Goal: Task Accomplishment & Management: Manage account settings

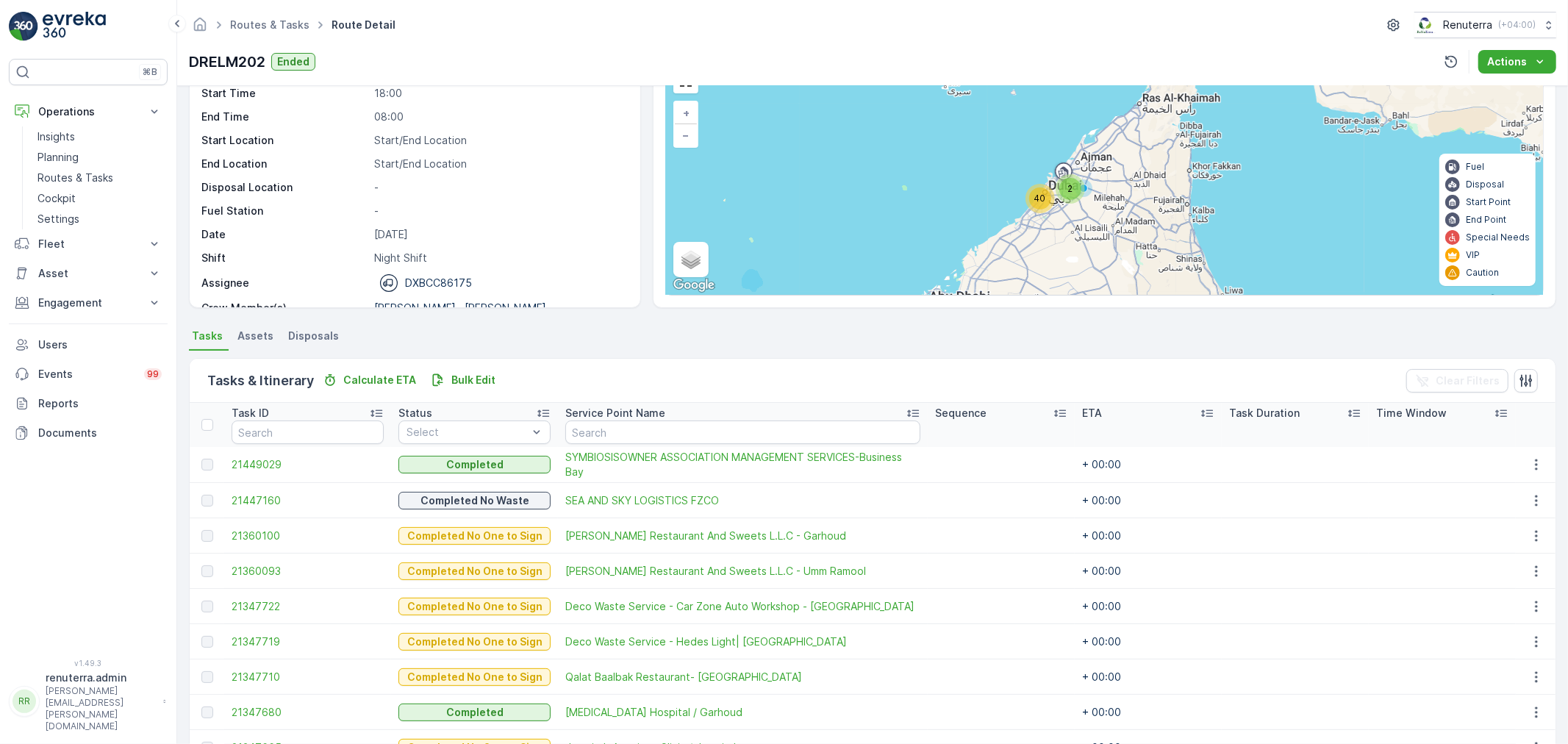
scroll to position [82, 0]
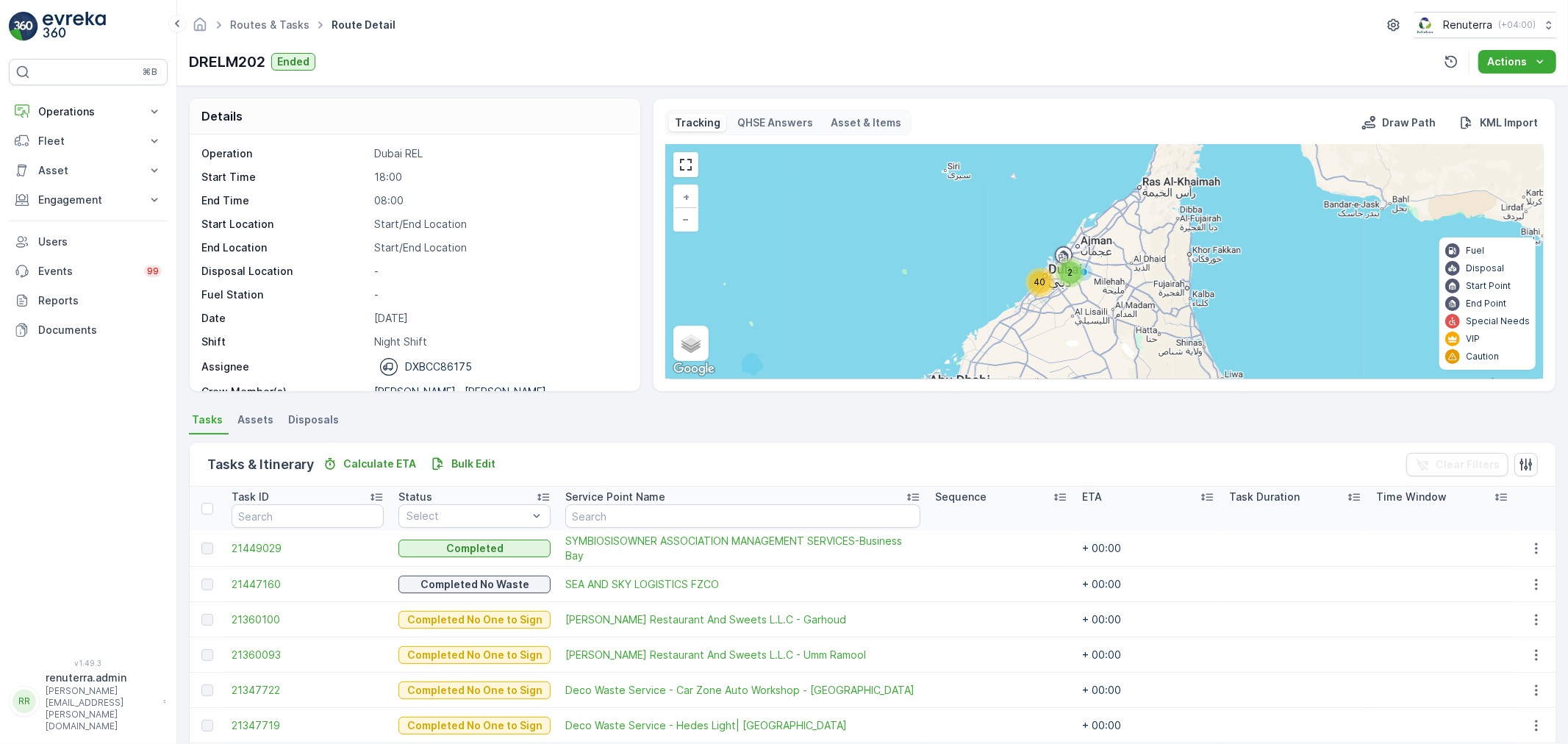
click at [685, 501] on div "Service Point Name" at bounding box center [742, 497] width 355 height 15
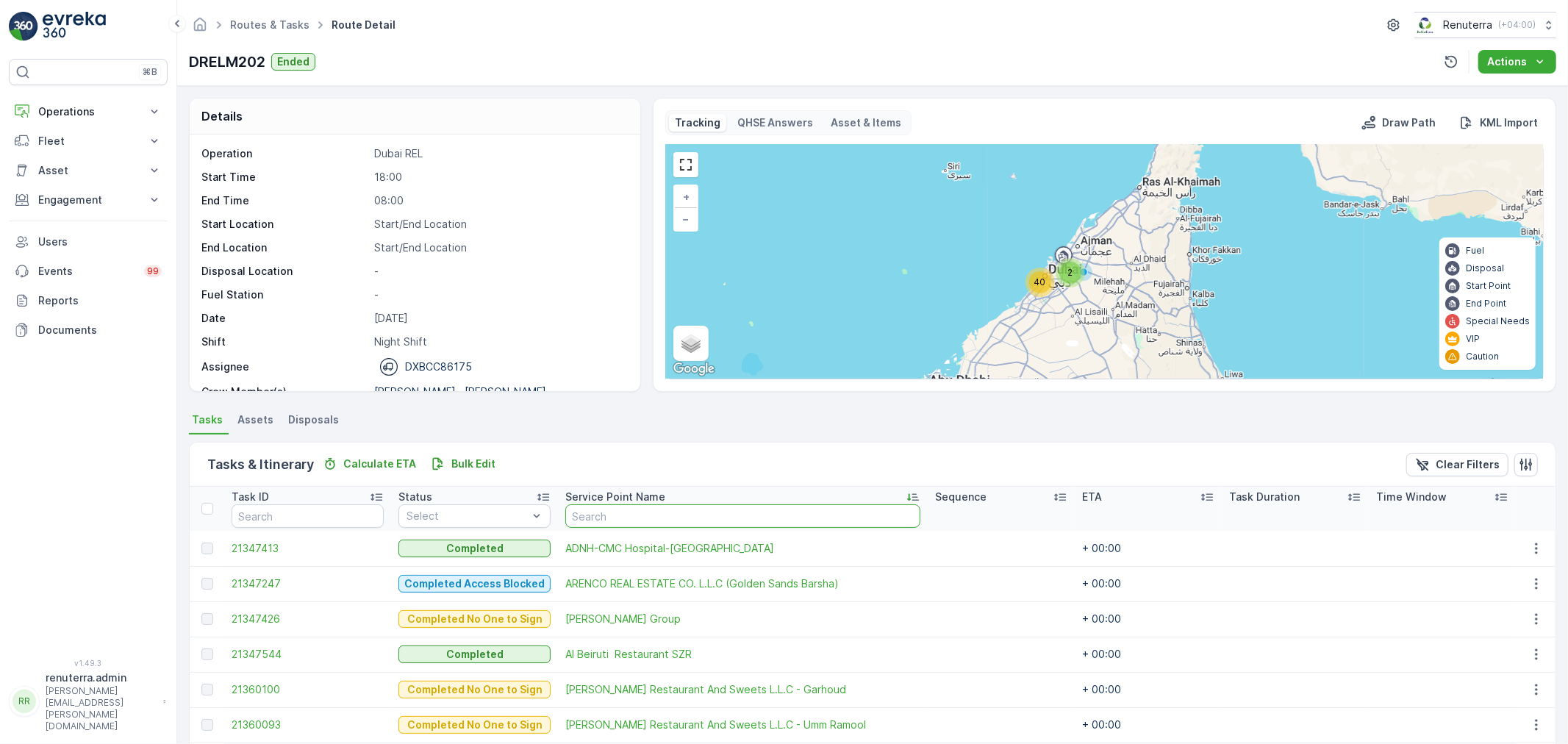
click at [659, 520] on input "text" at bounding box center [742, 516] width 355 height 24
type input "bee"
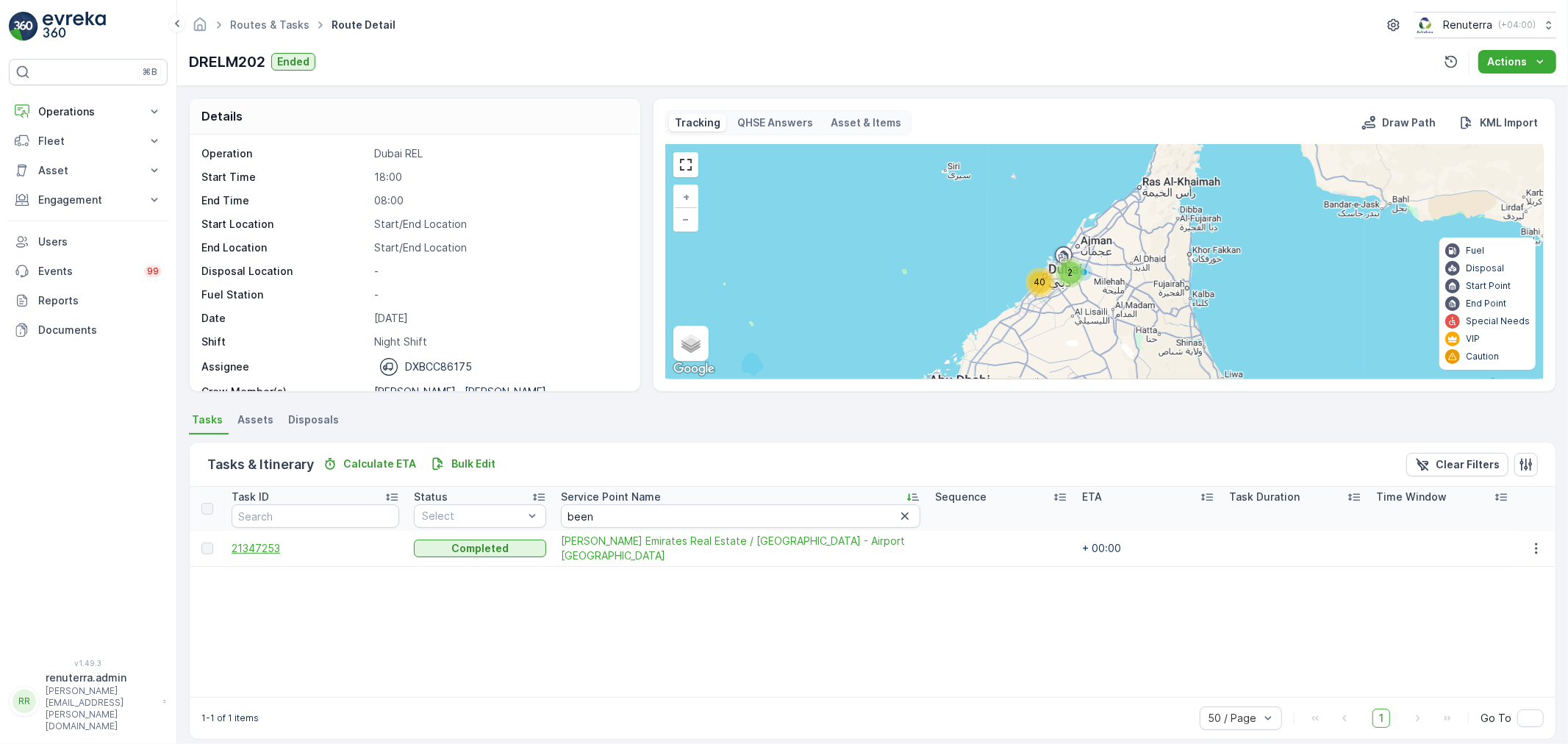
click at [262, 550] on span "21347253" at bounding box center [315, 549] width 168 height 15
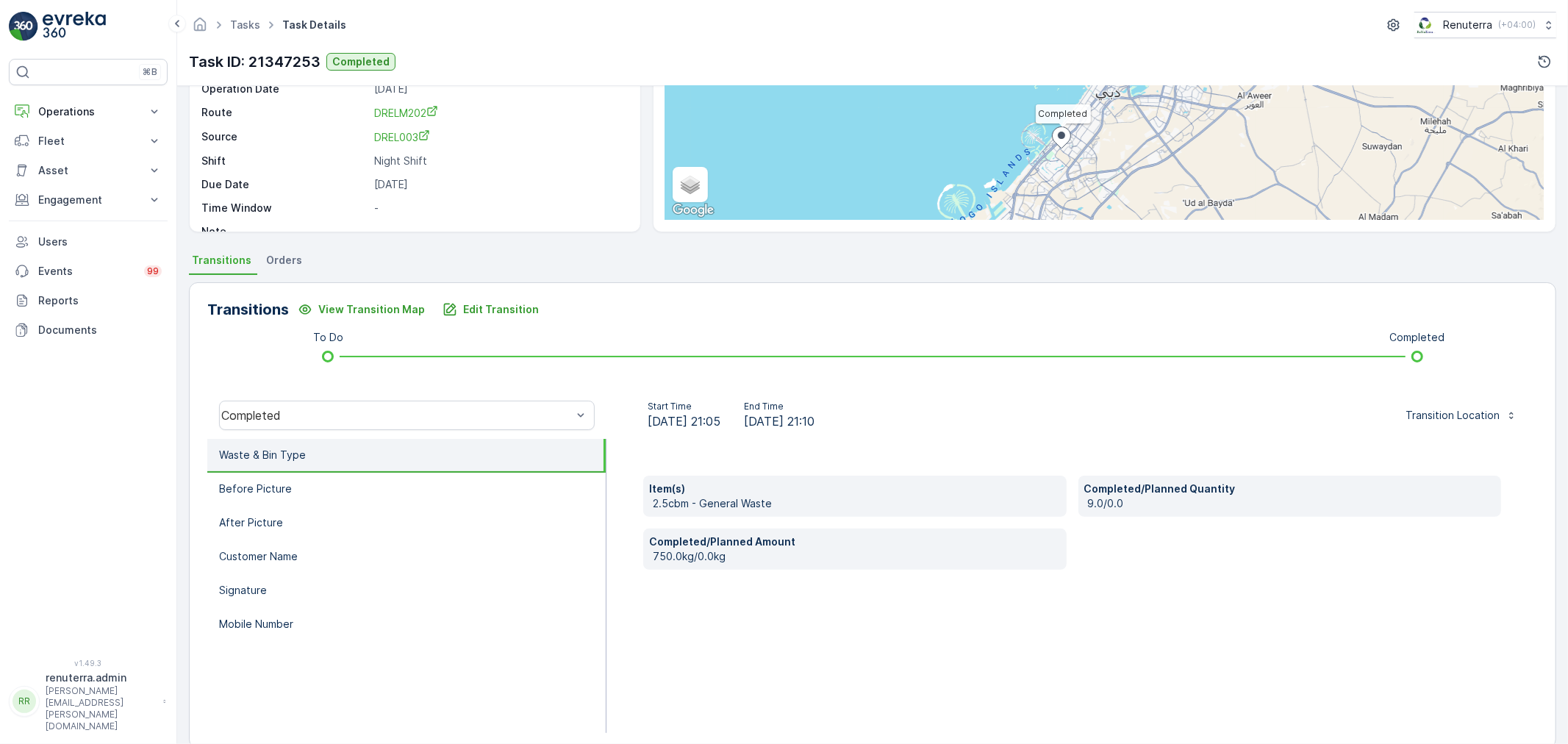
scroll to position [181, 0]
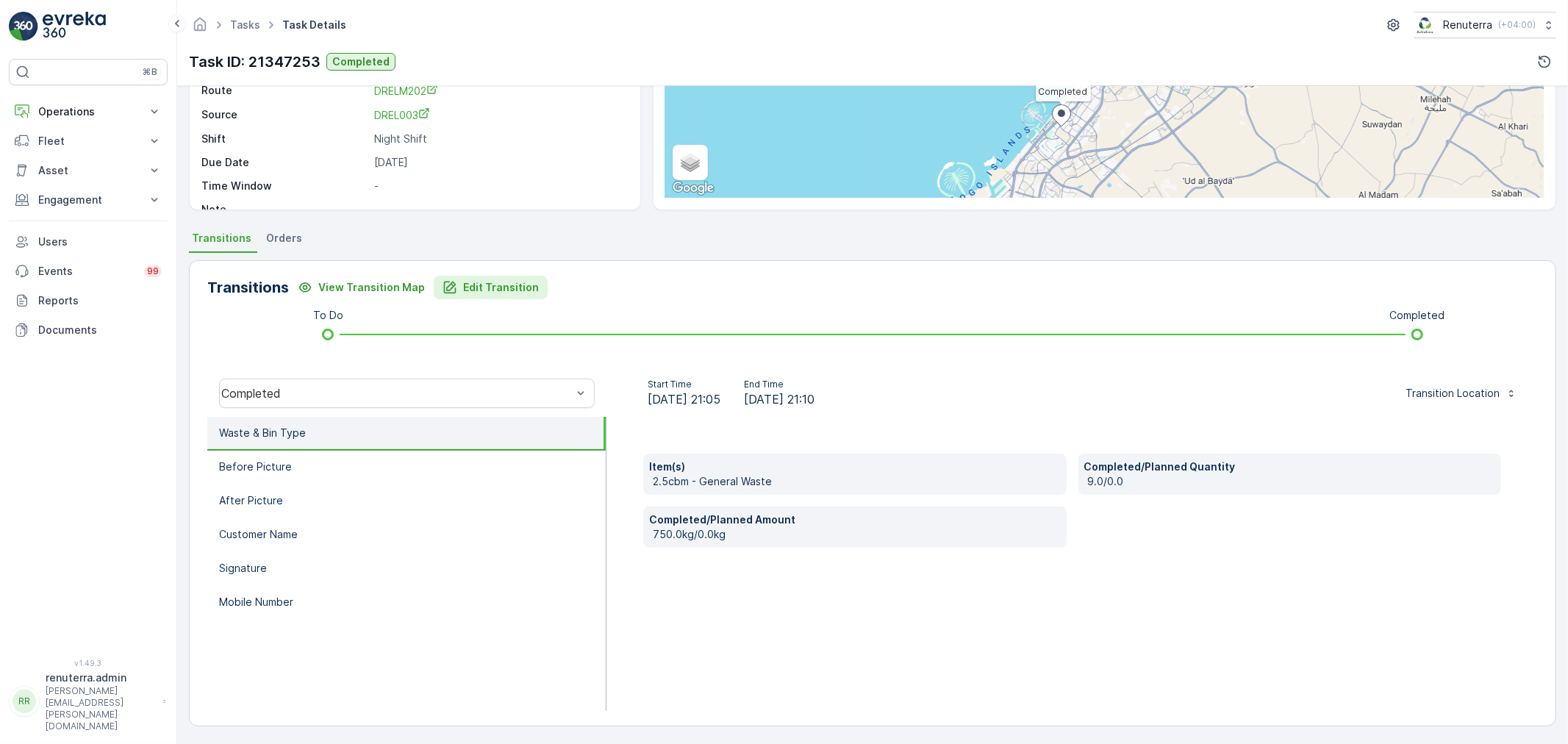
click at [488, 285] on p "Edit Transition" at bounding box center [501, 287] width 76 height 15
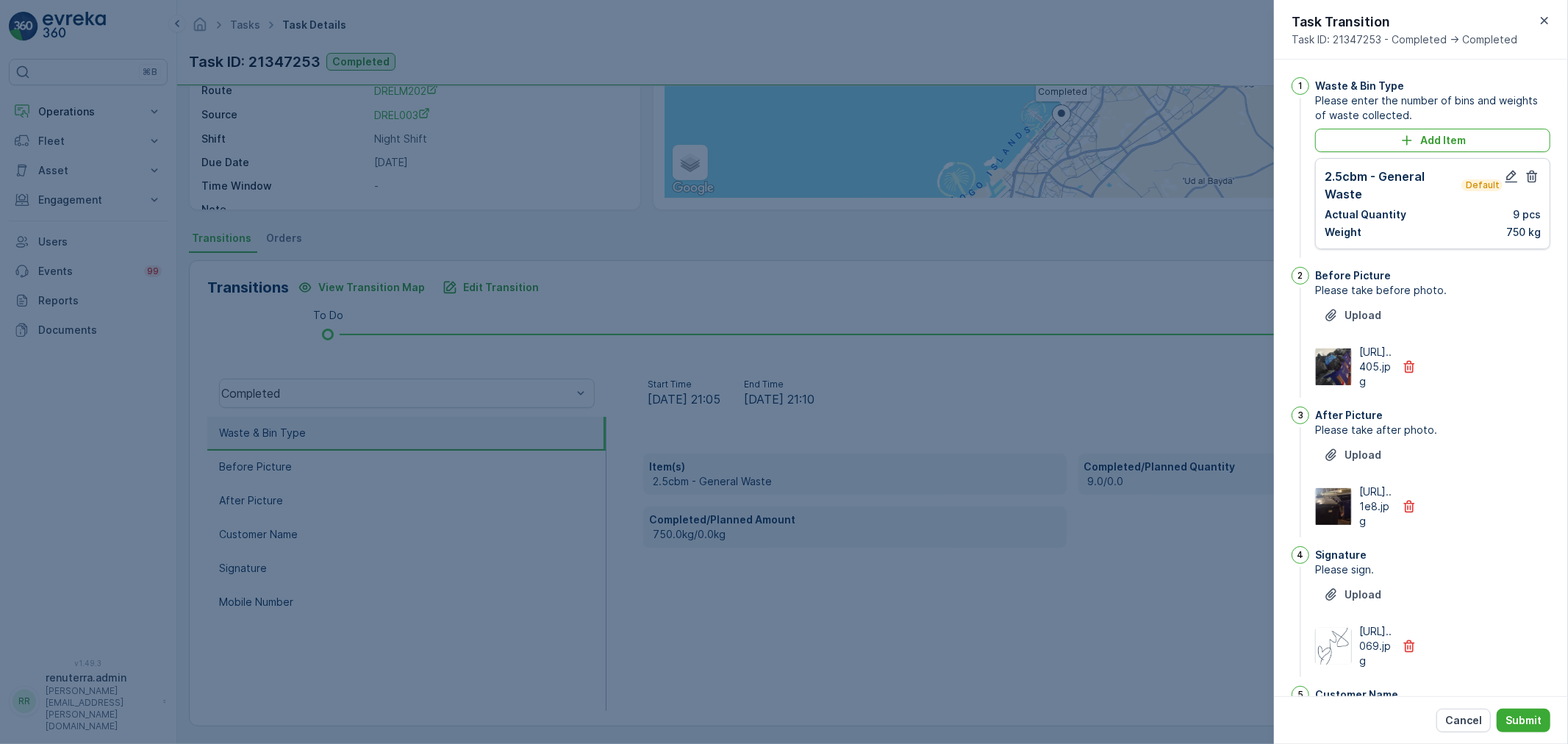
scroll to position [304, 0]
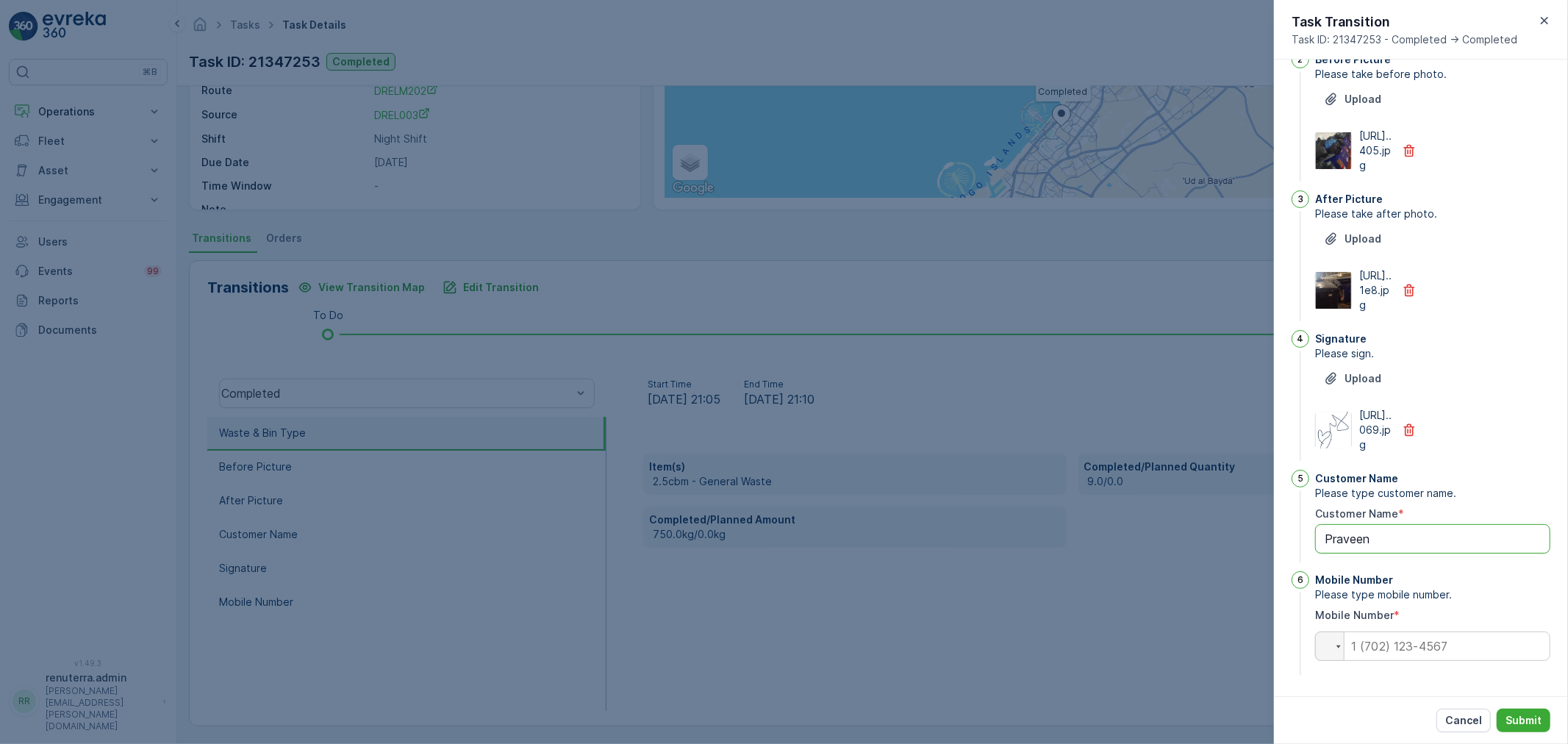
drag, startPoint x: 1395, startPoint y: 549, endPoint x: 1258, endPoint y: 557, distance: 137.2
click at [1258, 557] on div "Tasks Task Details Renuterra ( +04:00 ) Task ID: 21347253 Completed Details Tas…" at bounding box center [872, 372] width 1391 height 744
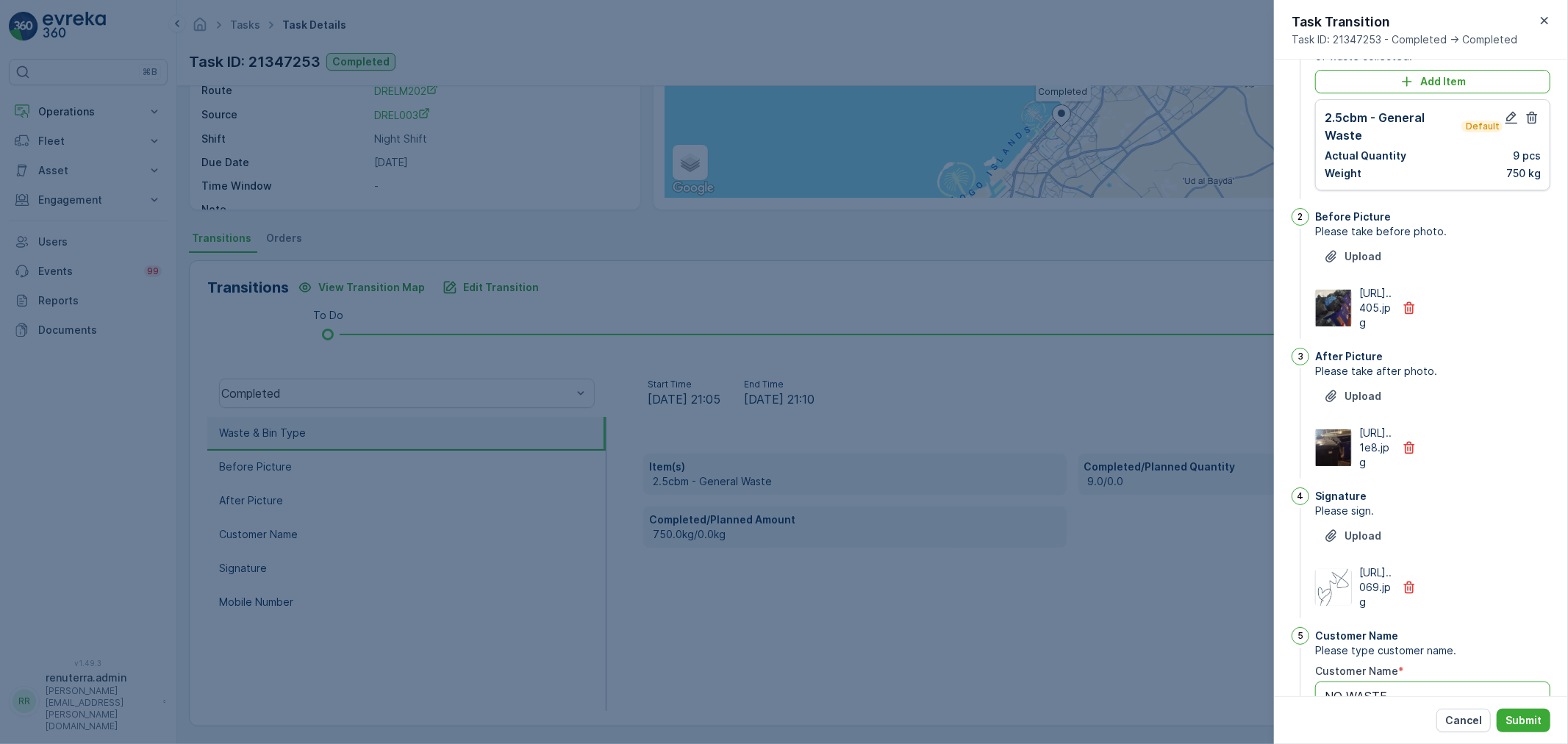
scroll to position [0, 0]
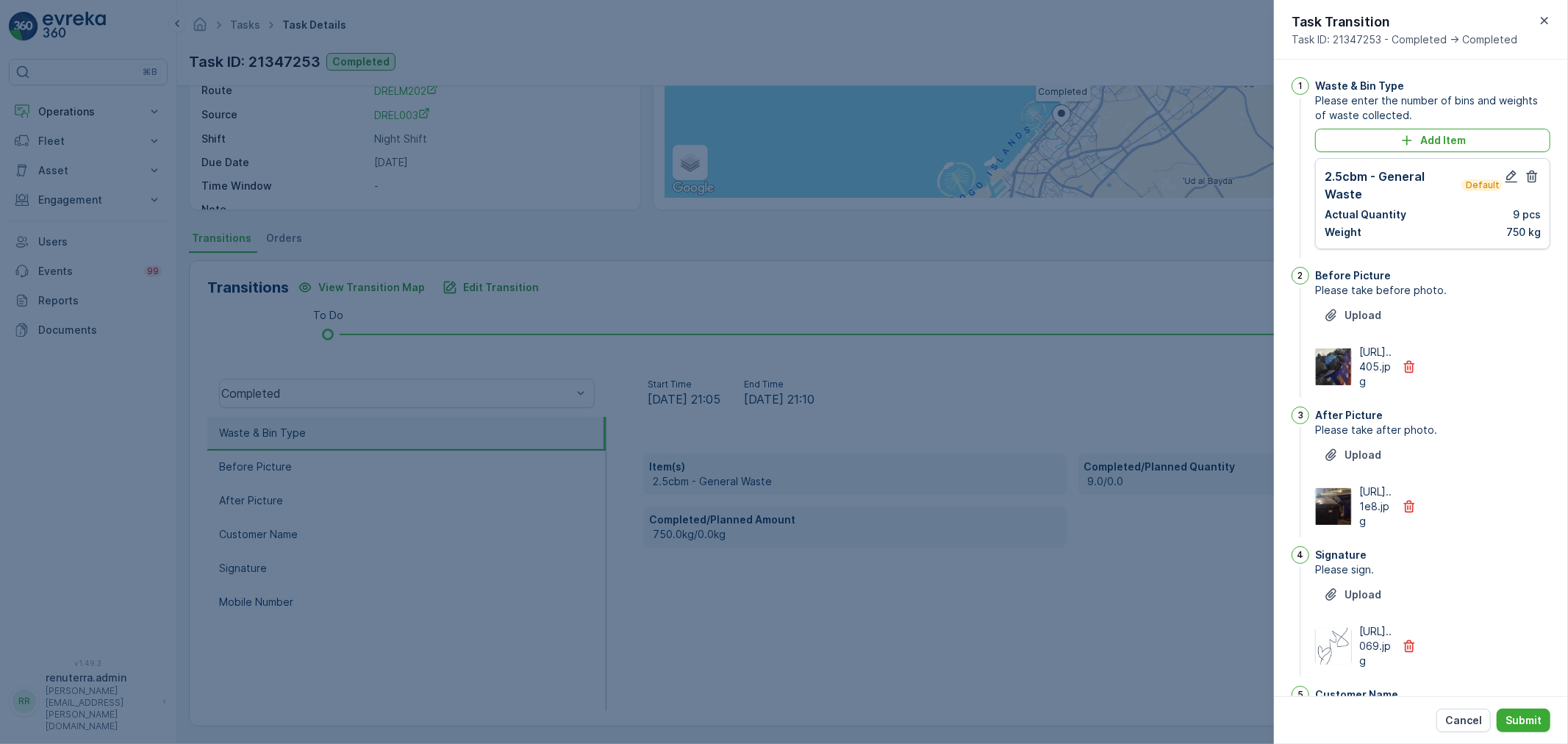
type Name "NO WASTE"
click at [1539, 164] on div "2.5cbm - General Waste Default Actual Quantity 9 pcs Weight 750 kg" at bounding box center [1432, 204] width 236 height 91
click at [1537, 169] on button "button" at bounding box center [1532, 177] width 17 height 17
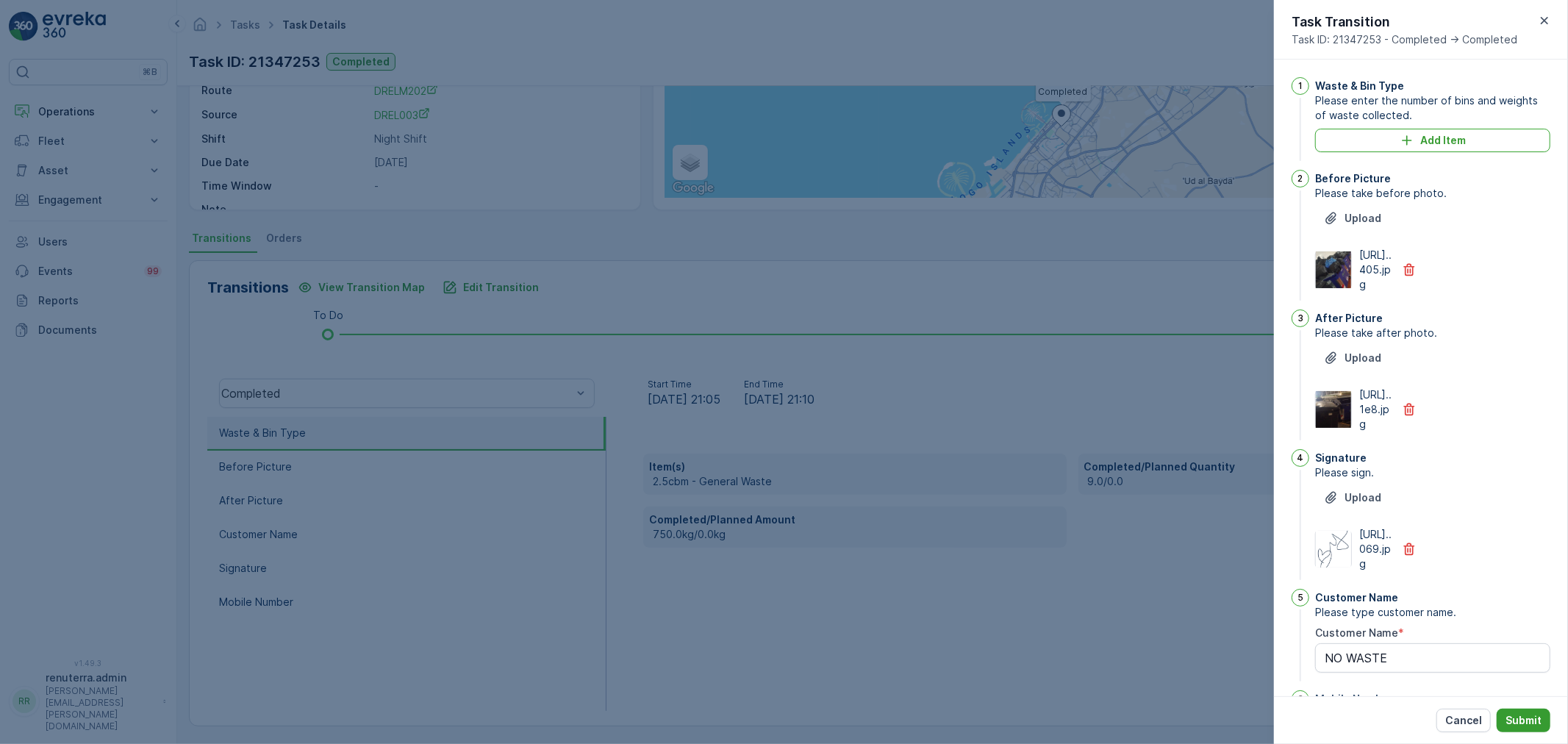
click at [1546, 716] on button "Submit" at bounding box center [1523, 720] width 54 height 24
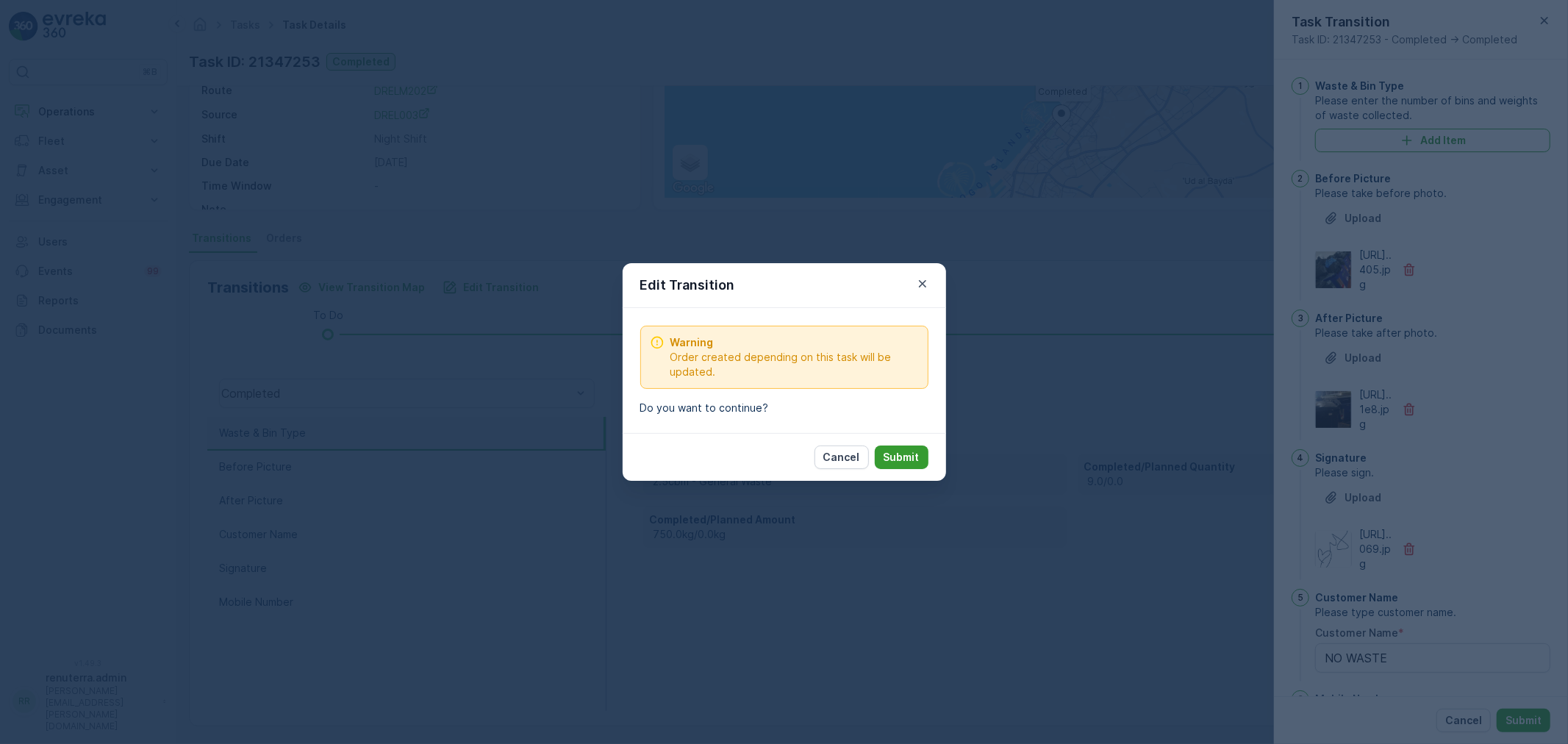
click at [912, 459] on p "Submit" at bounding box center [901, 457] width 36 height 15
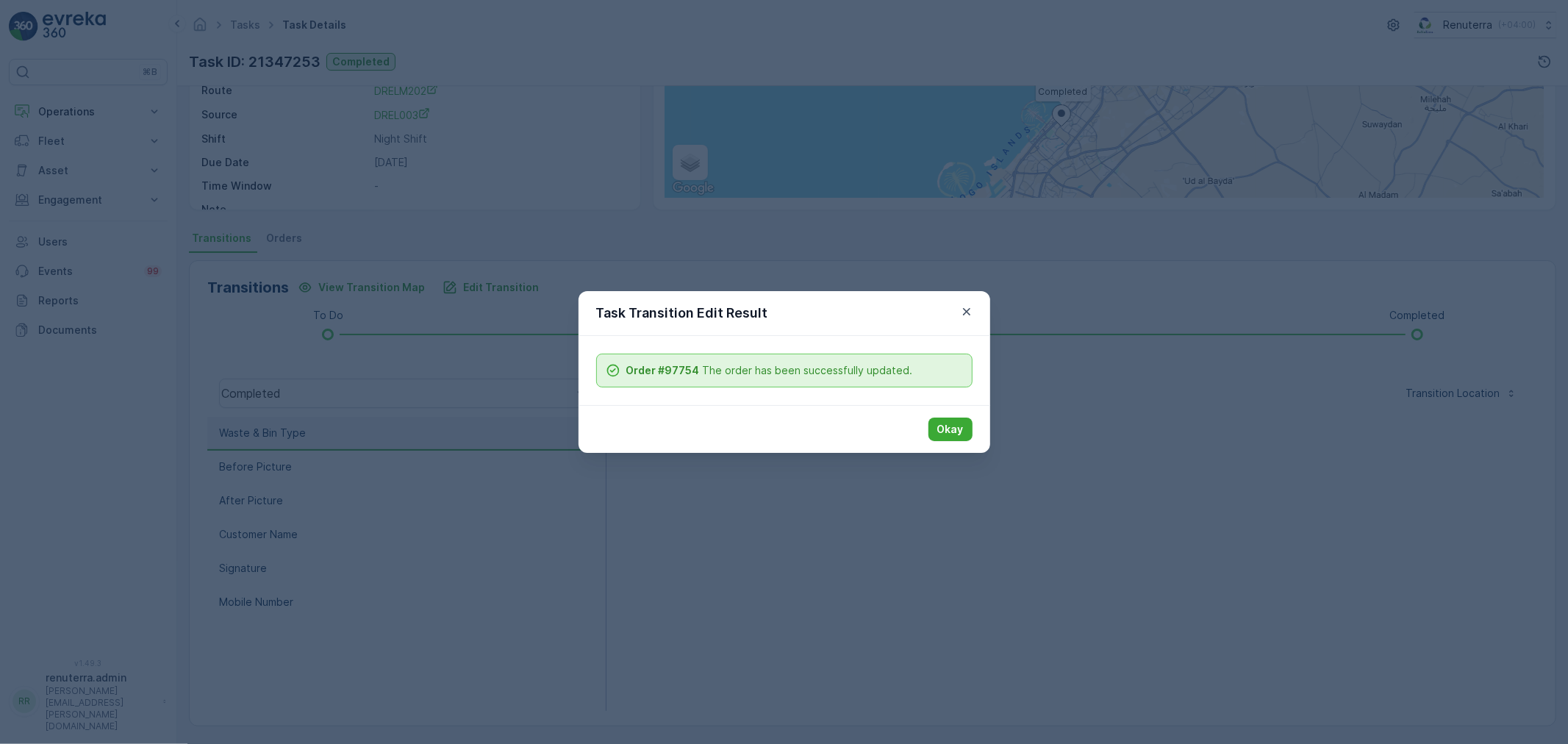
click at [958, 411] on div "Okay" at bounding box center [784, 429] width 411 height 48
click at [942, 422] on p "Okay" at bounding box center [950, 429] width 27 height 15
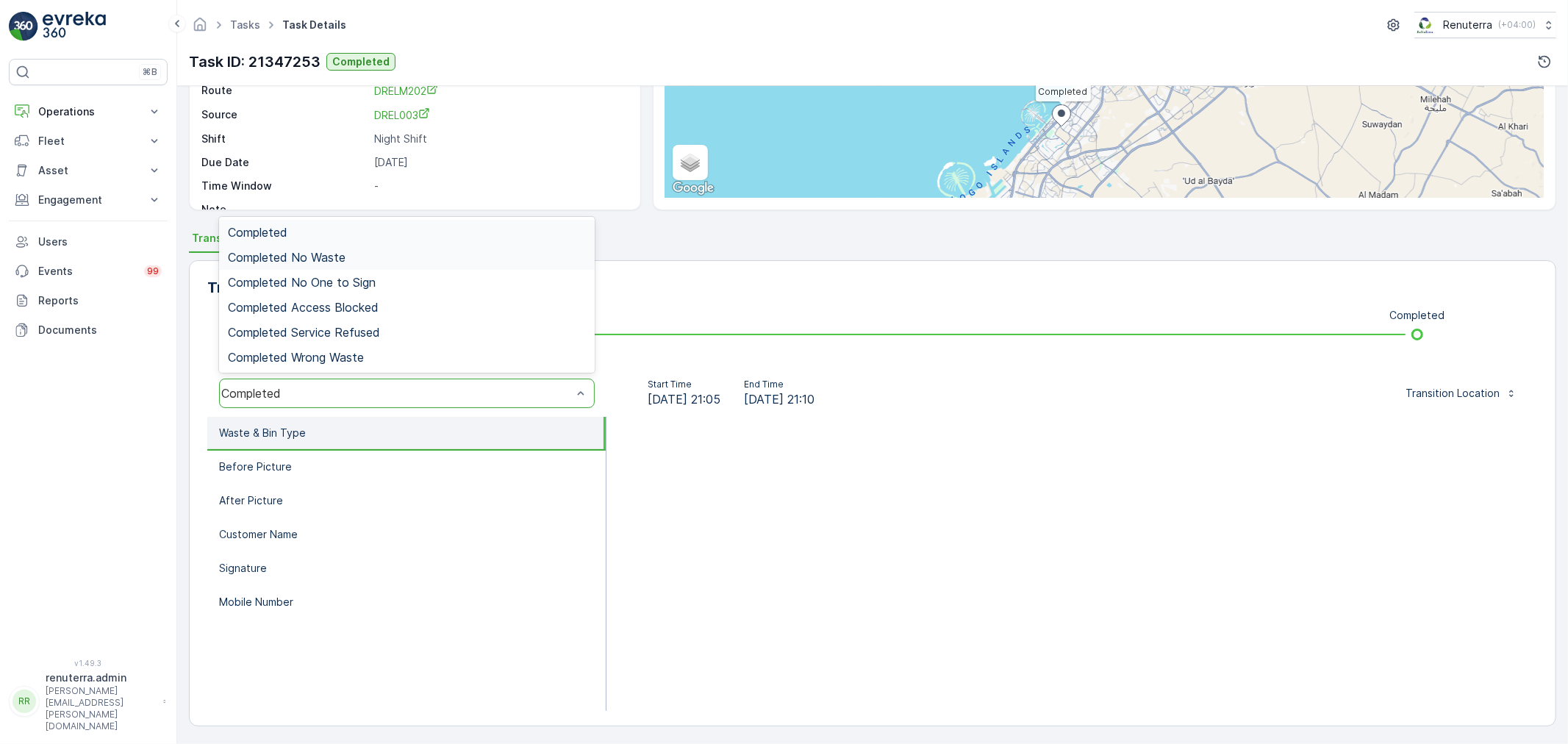
click at [348, 265] on div "Completed No Waste" at bounding box center [407, 258] width 376 height 25
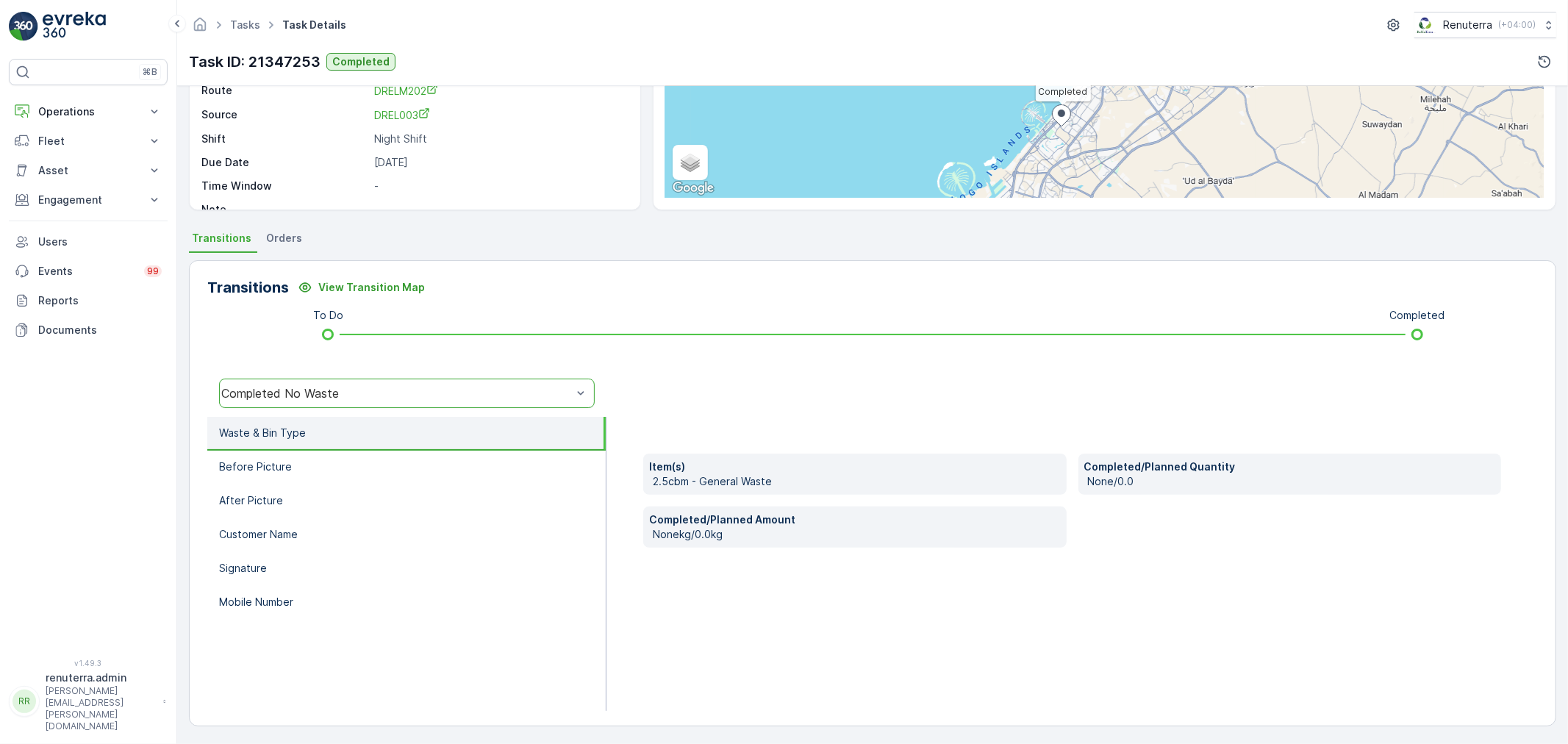
click at [364, 397] on div "Completed No Waste" at bounding box center [396, 393] width 351 height 13
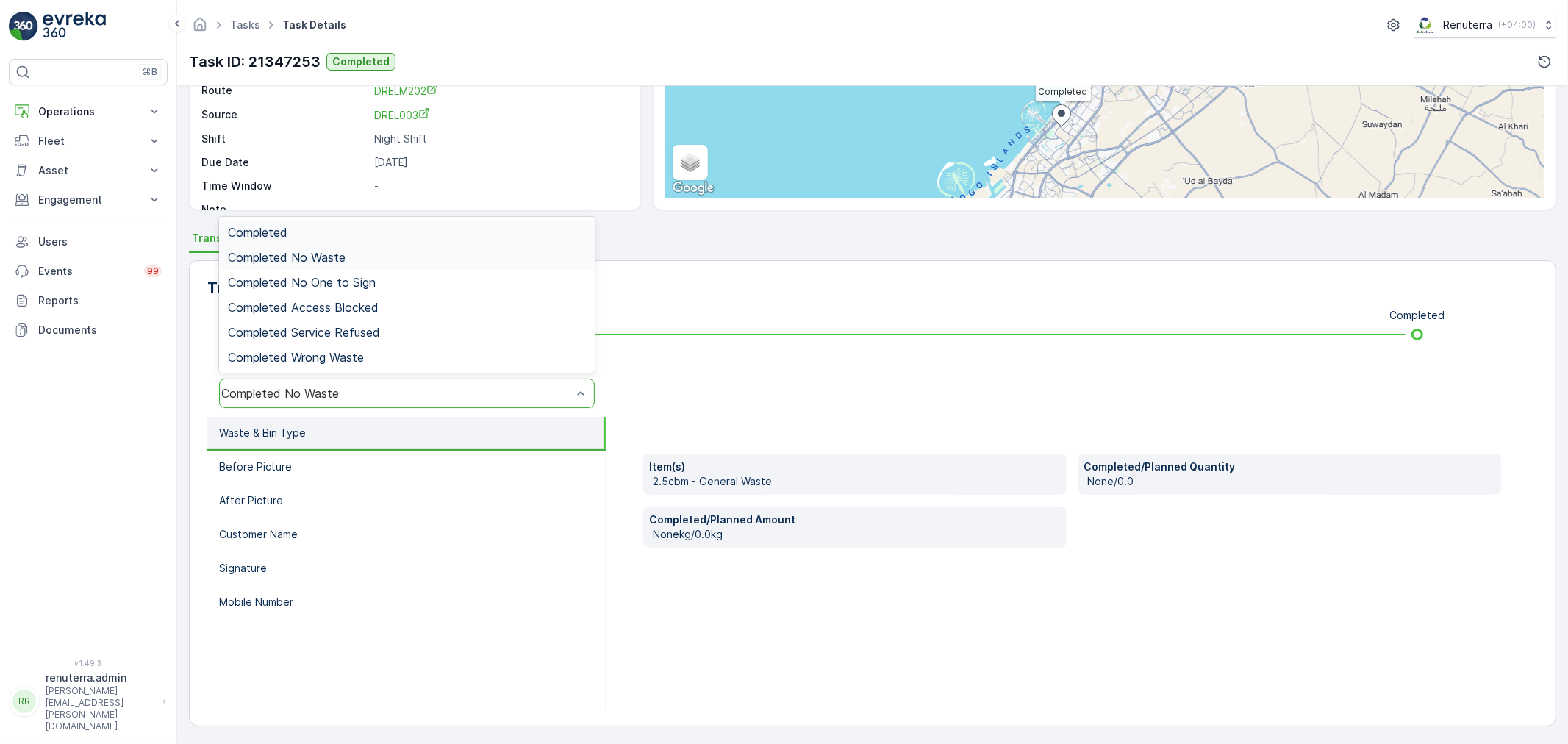
click at [325, 220] on div "Completed" at bounding box center [407, 232] width 376 height 25
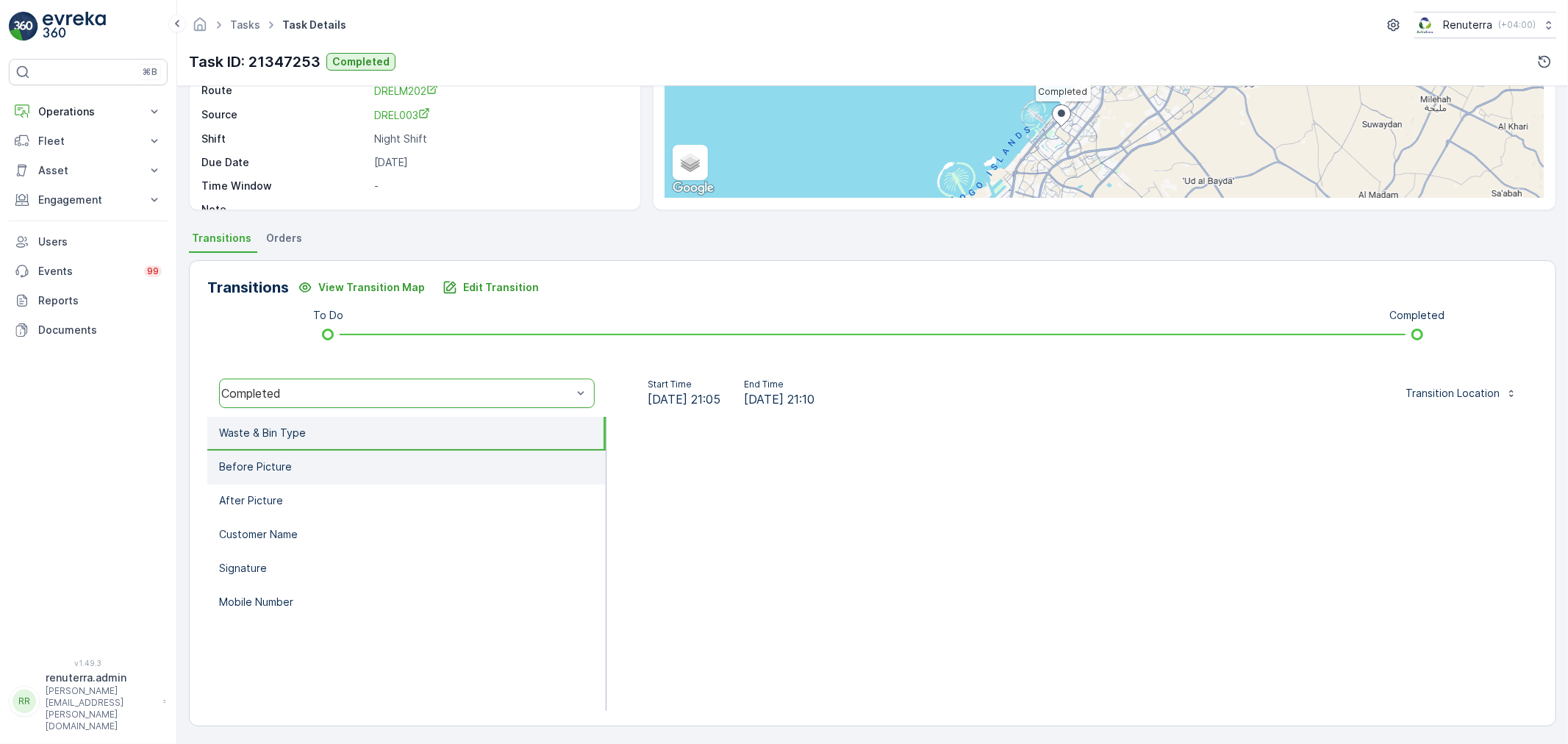
click at [326, 452] on li "Before Picture" at bounding box center [407, 467] width 399 height 34
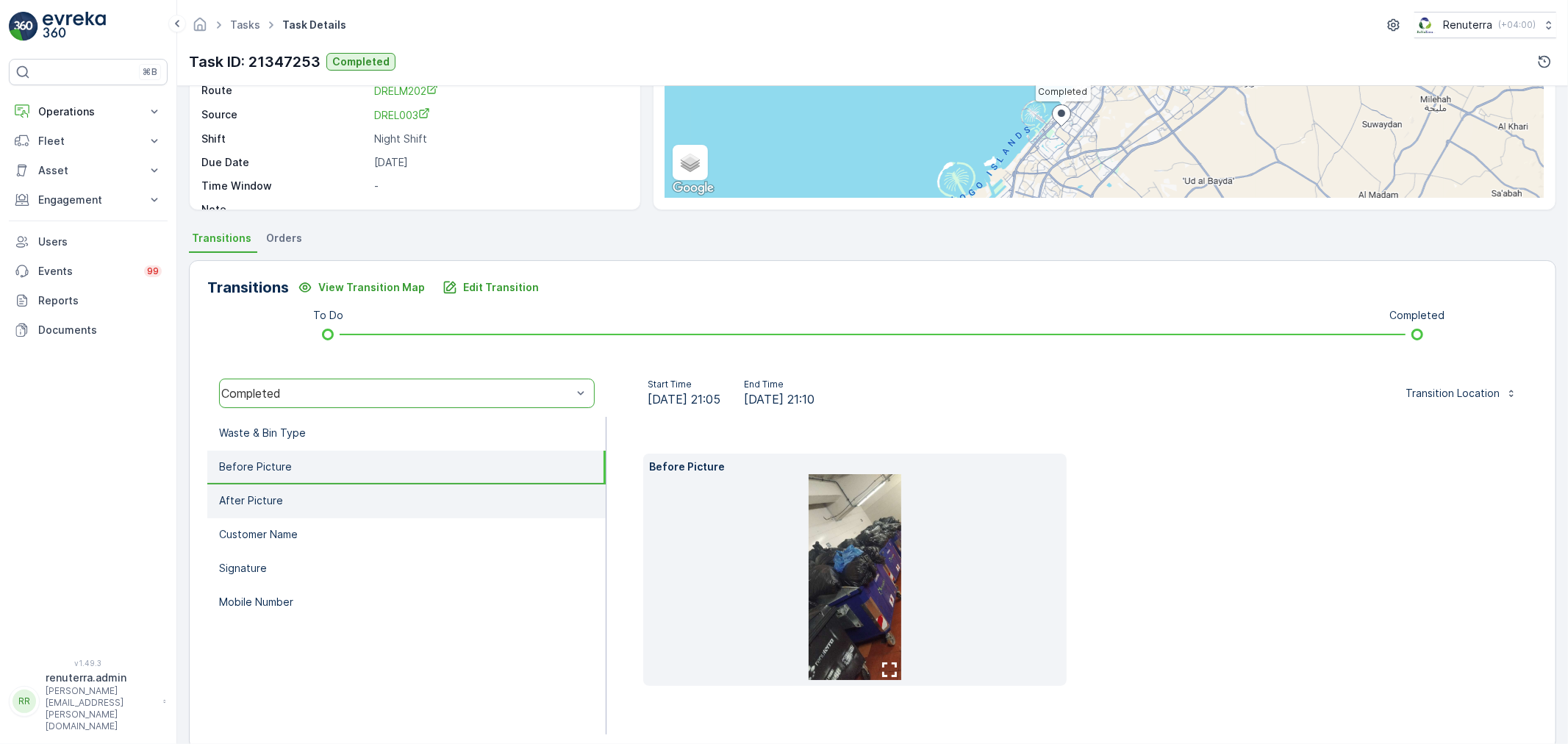
click at [327, 490] on li "After Picture" at bounding box center [407, 501] width 399 height 34
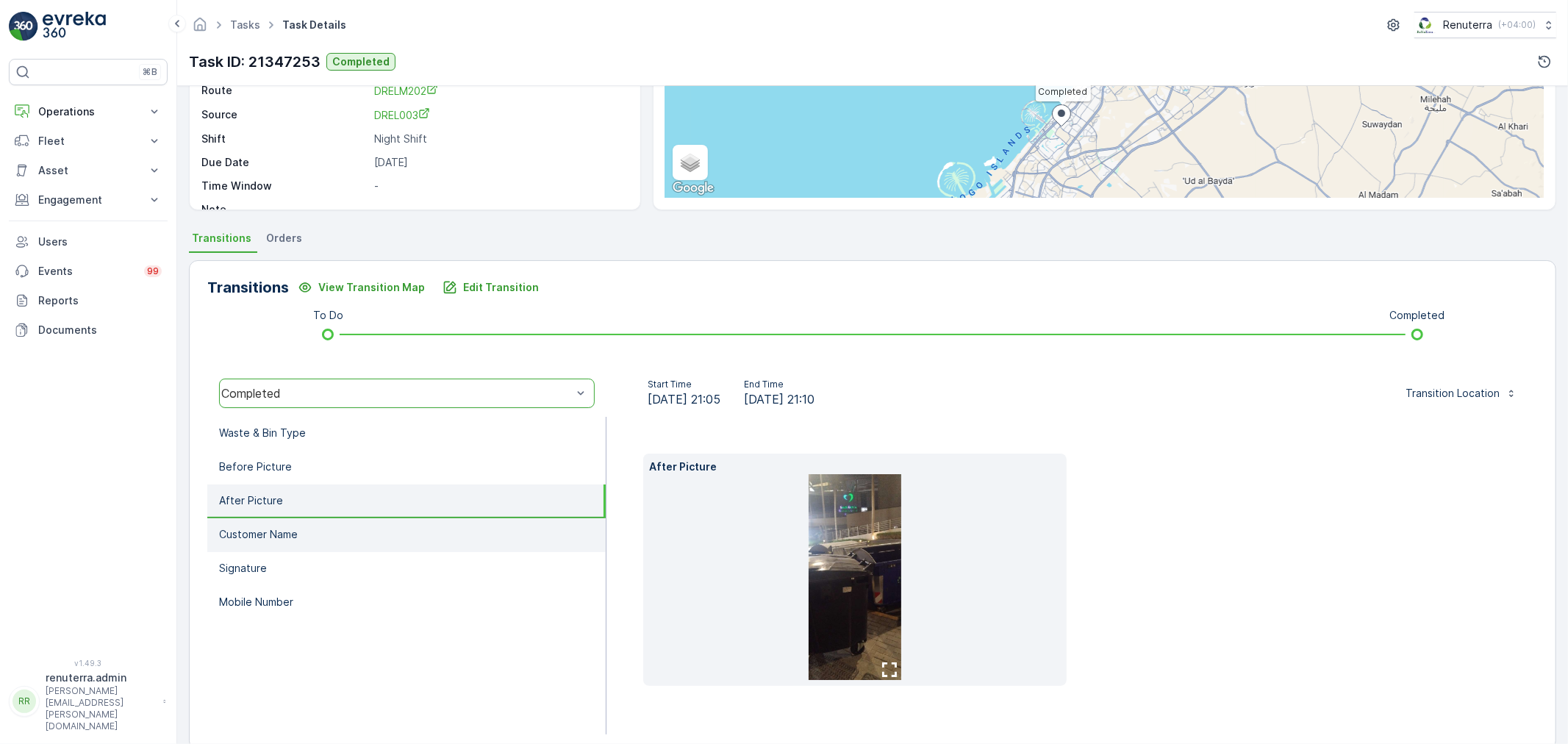
click at [316, 526] on li "Customer Name" at bounding box center [407, 535] width 399 height 34
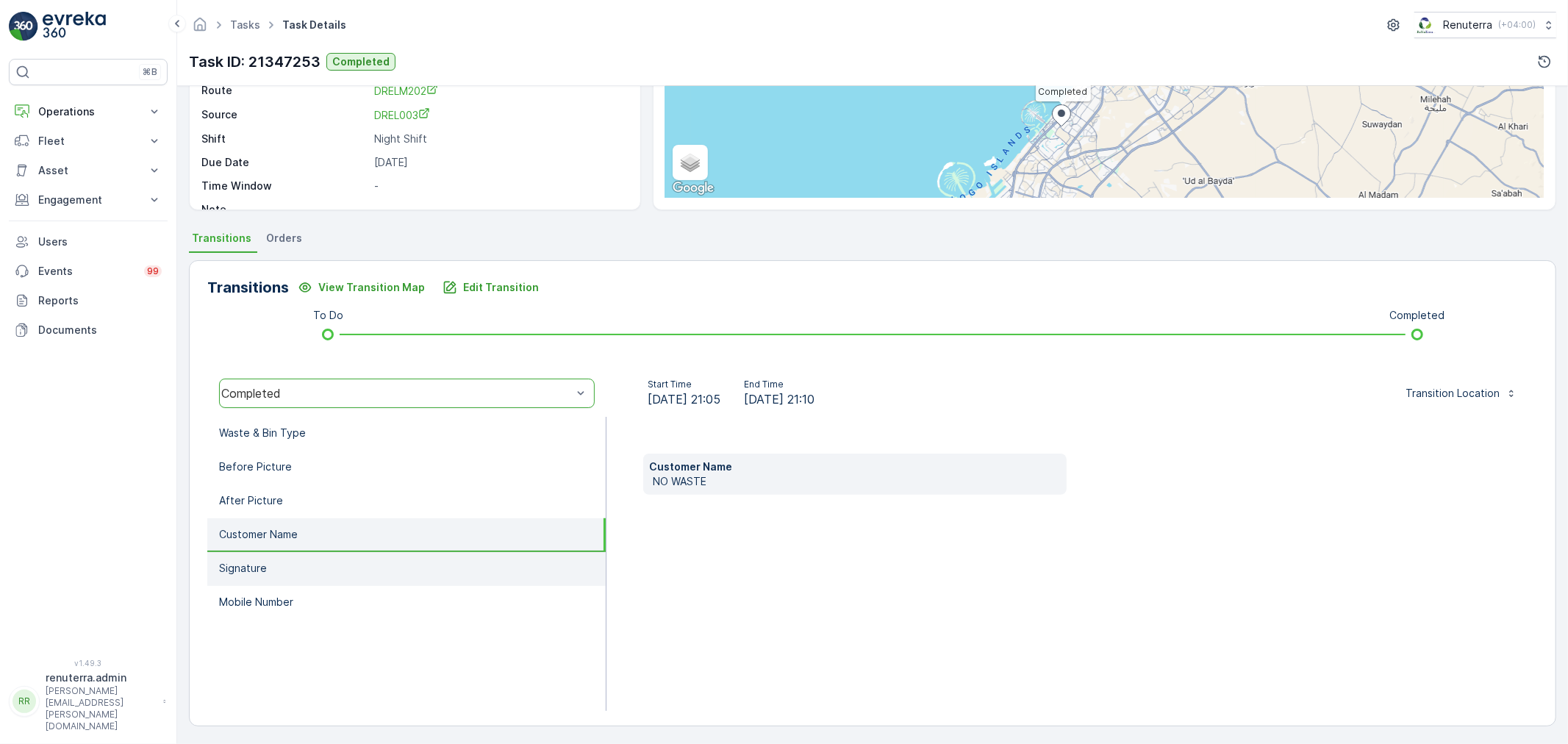
click at [296, 563] on li "Signature" at bounding box center [407, 569] width 399 height 34
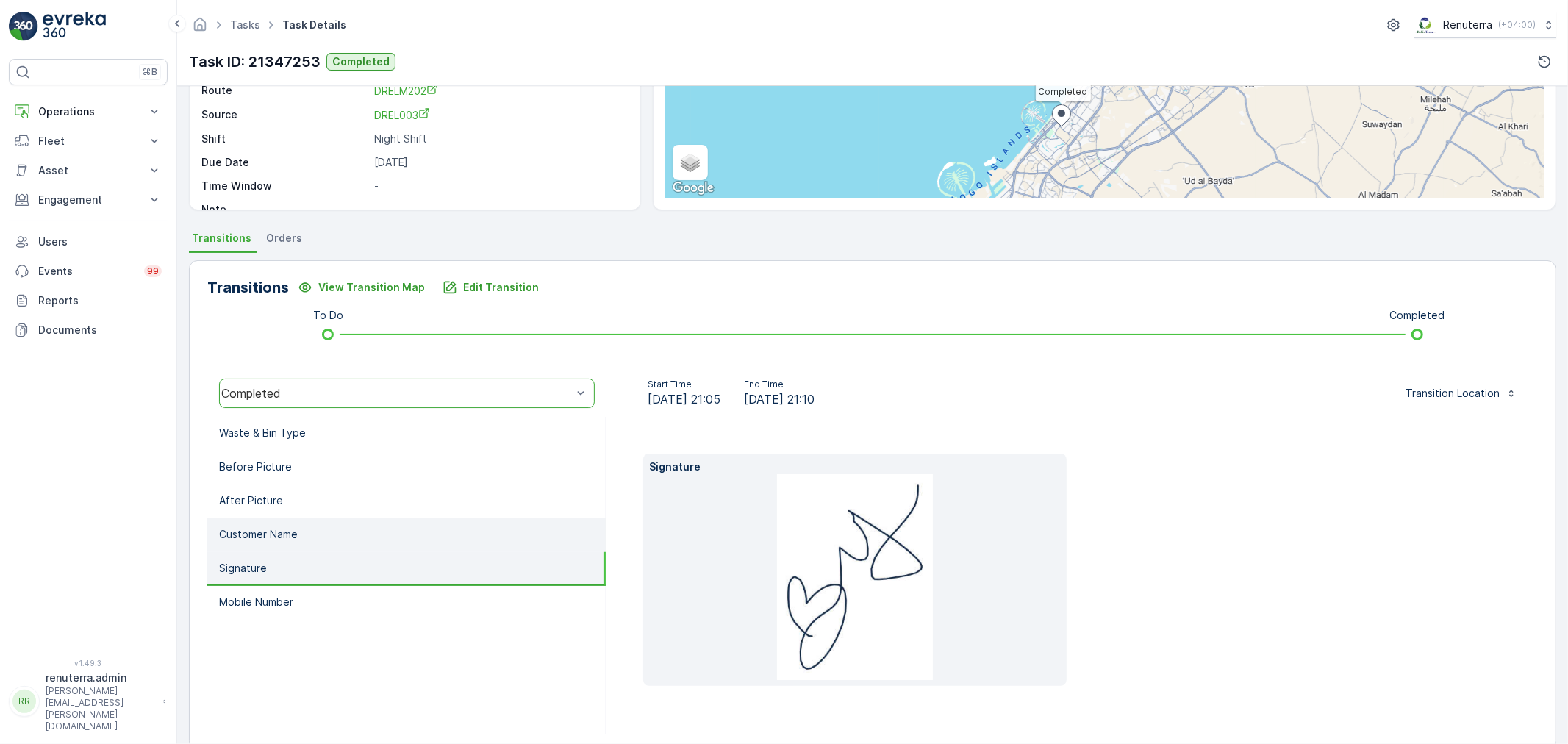
click at [295, 544] on li "Customer Name" at bounding box center [407, 535] width 399 height 34
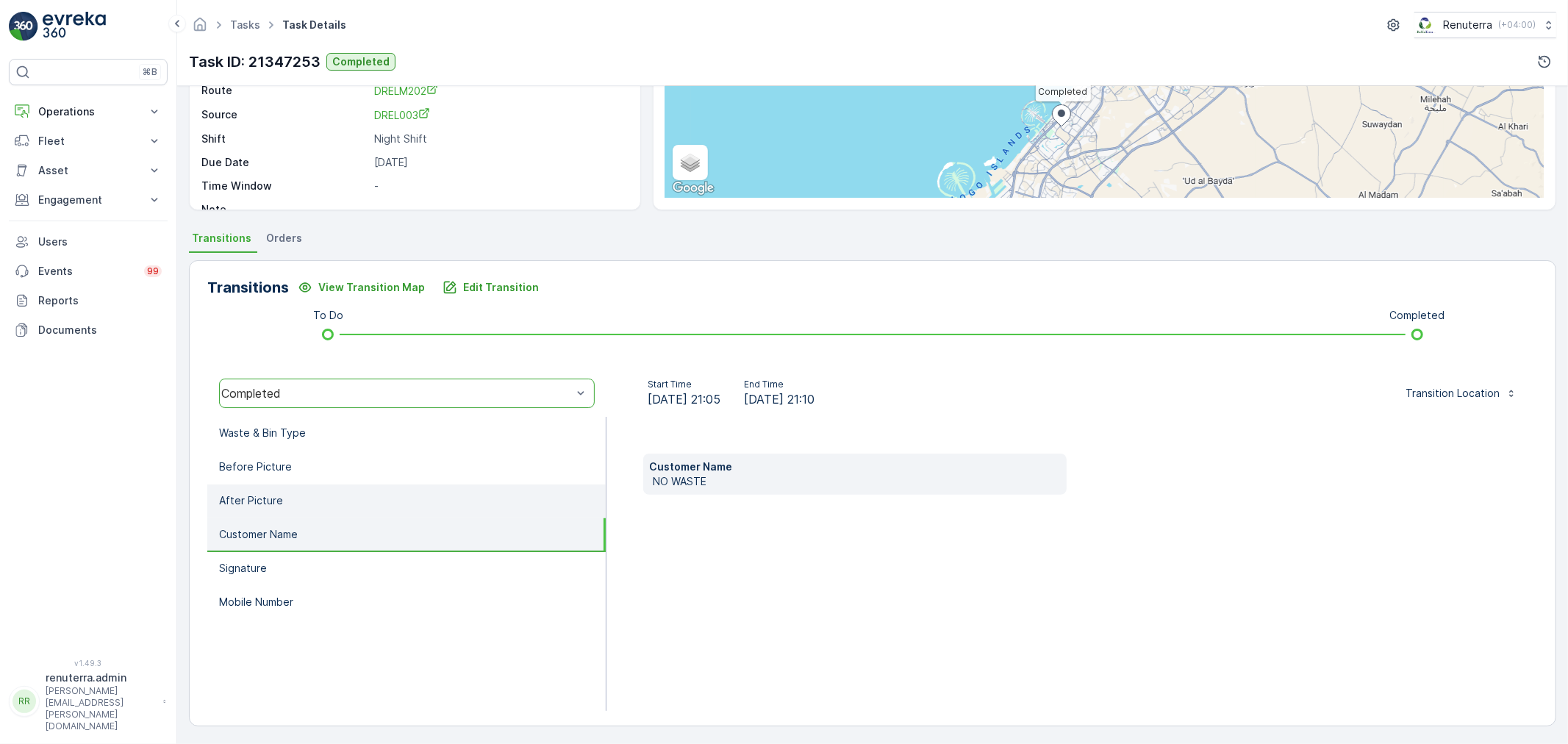
click at [296, 496] on li "After Picture" at bounding box center [407, 501] width 399 height 34
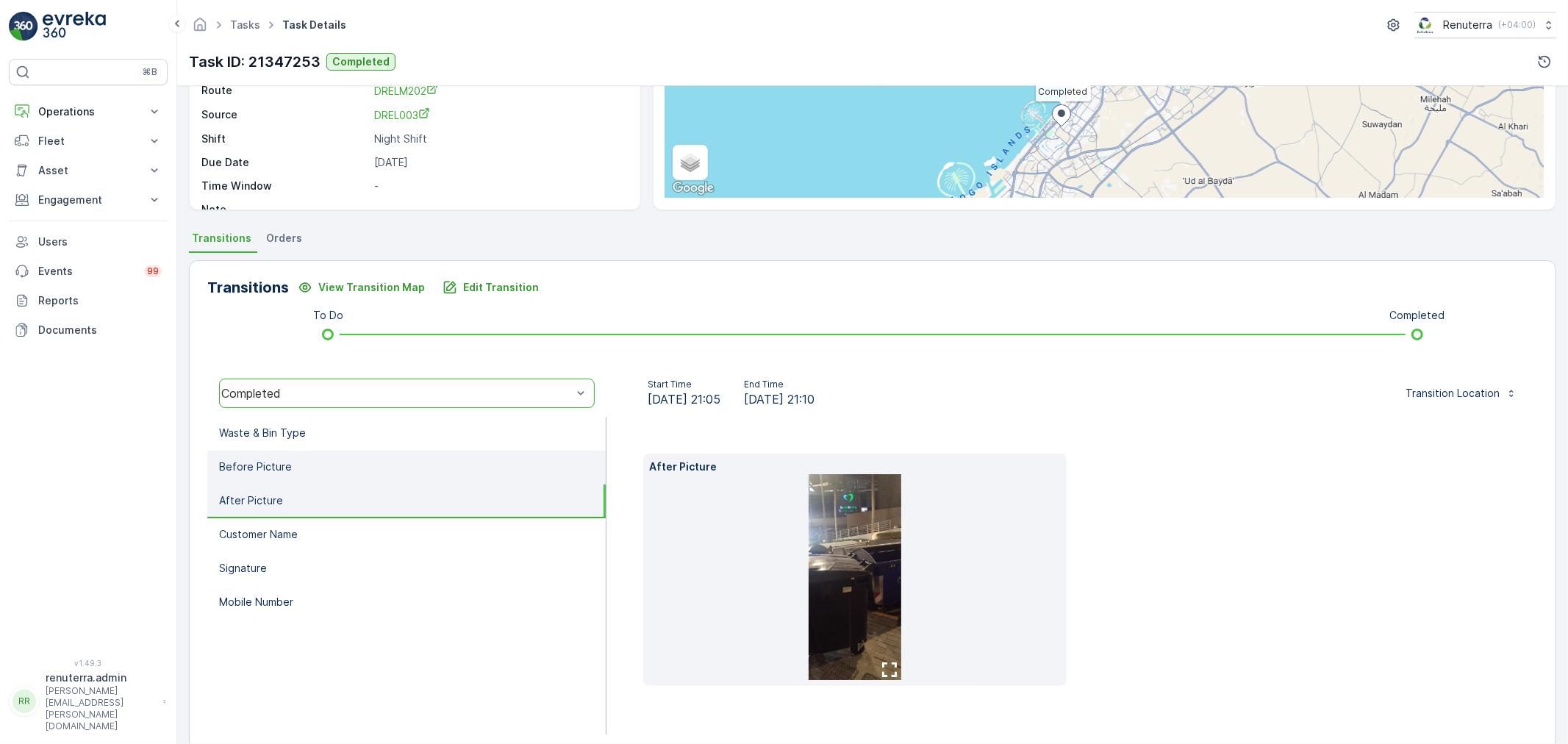
click at [310, 461] on li "Before Picture" at bounding box center [407, 467] width 399 height 34
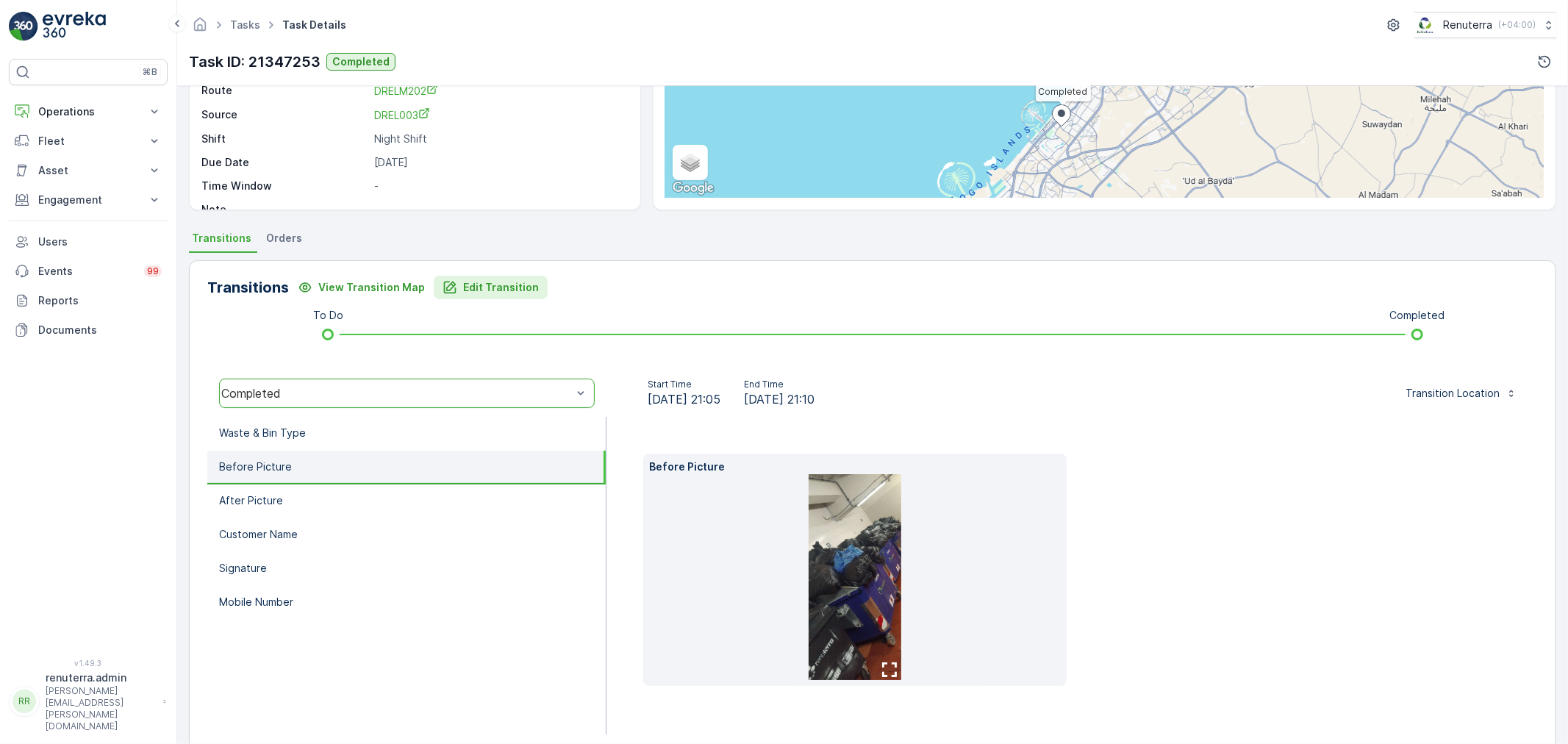
click at [456, 276] on button "Edit Transition" at bounding box center [490, 288] width 114 height 24
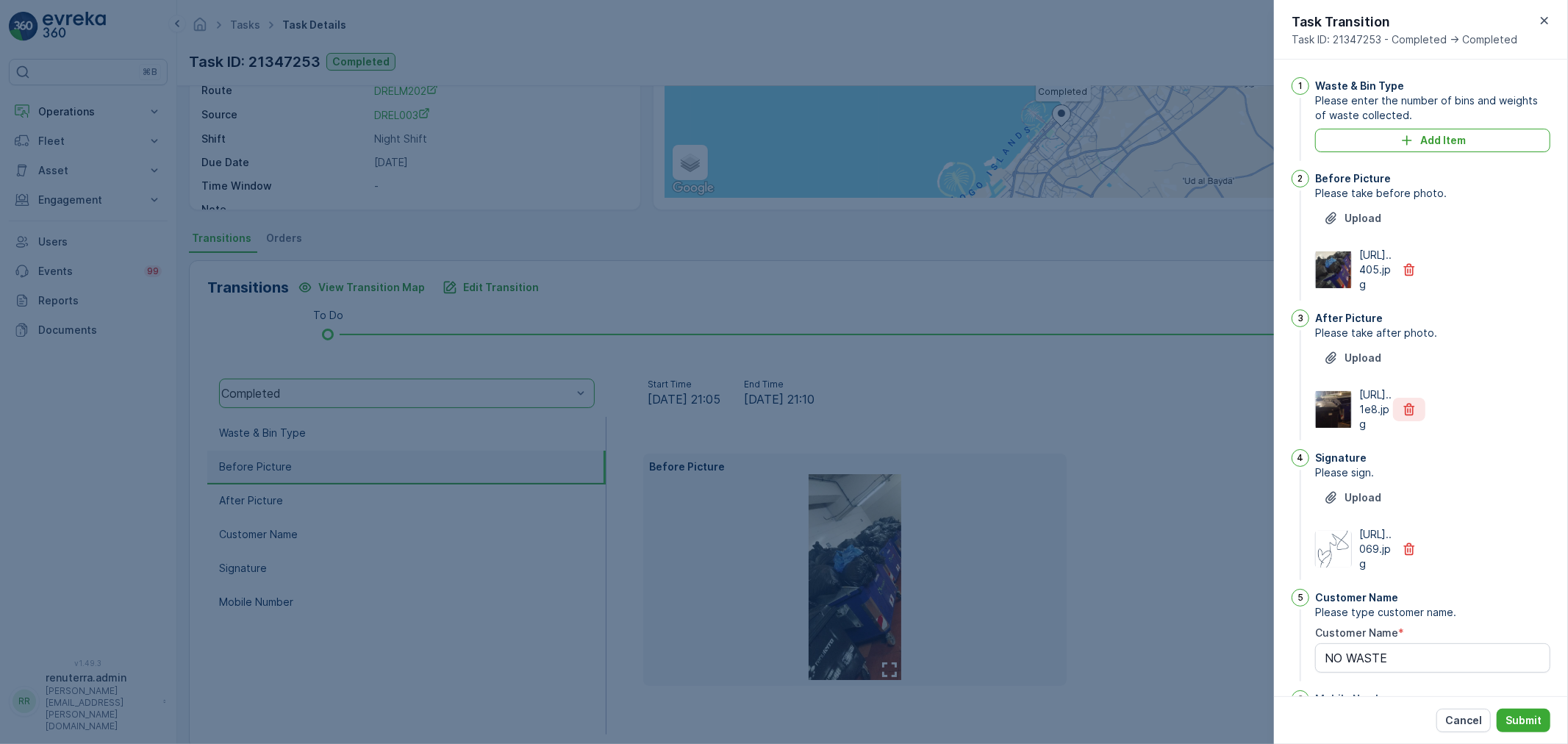
click at [1402, 417] on icon "button" at bounding box center [1409, 409] width 15 height 15
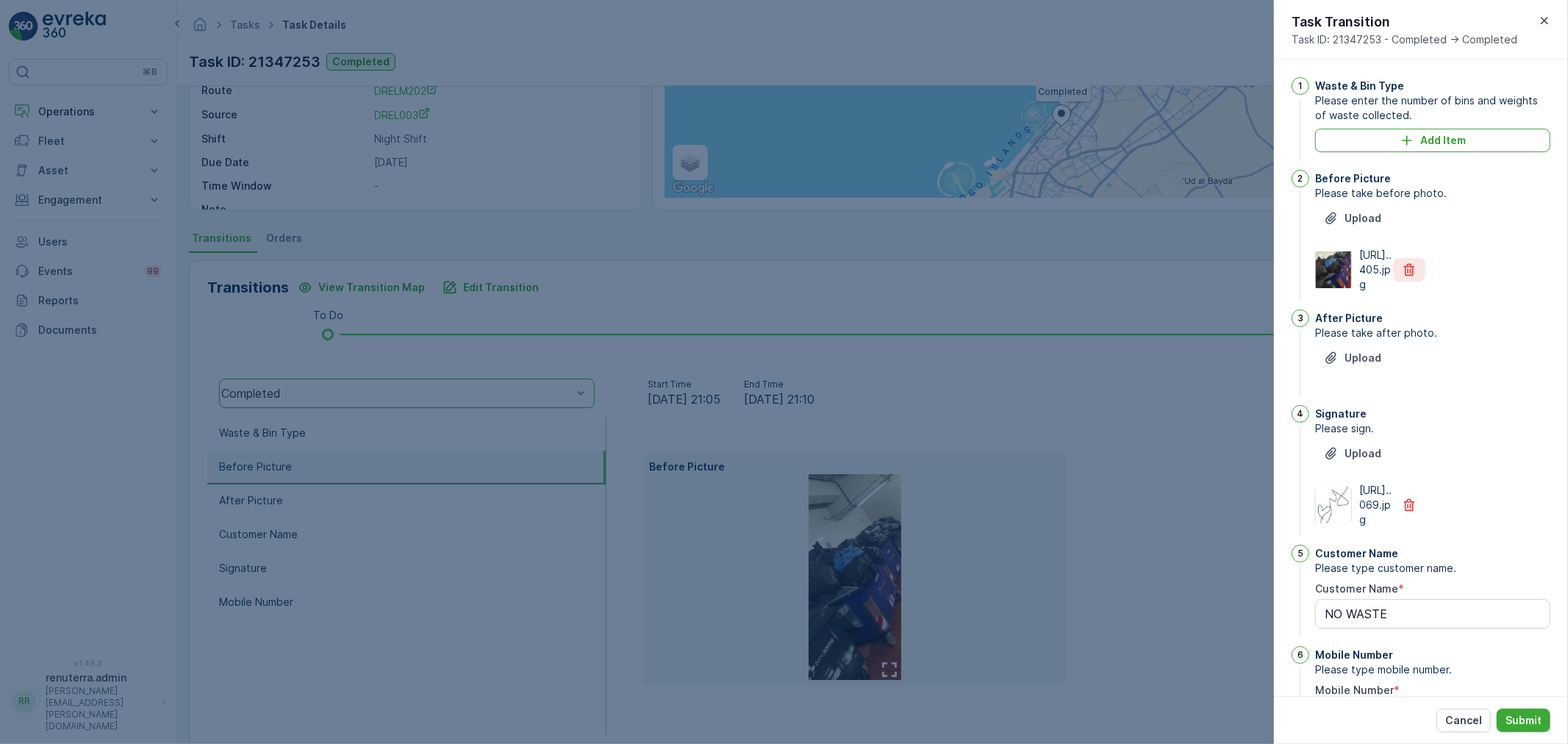
click at [1399, 281] on button "button" at bounding box center [1409, 270] width 32 height 24
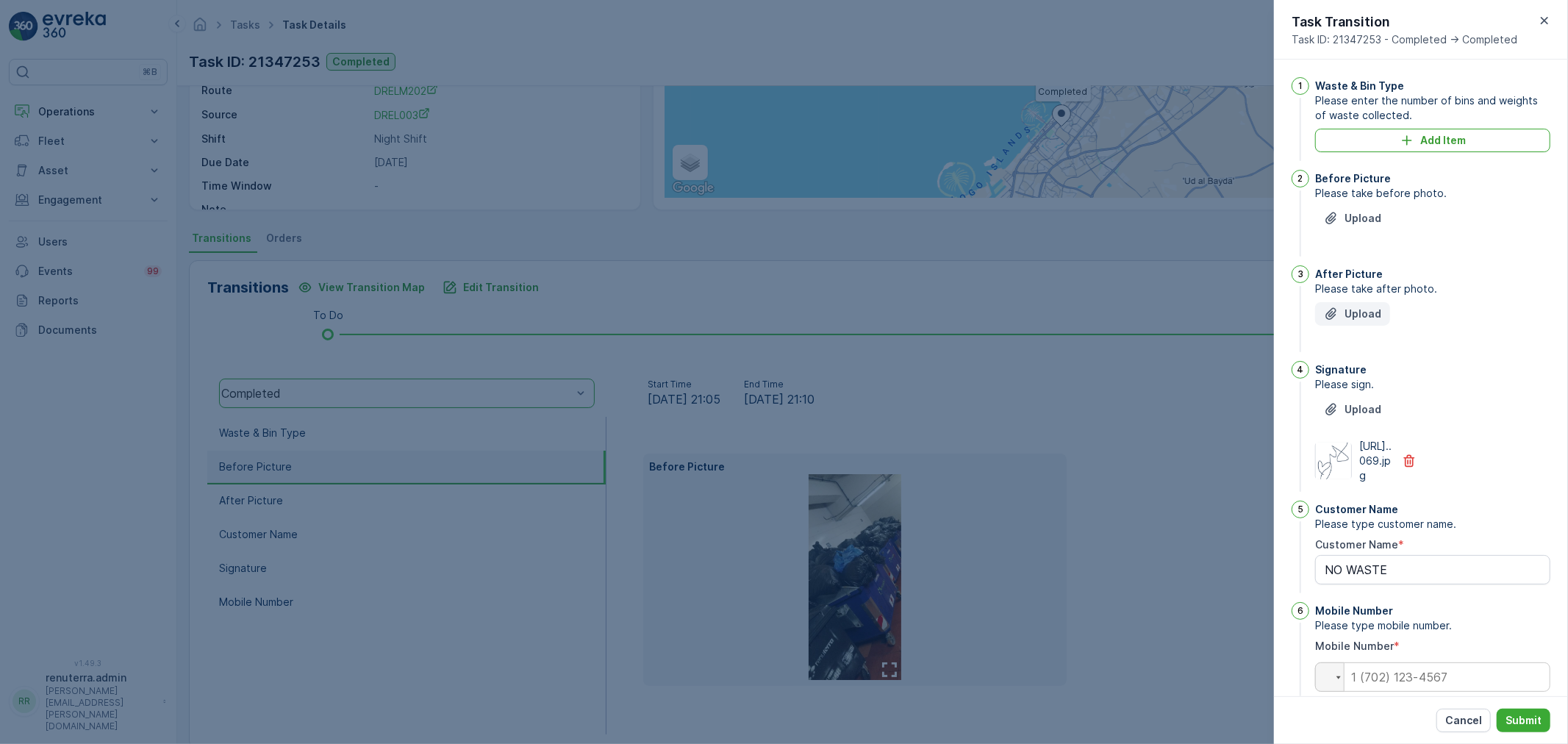
click at [1369, 303] on button "Upload" at bounding box center [1352, 314] width 75 height 24
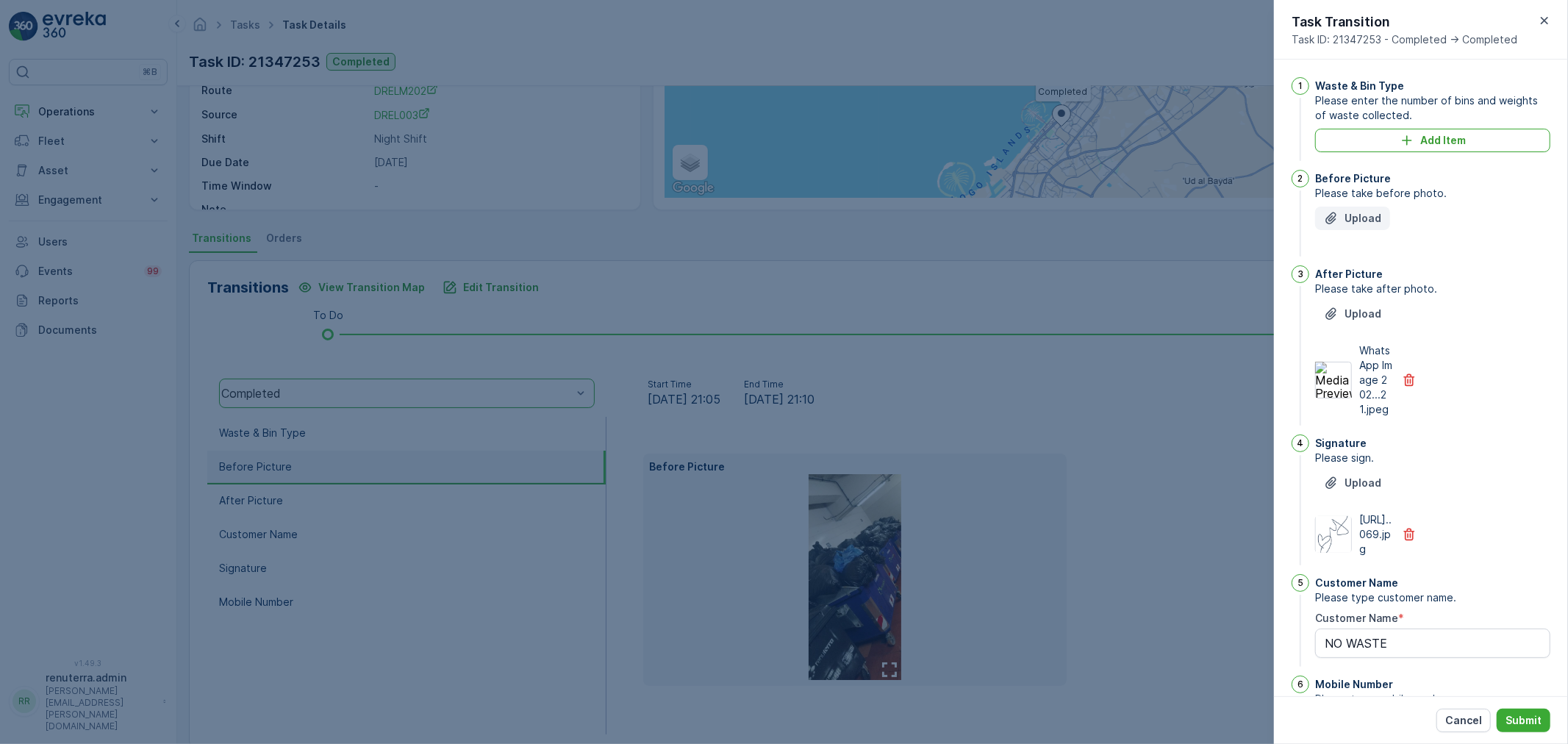
click at [1372, 215] on p "Upload" at bounding box center [1362, 218] width 37 height 15
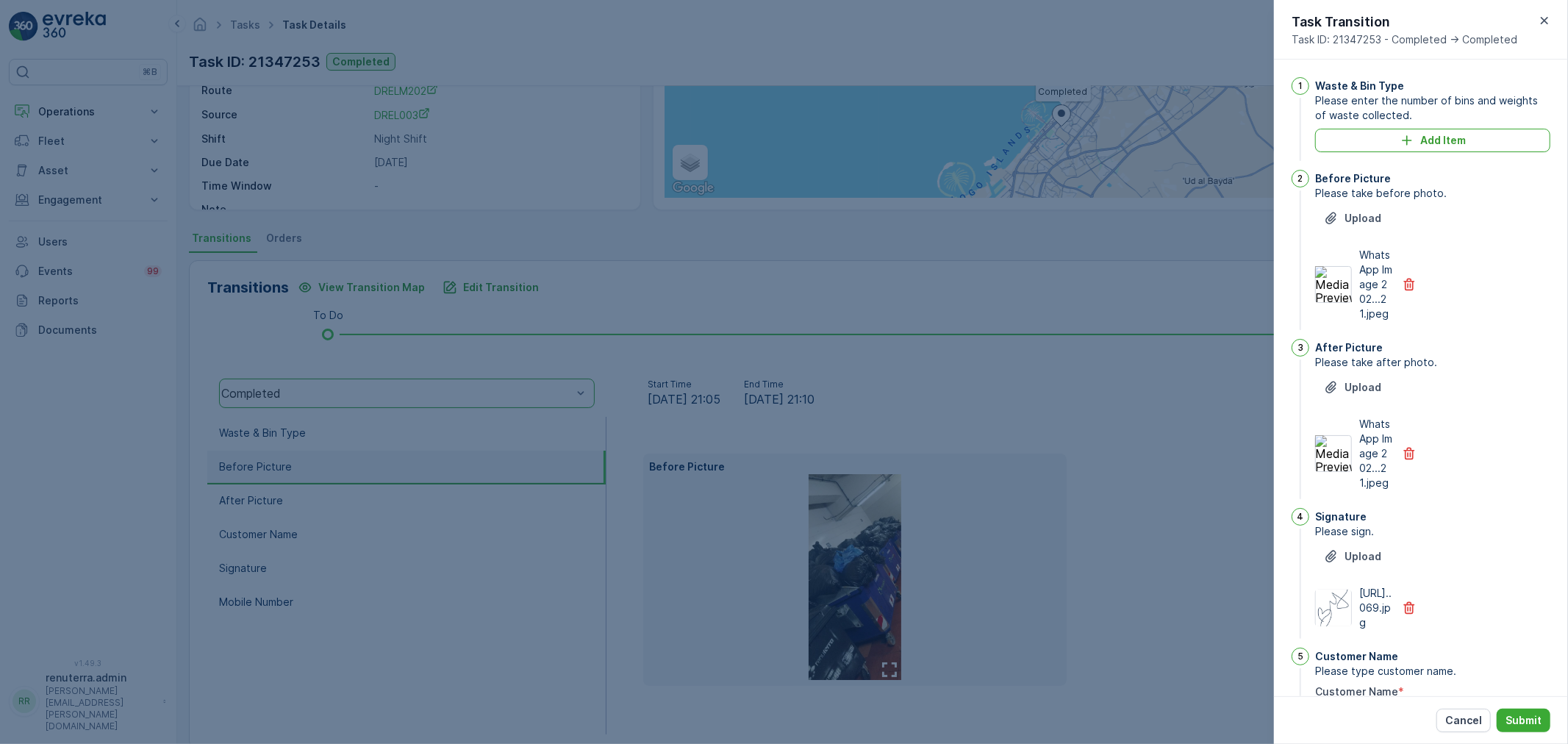
click at [1530, 734] on div "Cancel Submit" at bounding box center [1421, 720] width 294 height 48
click at [1527, 728] on button "Submit" at bounding box center [1523, 720] width 54 height 24
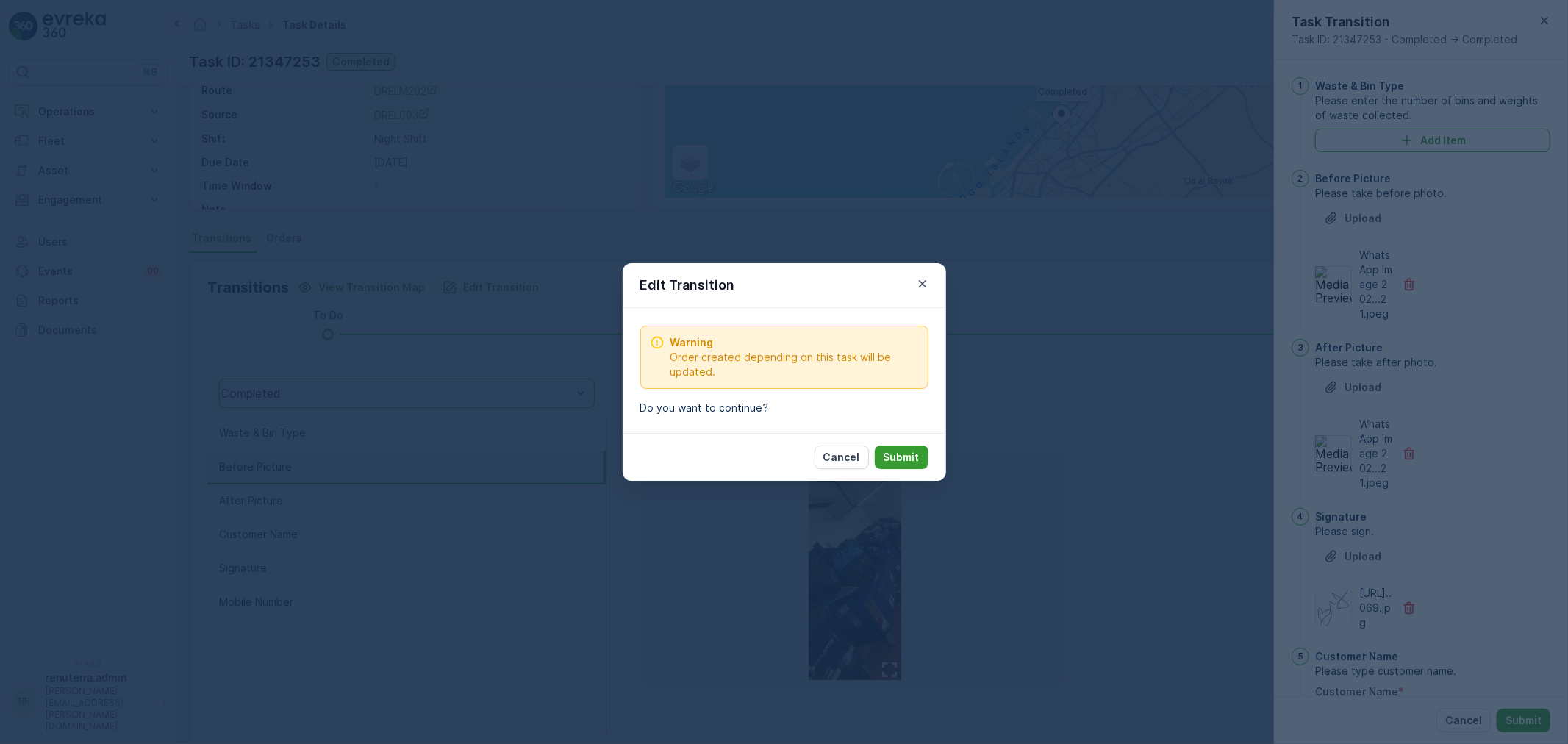
click at [899, 450] on p "Submit" at bounding box center [901, 457] width 36 height 15
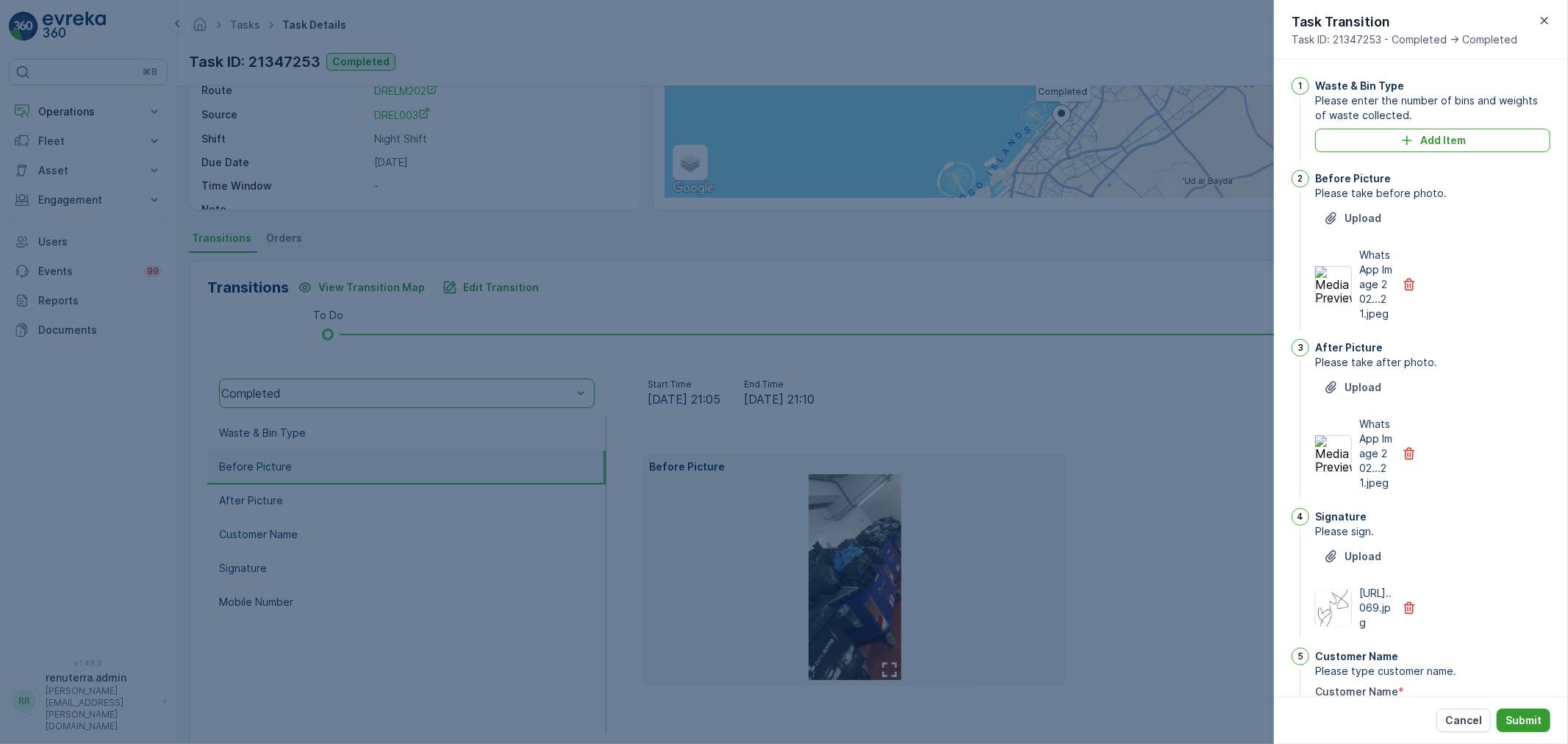
click at [1515, 717] on p "Submit" at bounding box center [1524, 720] width 36 height 15
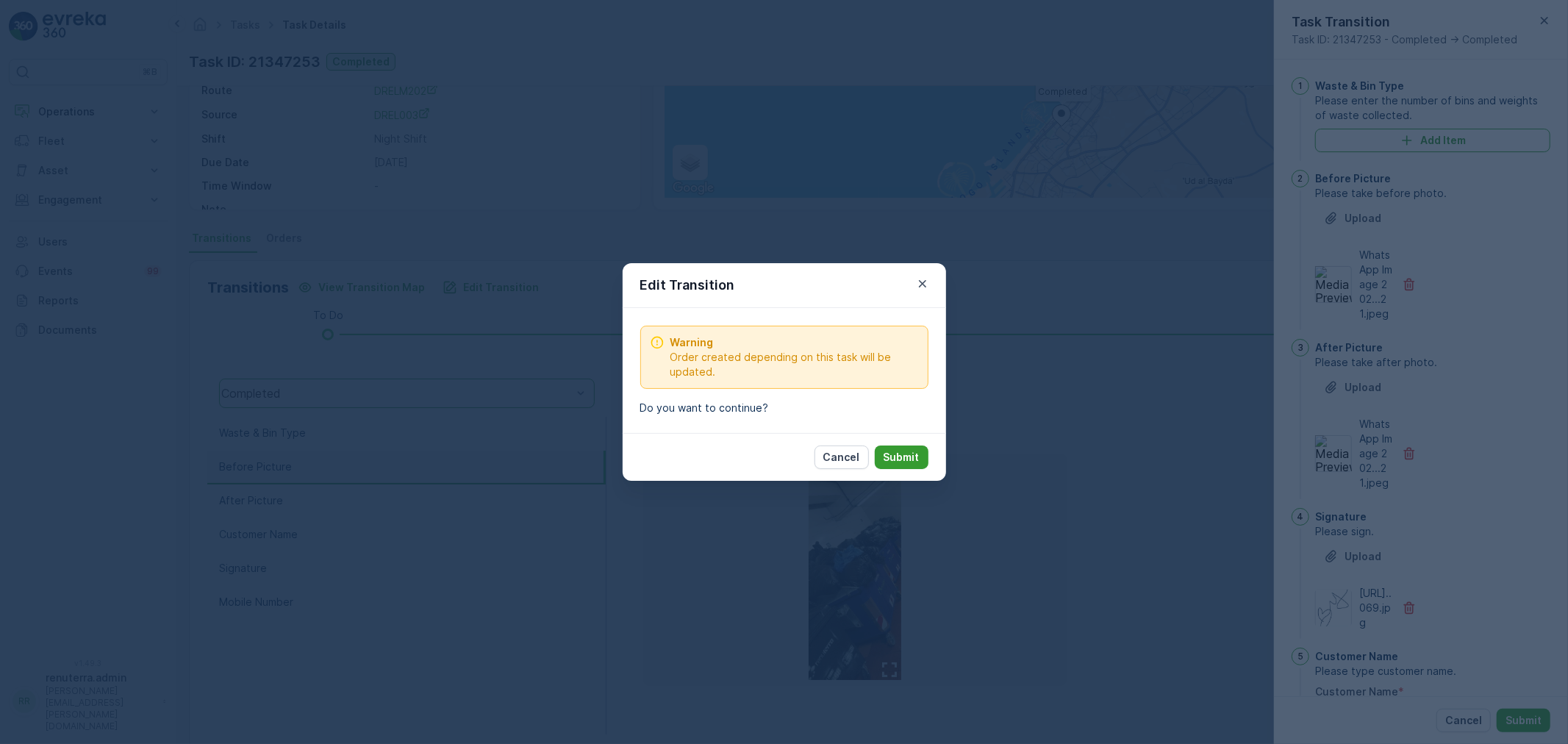
click at [922, 448] on button "Submit" at bounding box center [901, 457] width 54 height 24
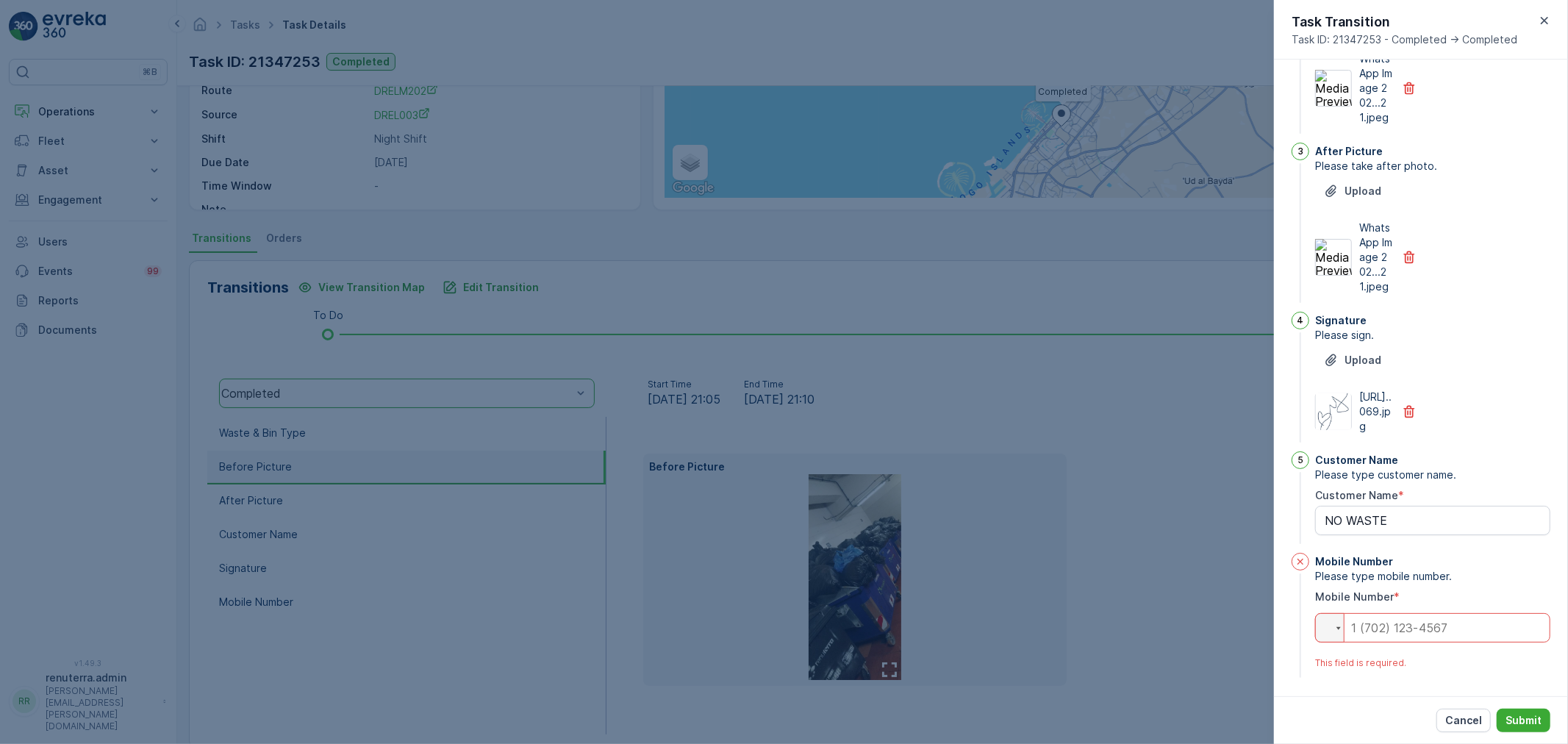
scroll to position [258, 0]
click at [1466, 623] on input "tel" at bounding box center [1432, 625] width 236 height 29
click at [1471, 633] on input "tel" at bounding box center [1432, 625] width 236 height 29
click at [1458, 626] on input "tel" at bounding box center [1432, 625] width 236 height 29
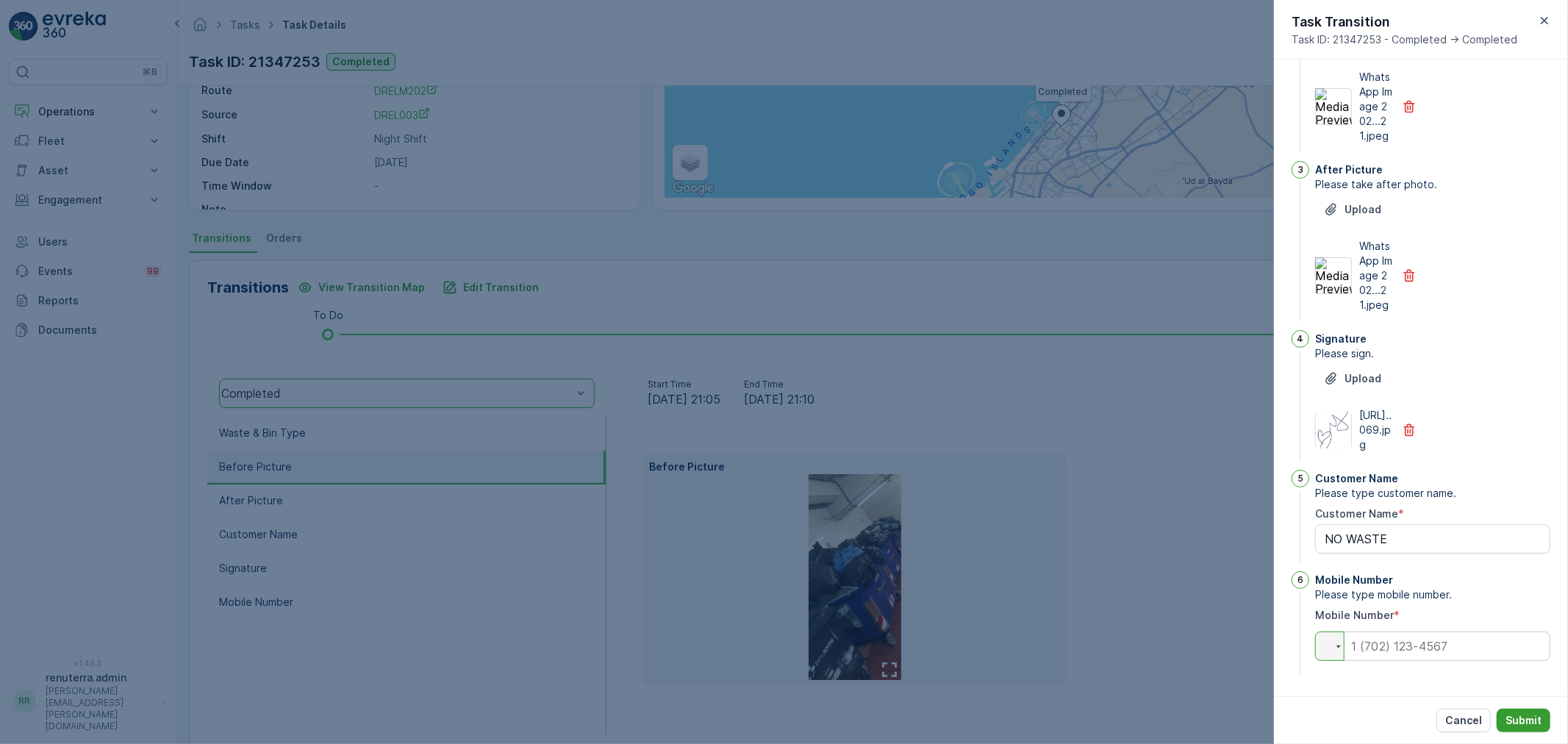
click at [1536, 716] on p "Submit" at bounding box center [1524, 720] width 36 height 15
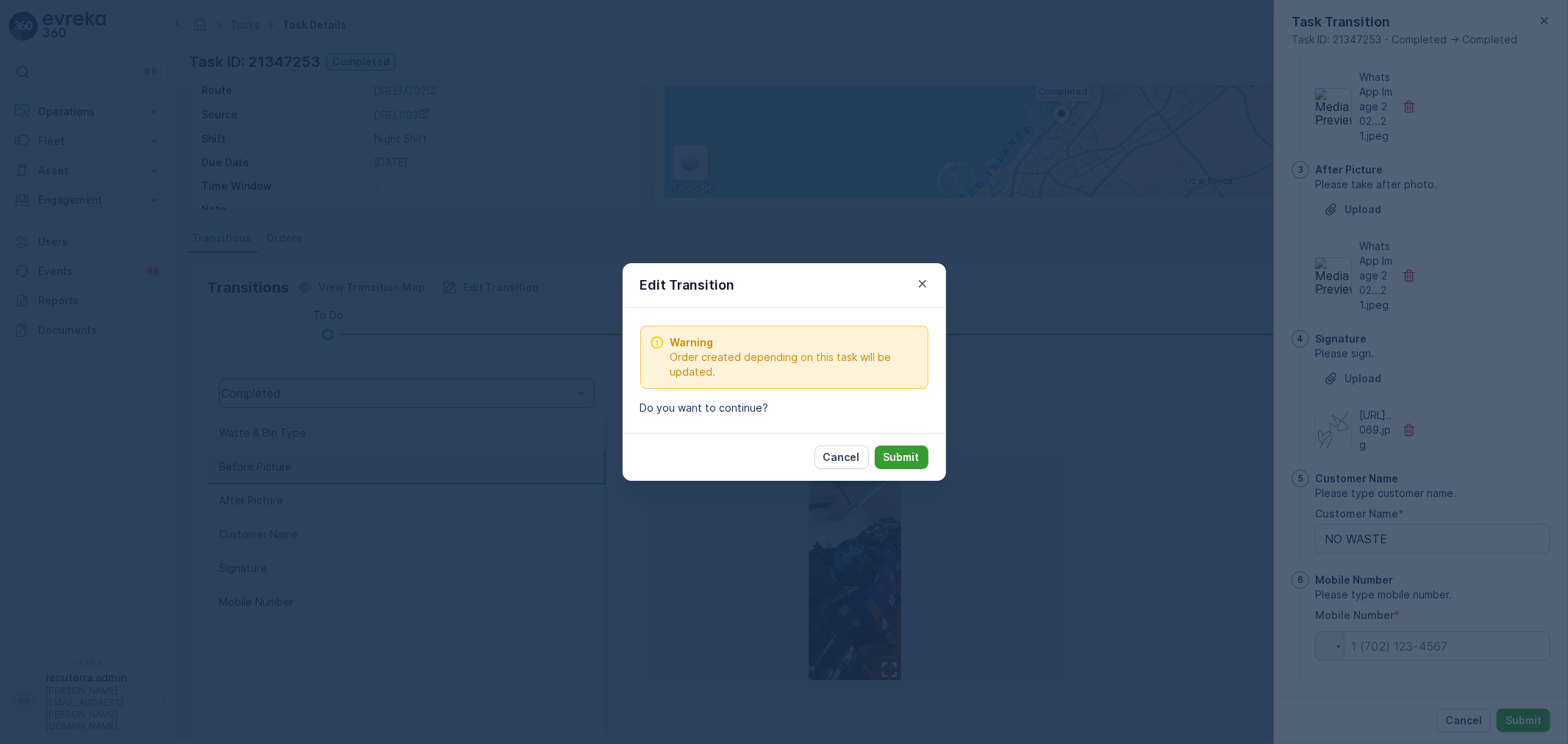
click at [905, 461] on p "Submit" at bounding box center [901, 457] width 36 height 15
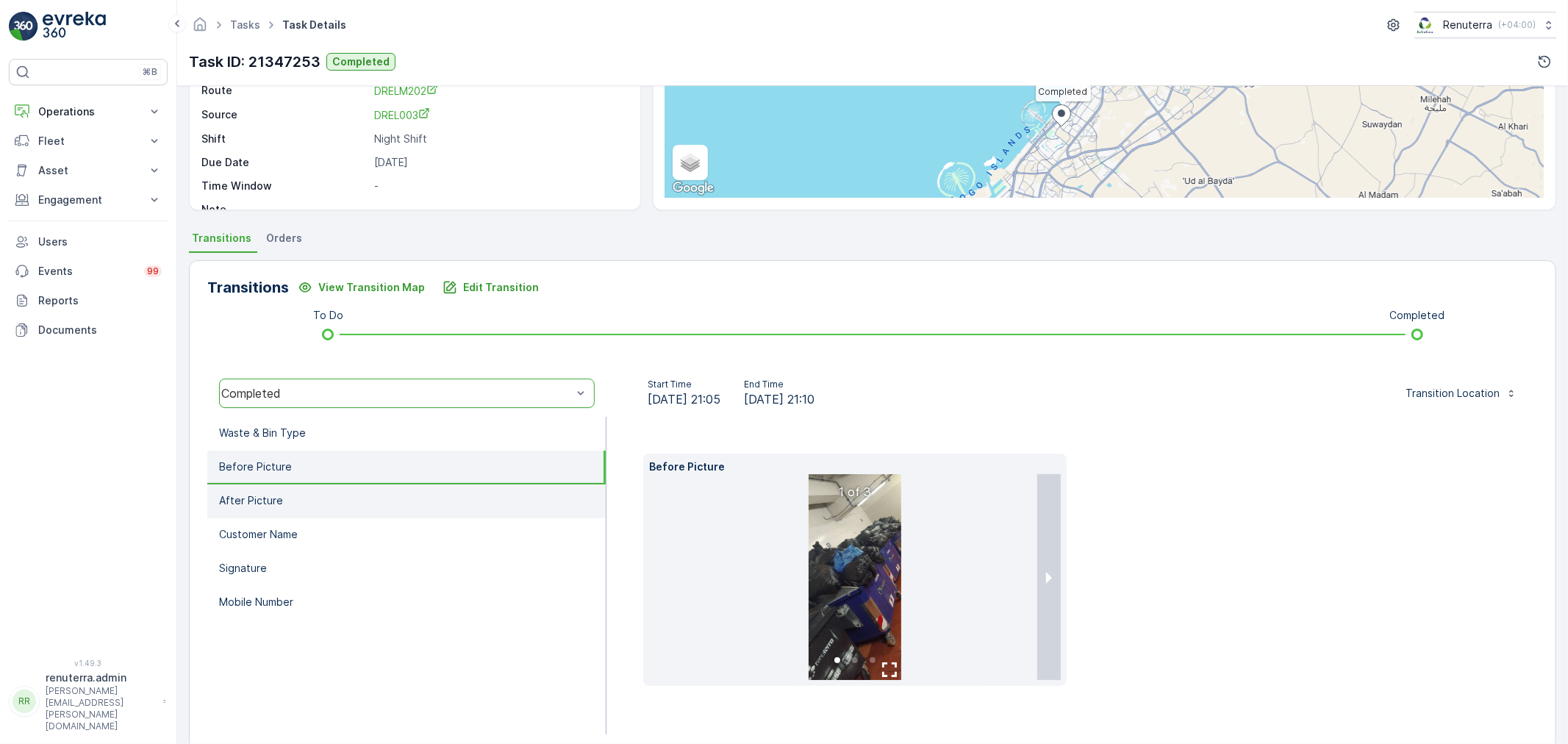
click at [300, 494] on li "After Picture" at bounding box center [407, 501] width 399 height 34
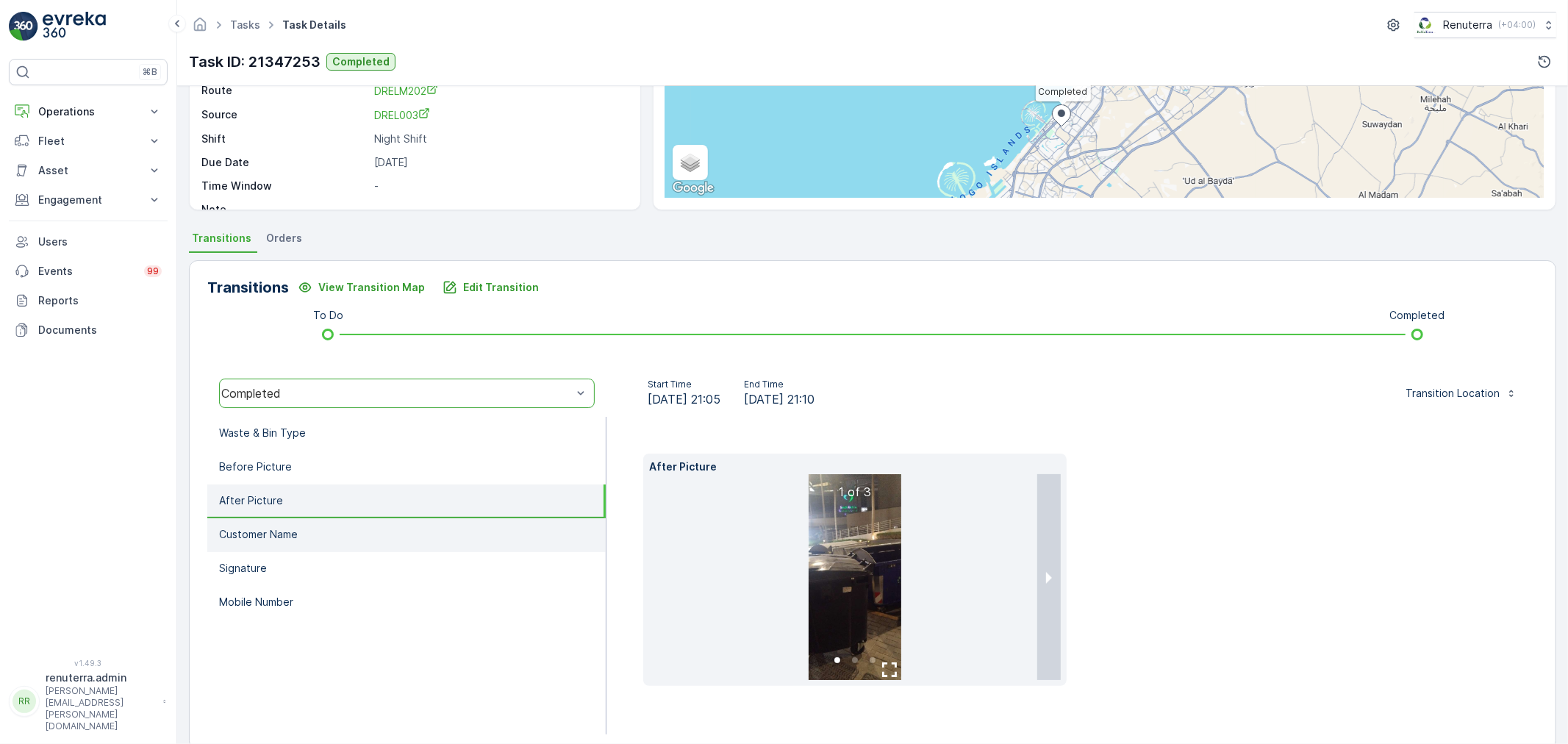
click at [318, 534] on li "Customer Name" at bounding box center [407, 535] width 399 height 34
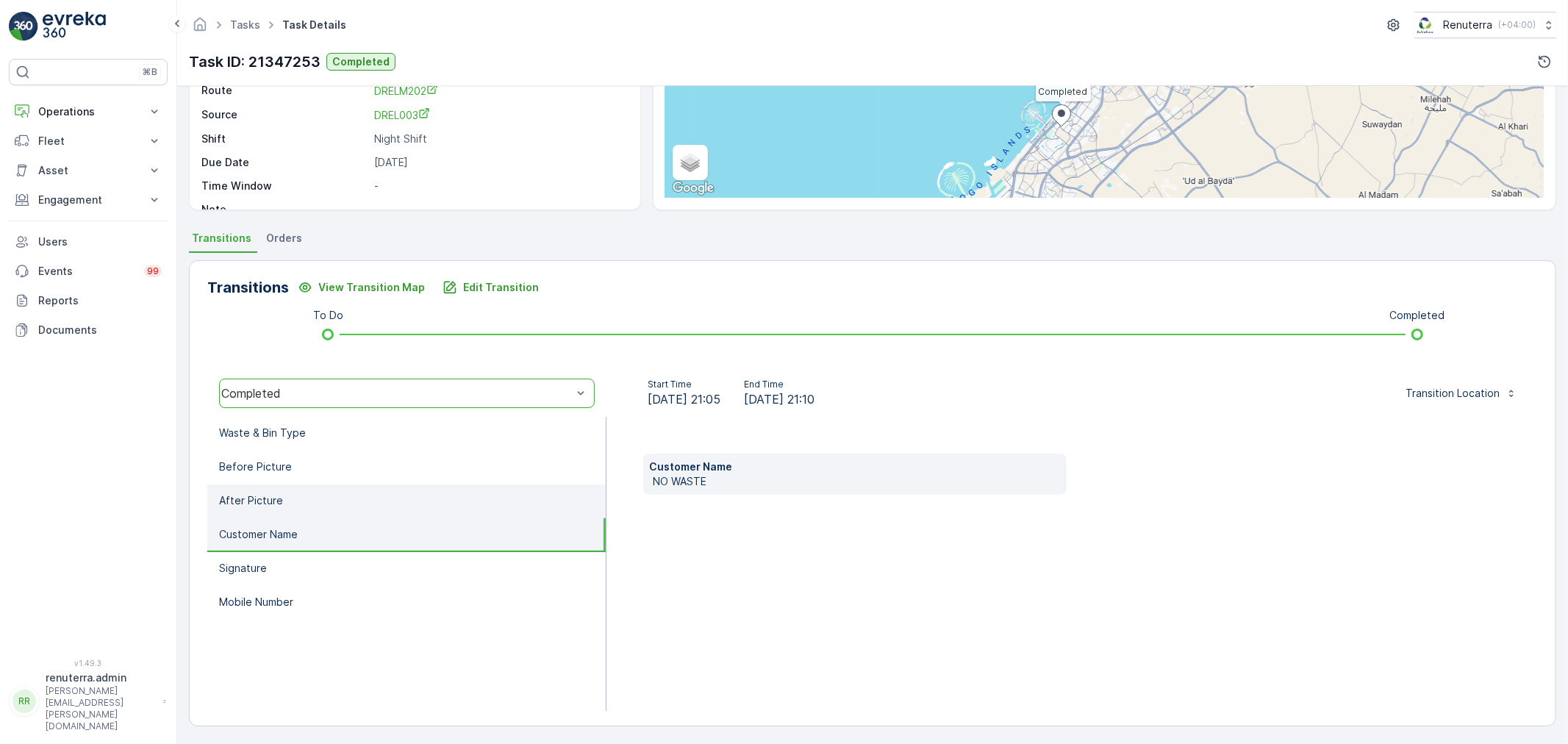
click at [333, 500] on li "After Picture" at bounding box center [407, 501] width 399 height 34
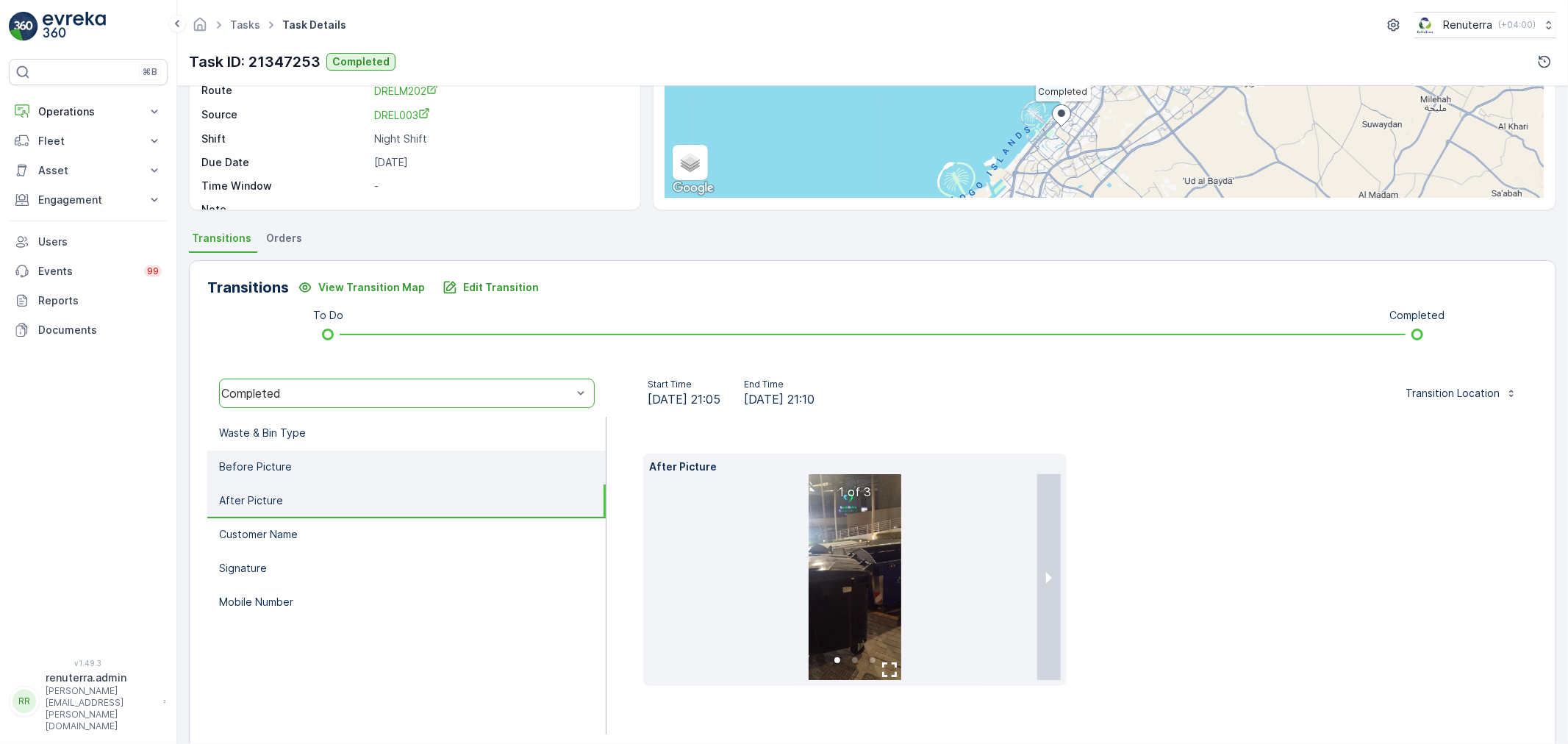
click at [329, 455] on li "Before Picture" at bounding box center [407, 467] width 399 height 34
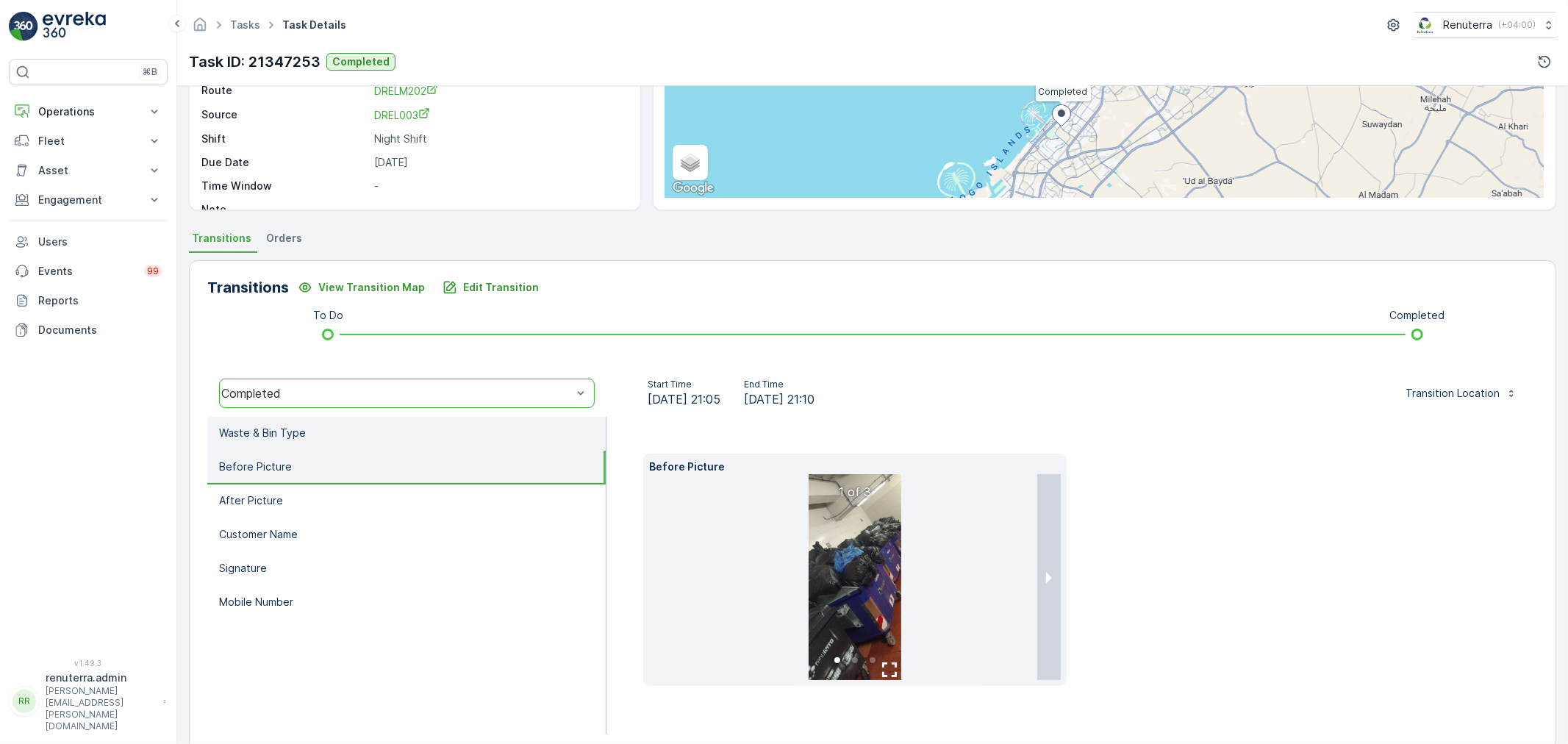
click at [336, 422] on li "Waste & Bin Type" at bounding box center [407, 433] width 399 height 34
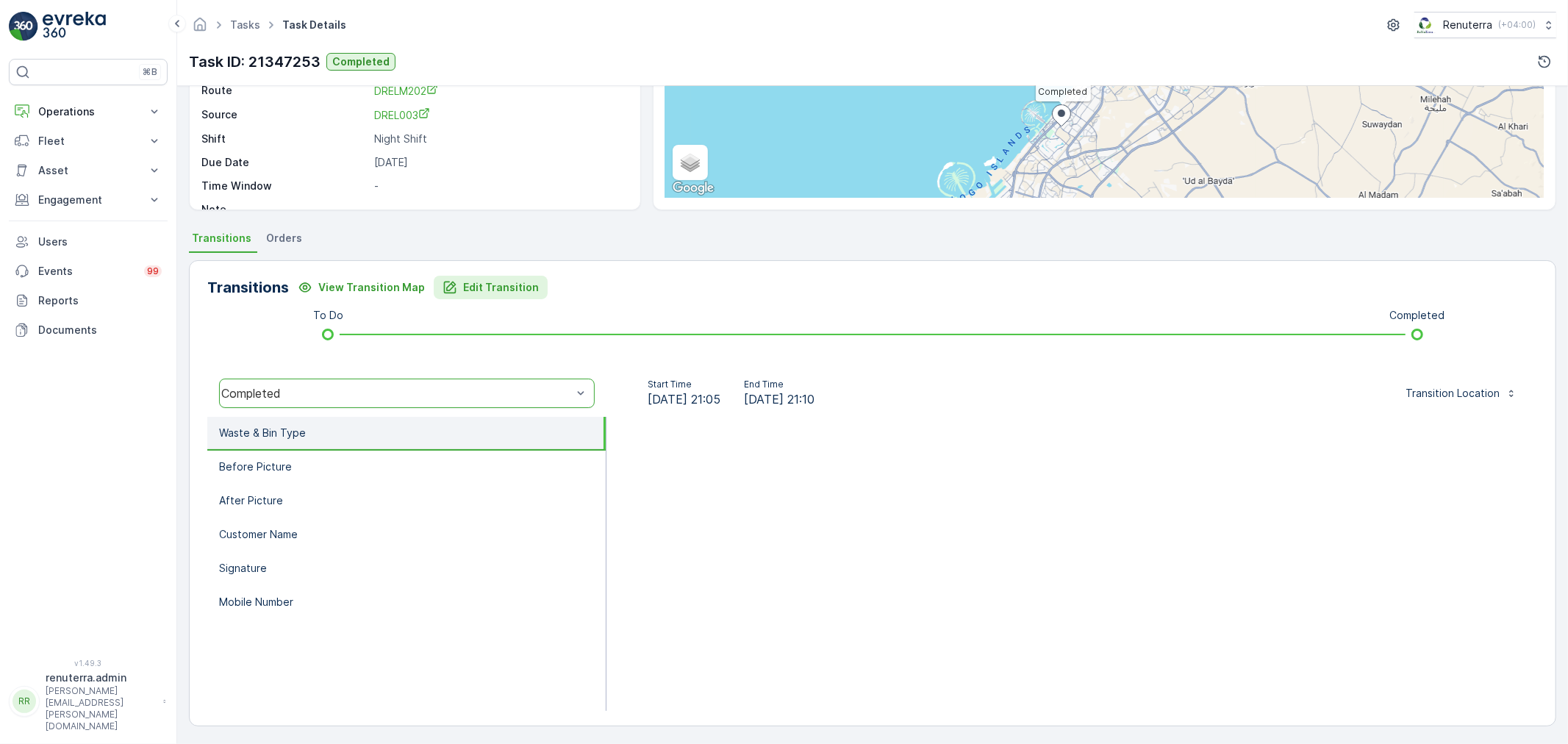
click at [455, 276] on button "Edit Transition" at bounding box center [490, 288] width 114 height 24
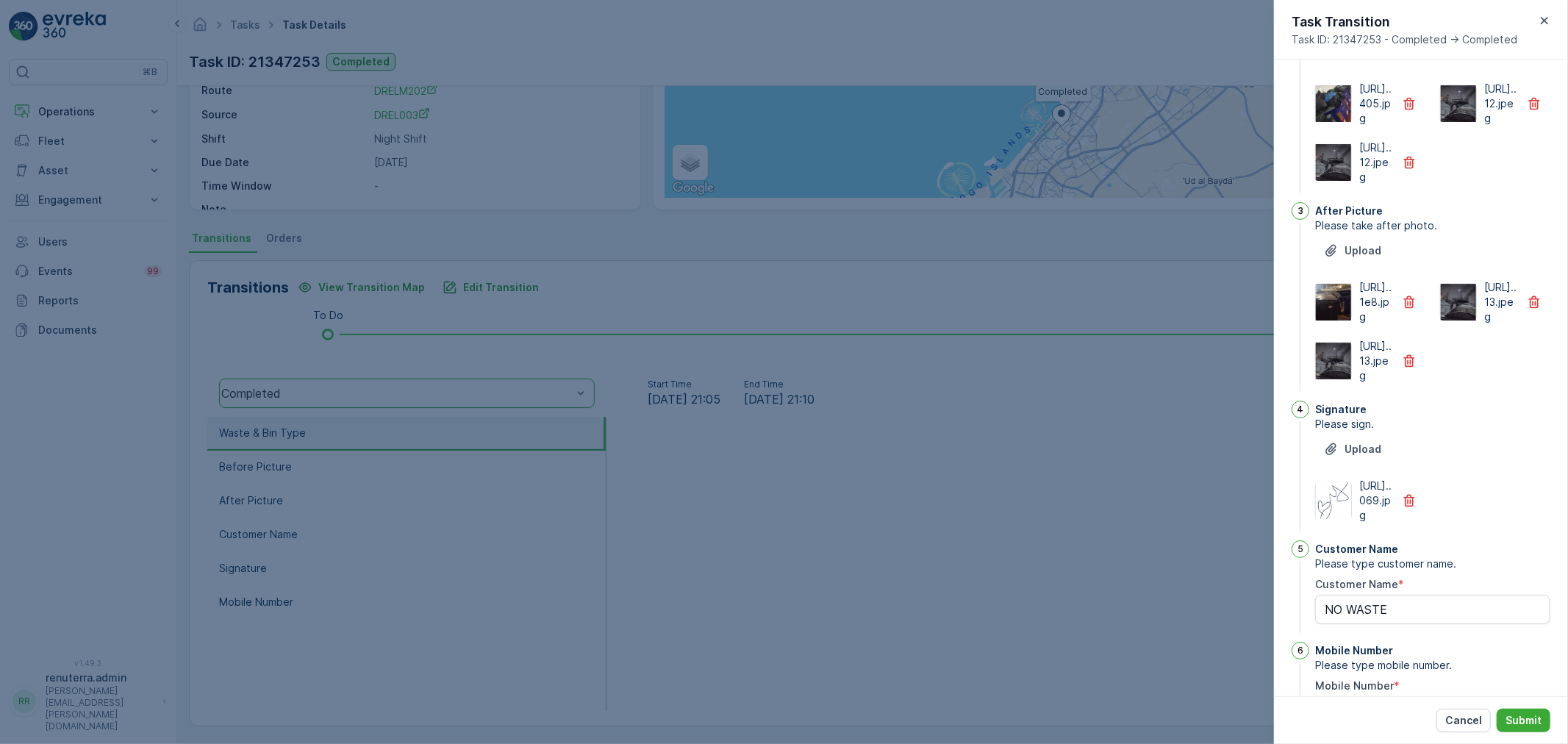
scroll to position [138, 0]
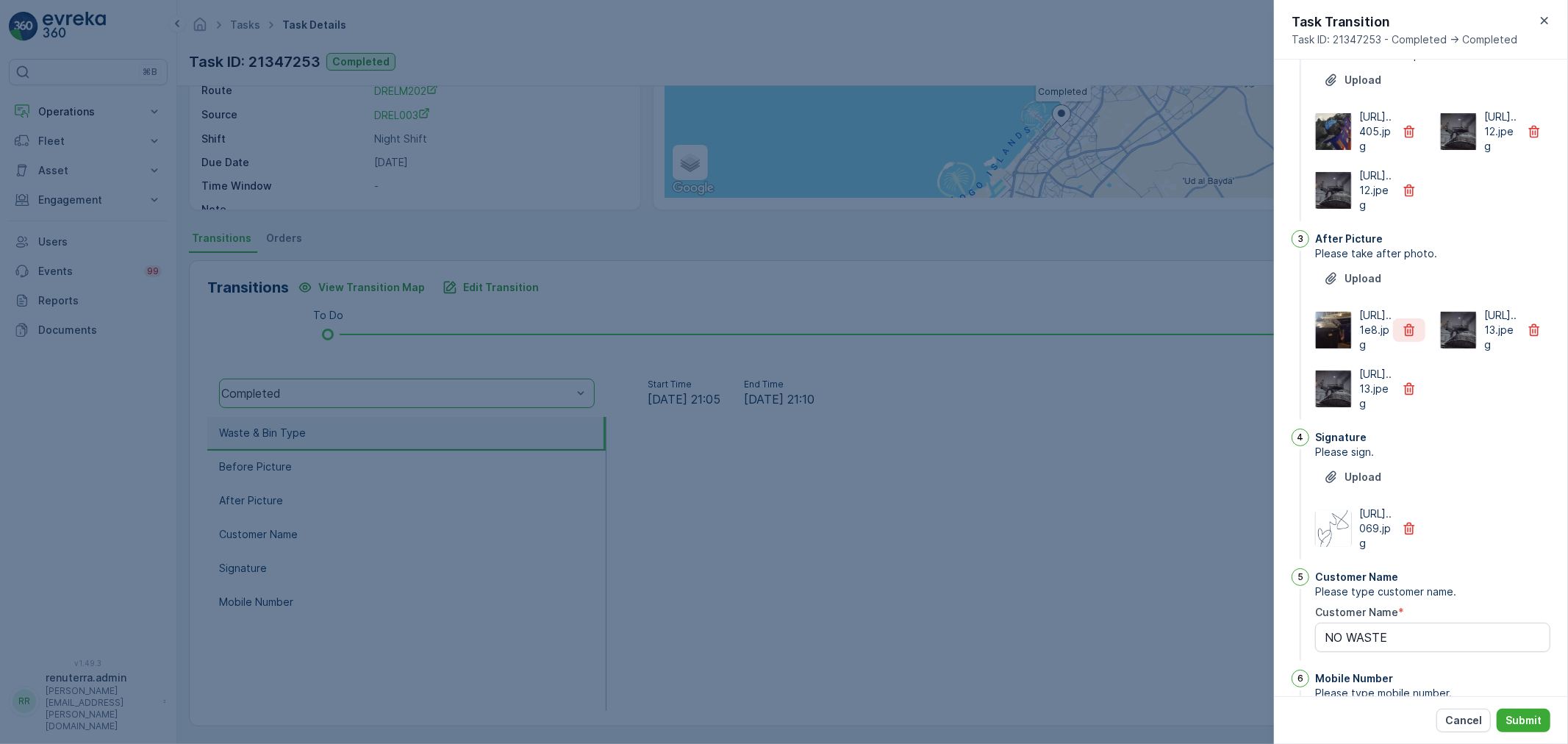
click at [1407, 342] on button "button" at bounding box center [1409, 330] width 32 height 24
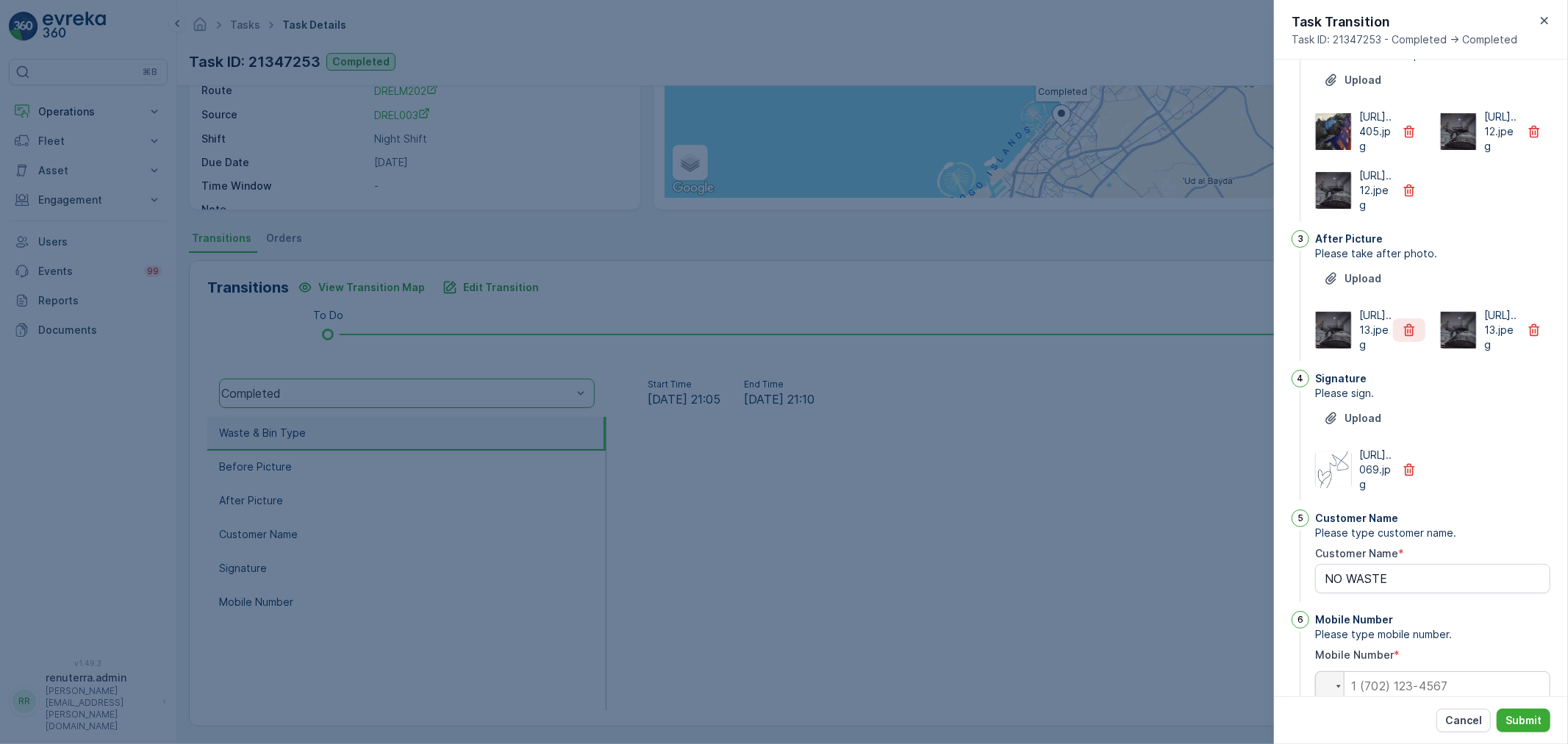
click at [1405, 337] on icon "button" at bounding box center [1409, 330] width 15 height 15
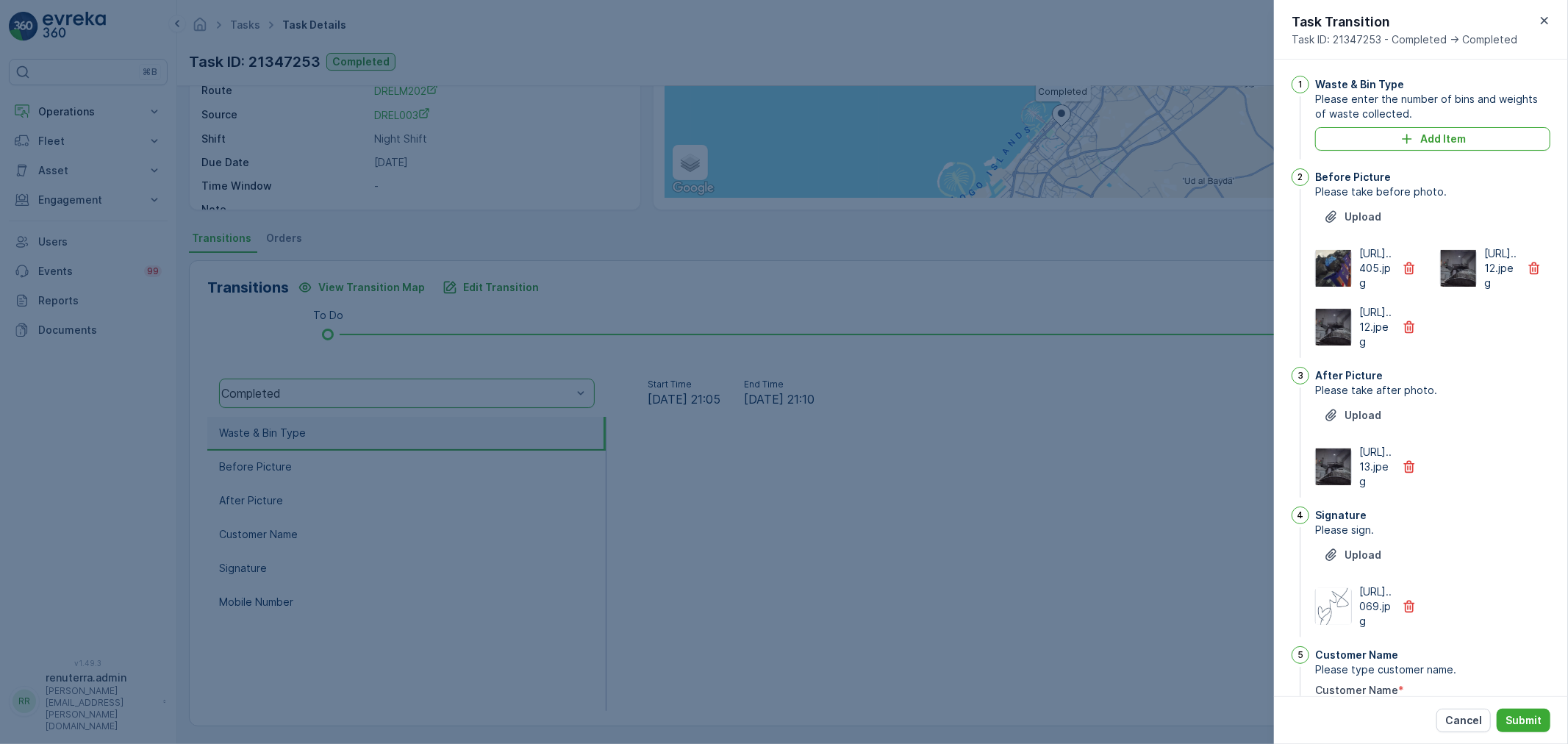
scroll to position [0, 0]
click at [1393, 281] on button "button" at bounding box center [1409, 270] width 32 height 24
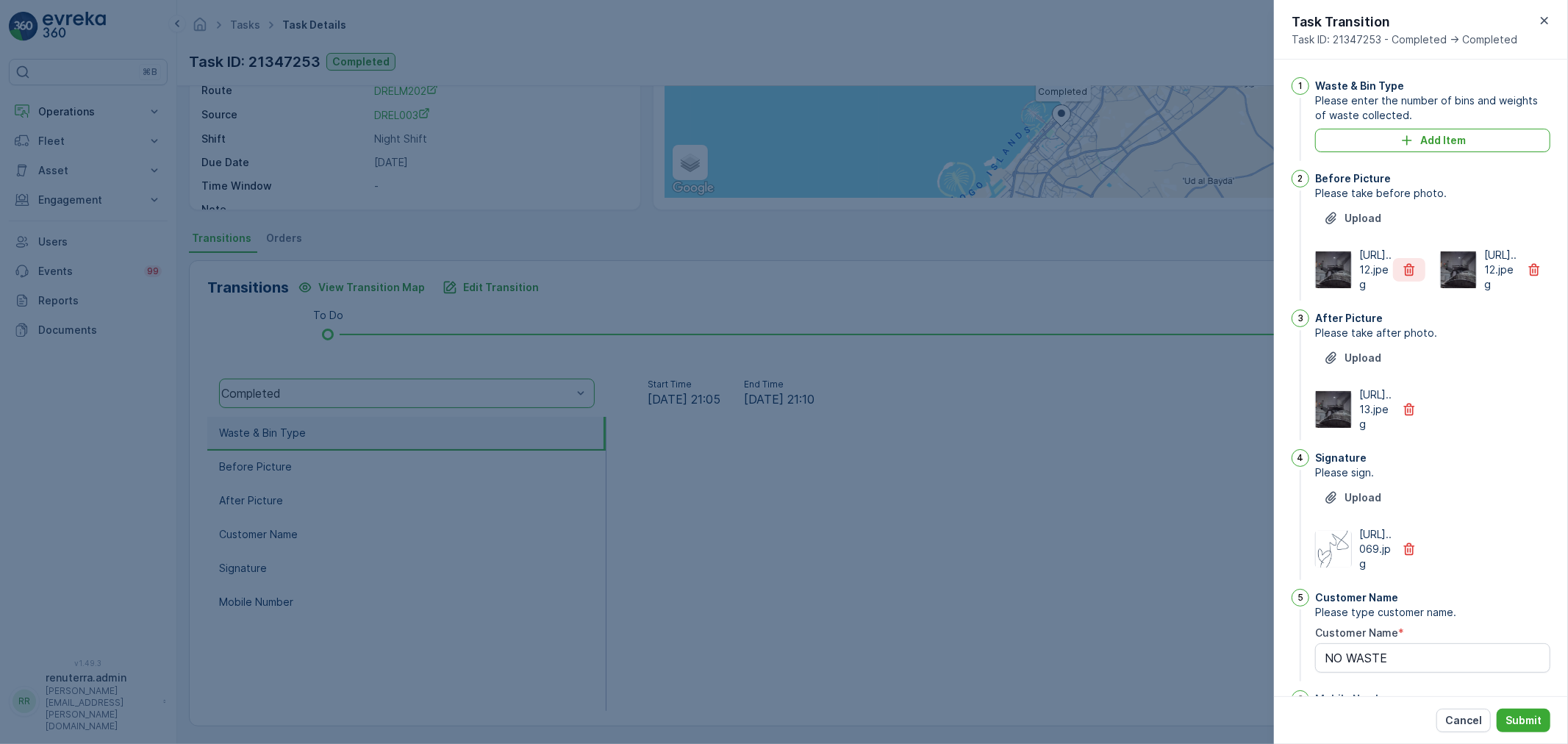
click at [1396, 281] on button "button" at bounding box center [1409, 270] width 32 height 24
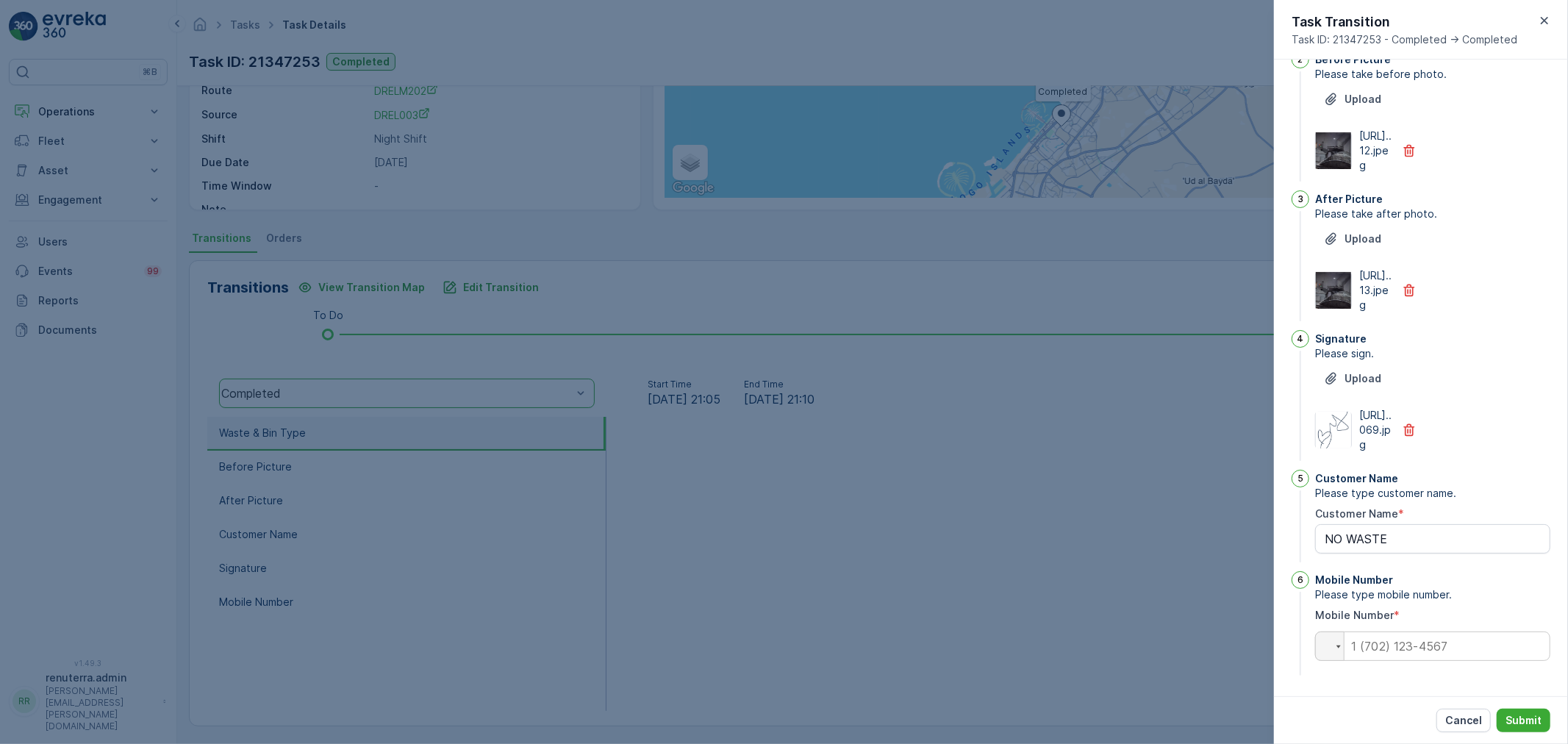
scroll to position [207, 0]
click at [1467, 645] on input "tel" at bounding box center [1432, 645] width 236 height 29
type input "0"
click at [1510, 713] on button "Submit" at bounding box center [1523, 720] width 54 height 24
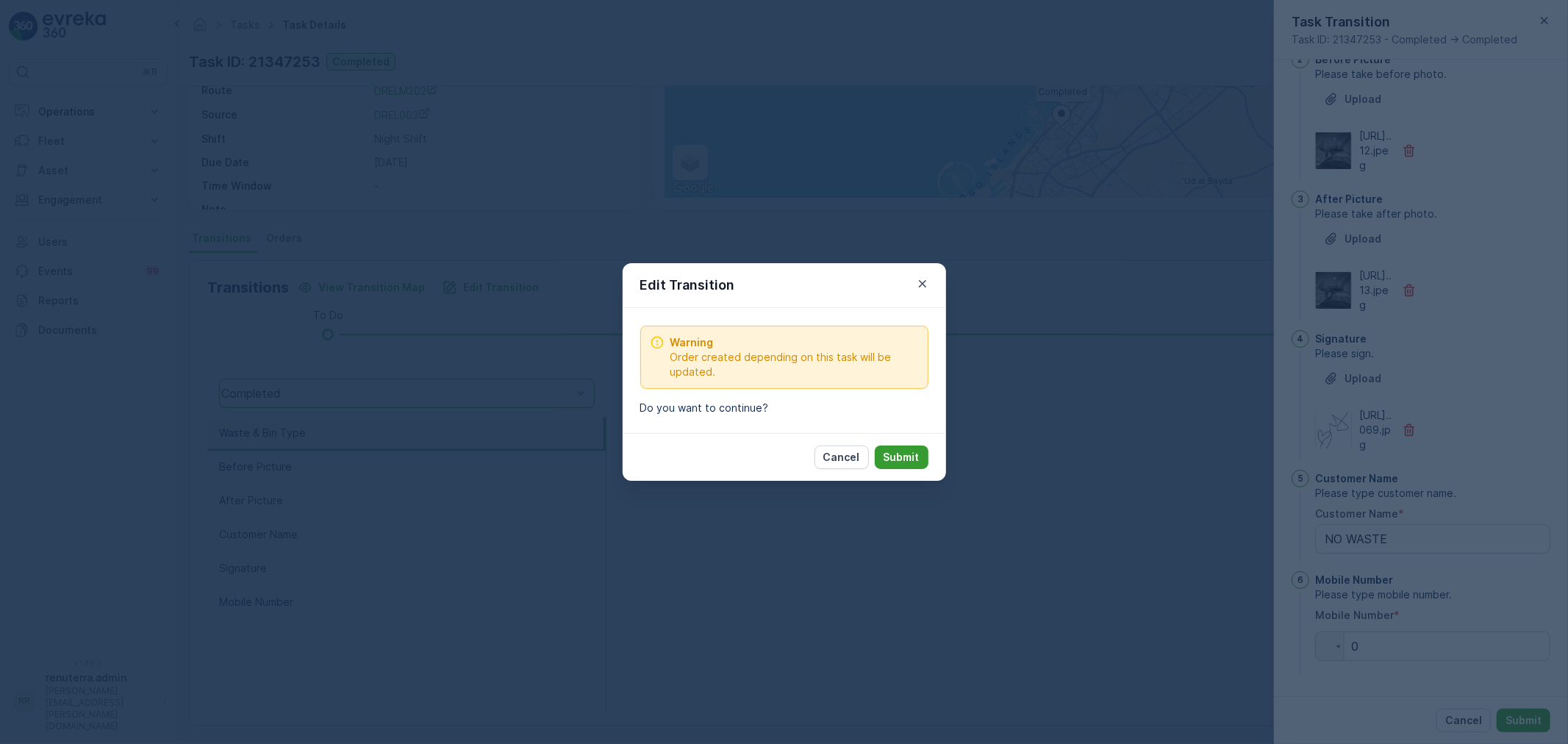
click at [909, 463] on p "Submit" at bounding box center [901, 457] width 36 height 15
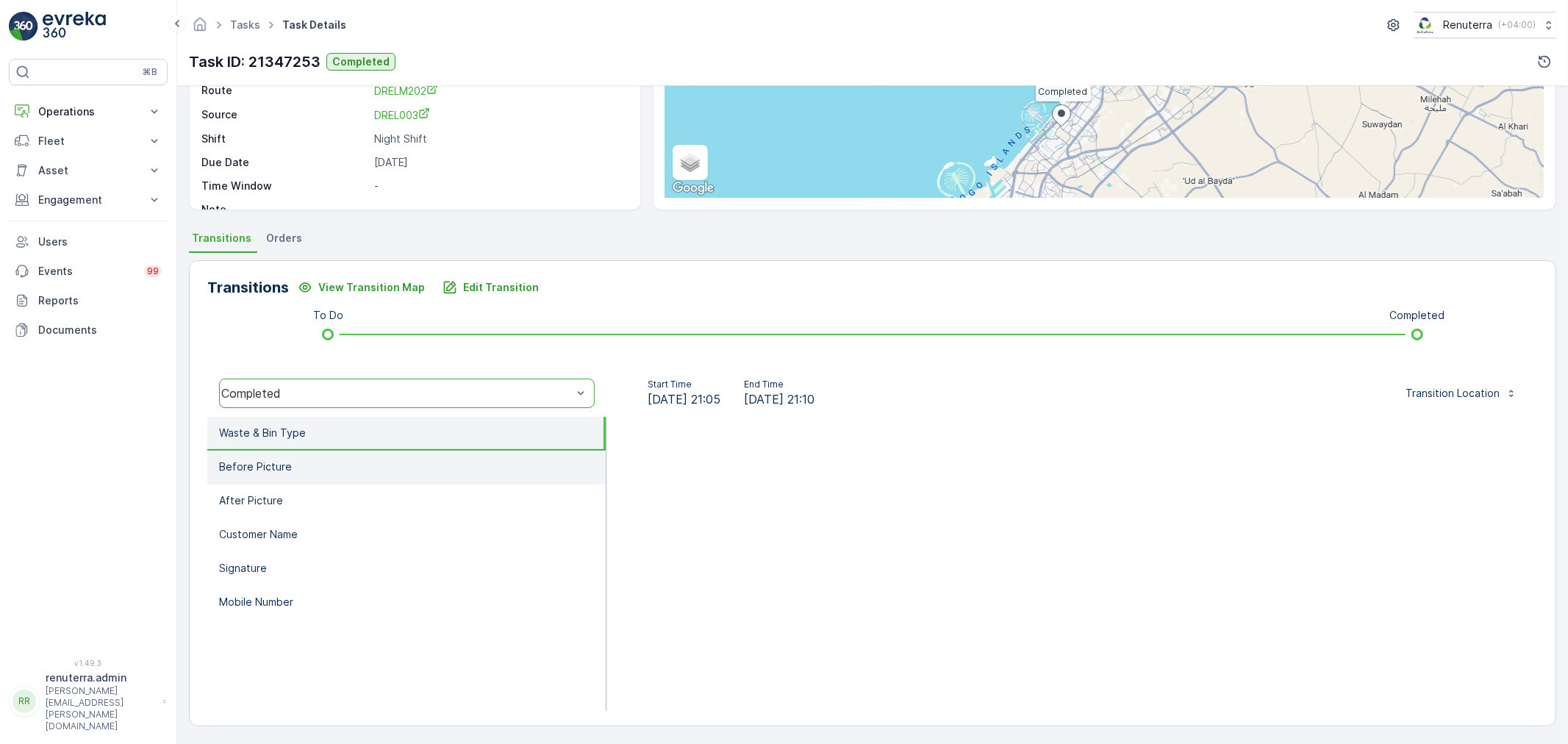
click at [328, 451] on li "Before Picture" at bounding box center [407, 467] width 399 height 34
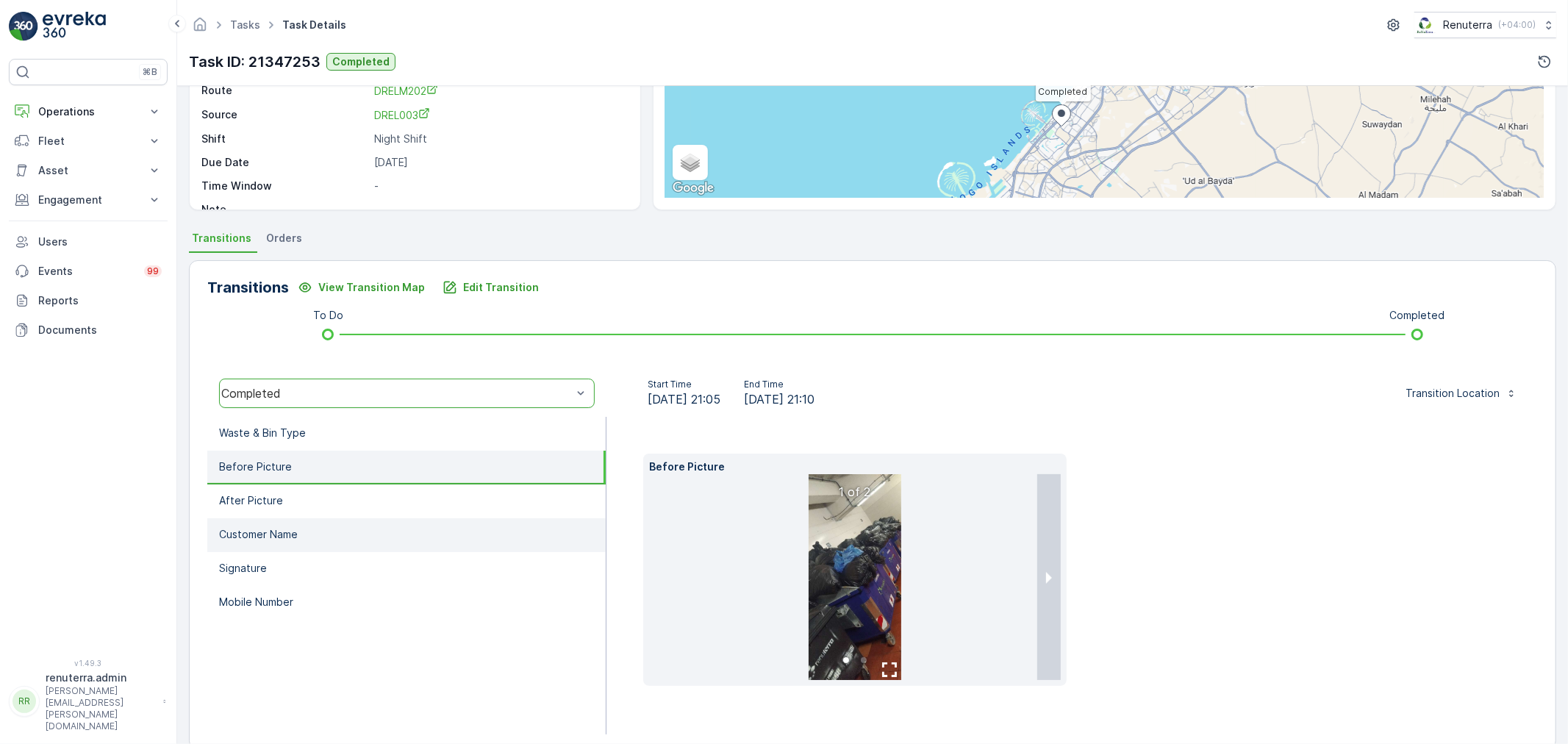
drag, startPoint x: 327, startPoint y: 512, endPoint x: 326, endPoint y: 537, distance: 25.0
click at [326, 513] on li "After Picture" at bounding box center [407, 501] width 399 height 34
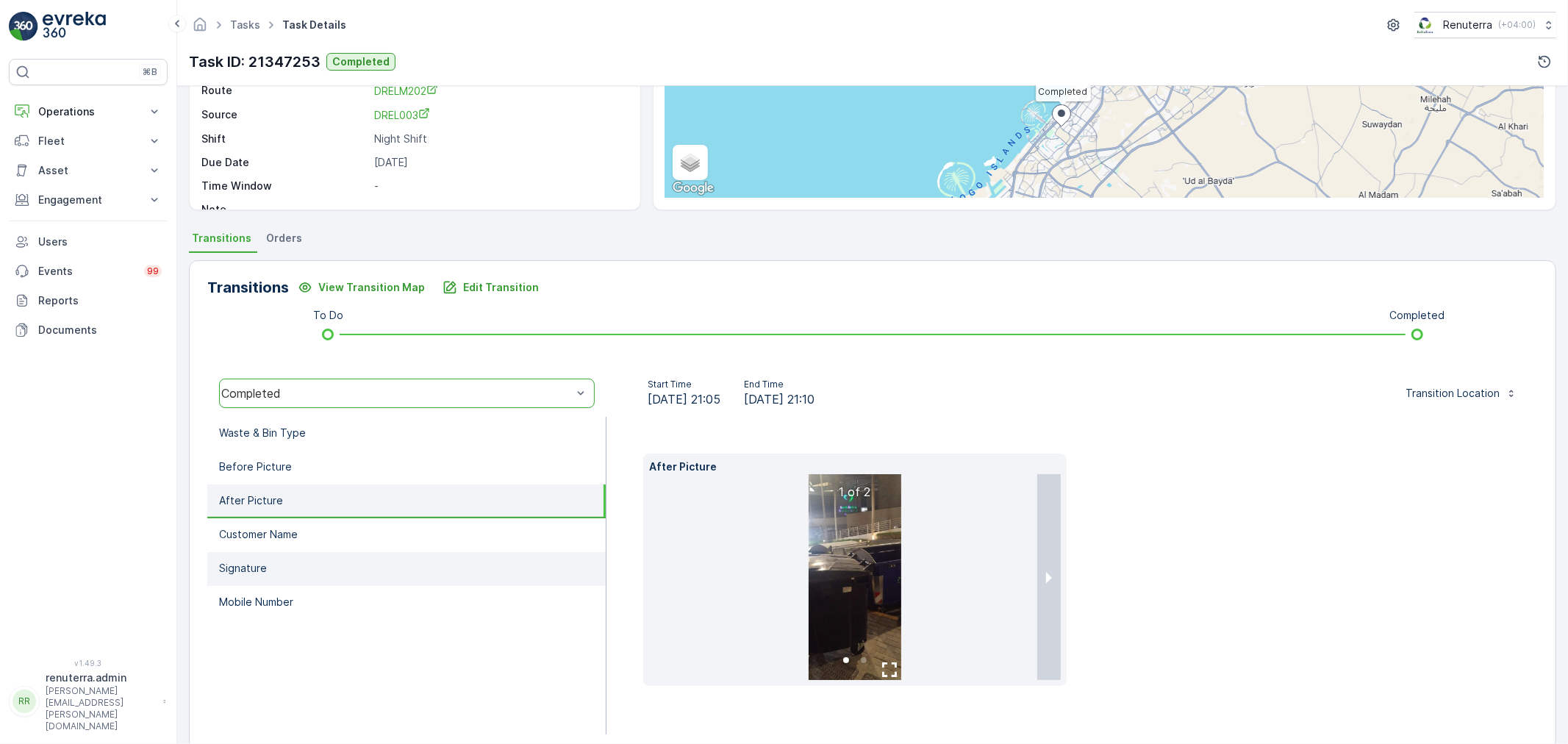
click at [326, 552] on li "Signature" at bounding box center [407, 569] width 399 height 34
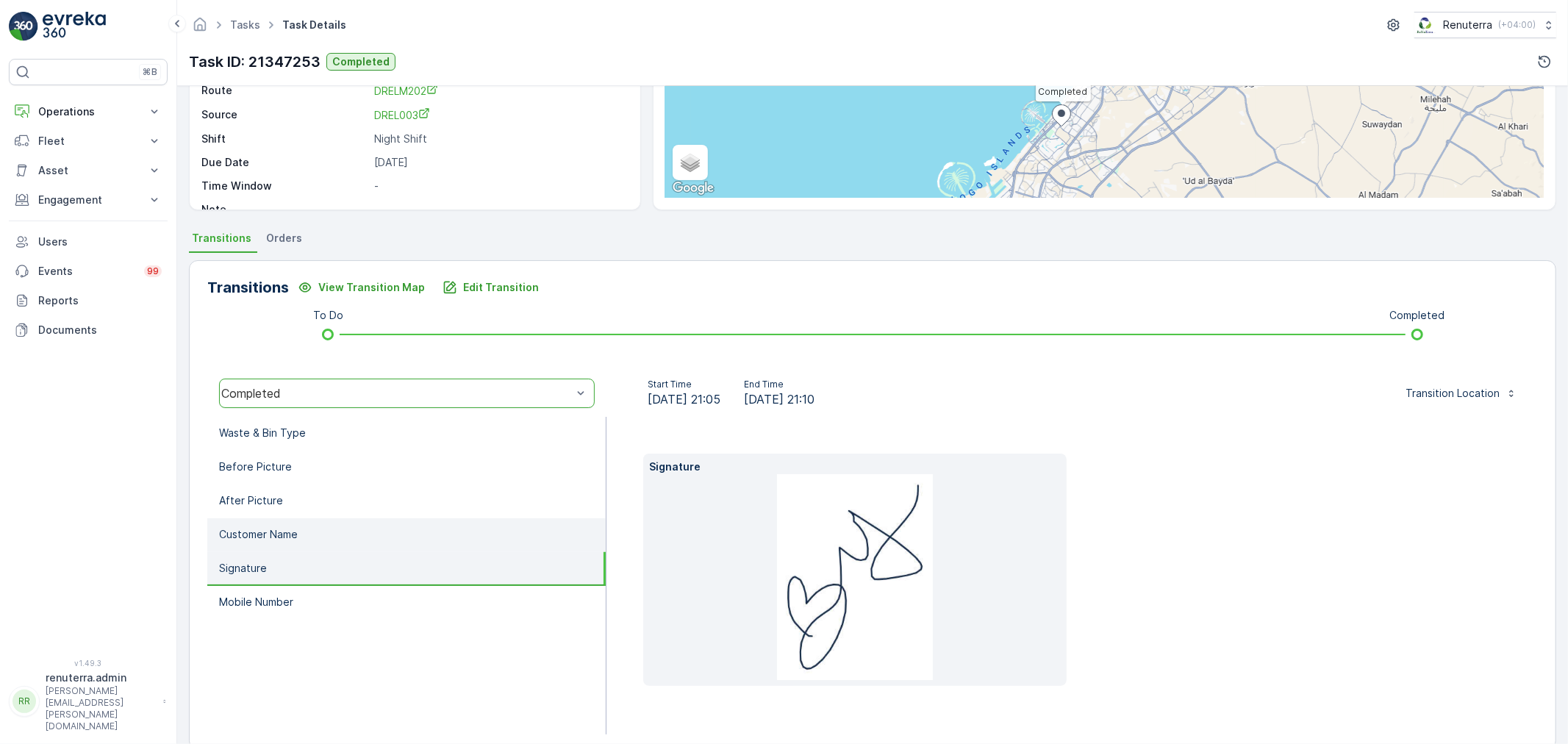
click at [326, 523] on li "Customer Name" at bounding box center [407, 535] width 399 height 34
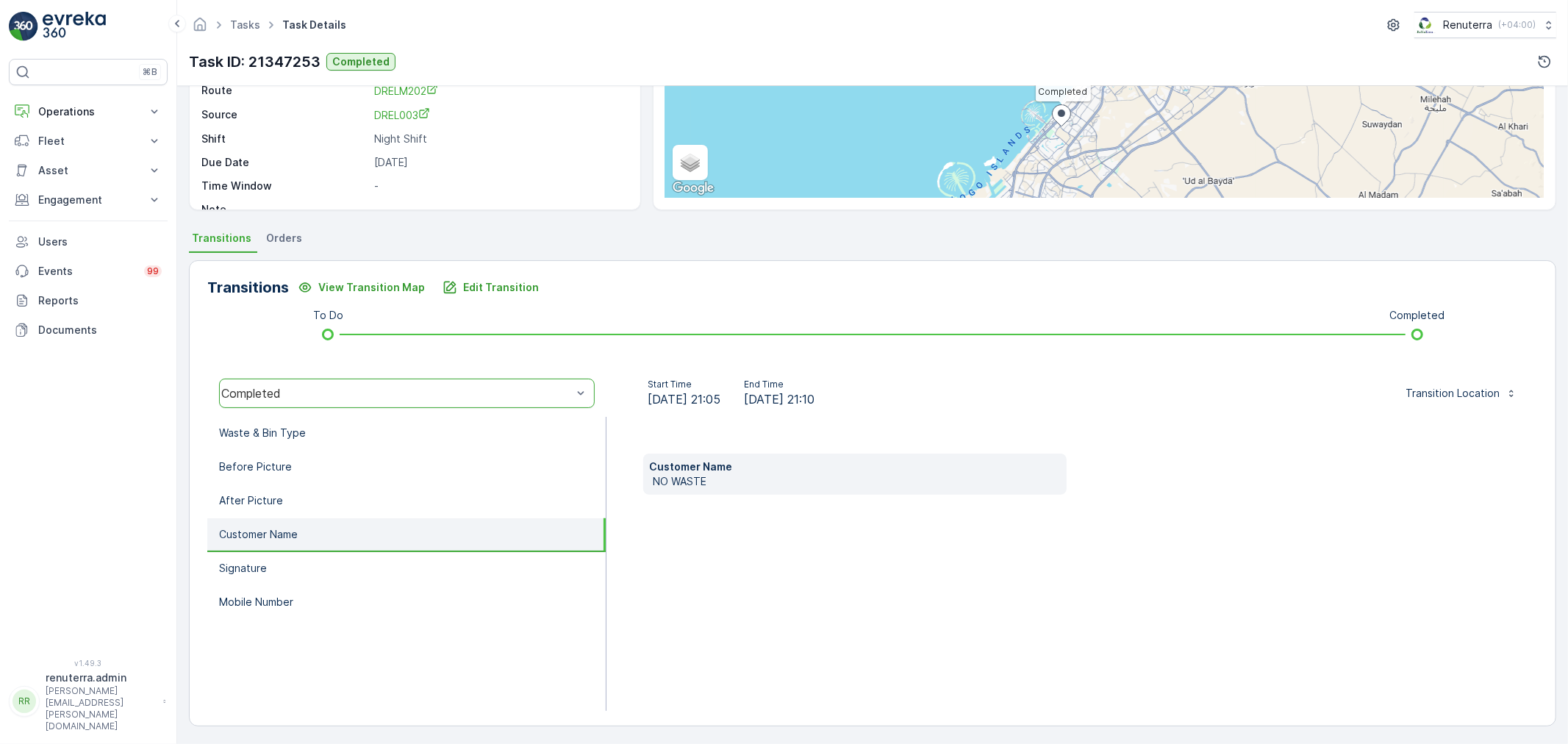
drag, startPoint x: 338, startPoint y: 437, endPoint x: 370, endPoint y: 382, distance: 63.6
click at [338, 436] on li "Waste & Bin Type" at bounding box center [407, 433] width 399 height 34
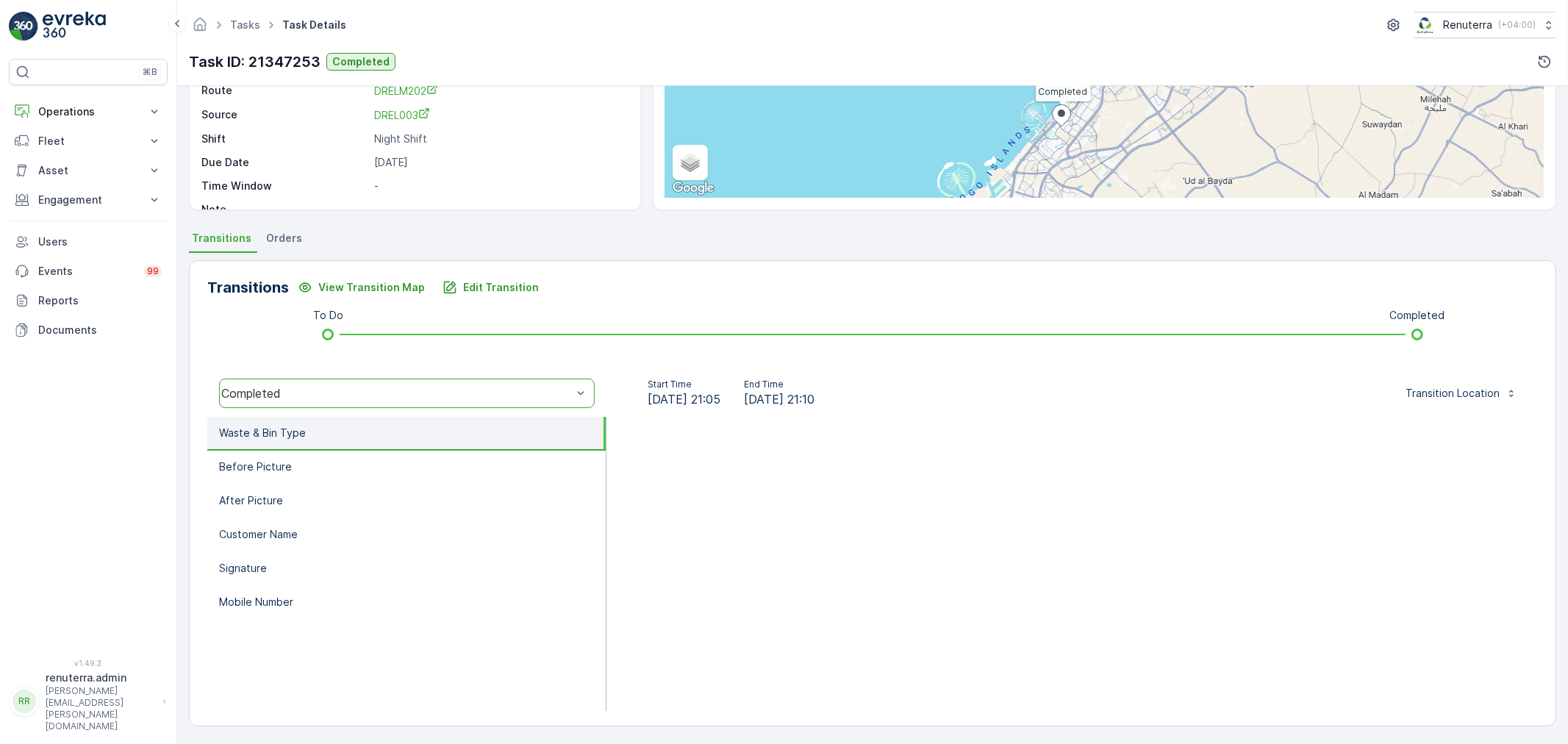
click at [469, 269] on div "Transitions View Transition Map Edit Transition To Do Completed option Complete…" at bounding box center [872, 493] width 1367 height 466
click at [470, 277] on button "Edit Transition" at bounding box center [490, 288] width 114 height 24
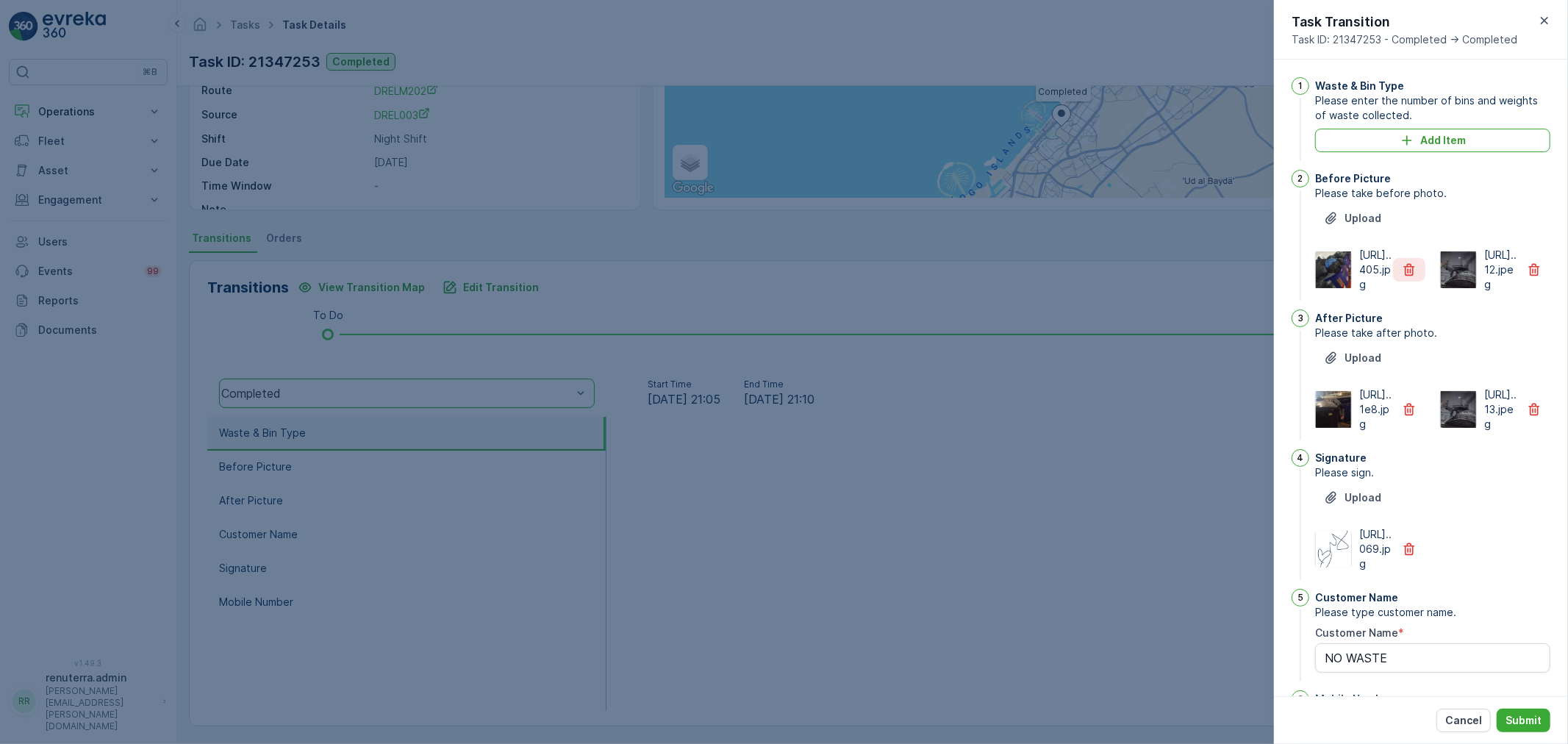
click at [1418, 281] on button "button" at bounding box center [1409, 270] width 32 height 24
click at [1408, 416] on icon "button" at bounding box center [1410, 410] width 11 height 13
click at [1513, 724] on p "Submit" at bounding box center [1524, 720] width 36 height 15
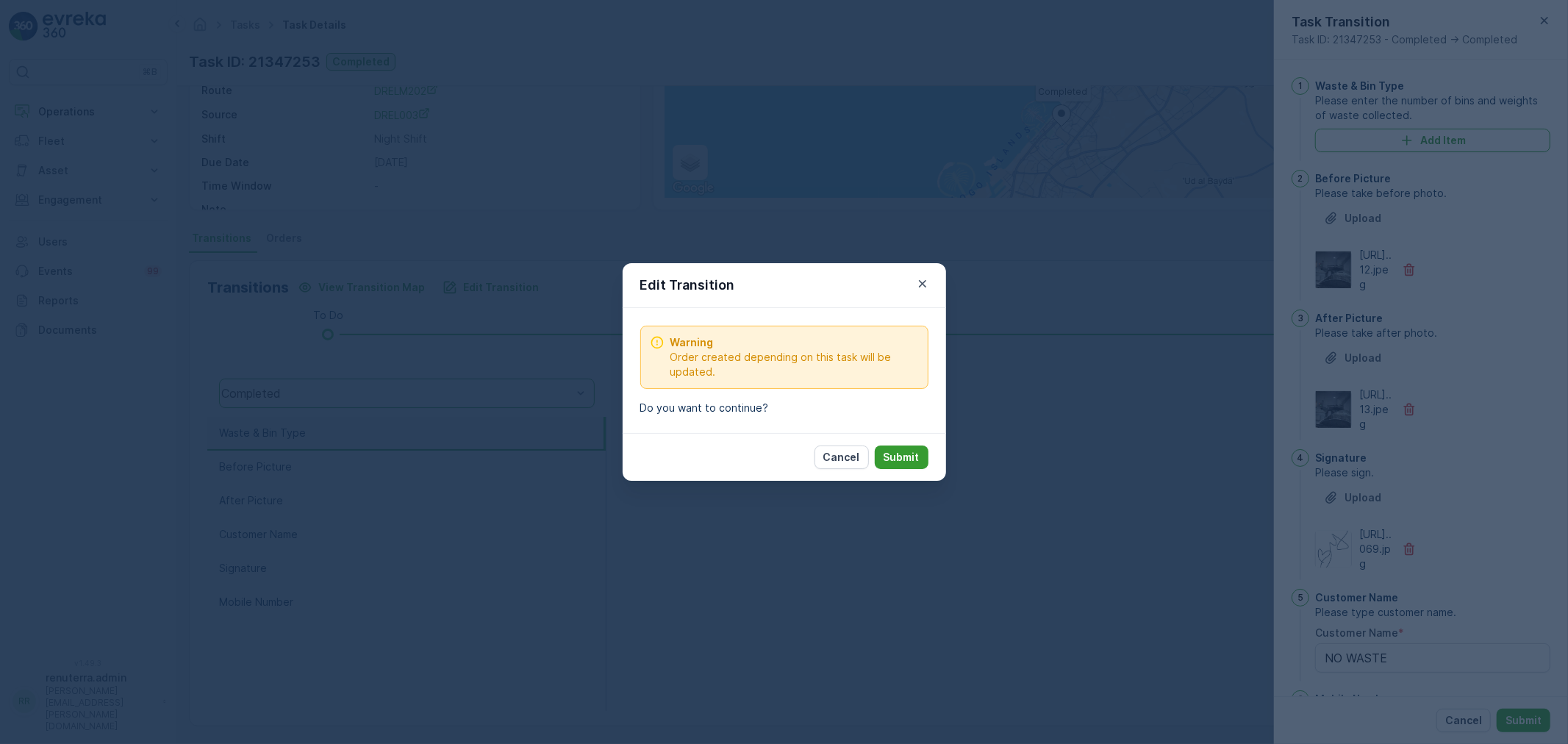
click at [899, 446] on button "Submit" at bounding box center [901, 457] width 54 height 24
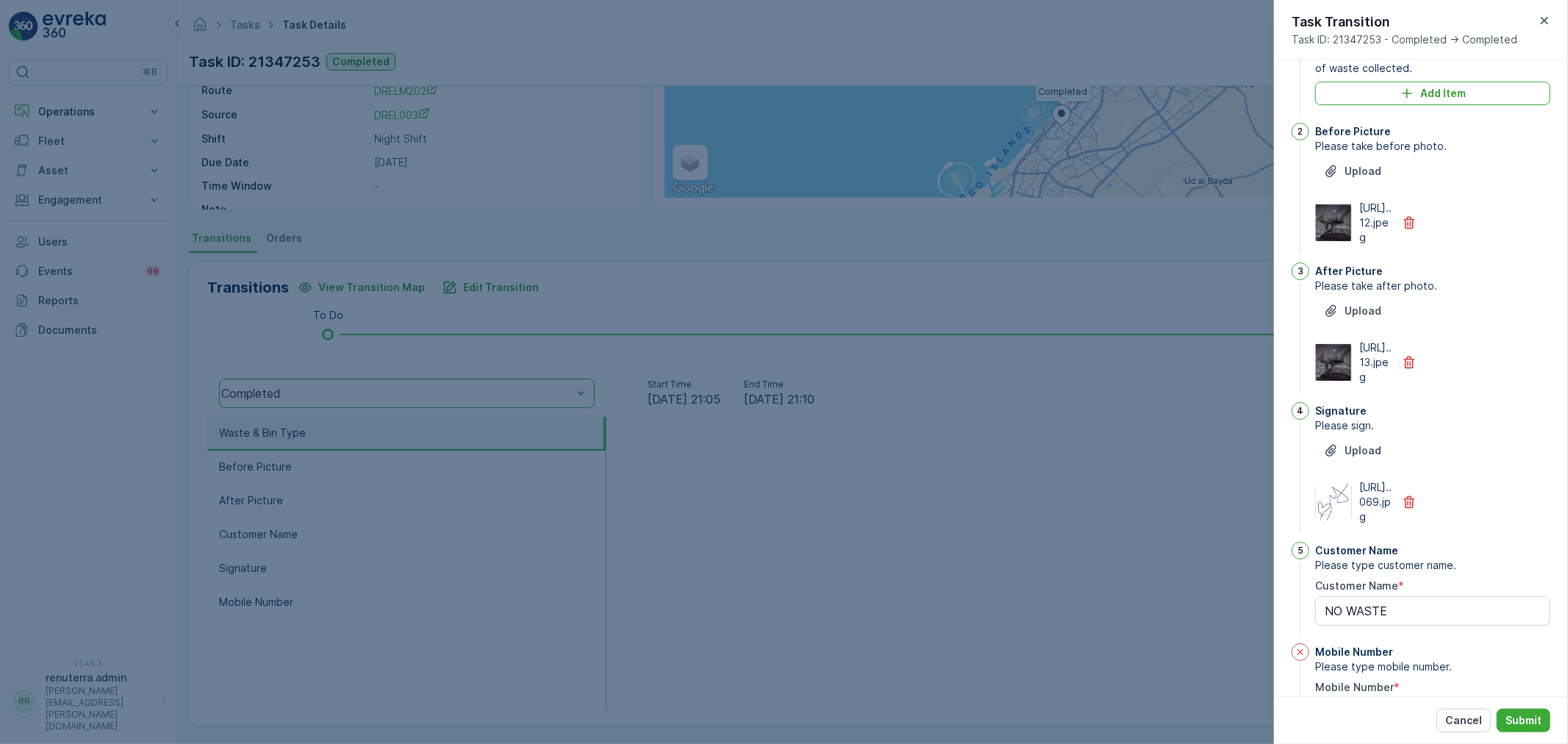
scroll to position [228, 0]
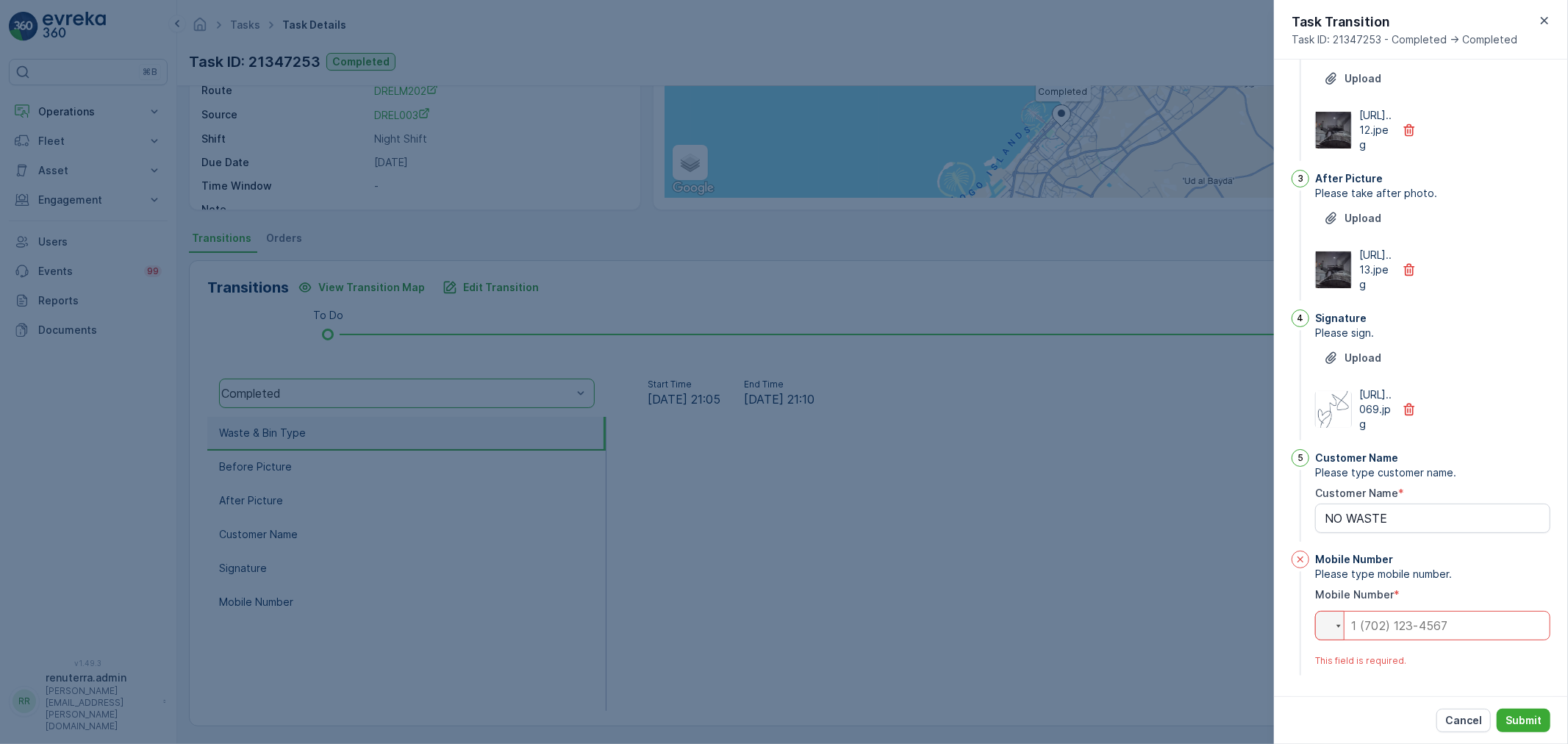
click at [1461, 623] on input "tel" at bounding box center [1432, 625] width 236 height 29
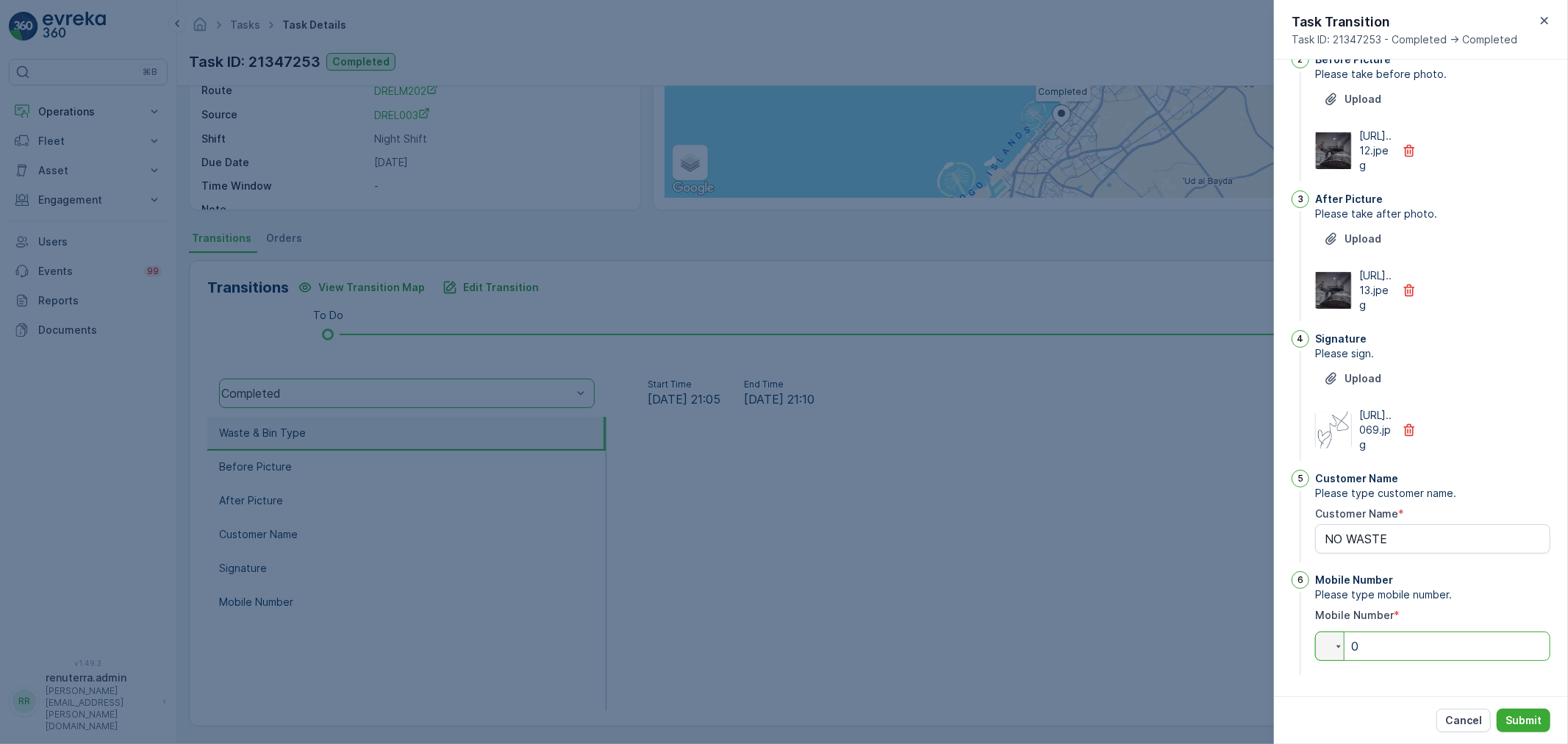
scroll to position [207, 0]
type input "0"
click at [1544, 717] on button "Submit" at bounding box center [1523, 720] width 54 height 24
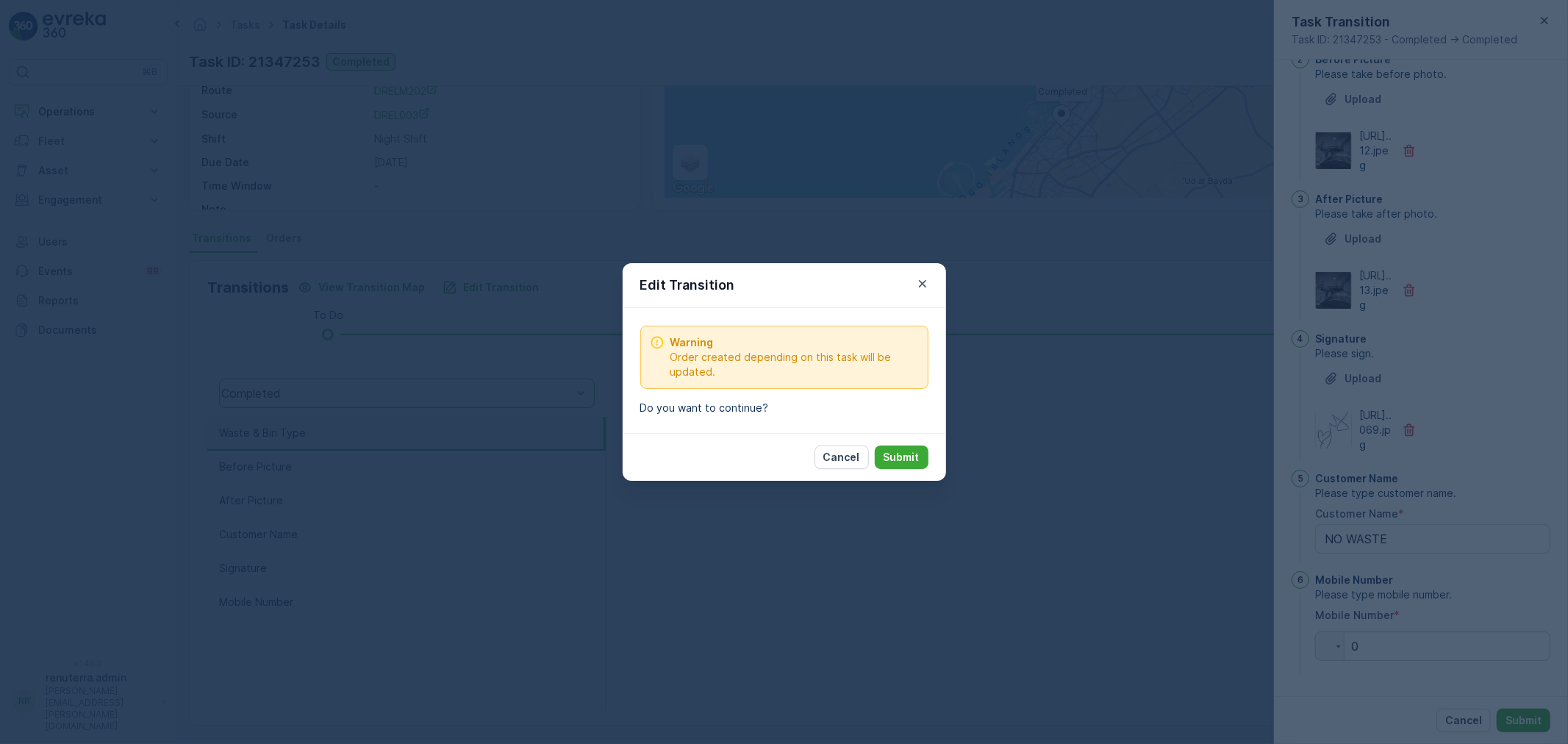
click at [887, 444] on div "Cancel Submit" at bounding box center [784, 456] width 323 height 48
click at [887, 453] on p "Submit" at bounding box center [901, 457] width 36 height 15
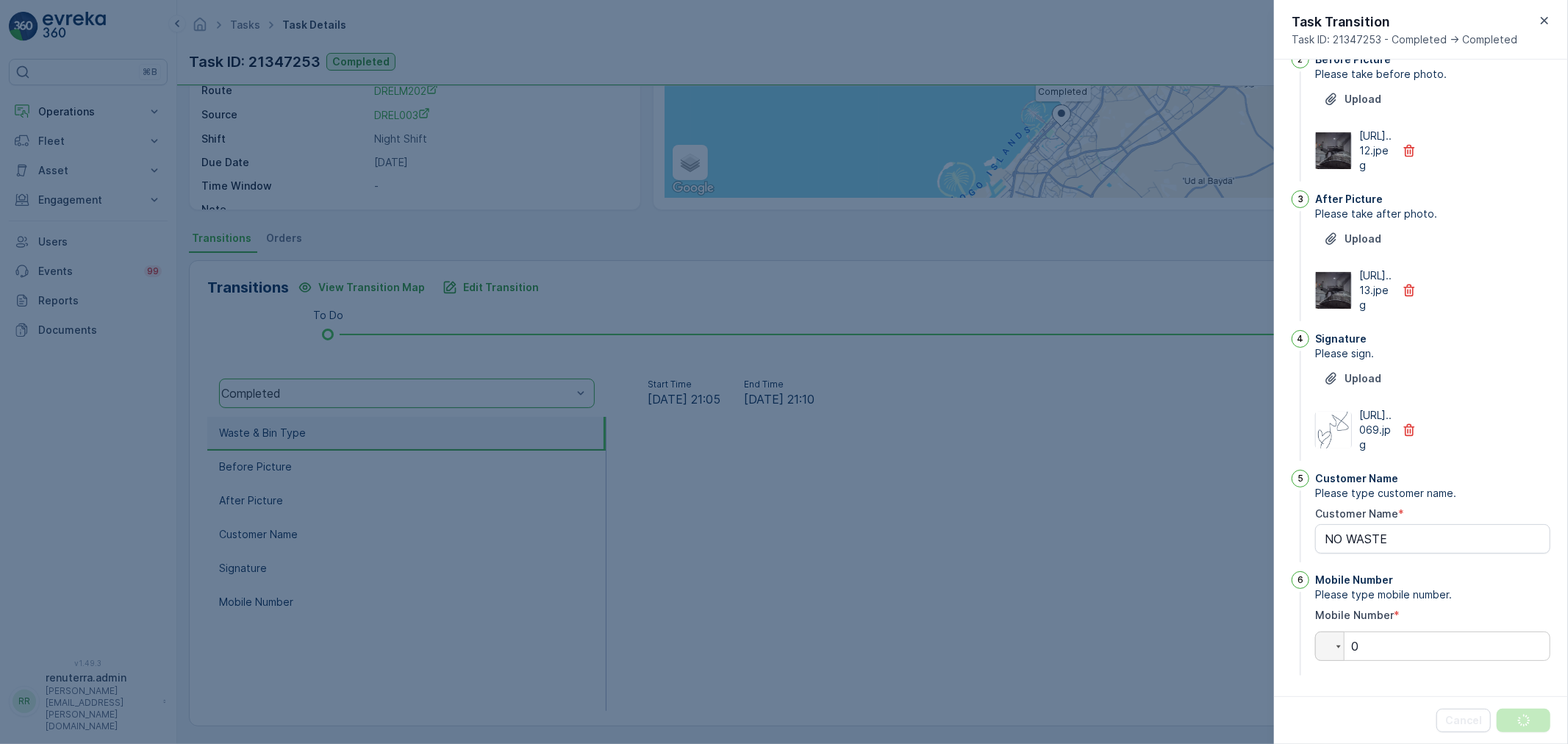
scroll to position [0, 0]
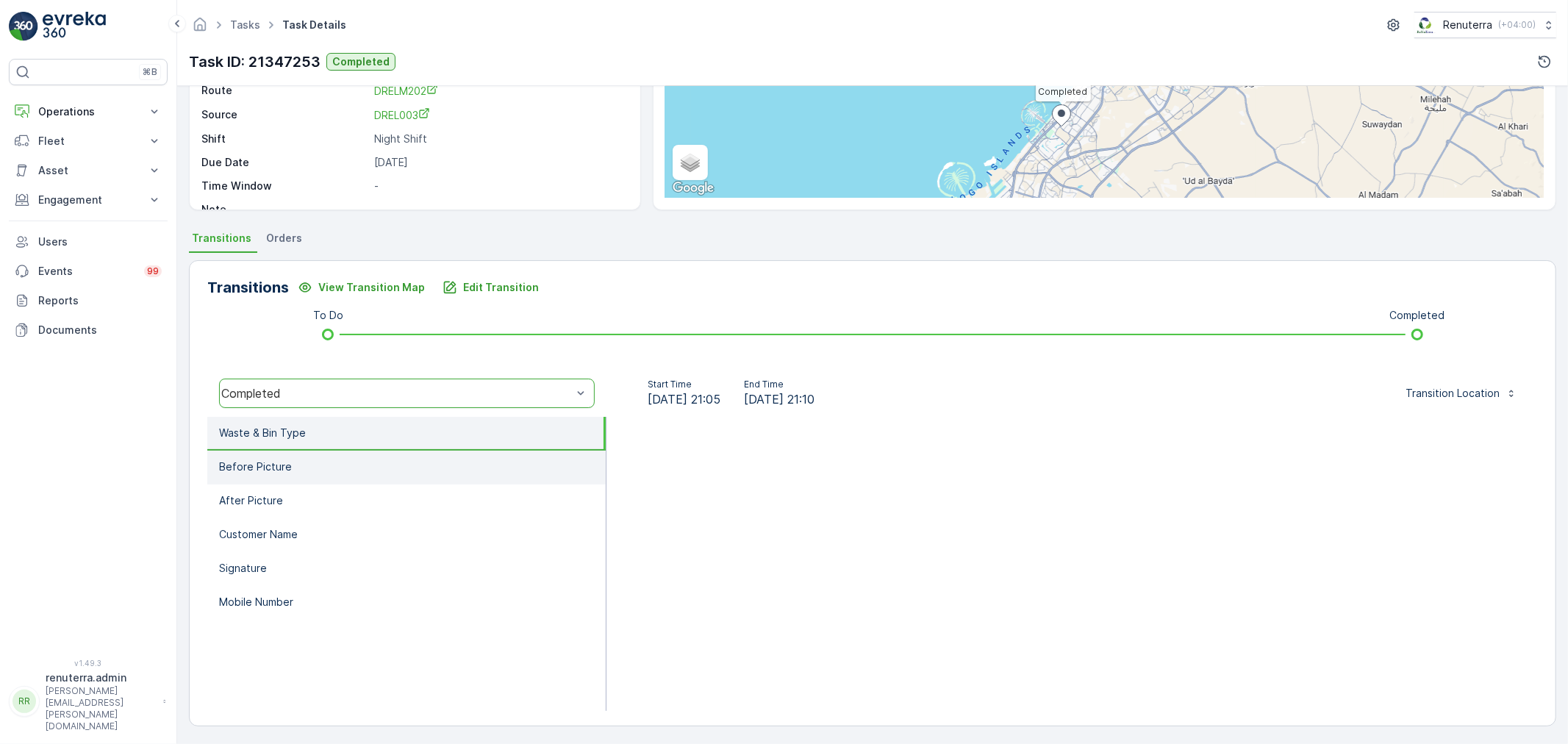
click at [302, 480] on li "Before Picture" at bounding box center [407, 467] width 399 height 34
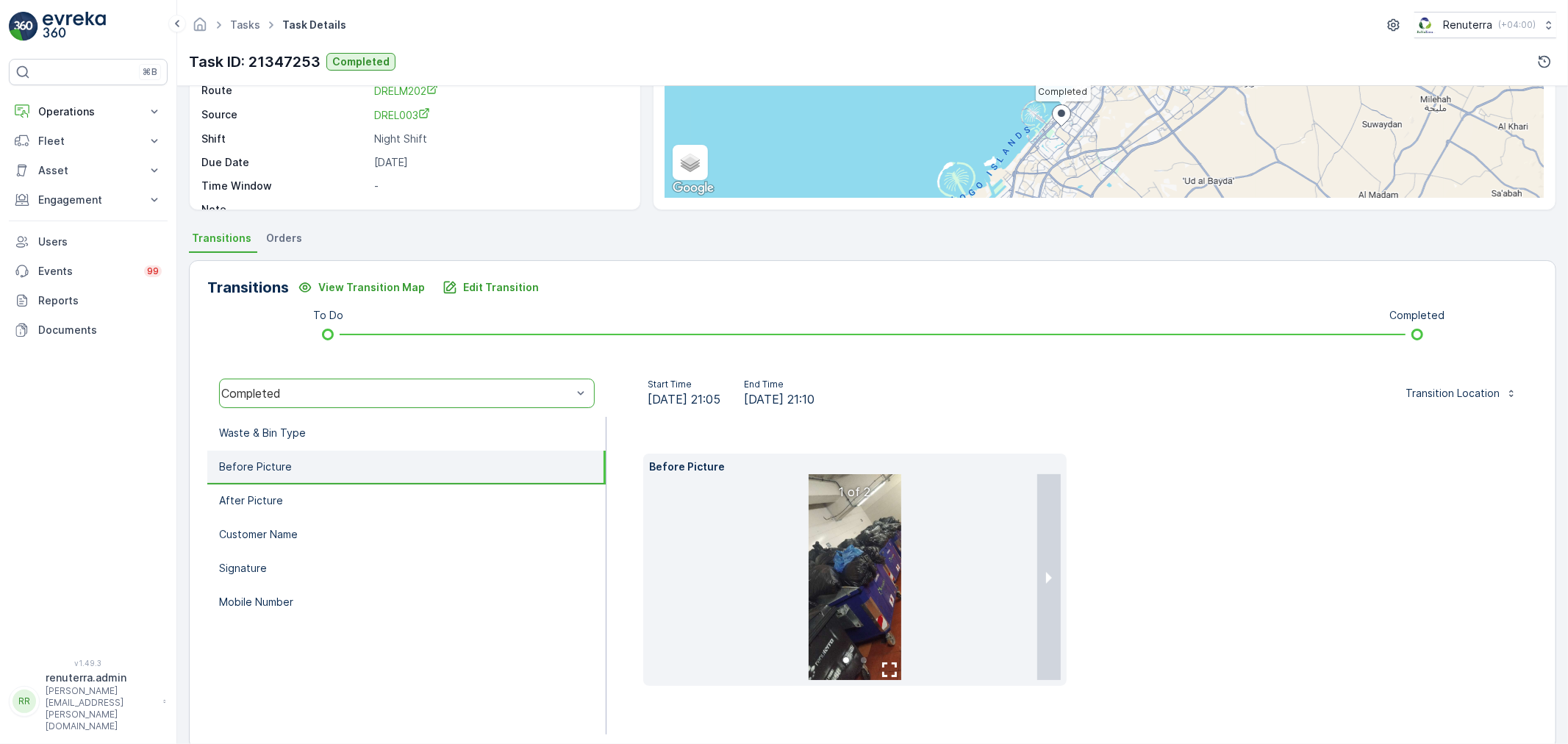
click at [1031, 542] on li at bounding box center [855, 577] width 411 height 206
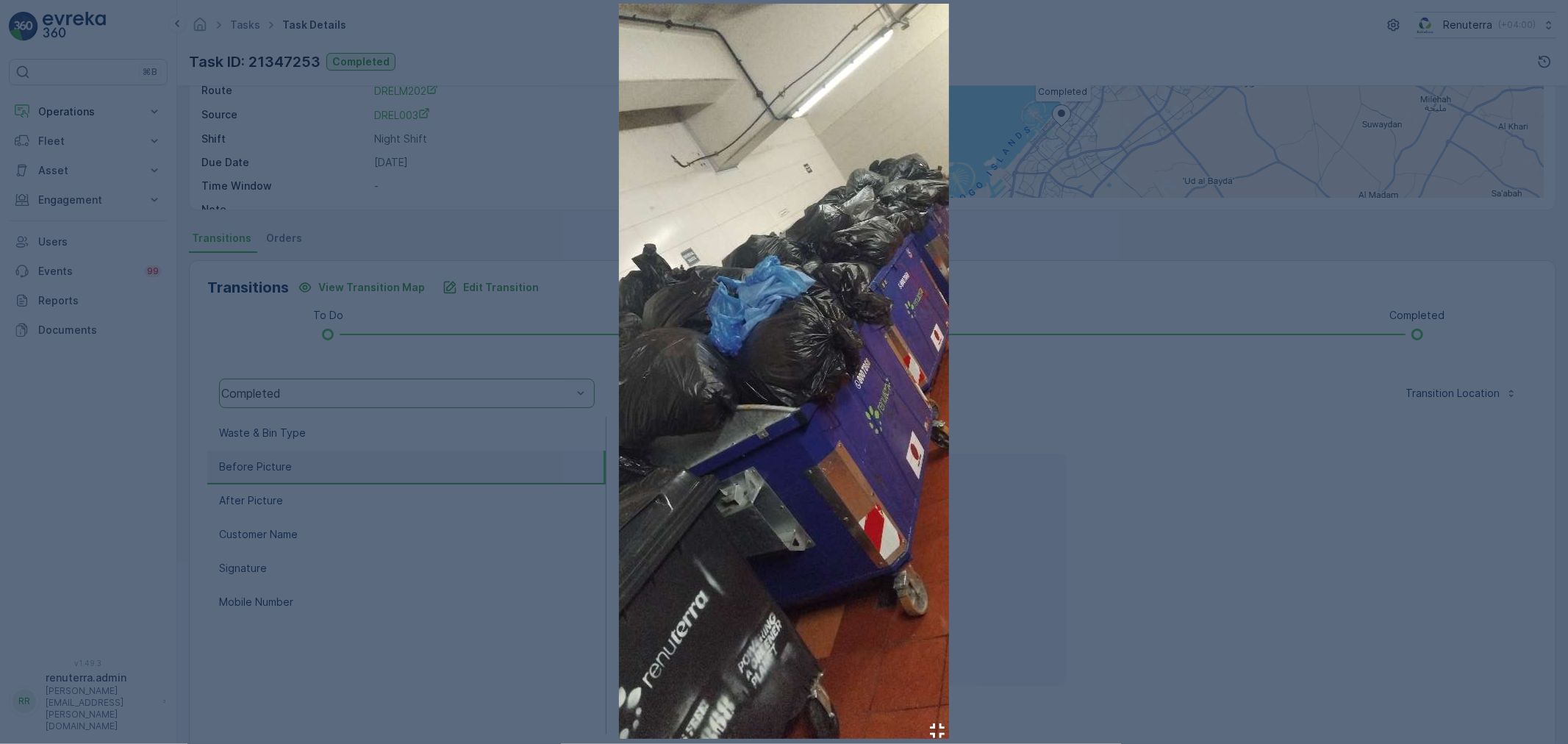
click at [1076, 509] on div at bounding box center [784, 372] width 1568 height 744
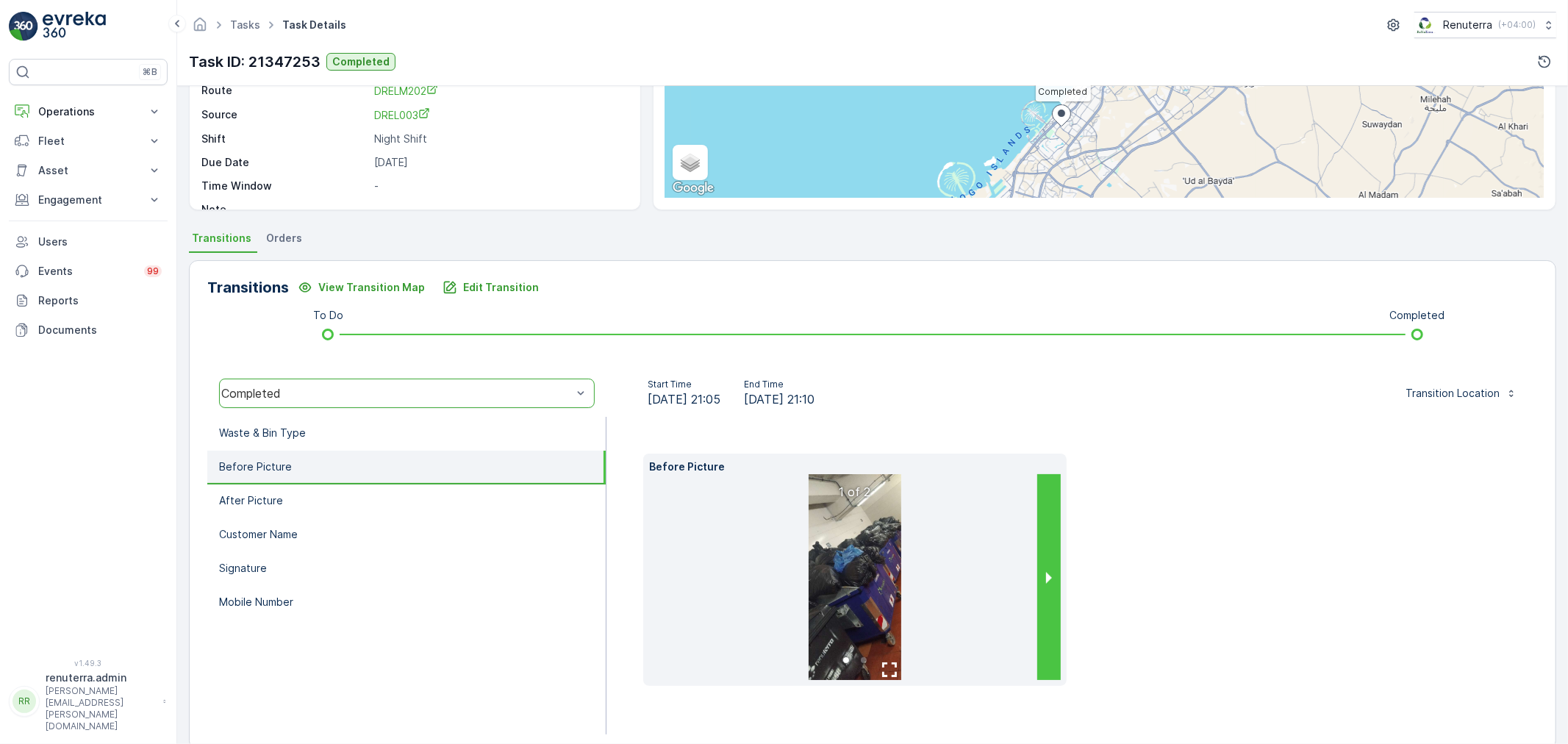
click at [1054, 530] on button "next slide / item" at bounding box center [1049, 577] width 24 height 206
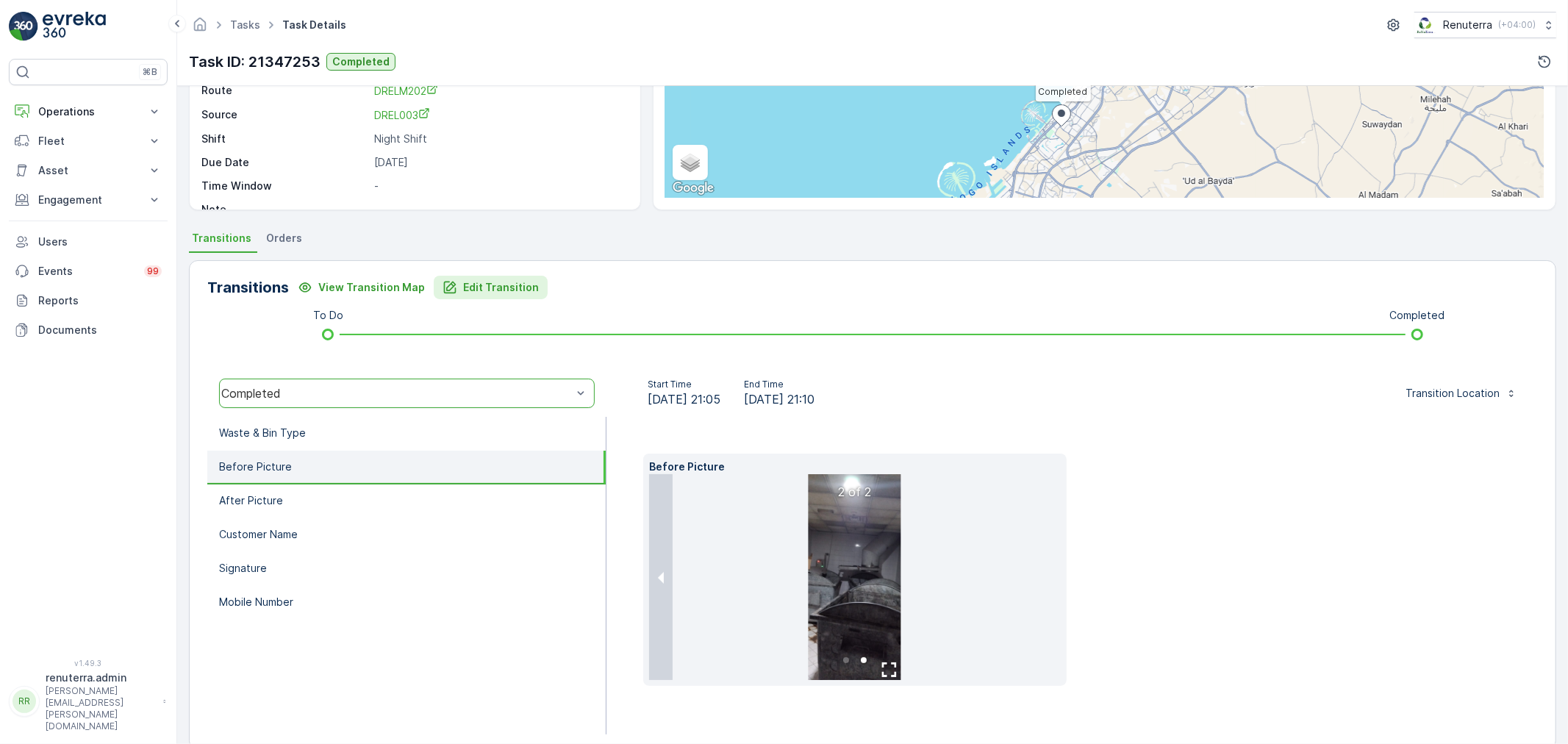
click at [507, 297] on button "Edit Transition" at bounding box center [490, 288] width 114 height 24
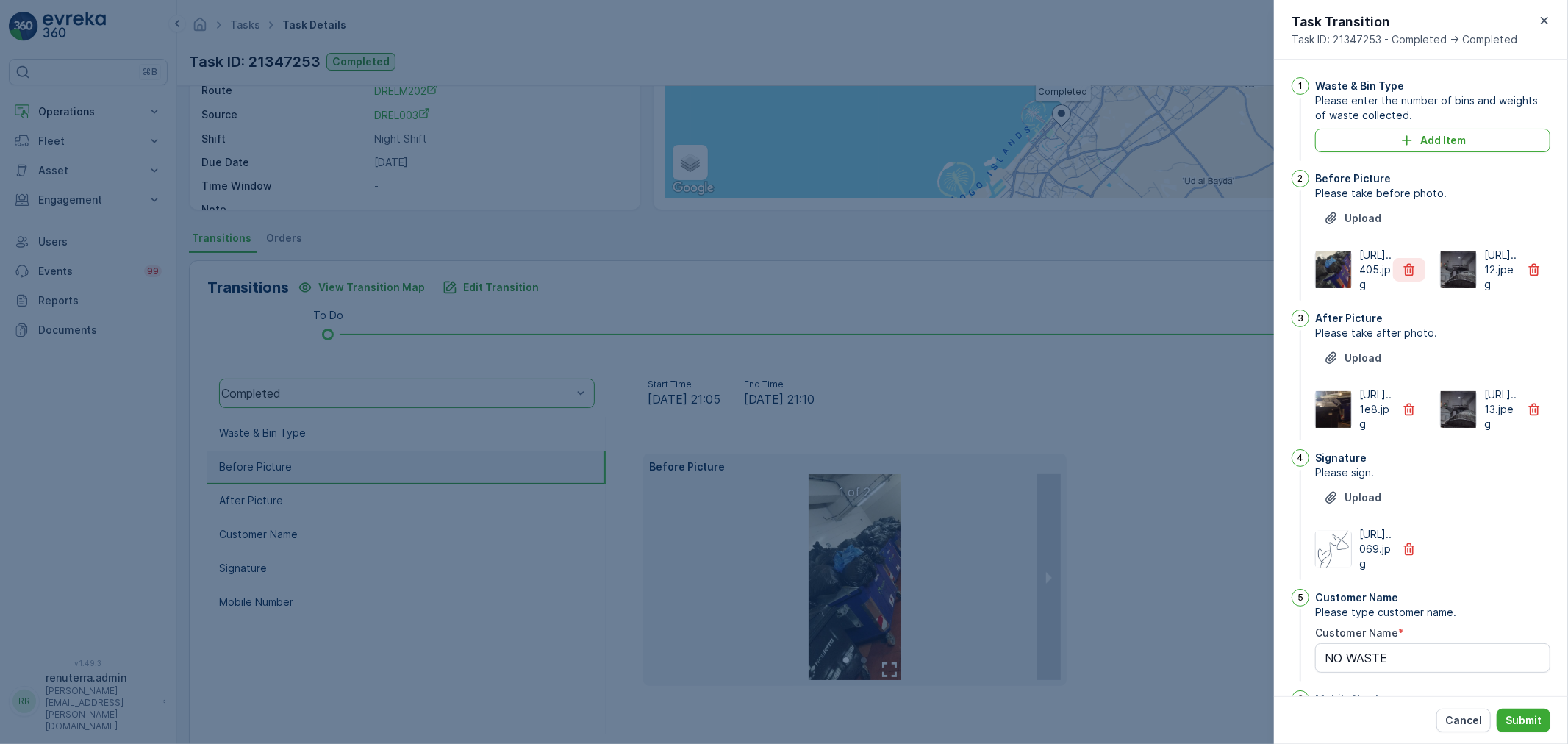
click at [1406, 277] on icon "button" at bounding box center [1409, 270] width 15 height 15
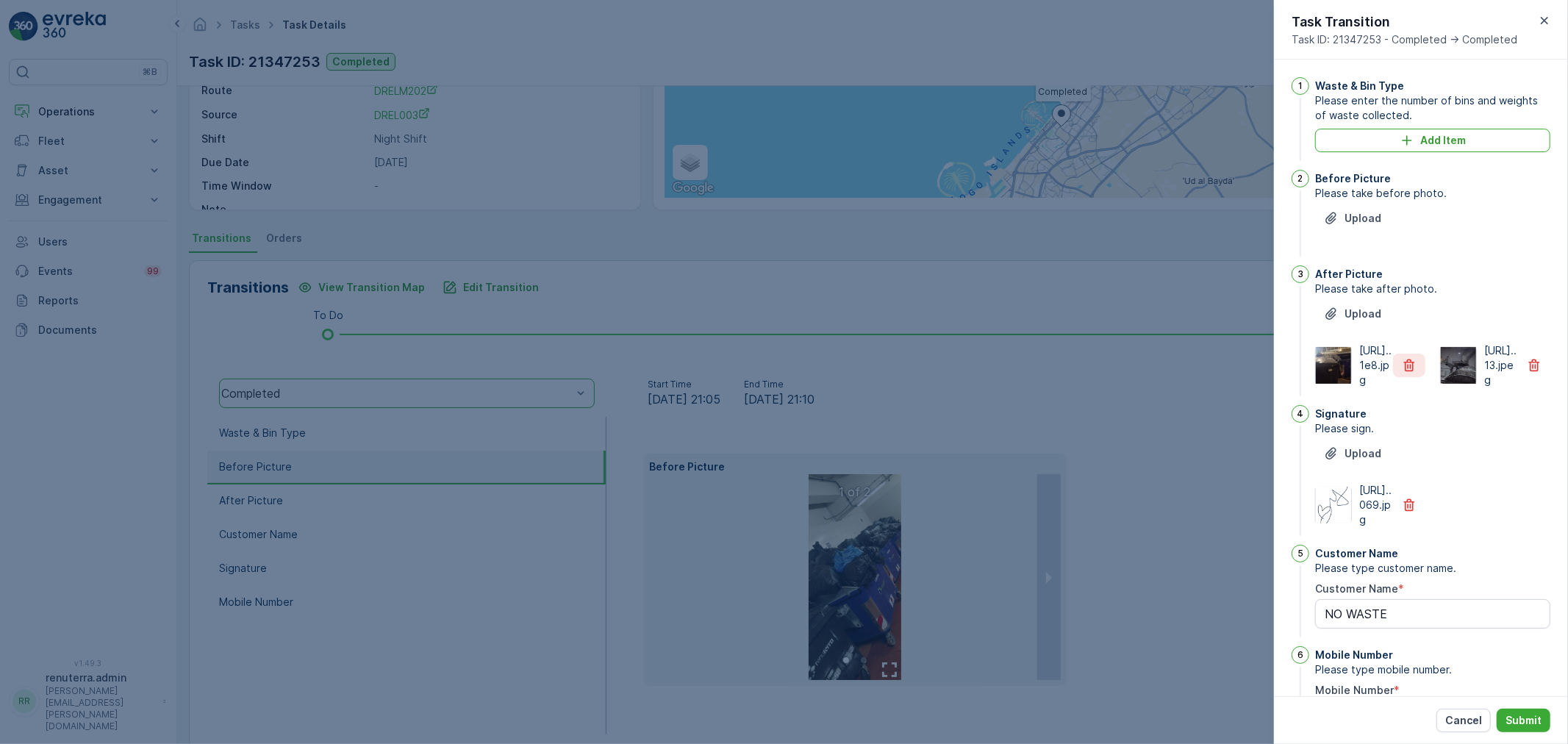
click at [1402, 373] on icon "button" at bounding box center [1409, 365] width 15 height 15
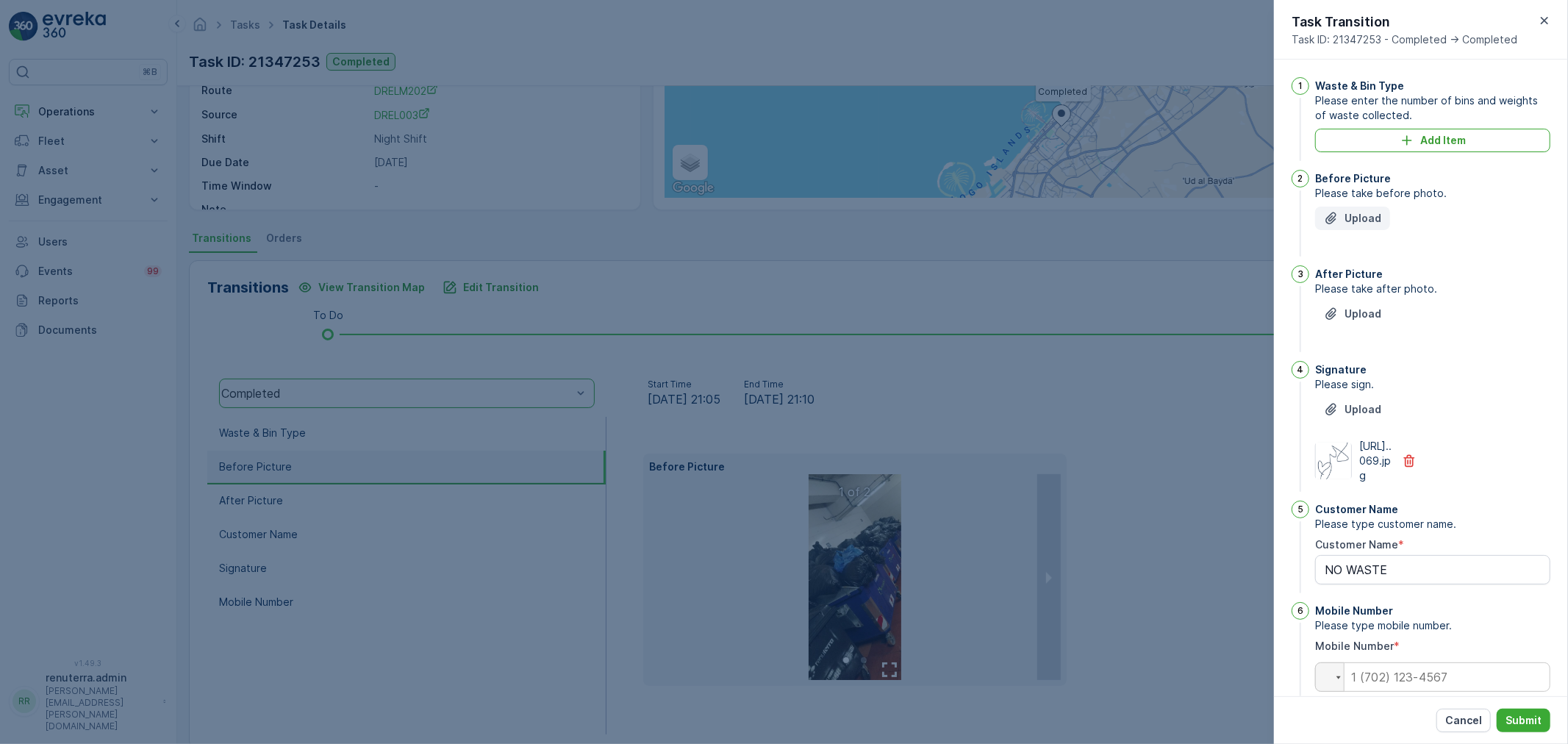
click at [1373, 223] on p "Upload" at bounding box center [1362, 218] width 37 height 15
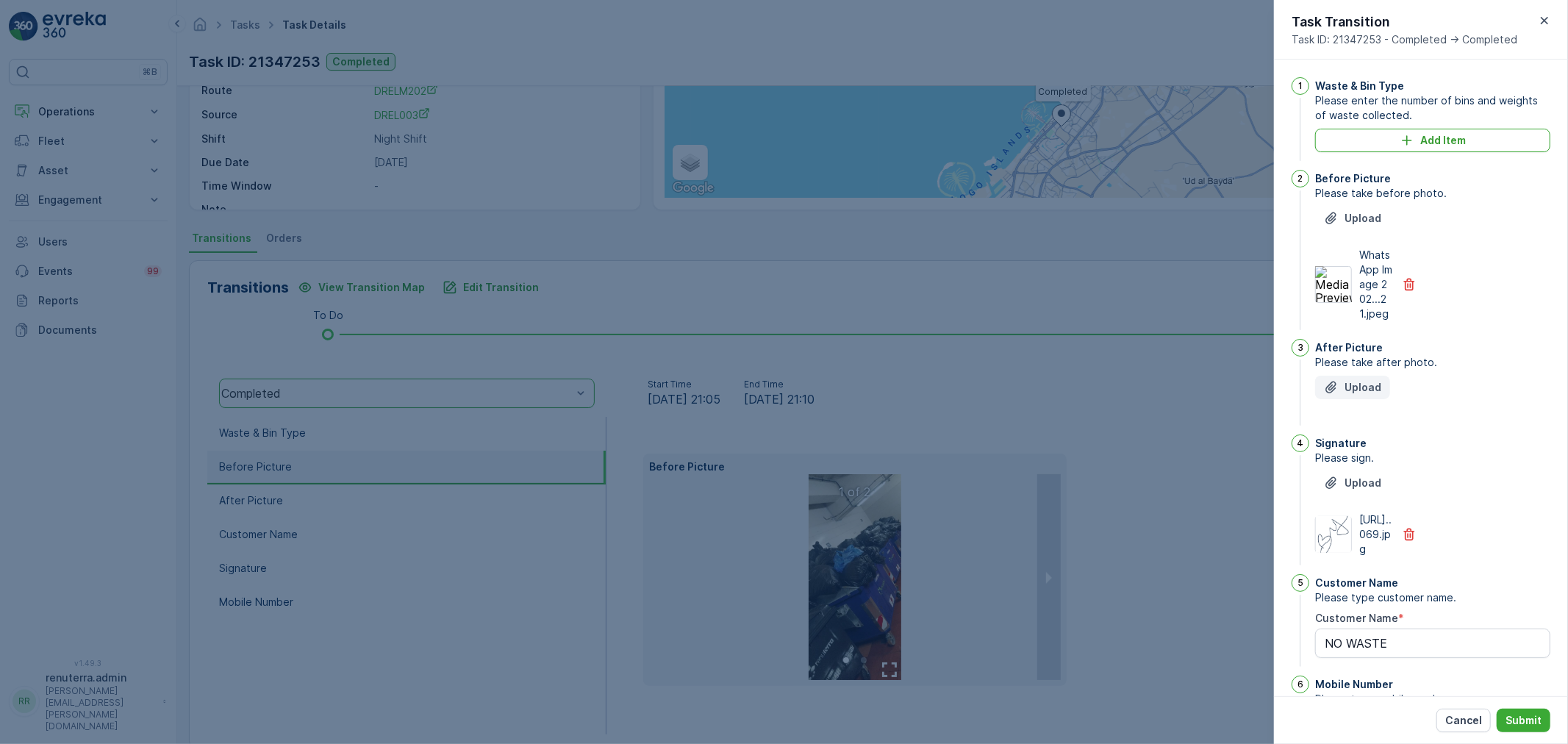
click at [1339, 400] on button "Upload" at bounding box center [1352, 388] width 75 height 24
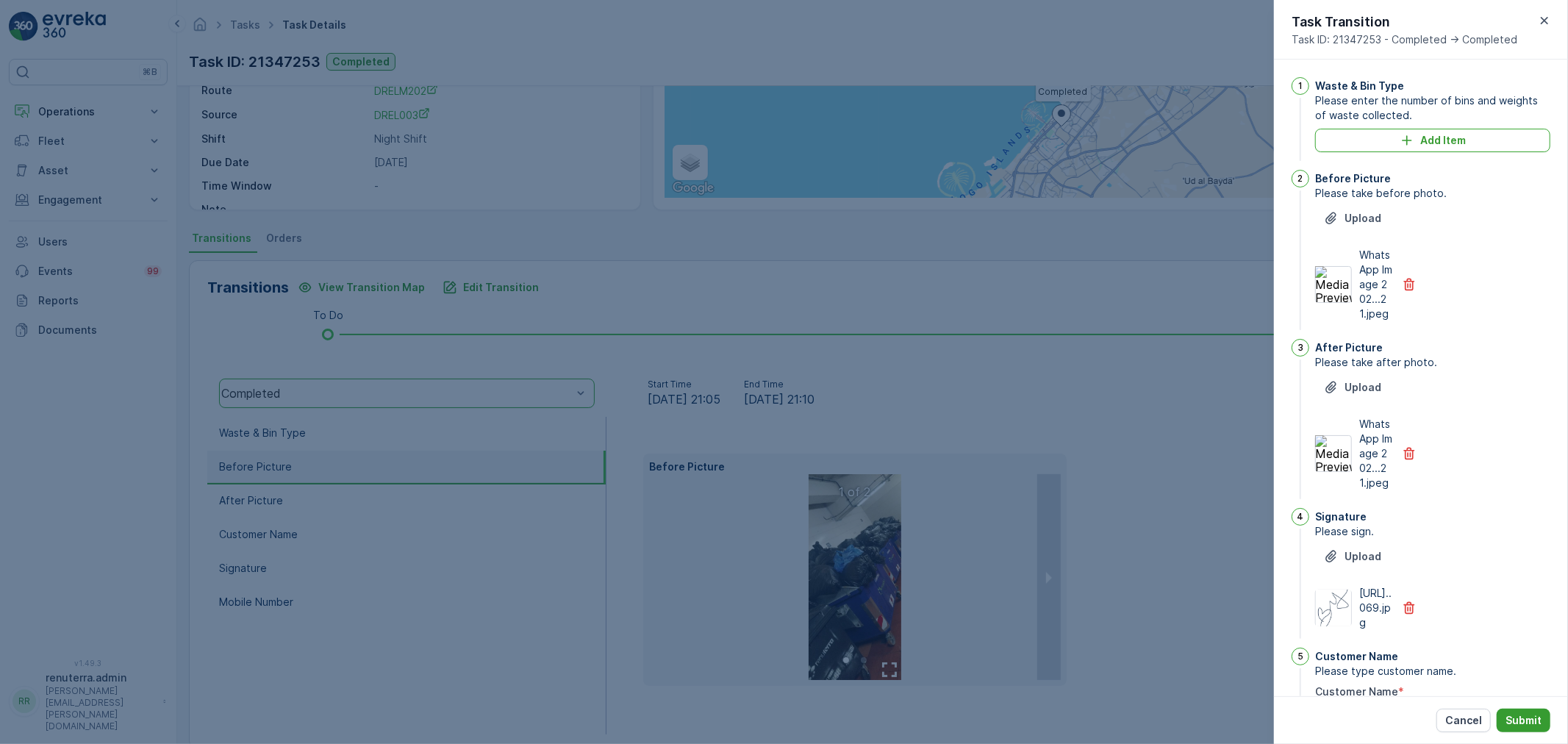
click at [1515, 715] on p "Submit" at bounding box center [1524, 720] width 36 height 15
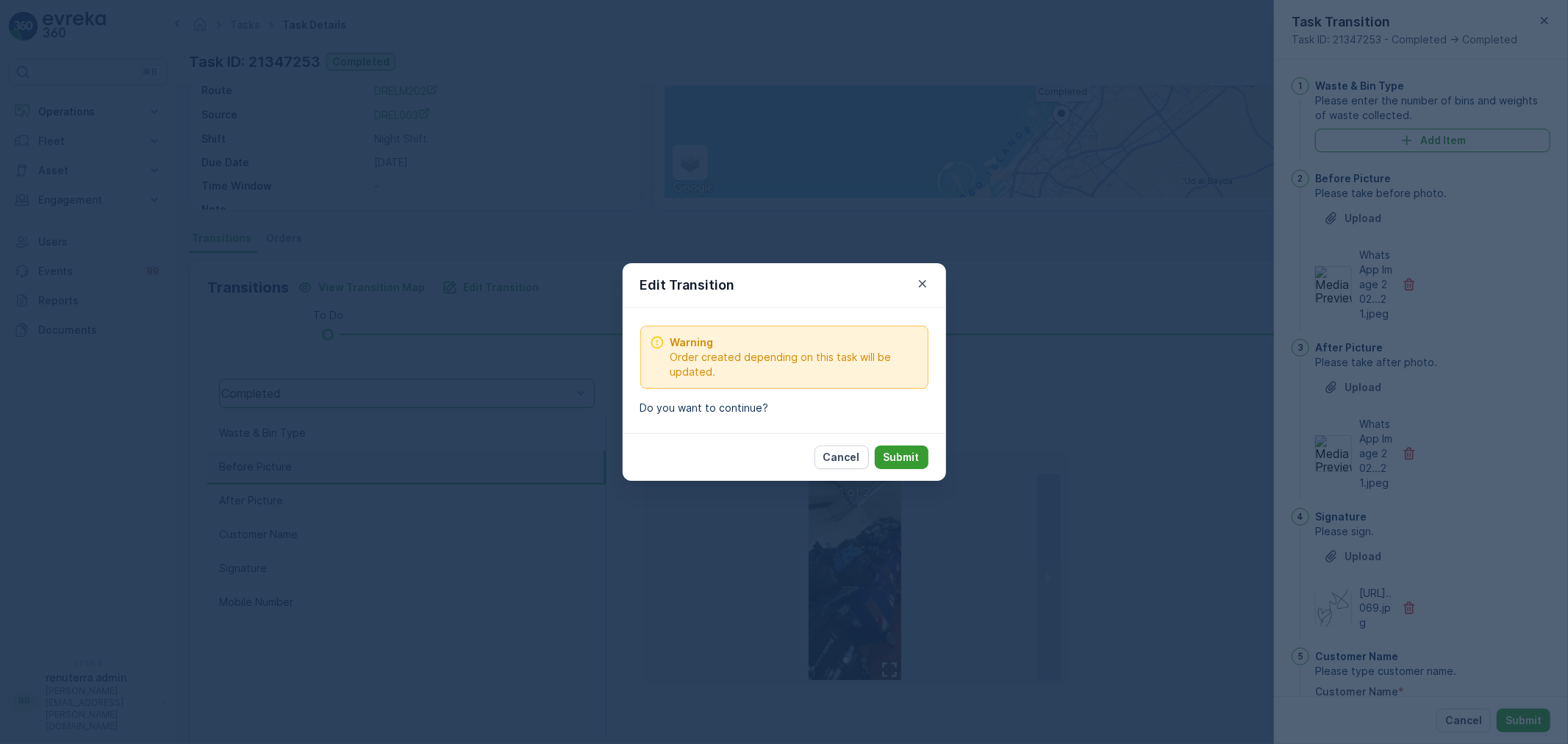
click at [906, 453] on p "Submit" at bounding box center [901, 457] width 36 height 15
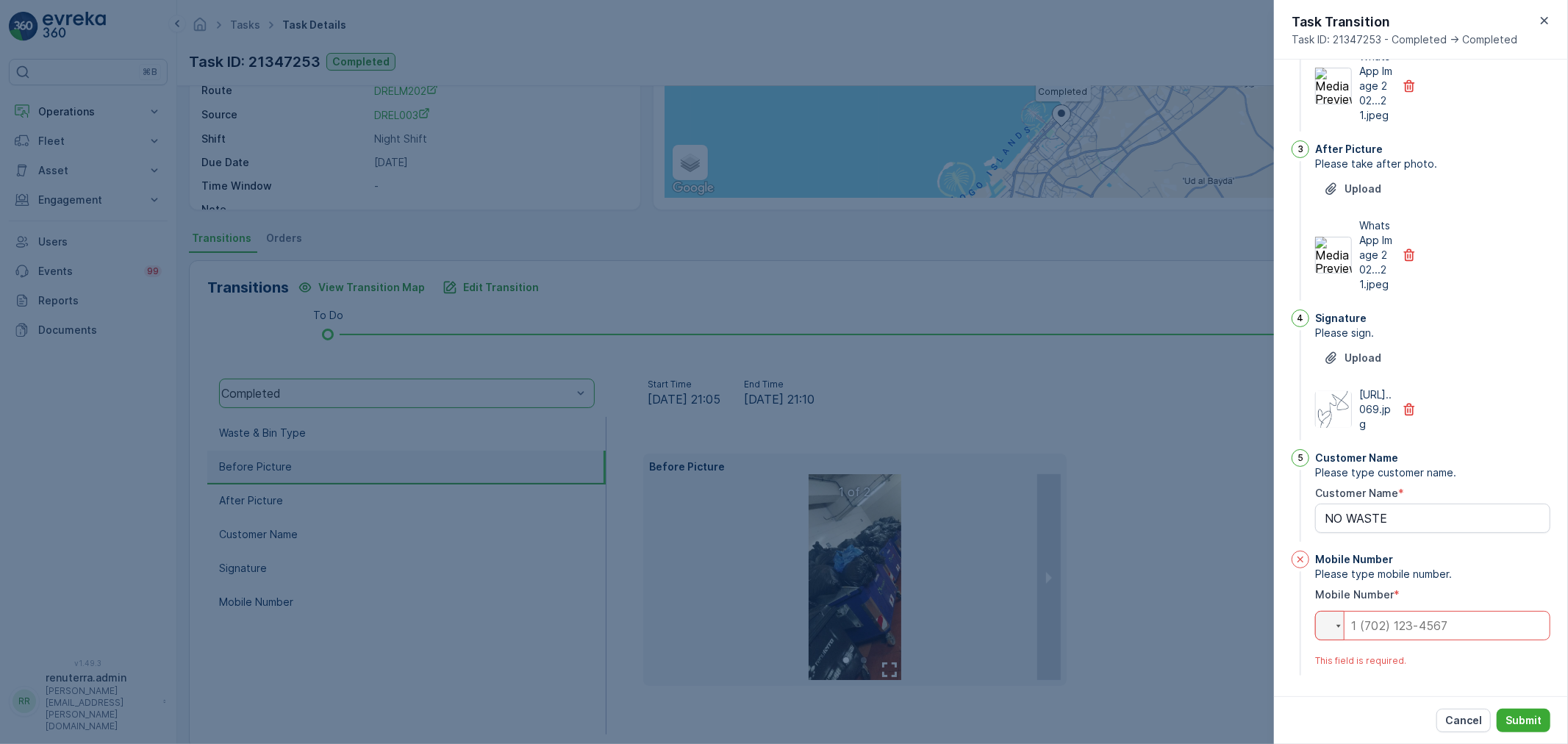
scroll to position [258, 0]
click at [1439, 632] on input "tel" at bounding box center [1432, 625] width 236 height 29
drag, startPoint x: 1440, startPoint y: 626, endPoint x: 1452, endPoint y: 665, distance: 40.8
drag, startPoint x: 1452, startPoint y: 665, endPoint x: 1465, endPoint y: 632, distance: 35.5
click at [1465, 632] on input "tel" at bounding box center [1432, 625] width 236 height 29
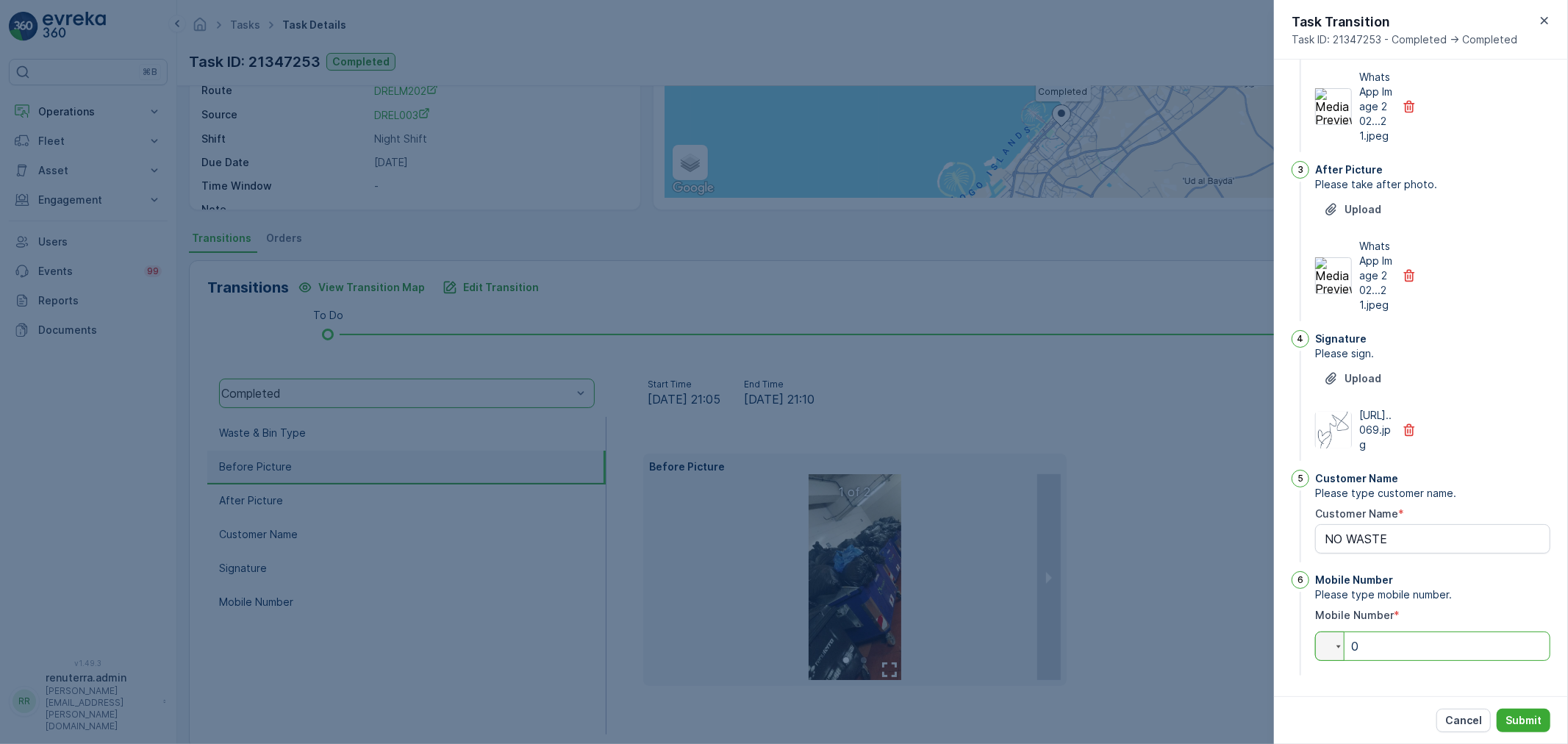
scroll to position [236, 0]
type input "0"
click at [1526, 724] on p "Submit" at bounding box center [1524, 720] width 36 height 15
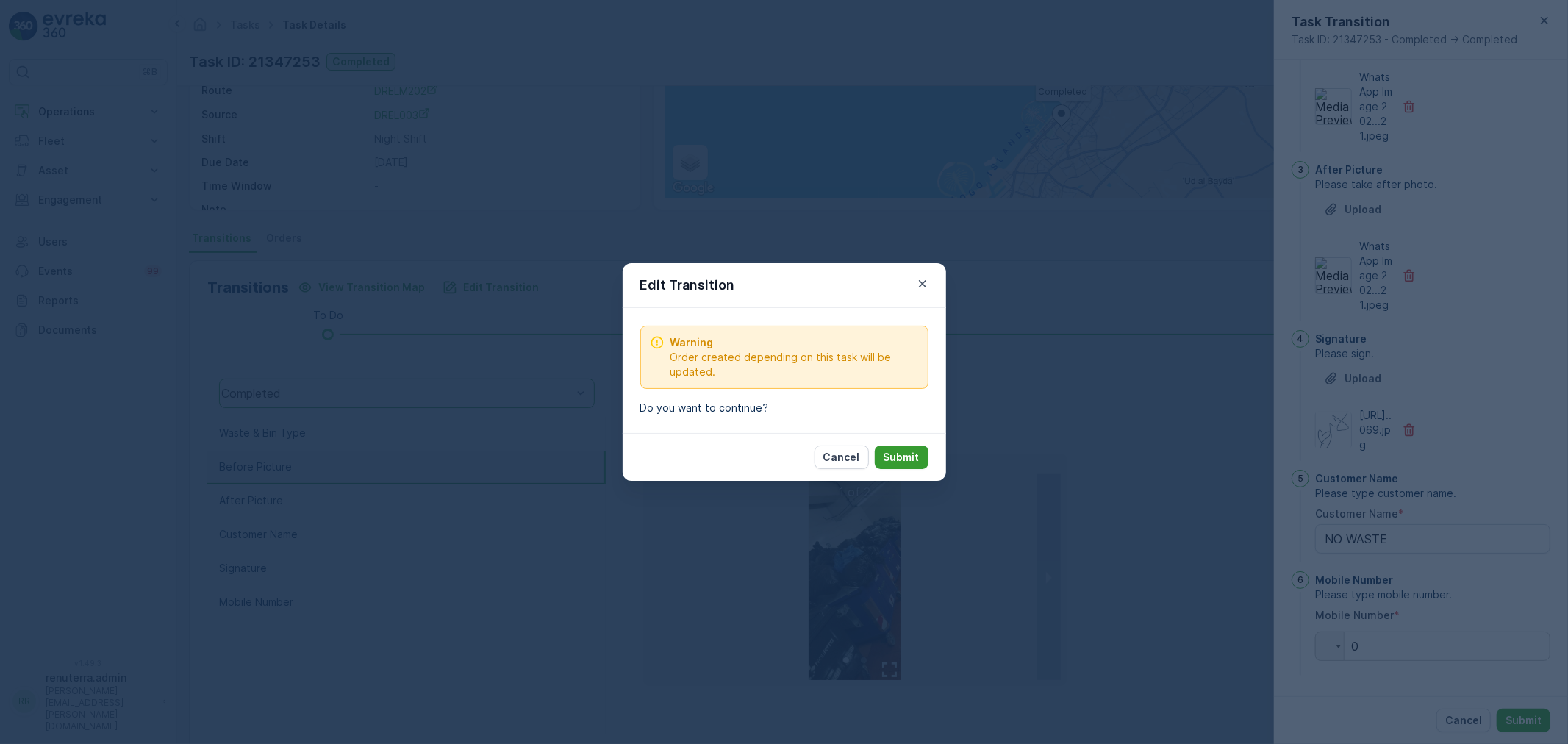
click at [905, 450] on p "Submit" at bounding box center [901, 457] width 36 height 15
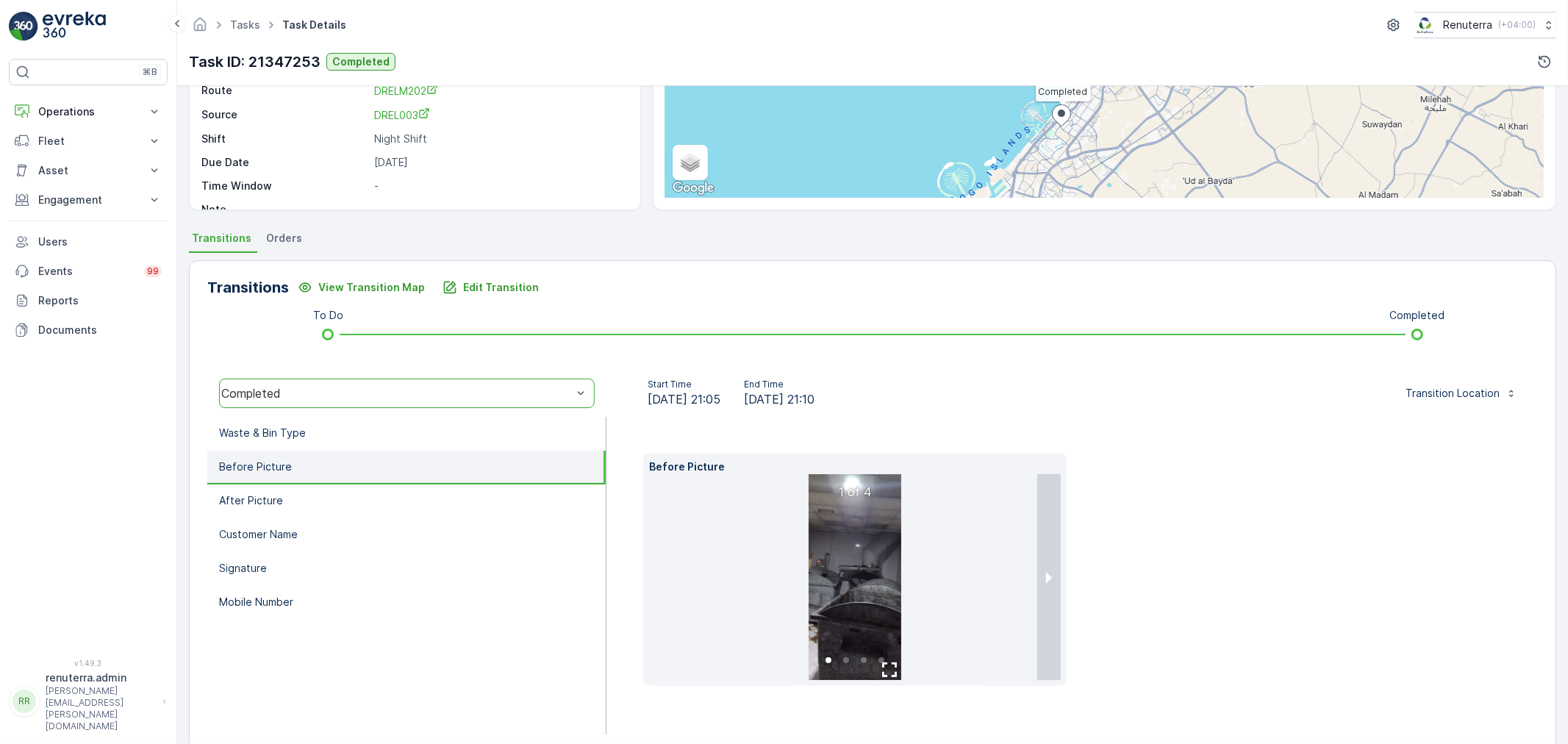
click at [341, 398] on div "Completed" at bounding box center [396, 393] width 351 height 13
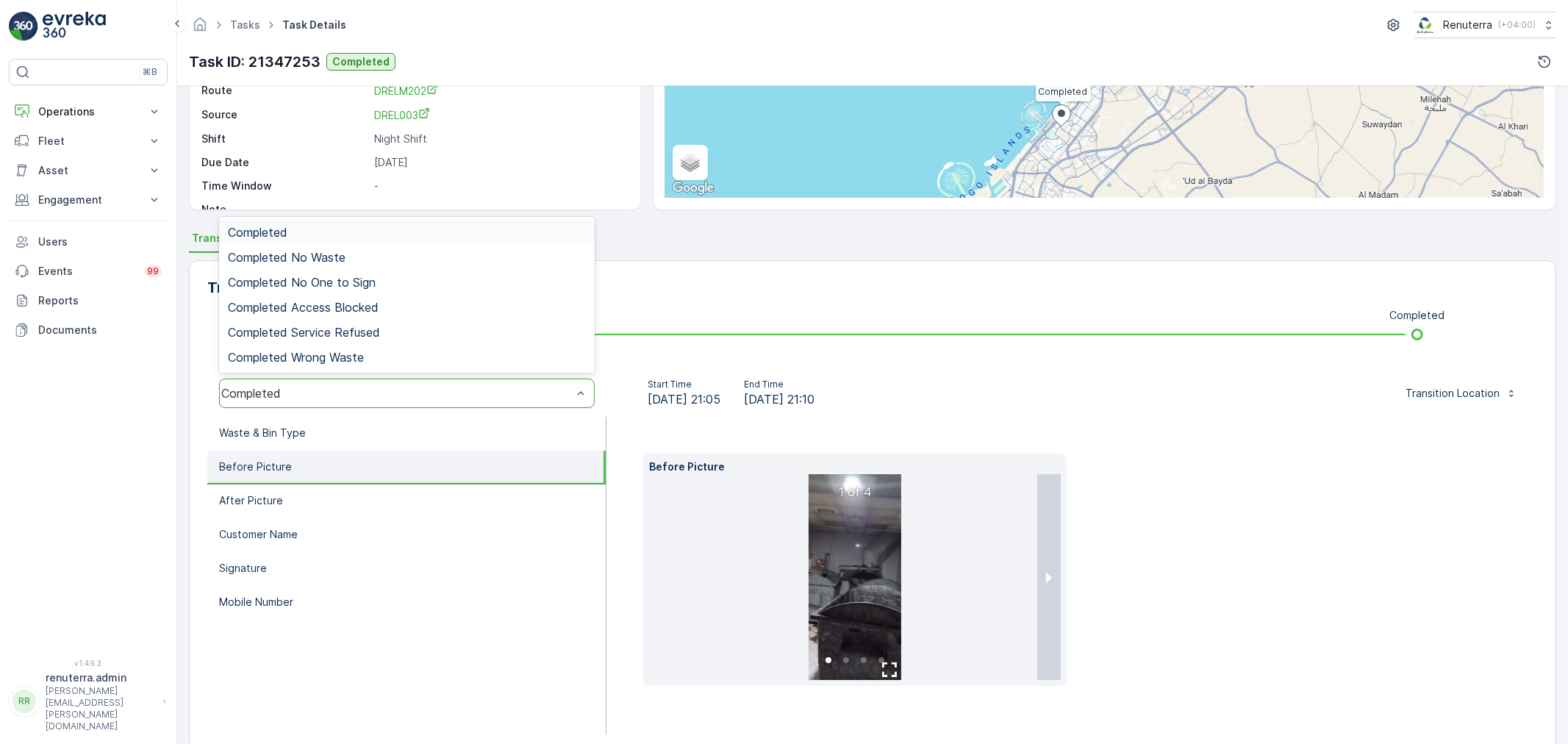
drag, startPoint x: 710, startPoint y: 316, endPoint x: 682, endPoint y: 324, distance: 29.1
click at [709, 317] on div "Transitions View Transition Map Edit Transition To Do Completed option Complete…" at bounding box center [872, 504] width 1367 height 489
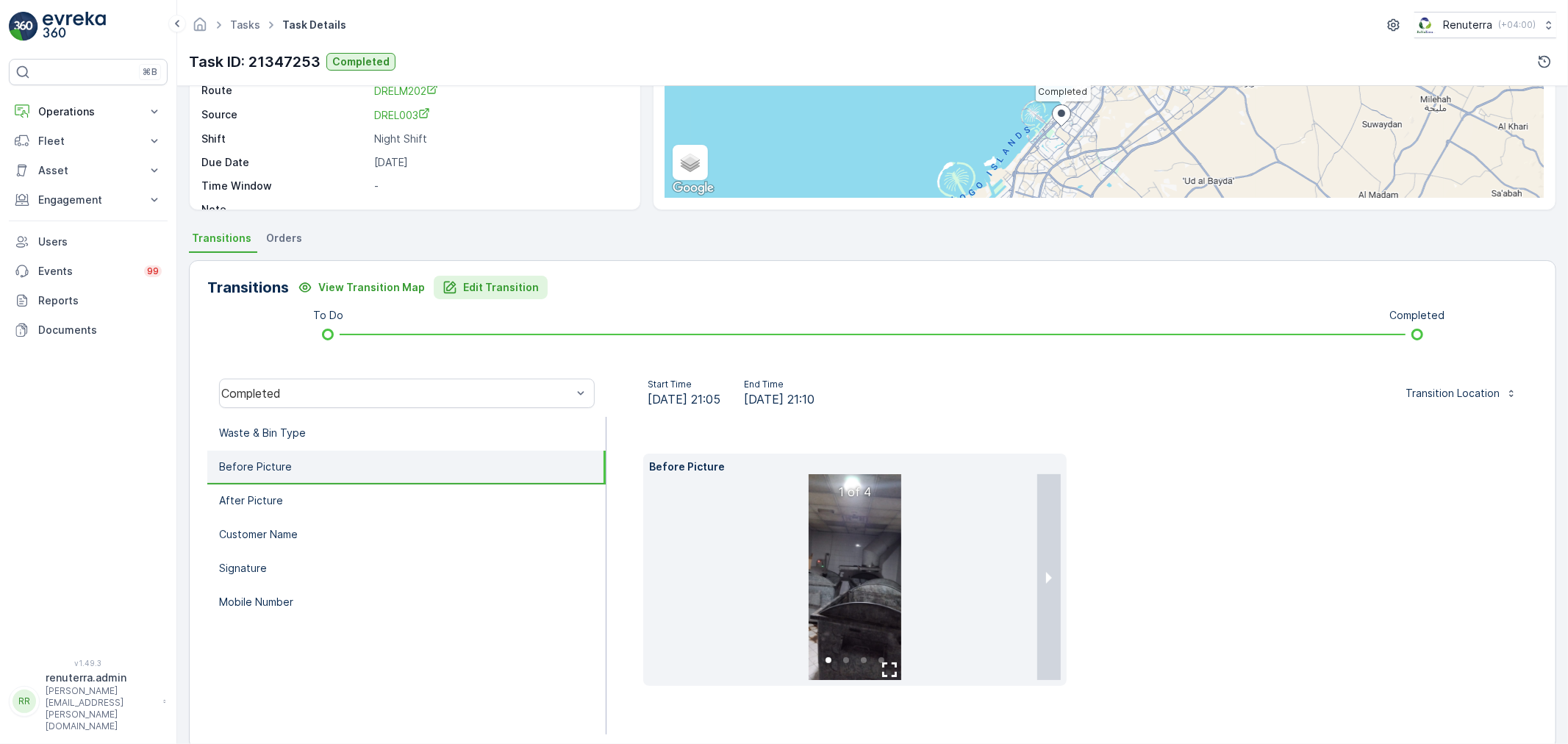
click at [509, 285] on p "Edit Transition" at bounding box center [501, 287] width 76 height 15
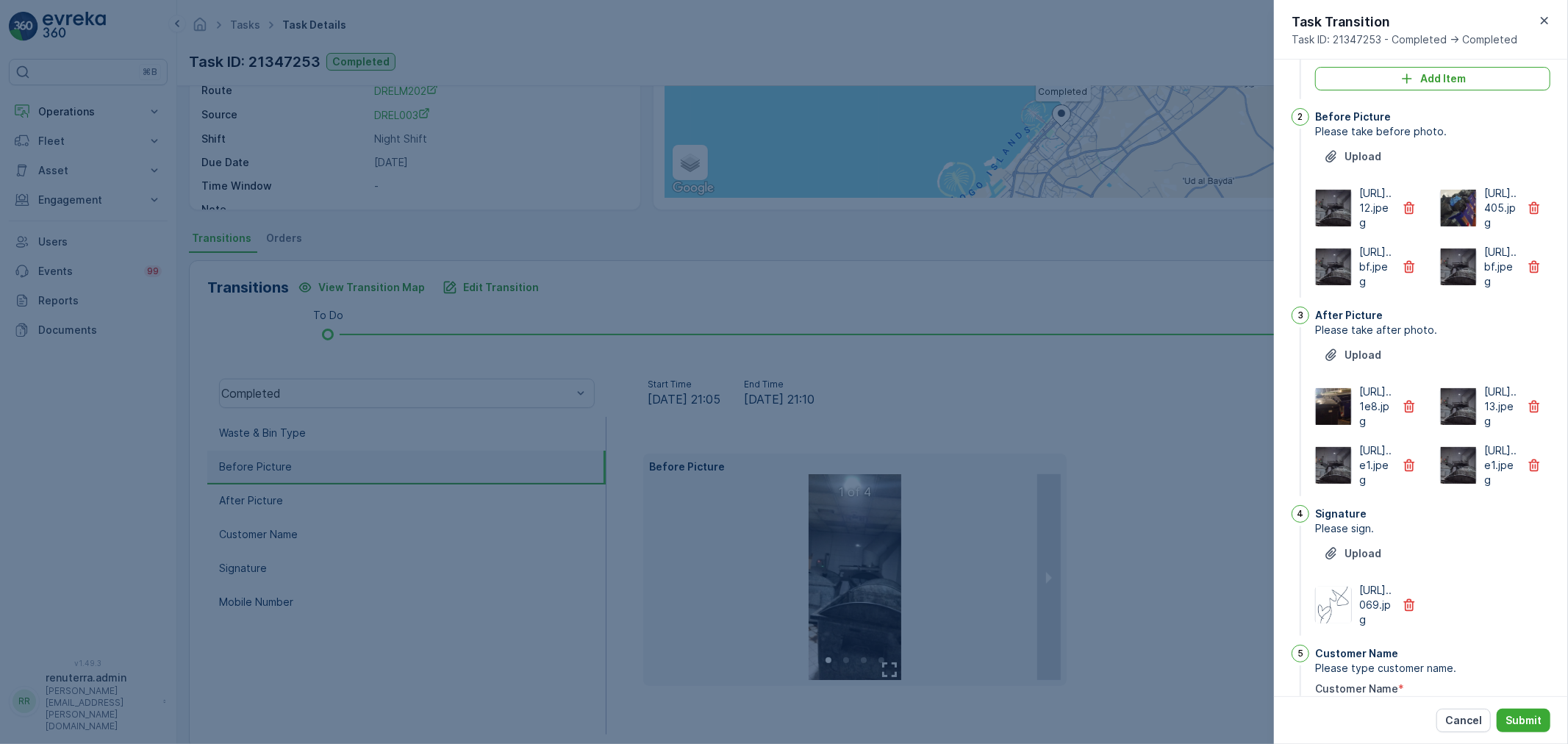
scroll to position [57, 0]
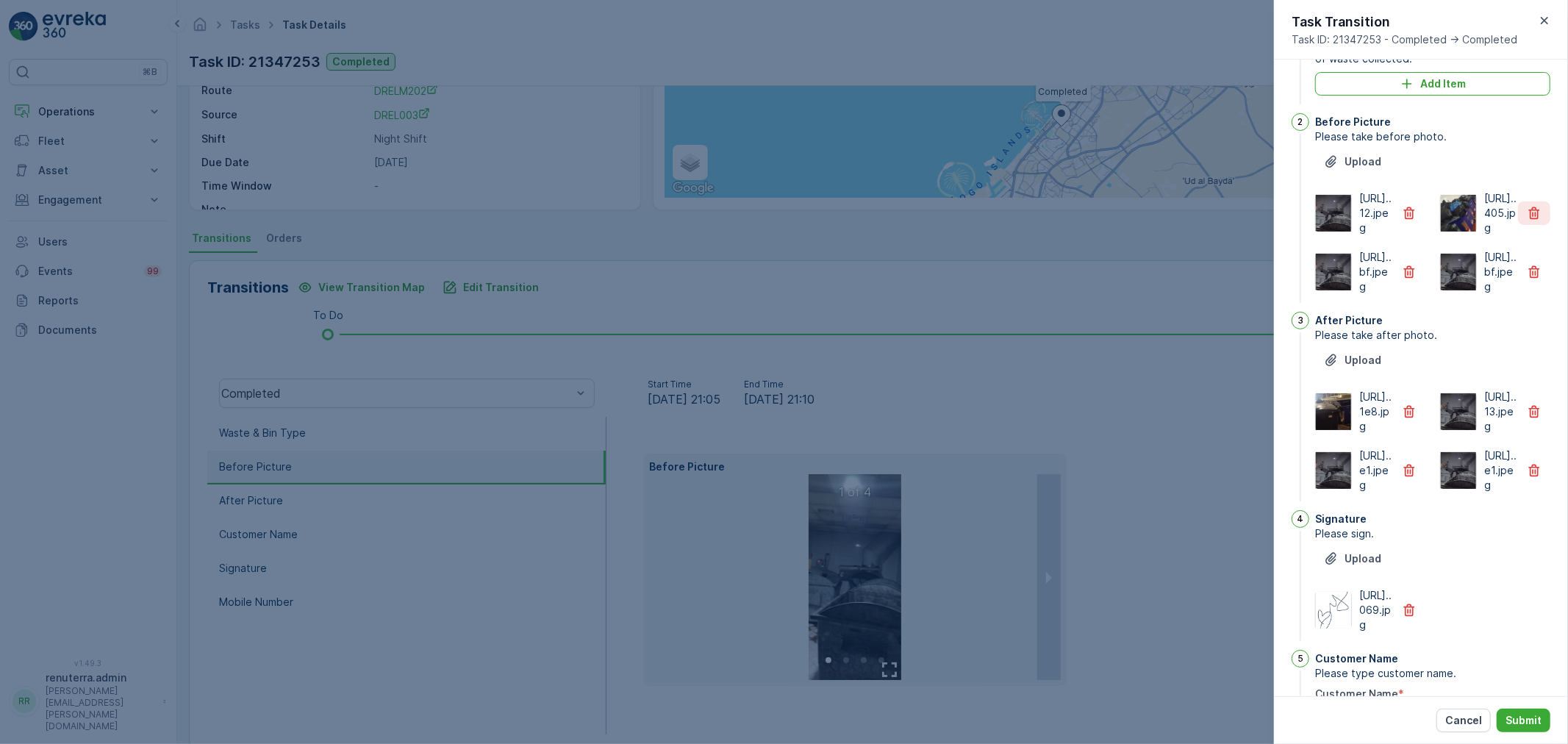
click at [1532, 221] on icon "button" at bounding box center [1534, 213] width 15 height 15
click at [1532, 220] on icon "button" at bounding box center [1534, 214] width 11 height 13
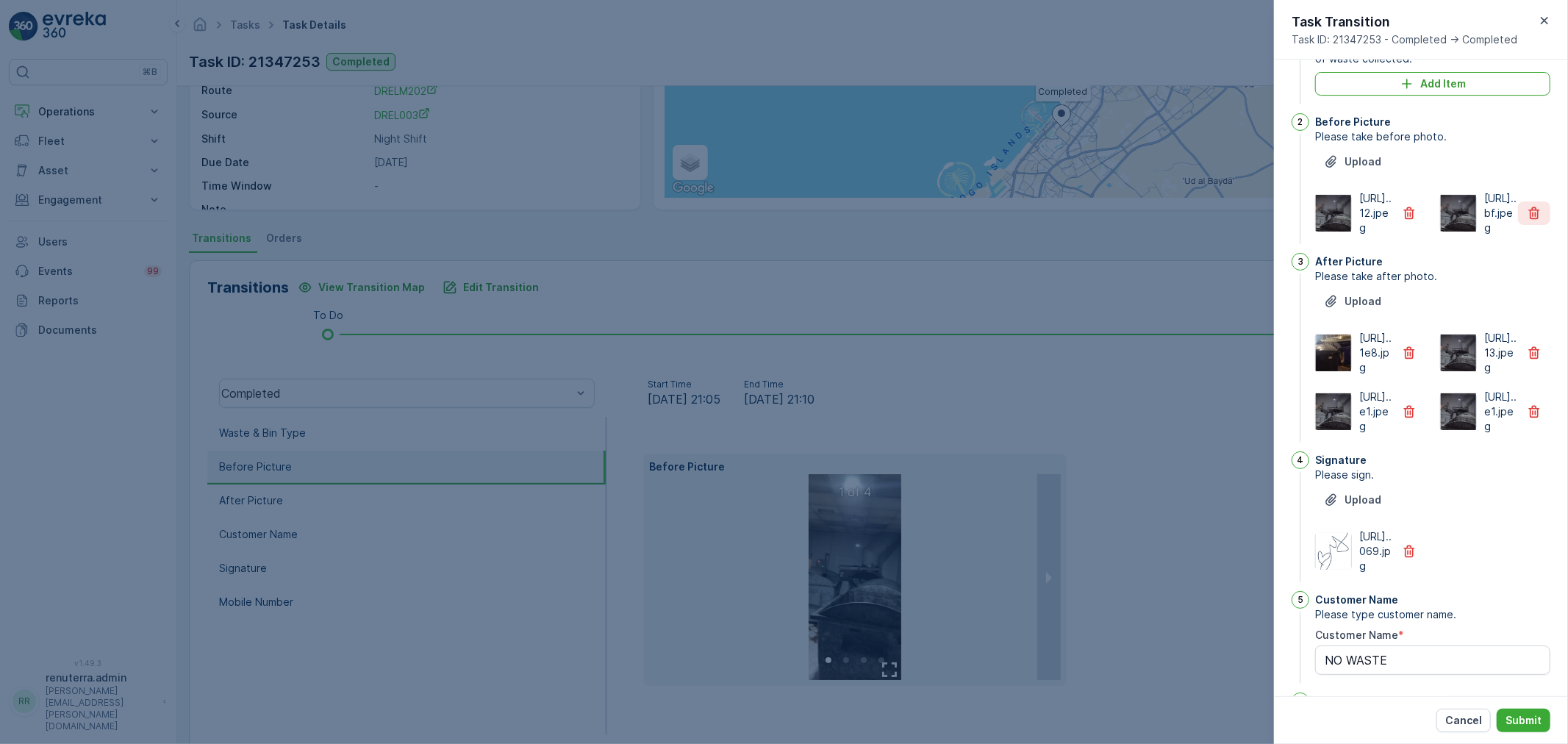
click at [1527, 221] on icon "button" at bounding box center [1534, 213] width 15 height 15
click at [1407, 359] on icon "button" at bounding box center [1410, 353] width 11 height 13
click at [1408, 360] on icon "button" at bounding box center [1409, 352] width 15 height 15
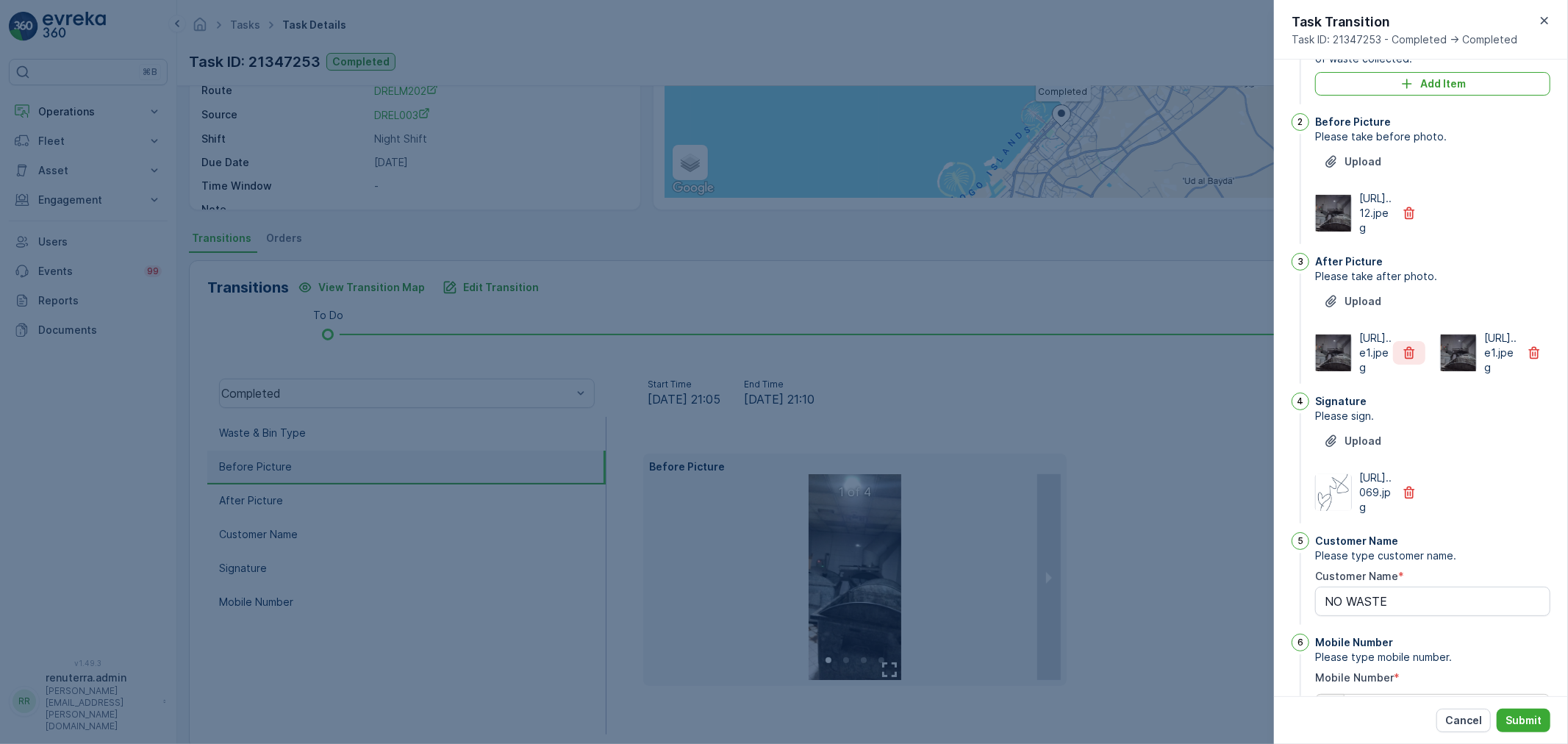
click at [1408, 360] on icon "button" at bounding box center [1409, 352] width 15 height 15
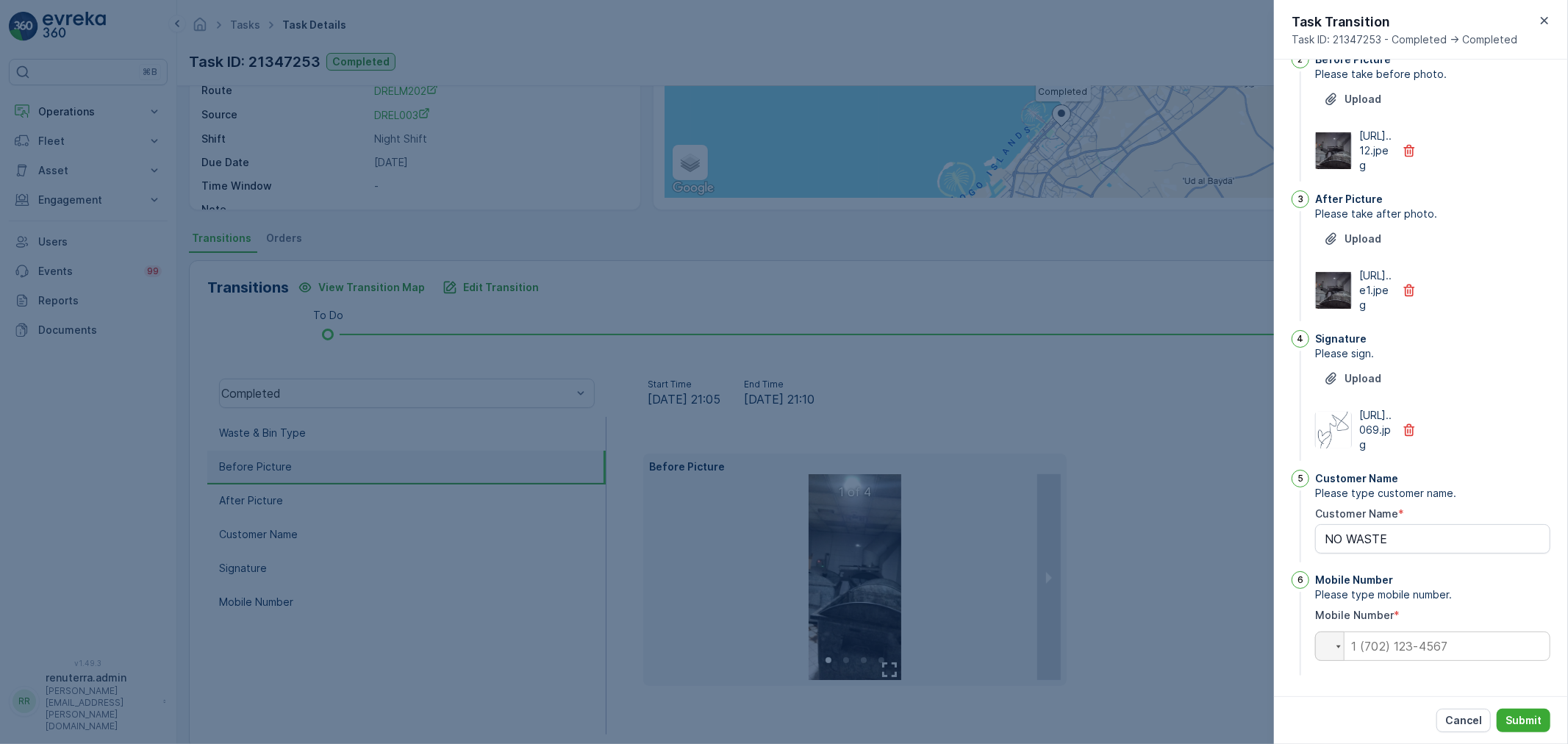
scroll to position [207, 0]
click at [1413, 634] on input "tel" at bounding box center [1432, 645] width 236 height 29
type input "0"
click at [1538, 720] on p "Submit" at bounding box center [1524, 720] width 36 height 15
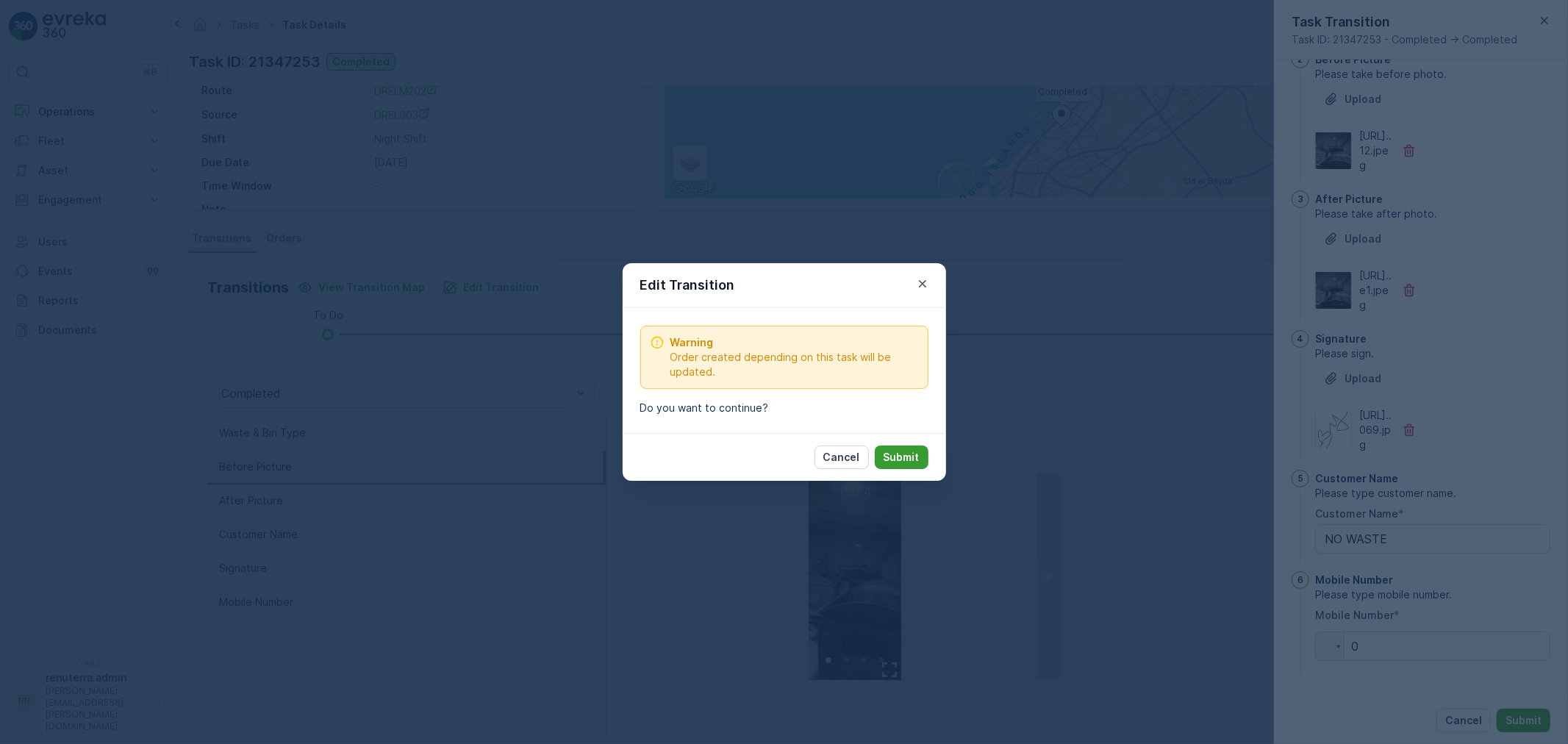
click at [915, 465] on p "Submit" at bounding box center [901, 457] width 36 height 15
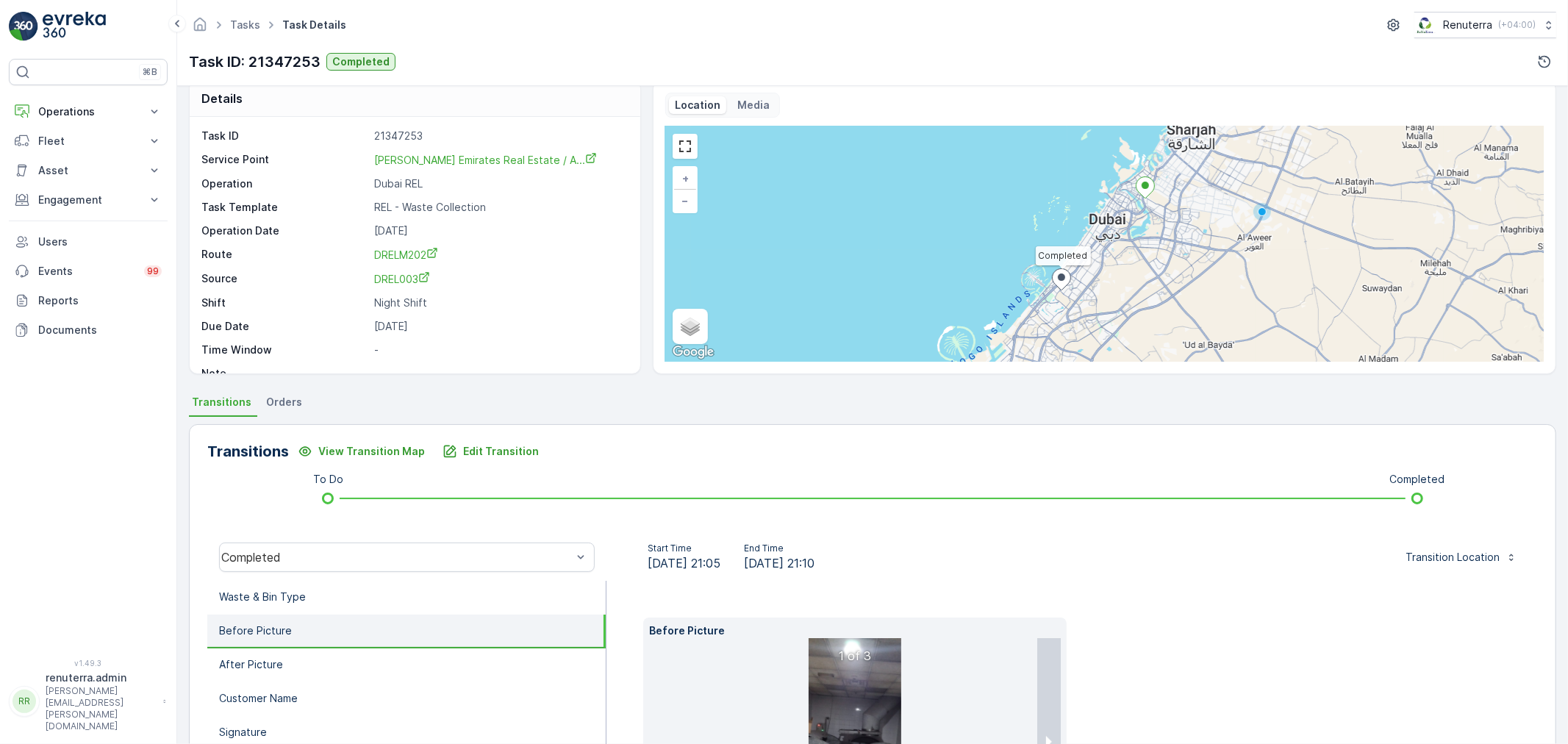
scroll to position [0, 0]
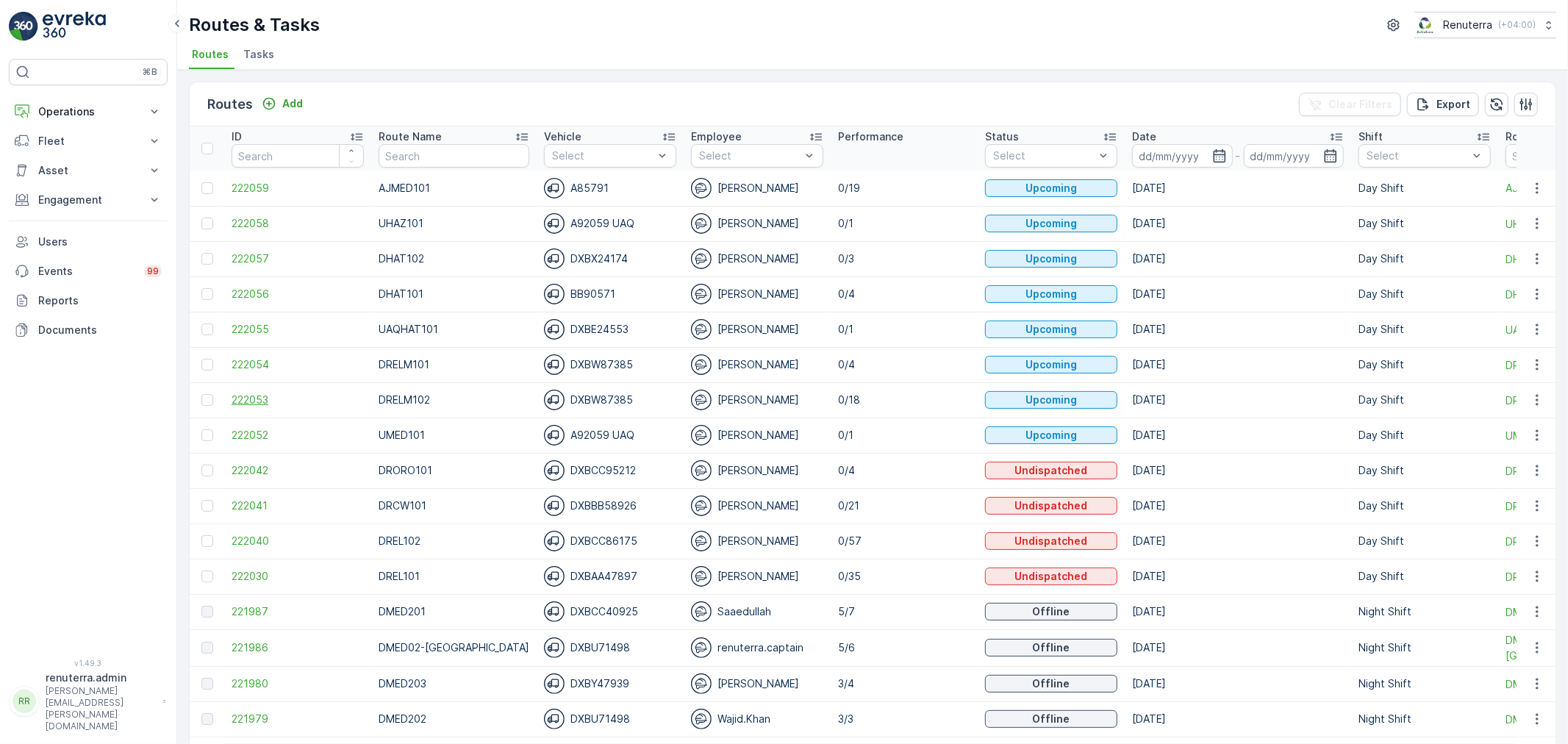
click at [247, 398] on span "222053" at bounding box center [298, 400] width 132 height 15
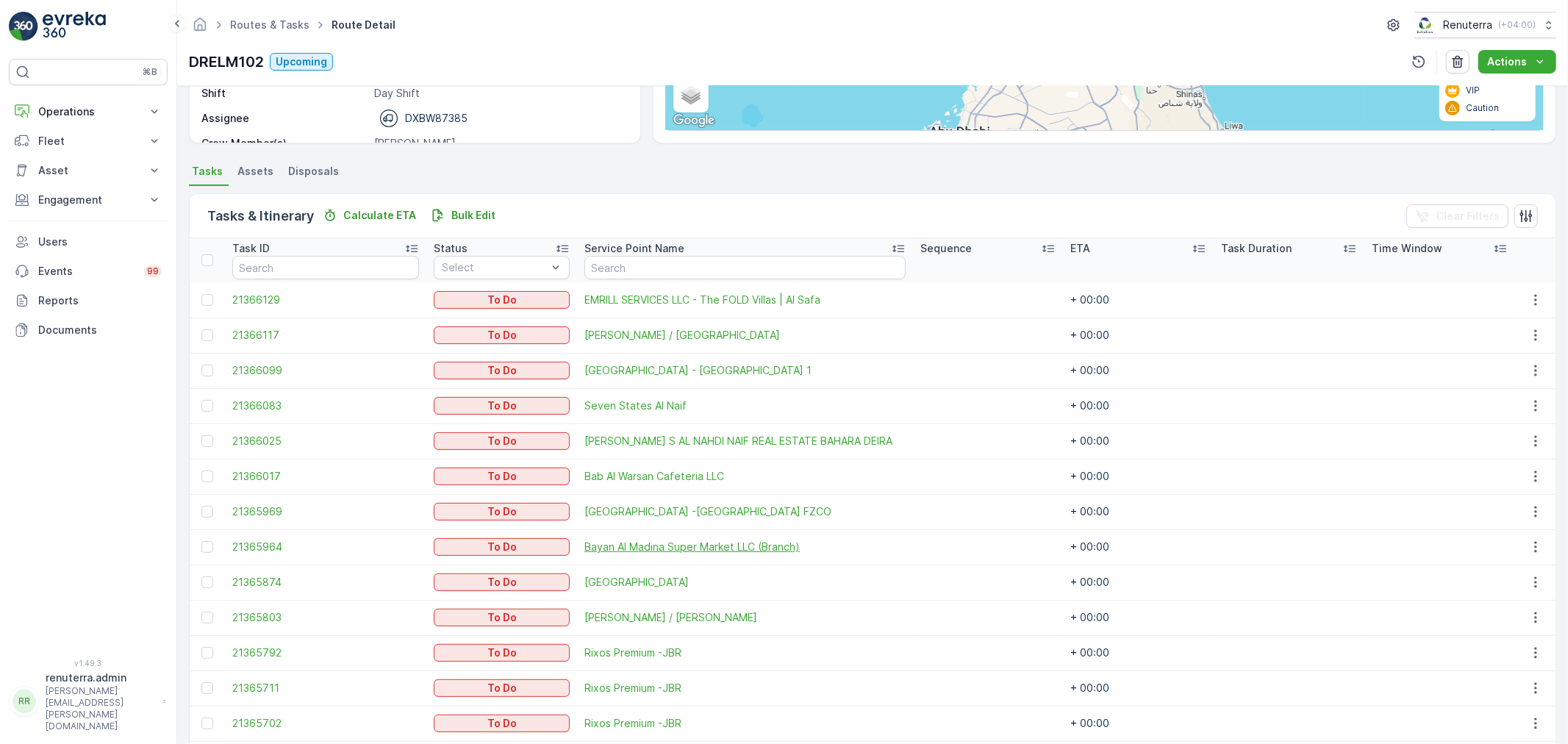
scroll to position [238, 0]
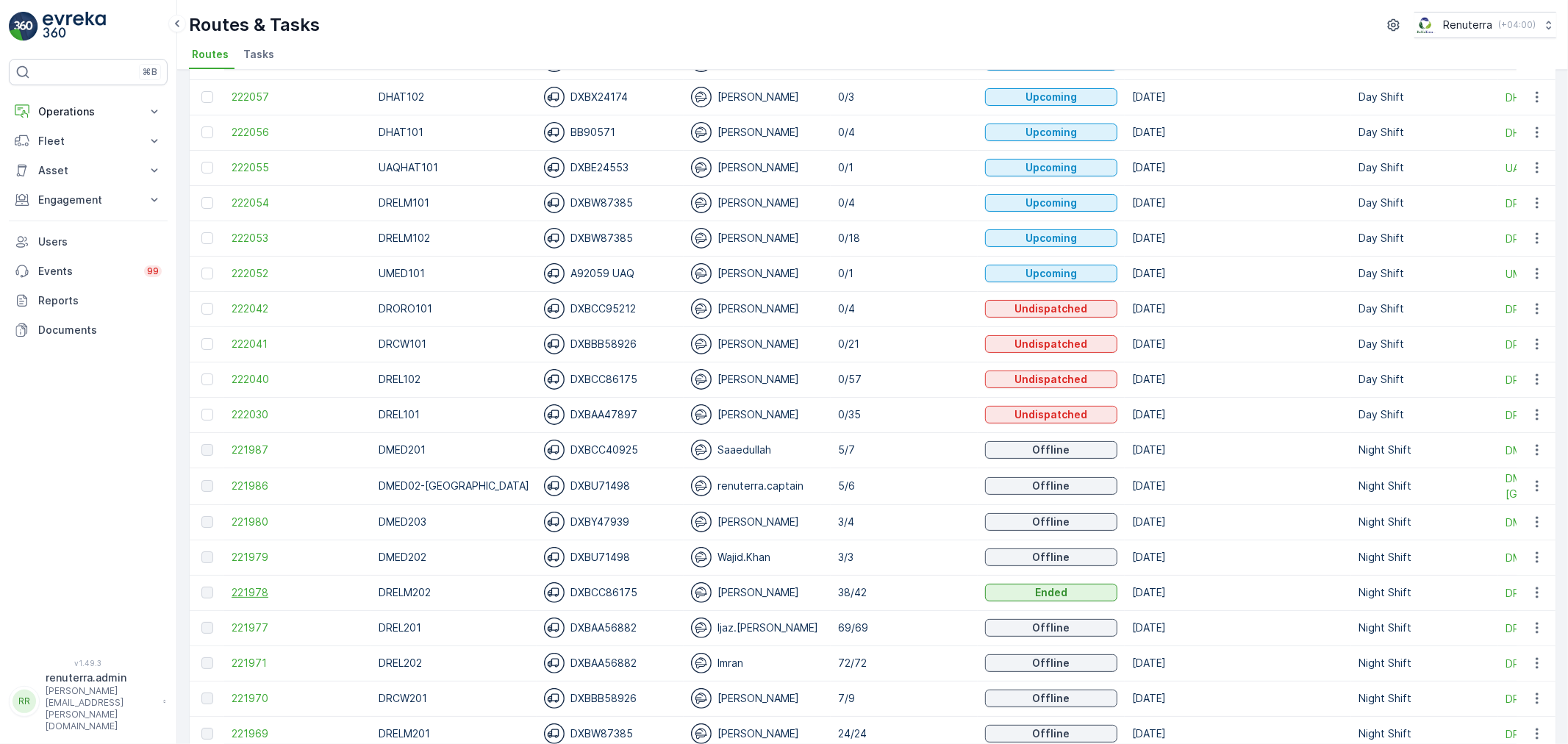
scroll to position [163, 0]
click at [258, 596] on span "221978" at bounding box center [298, 591] width 132 height 15
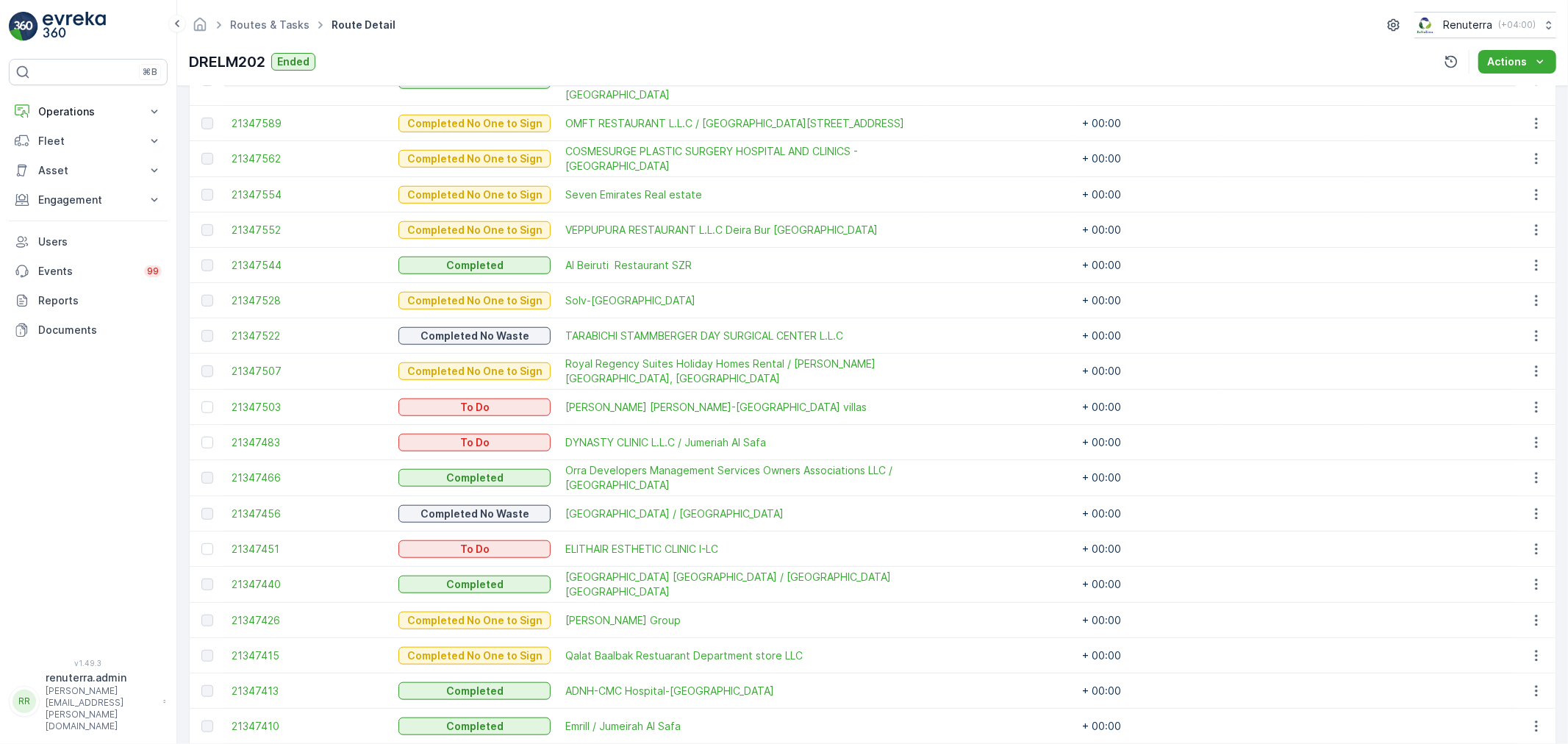
scroll to position [980, 0]
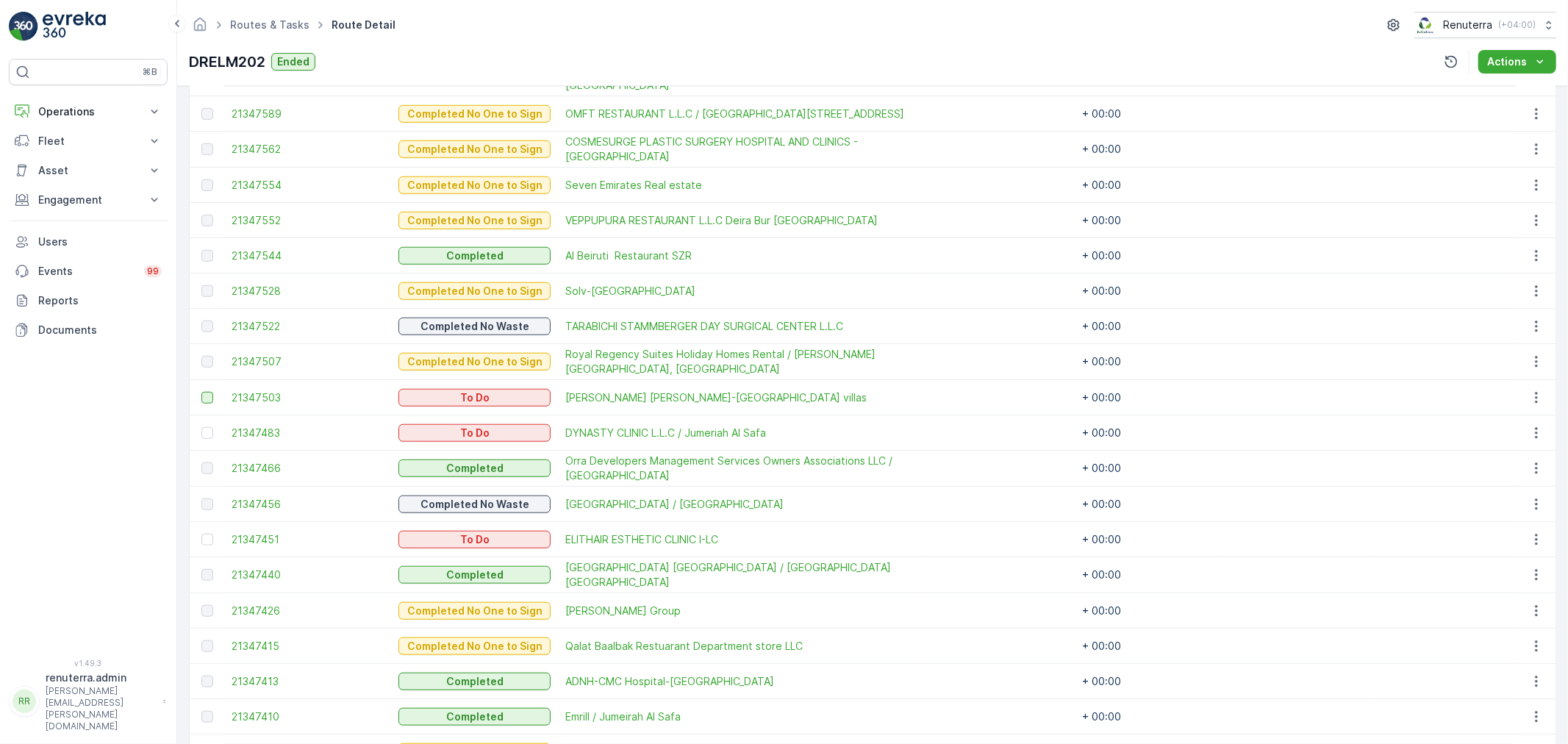
click at [203, 392] on div at bounding box center [207, 397] width 12 height 12
click at [202, 392] on input "checkbox" at bounding box center [202, 392] width 0 height 0
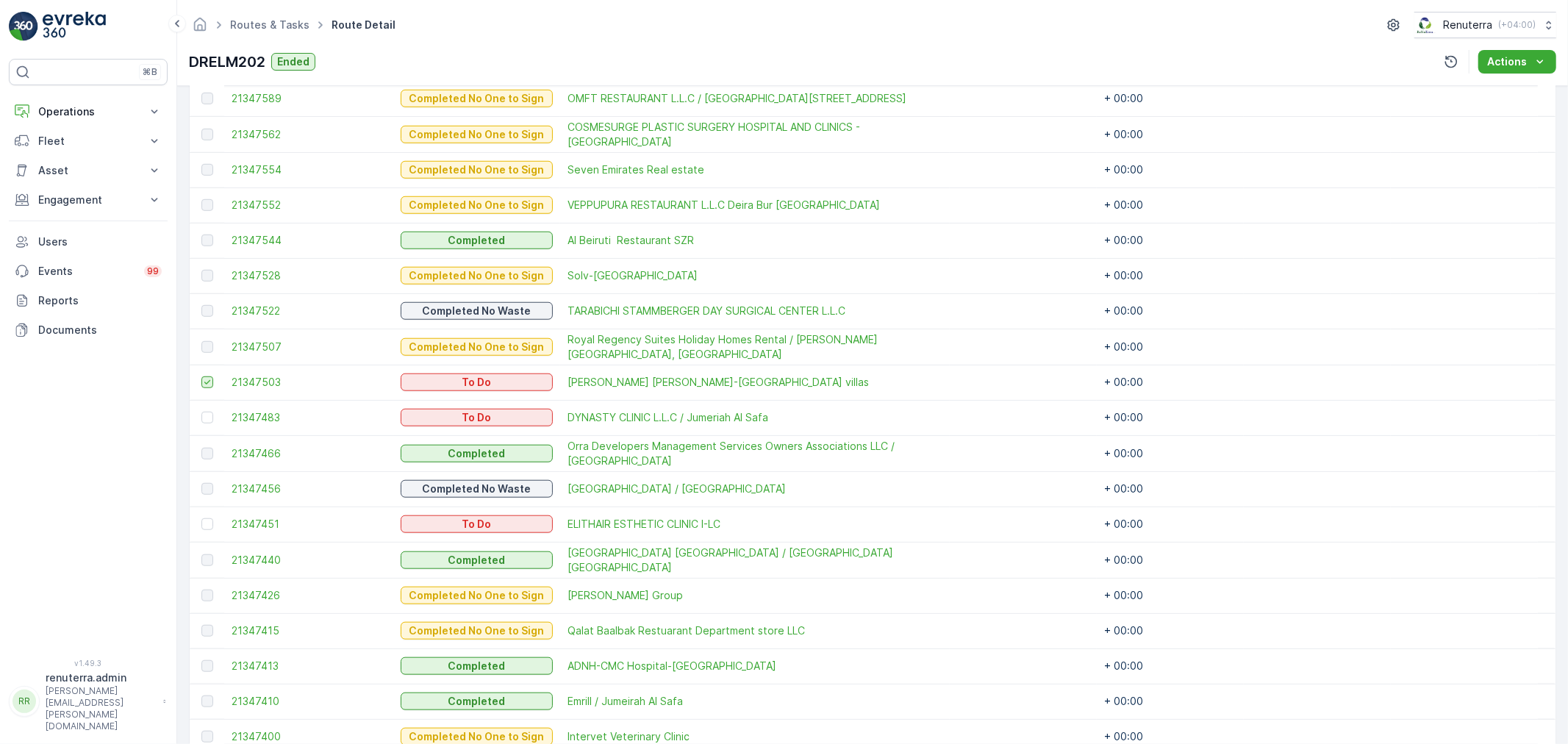
scroll to position [979, 0]
click at [206, 422] on div at bounding box center [207, 418] width 12 height 12
click at [202, 413] on input "checkbox" at bounding box center [202, 413] width 0 height 0
click at [208, 526] on div at bounding box center [207, 526] width 12 height 12
click at [202, 520] on input "checkbox" at bounding box center [202, 520] width 0 height 0
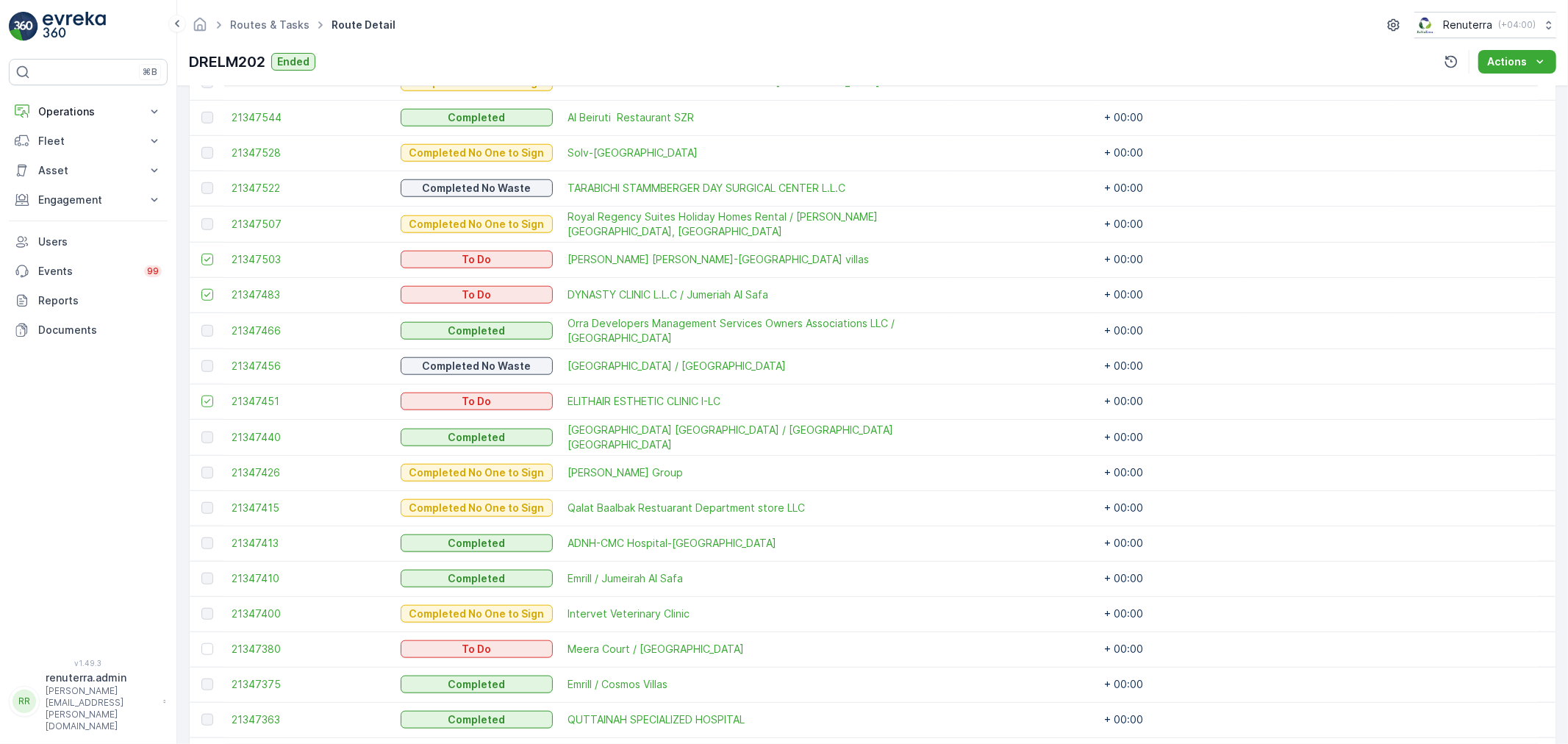
scroll to position [1142, 0]
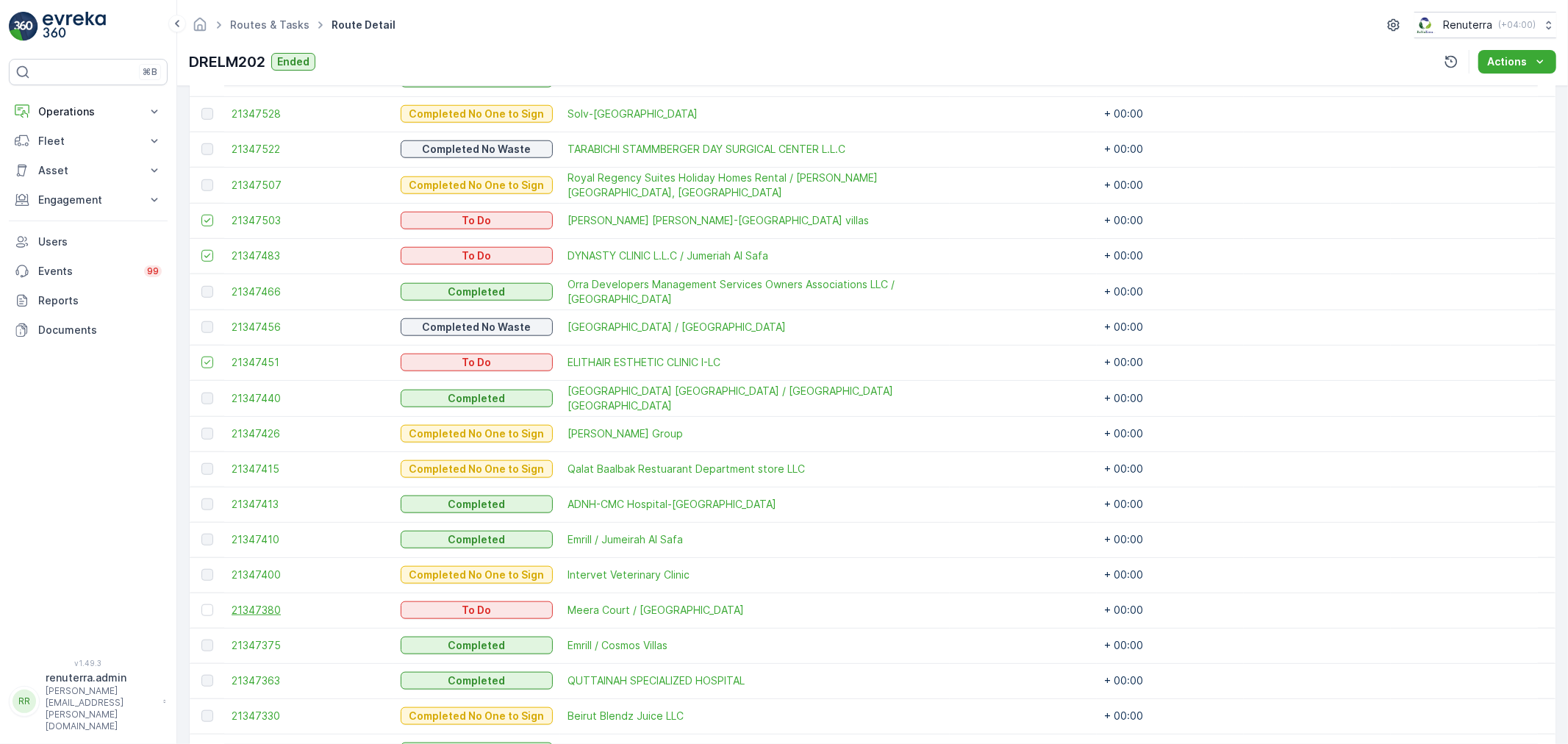
drag, startPoint x: 210, startPoint y: 608, endPoint x: 232, endPoint y: 601, distance: 23.1
click at [210, 606] on div at bounding box center [207, 610] width 12 height 12
click at [202, 604] on input "checkbox" at bounding box center [202, 604] width 0 height 0
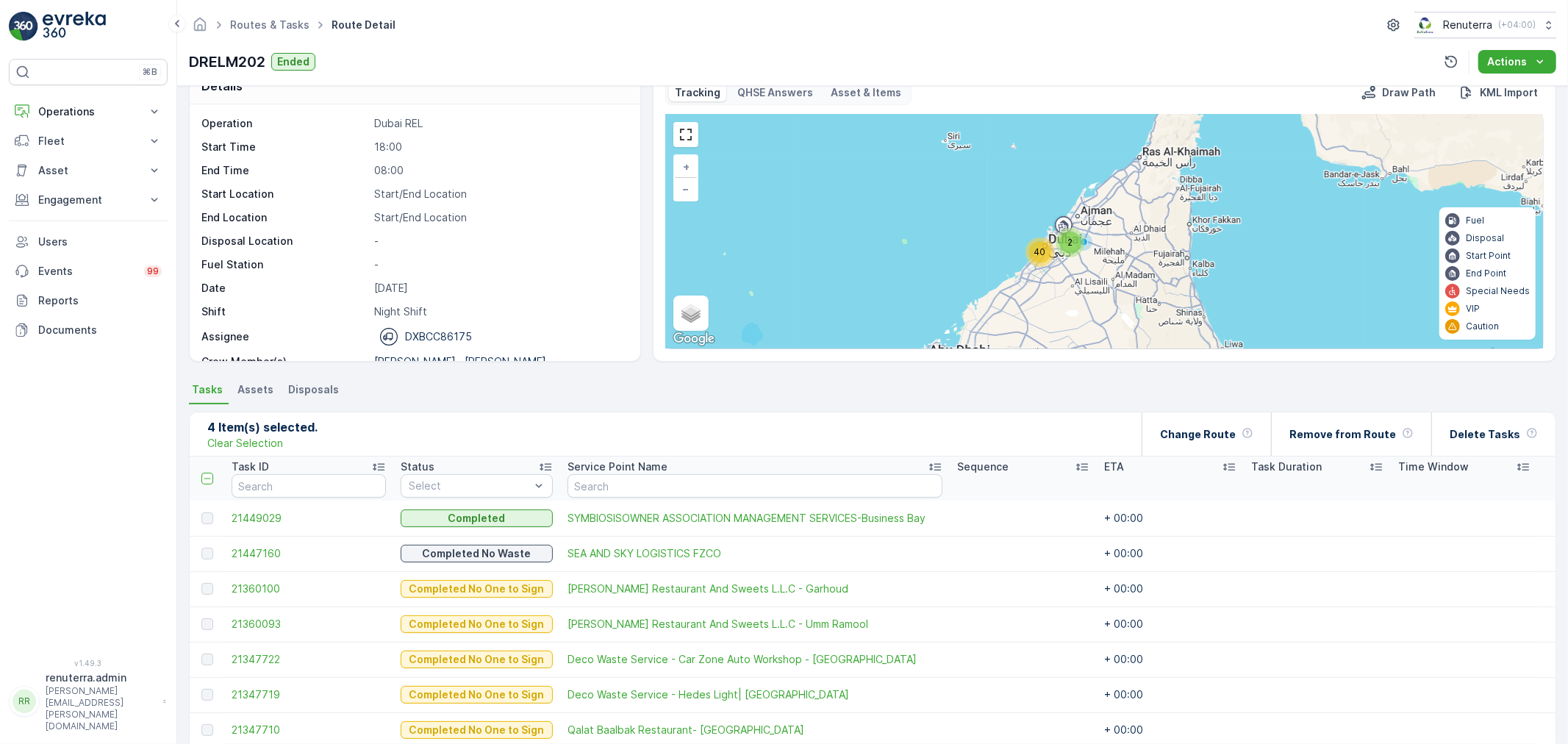
scroll to position [24, 0]
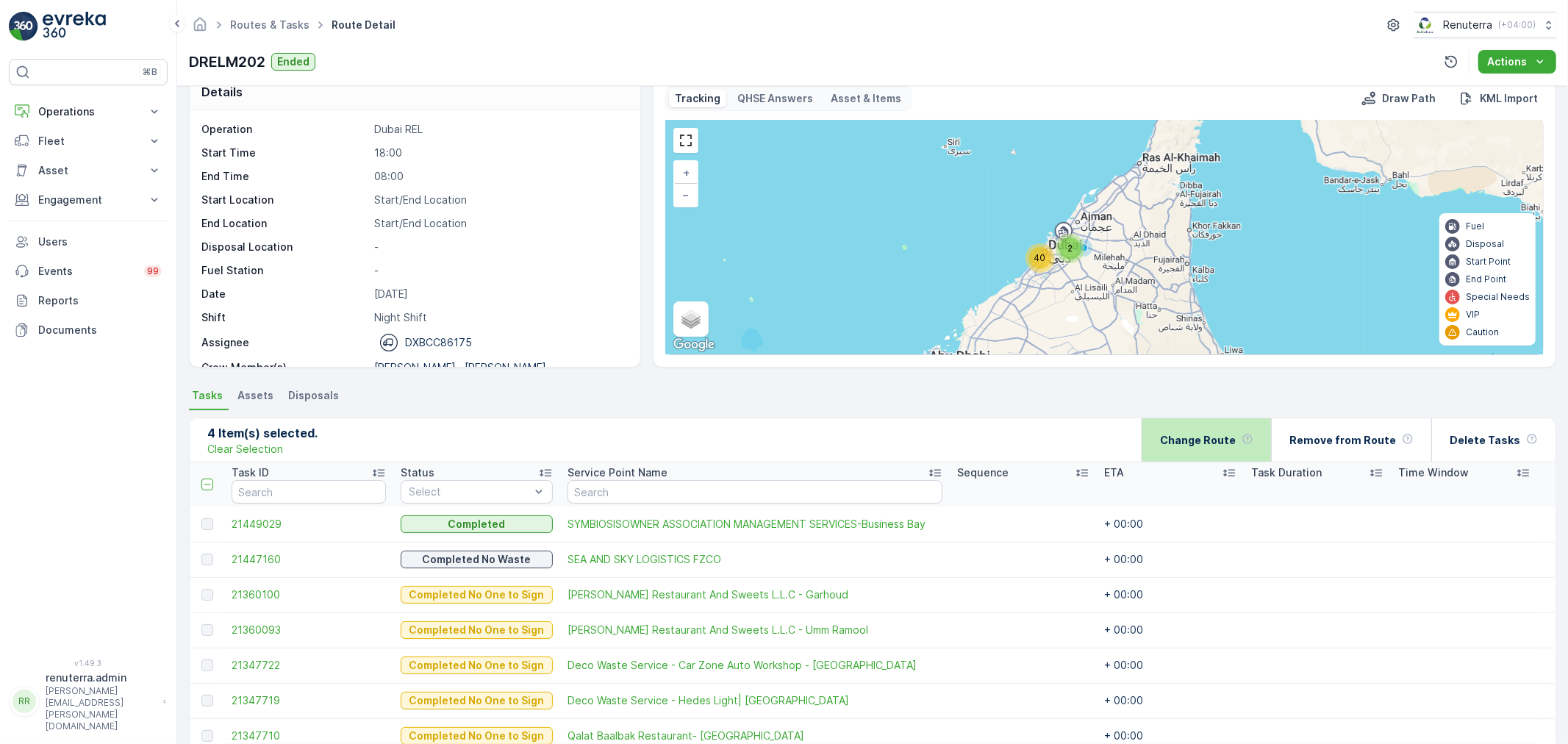
click at [1216, 437] on p "Change Route" at bounding box center [1198, 440] width 76 height 15
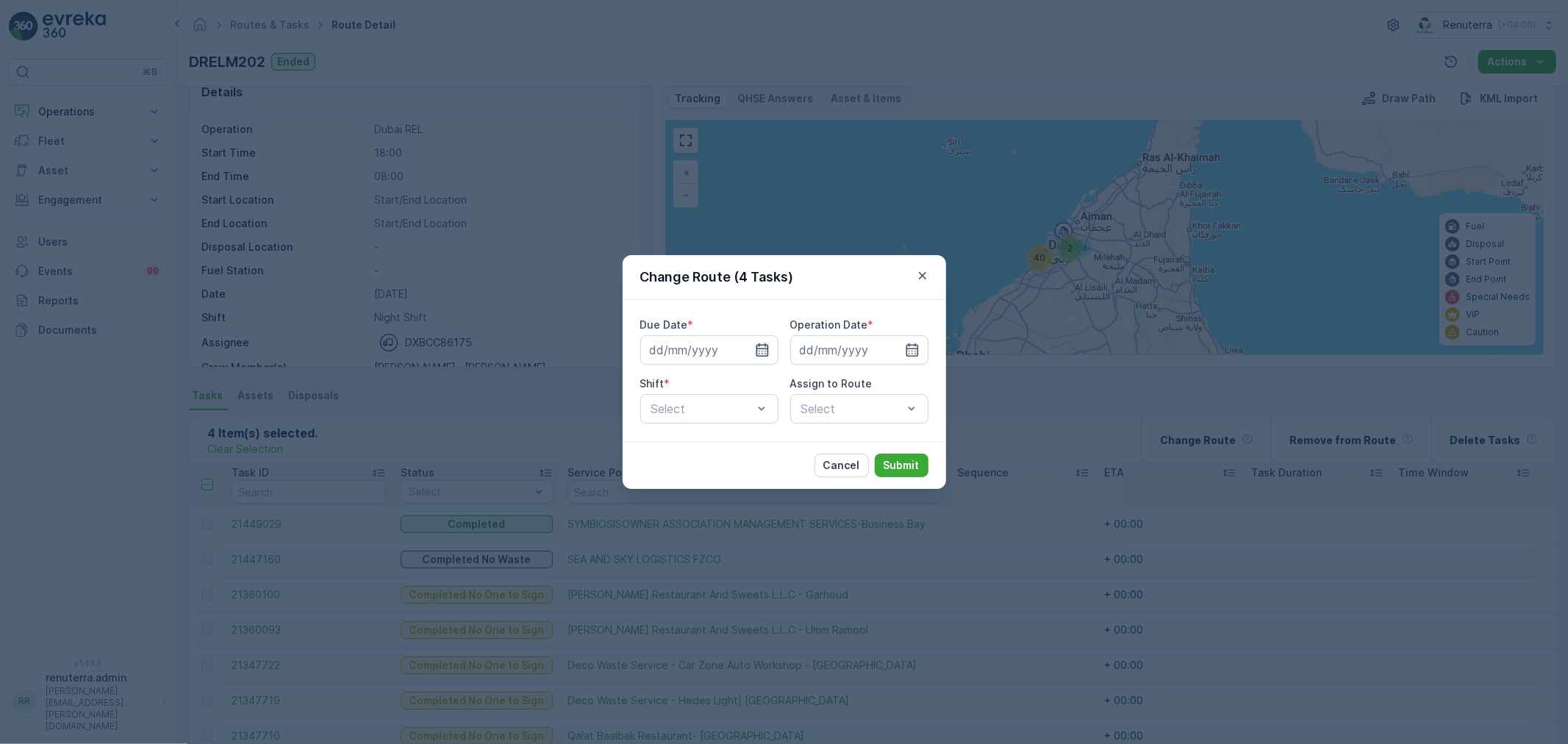
click at [761, 348] on icon "button" at bounding box center [762, 350] width 15 height 15
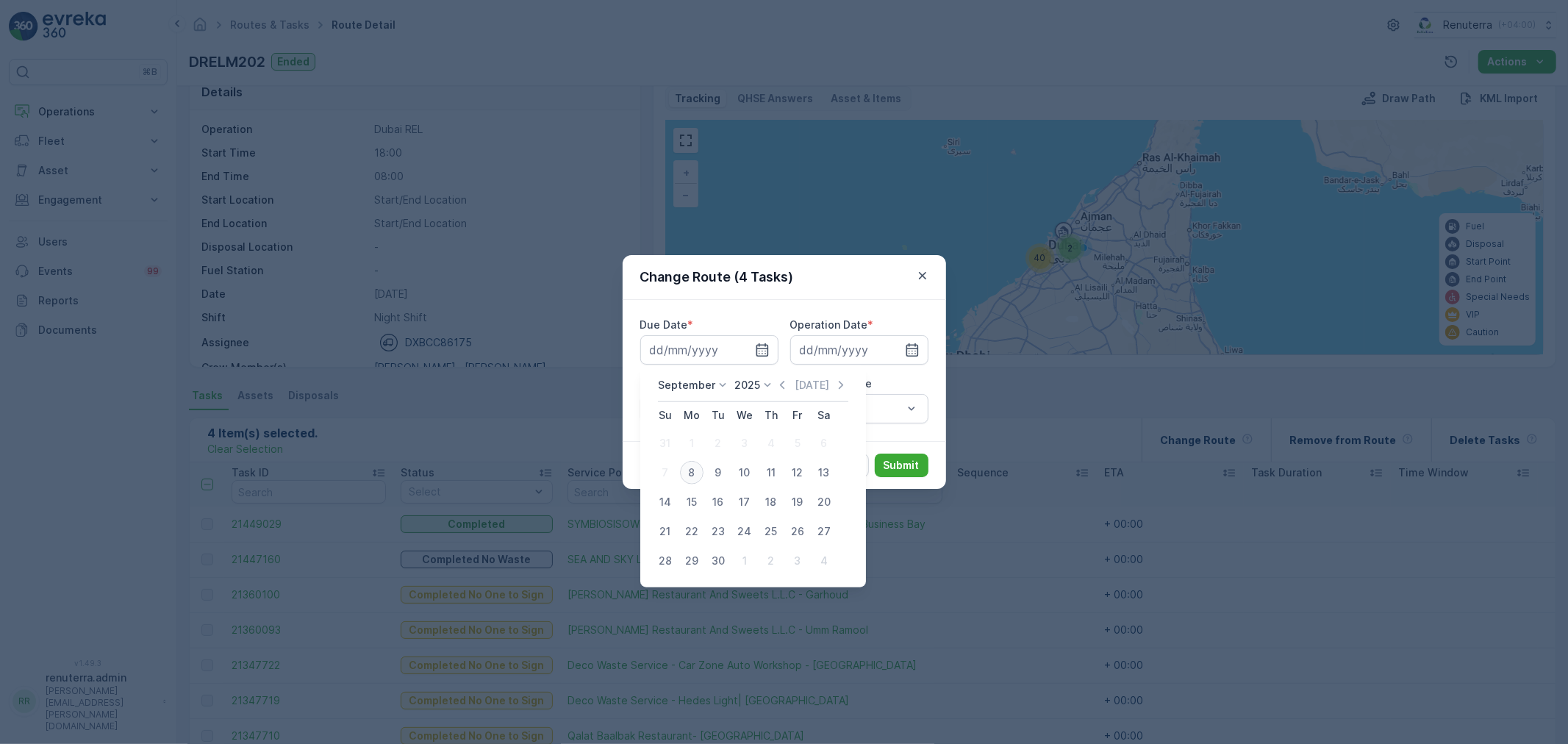
click at [693, 473] on div "8" at bounding box center [692, 473] width 24 height 24
type input "[DATE]"
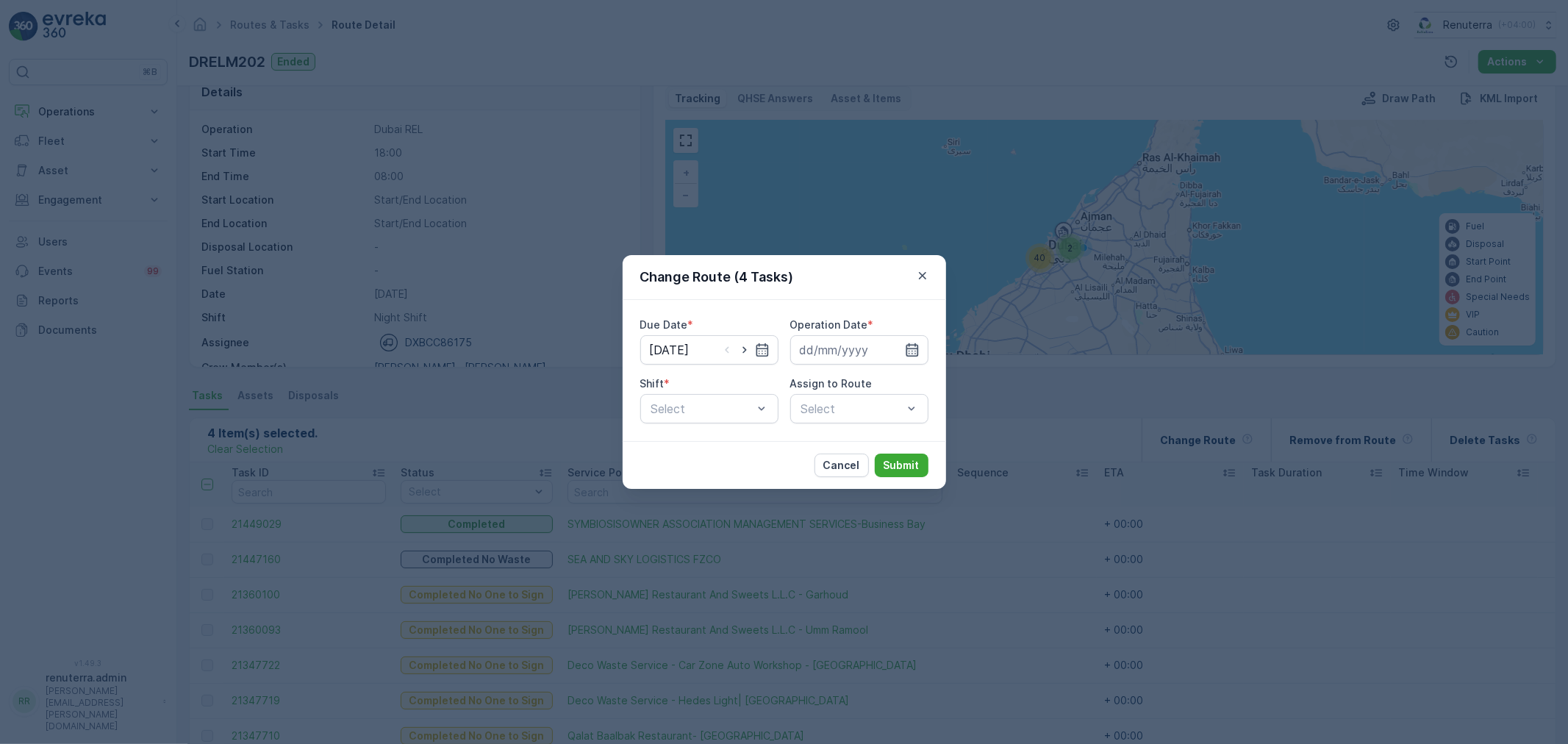
click at [908, 355] on icon "button" at bounding box center [912, 350] width 15 height 15
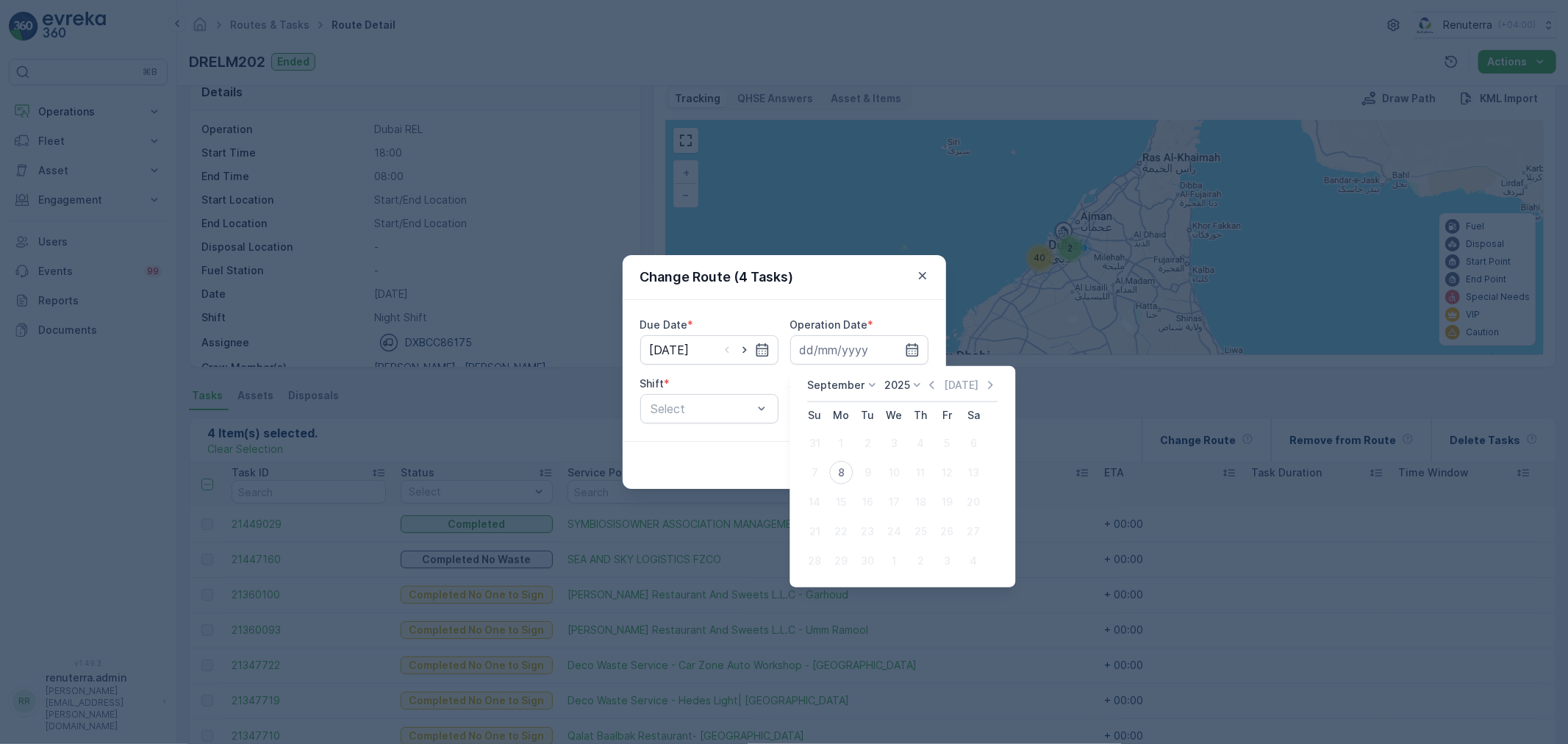
drag, startPoint x: 845, startPoint y: 474, endPoint x: 758, endPoint y: 452, distance: 89.7
click at [841, 474] on div "8" at bounding box center [841, 473] width 24 height 24
type input "[DATE]"
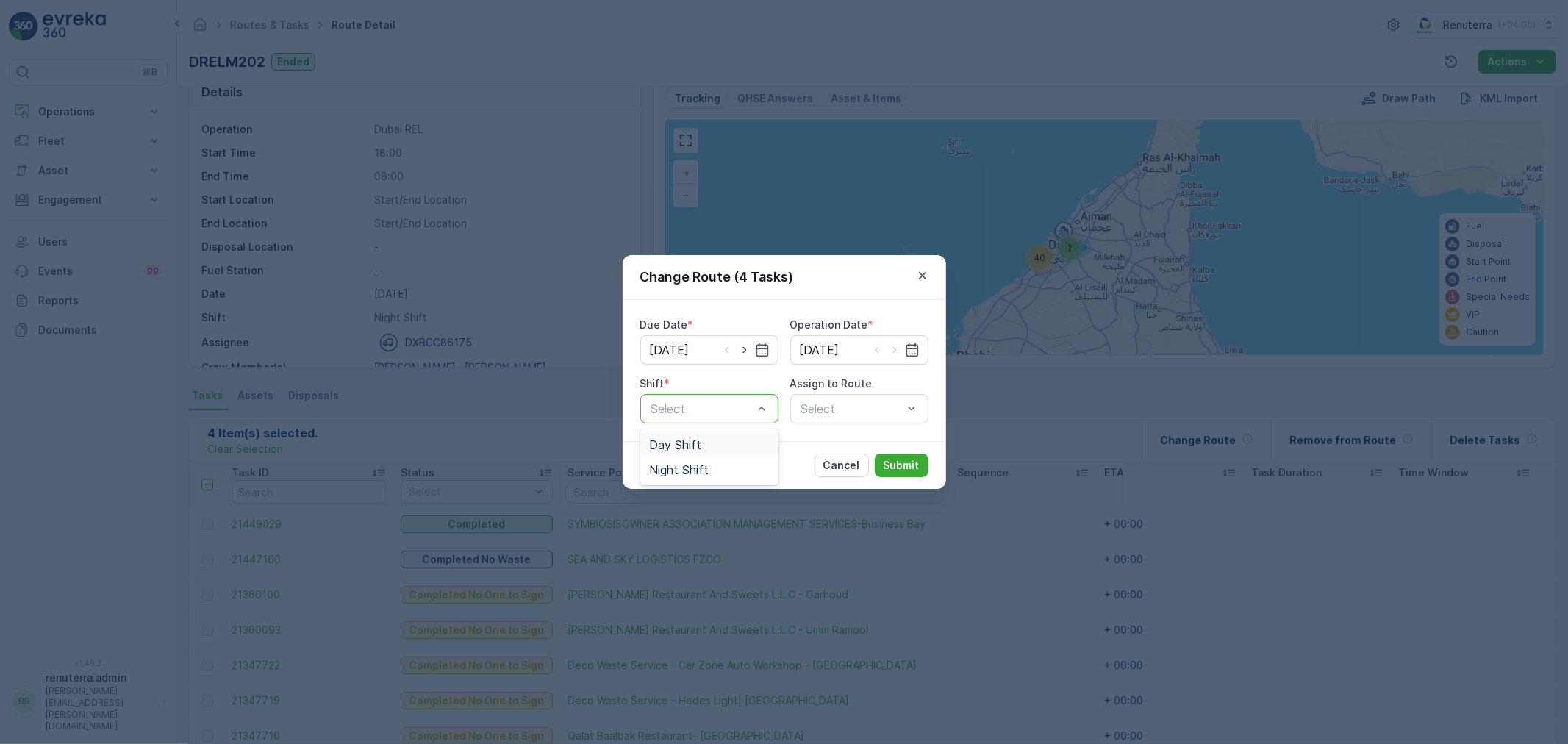
drag, startPoint x: 739, startPoint y: 419, endPoint x: 713, endPoint y: 438, distance: 32.2
click at [737, 418] on div "Select" at bounding box center [709, 408] width 138 height 29
drag, startPoint x: 707, startPoint y: 448, endPoint x: 837, endPoint y: 404, distance: 137.2
click at [714, 447] on div "Day Shift" at bounding box center [709, 445] width 121 height 13
click at [839, 403] on div "Select" at bounding box center [859, 408] width 138 height 29
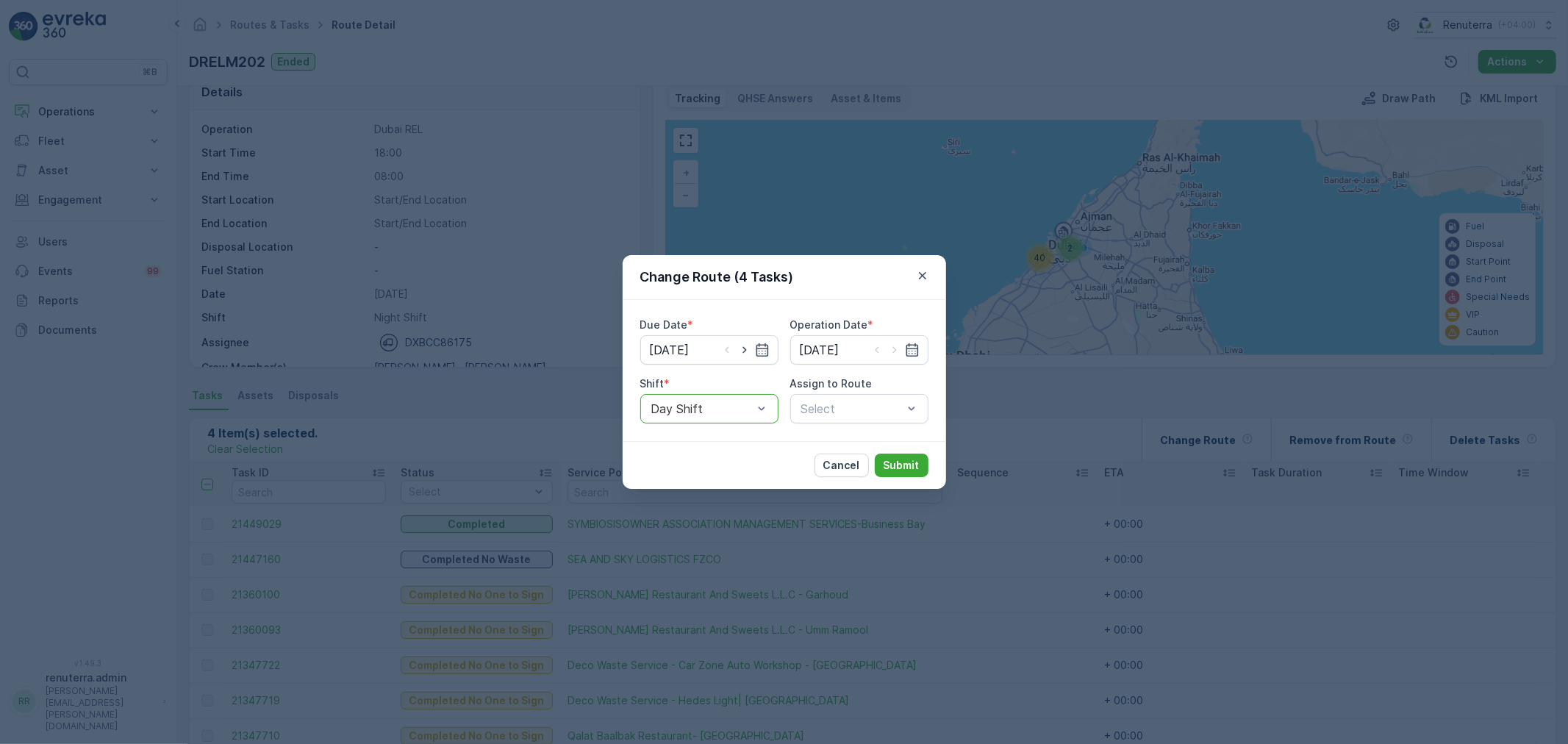
click at [838, 420] on div "Select" at bounding box center [859, 408] width 138 height 29
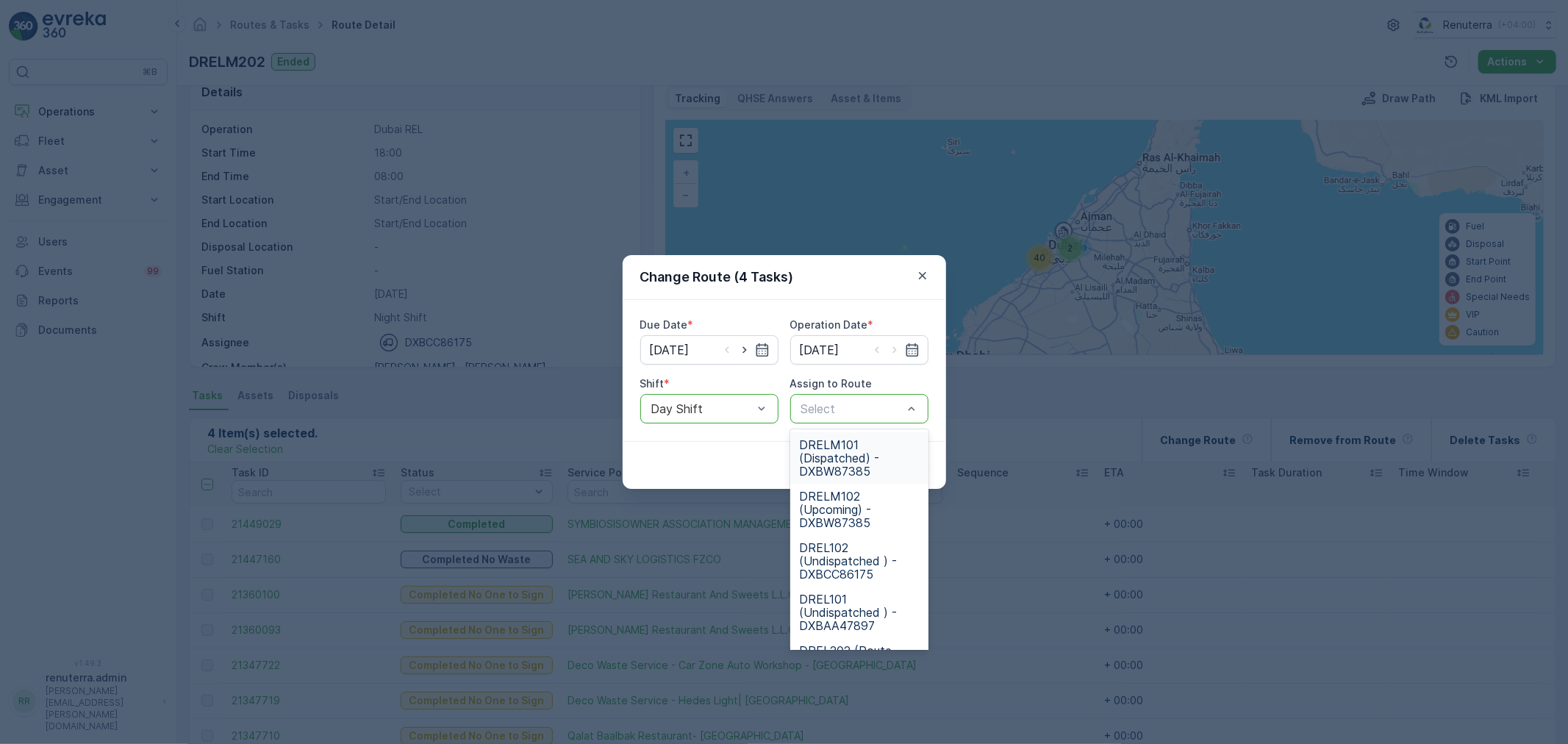
click at [835, 444] on span "DRELM101 (Dispatched) - DXBW87385" at bounding box center [859, 458] width 121 height 39
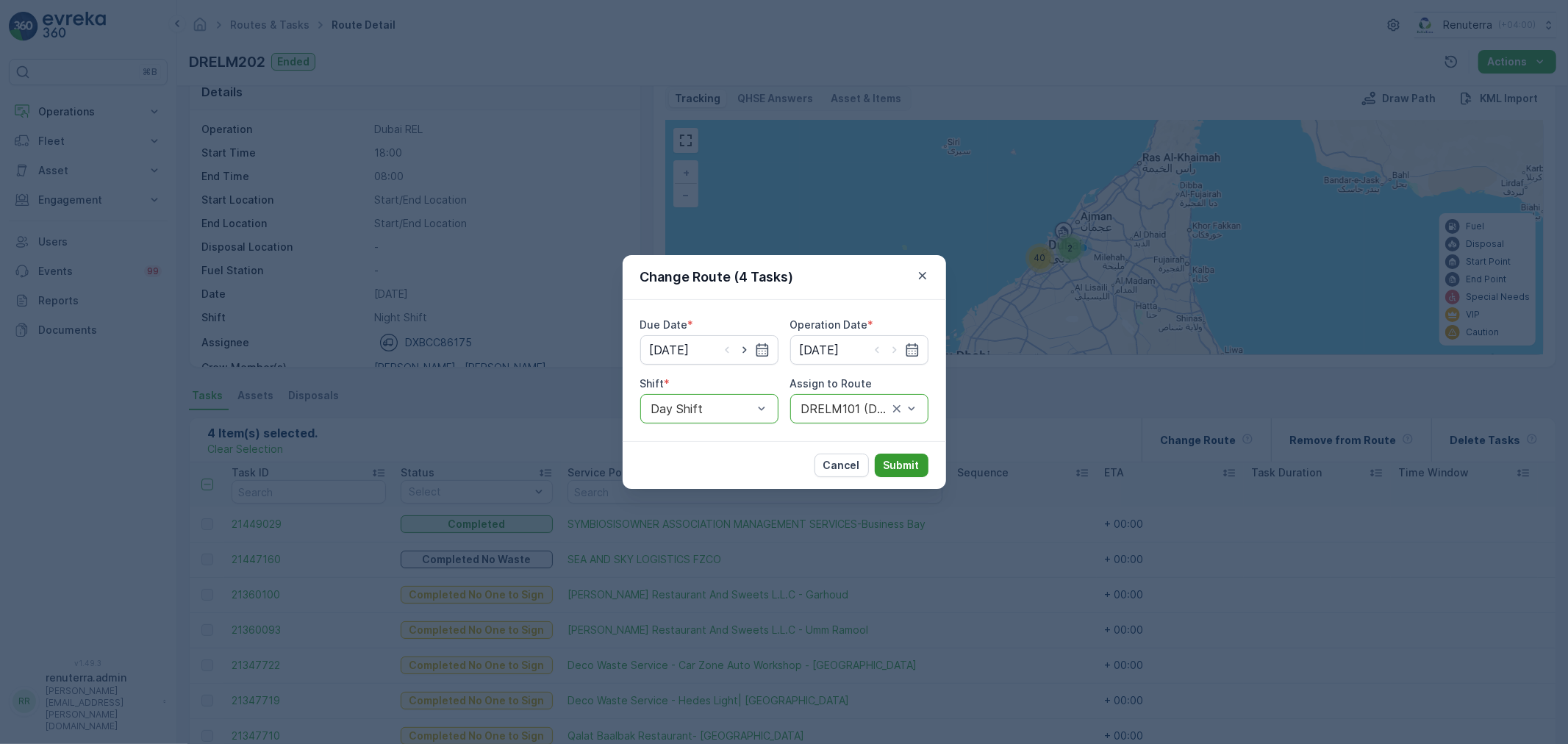
click at [894, 459] on p "Submit" at bounding box center [901, 465] width 36 height 15
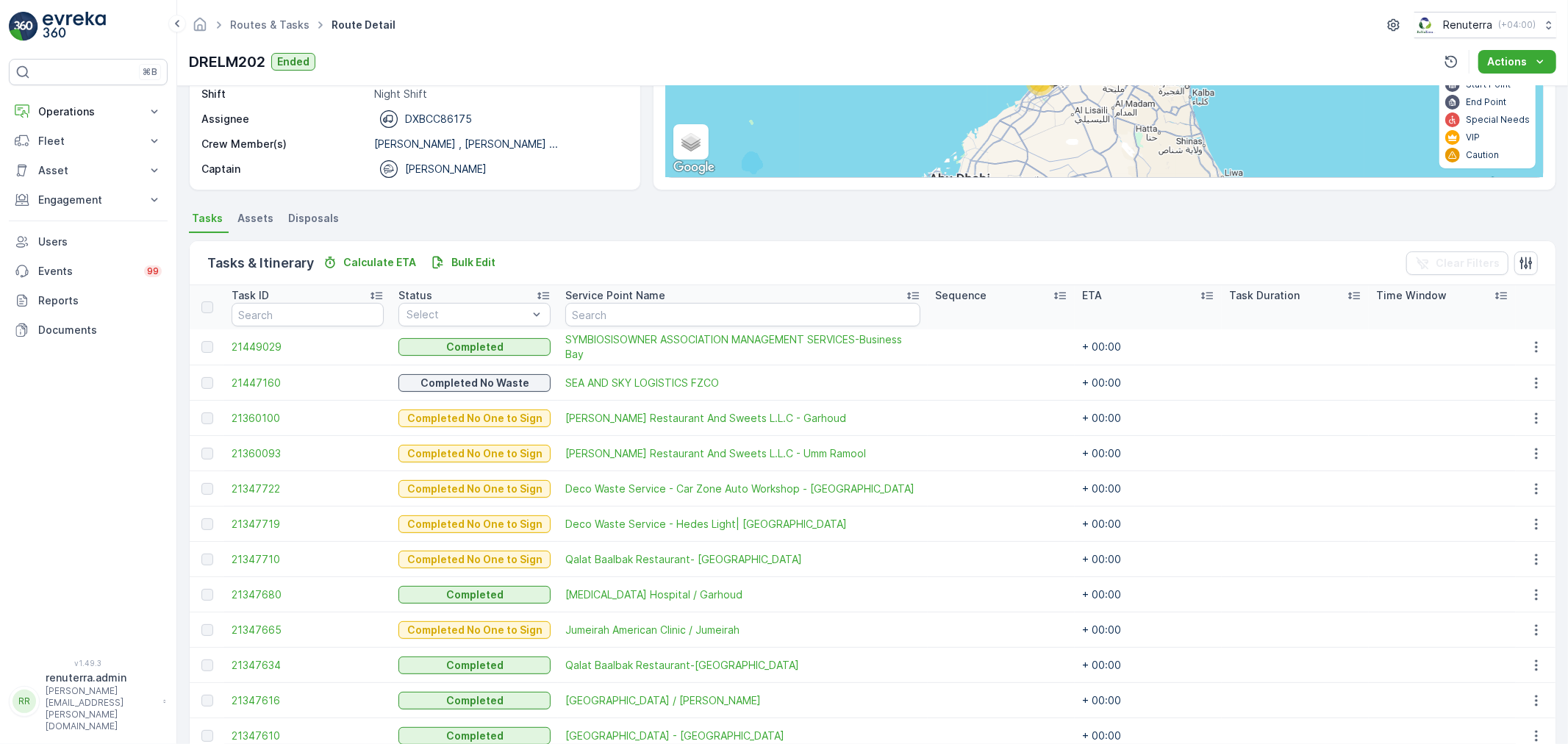
scroll to position [0, 0]
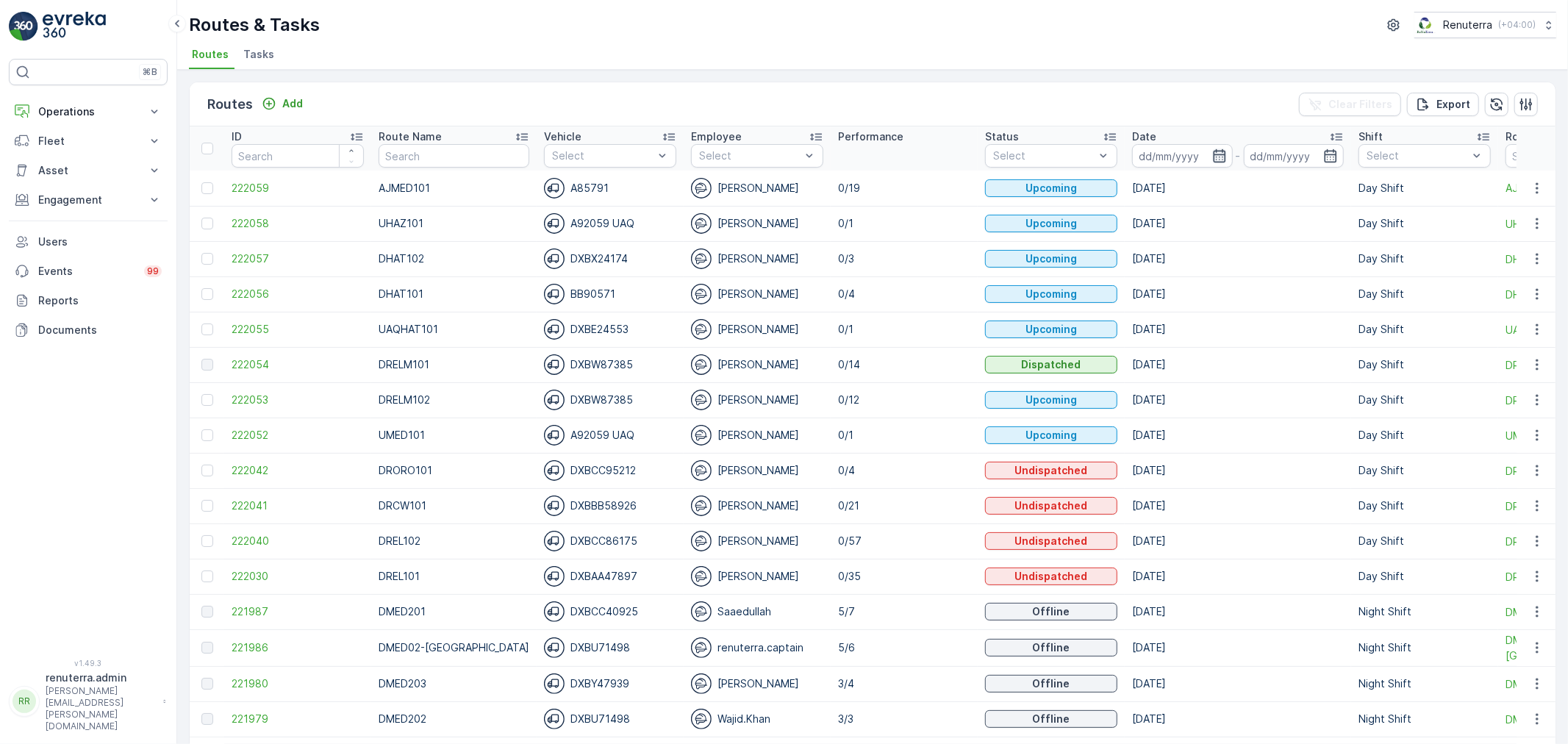
click at [1212, 153] on icon "button" at bounding box center [1219, 155] width 15 height 15
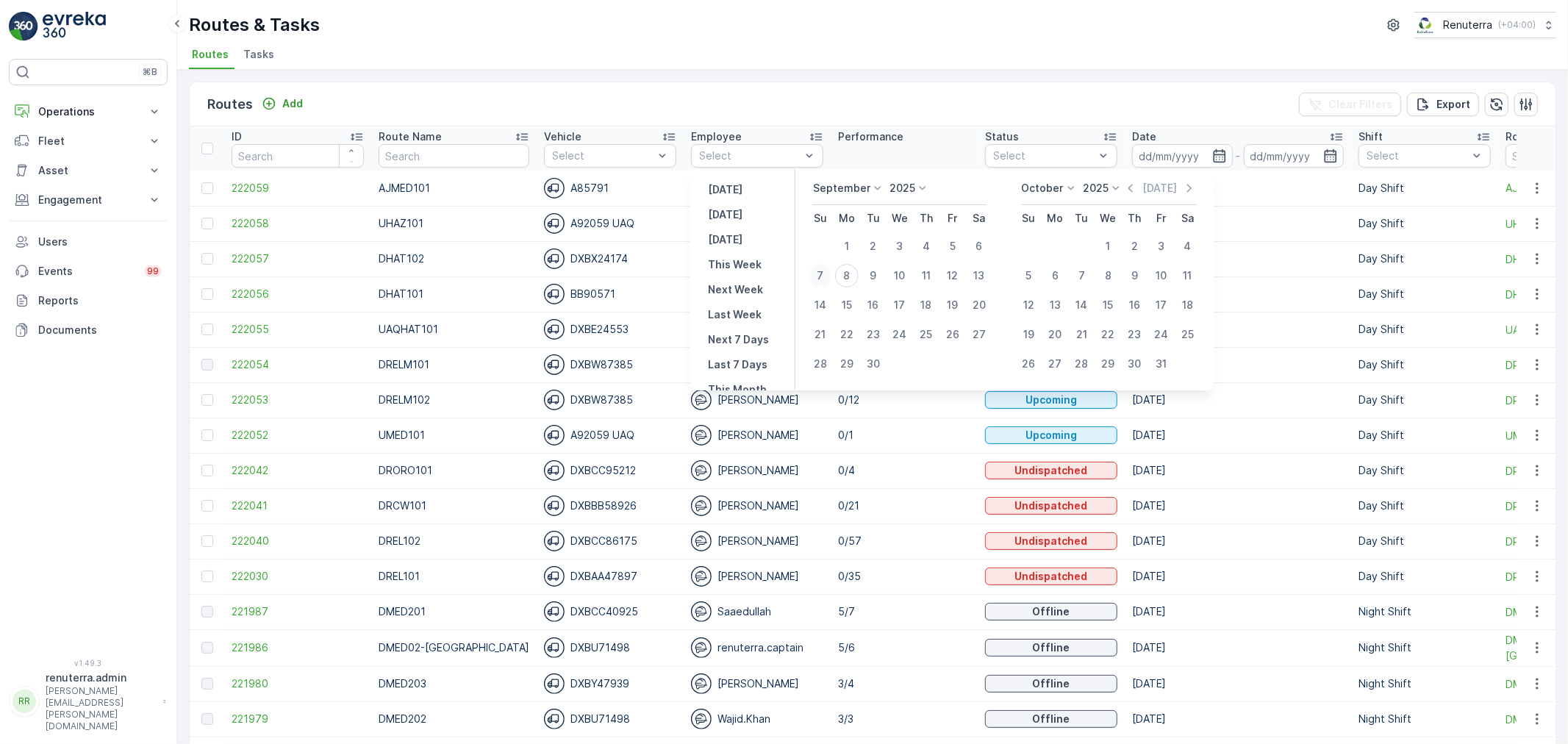
click at [820, 273] on div "7" at bounding box center [820, 276] width 24 height 24
type input "[DATE]"
click at [820, 273] on div "7" at bounding box center [820, 276] width 24 height 24
type input "[DATE]"
click at [820, 273] on div "7" at bounding box center [820, 276] width 24 height 24
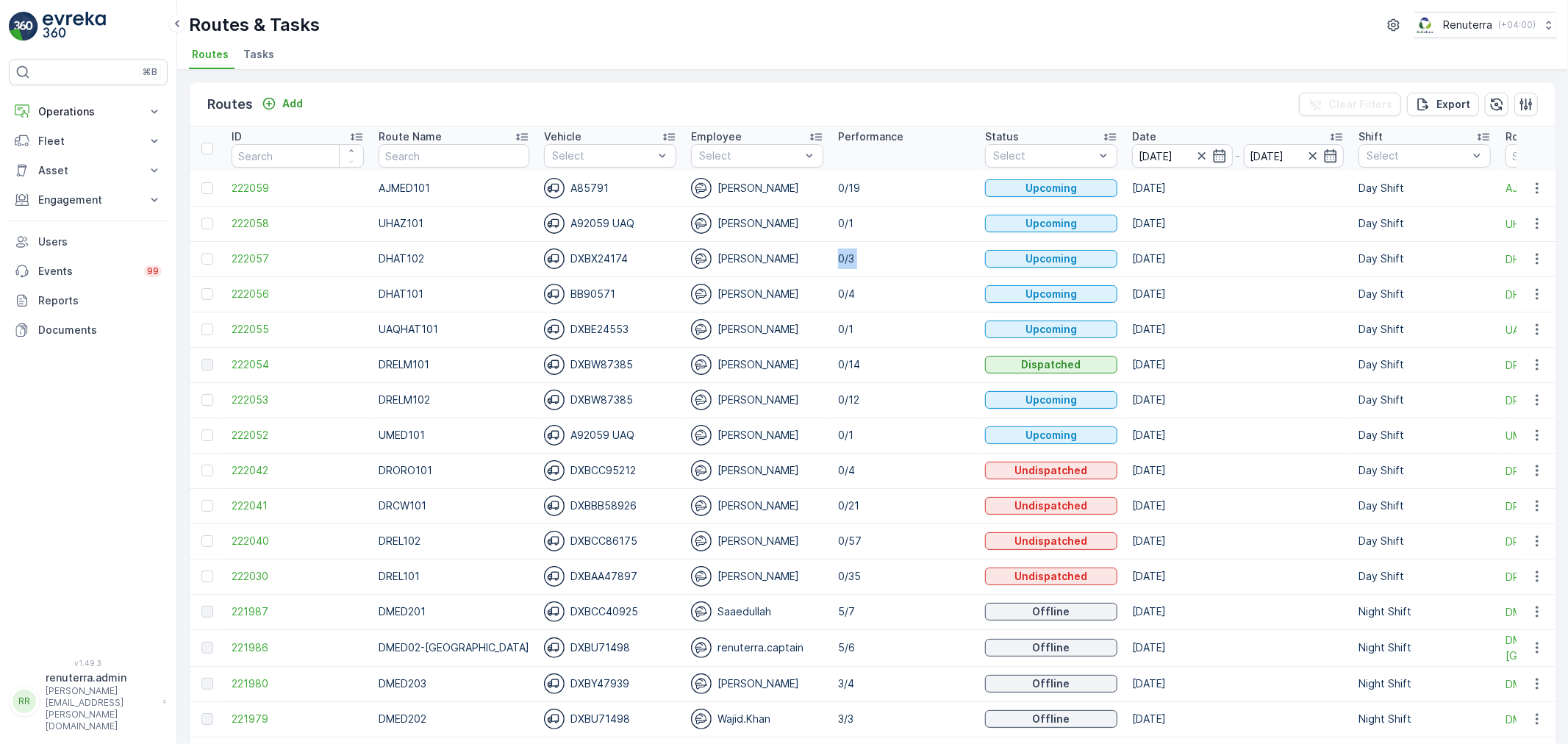
click at [830, 273] on td "0/3" at bounding box center [904, 259] width 147 height 35
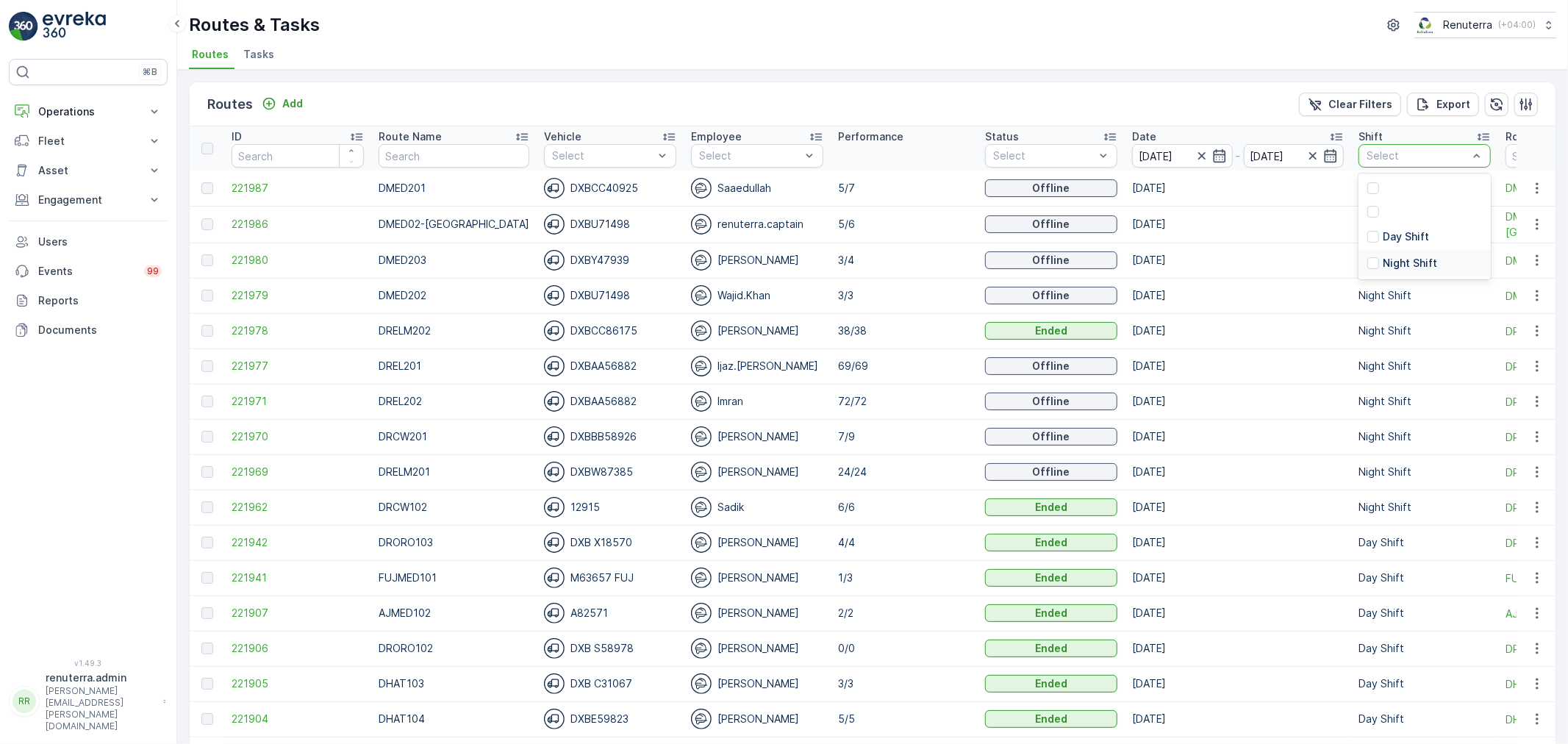
click at [1383, 268] on p "Night Shift" at bounding box center [1410, 263] width 54 height 15
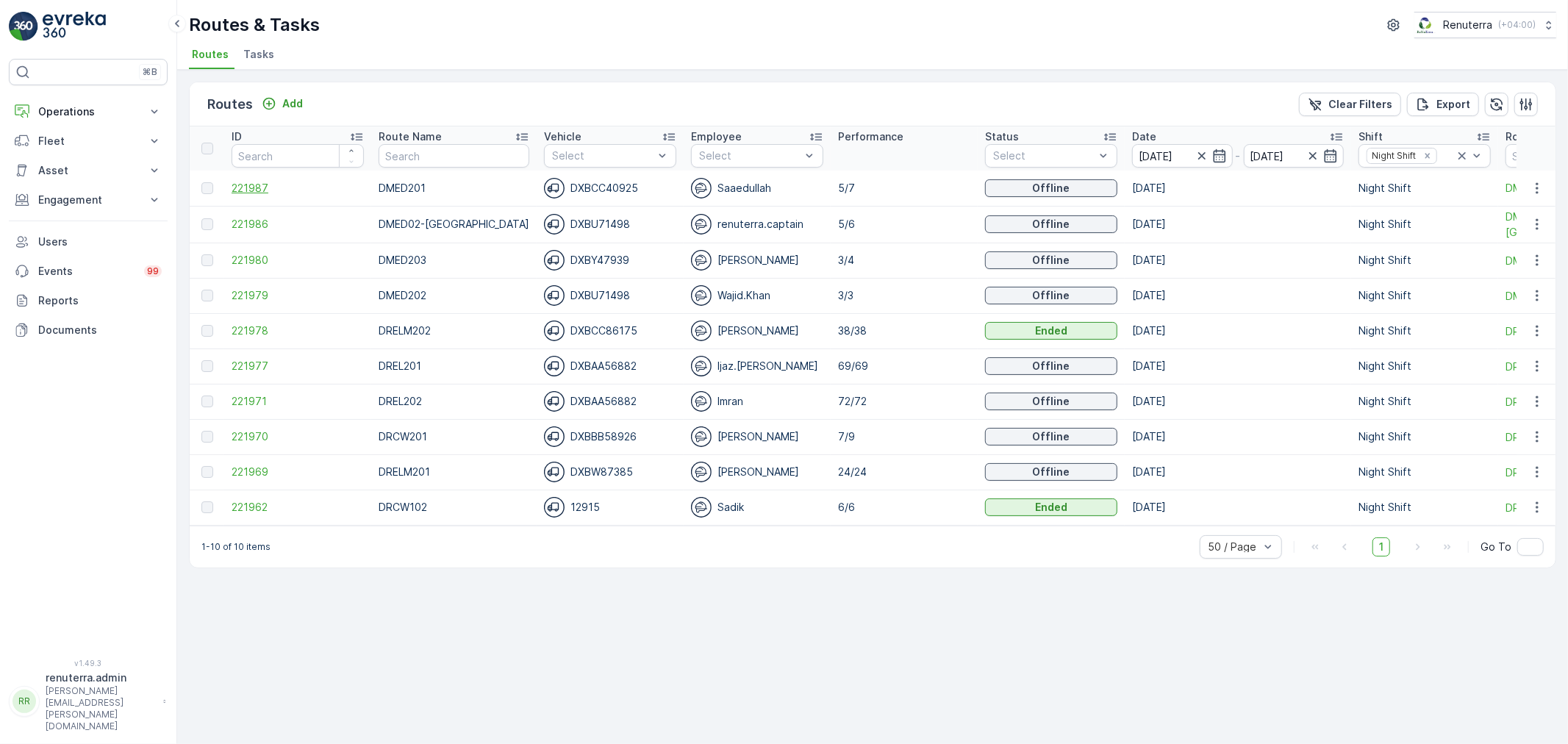
click at [261, 192] on span "221987" at bounding box center [298, 188] width 132 height 15
click at [259, 261] on span "221980" at bounding box center [298, 260] width 132 height 15
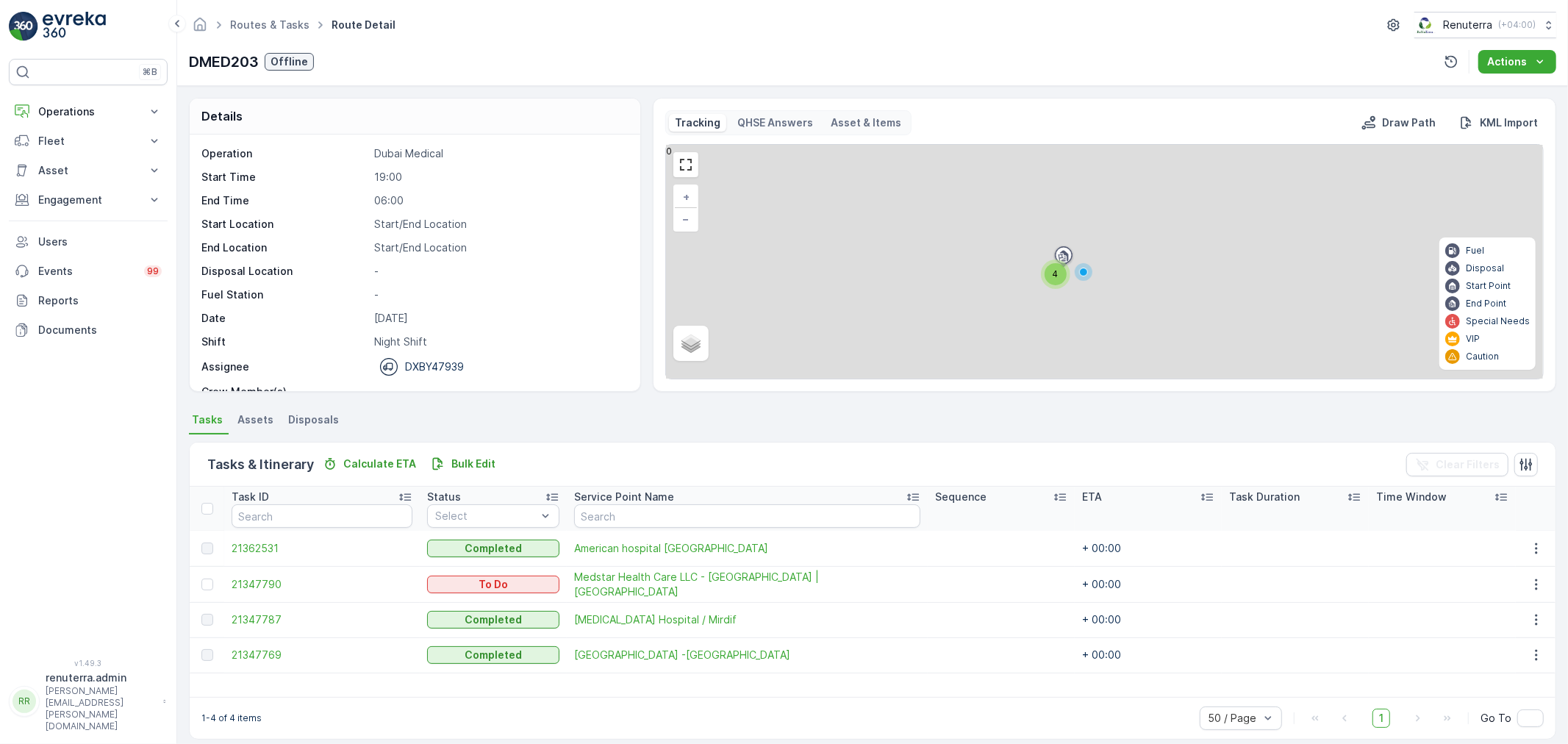
scroll to position [13, 0]
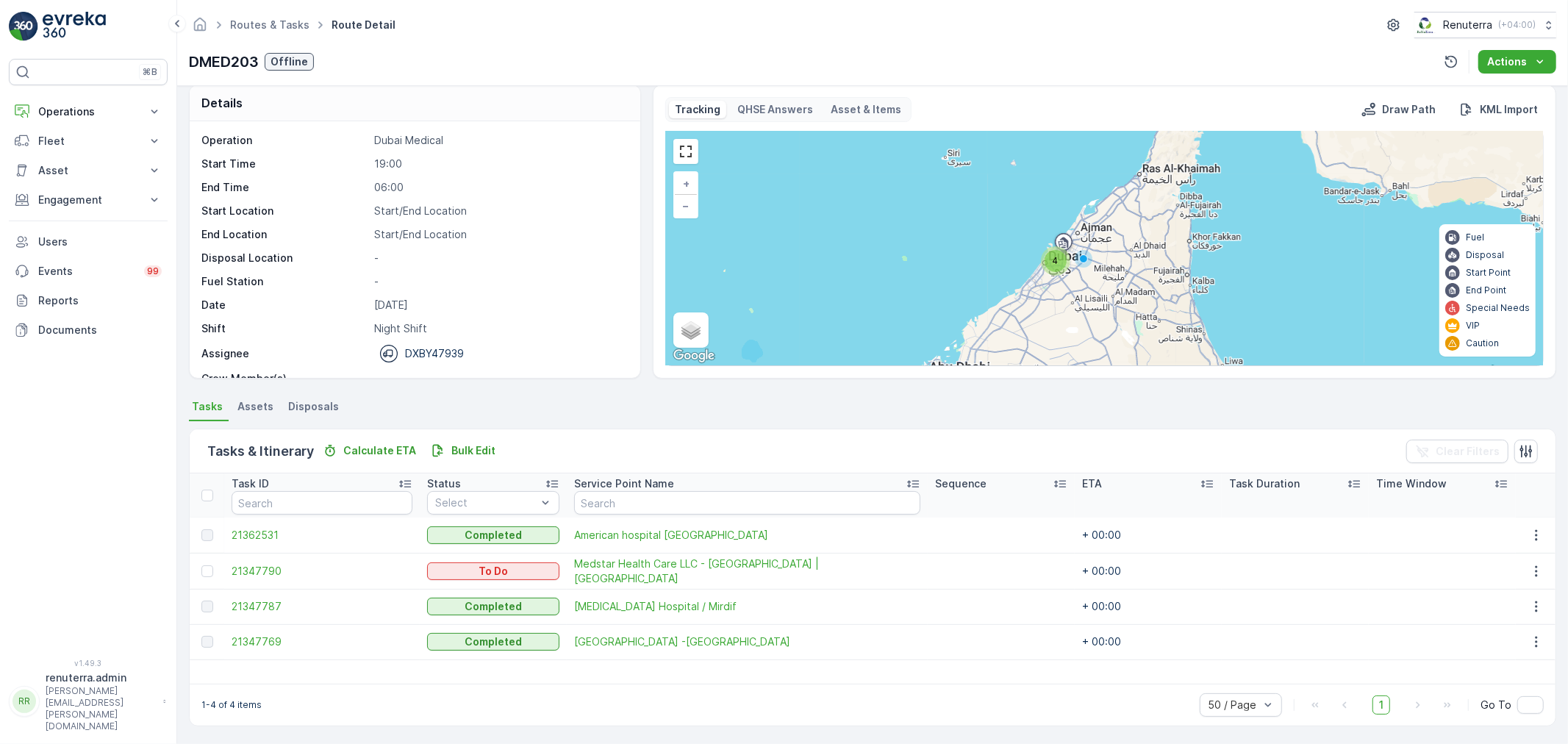
click at [210, 570] on div at bounding box center [207, 571] width 12 height 12
click at [202, 565] on input "checkbox" at bounding box center [202, 565] width 0 height 0
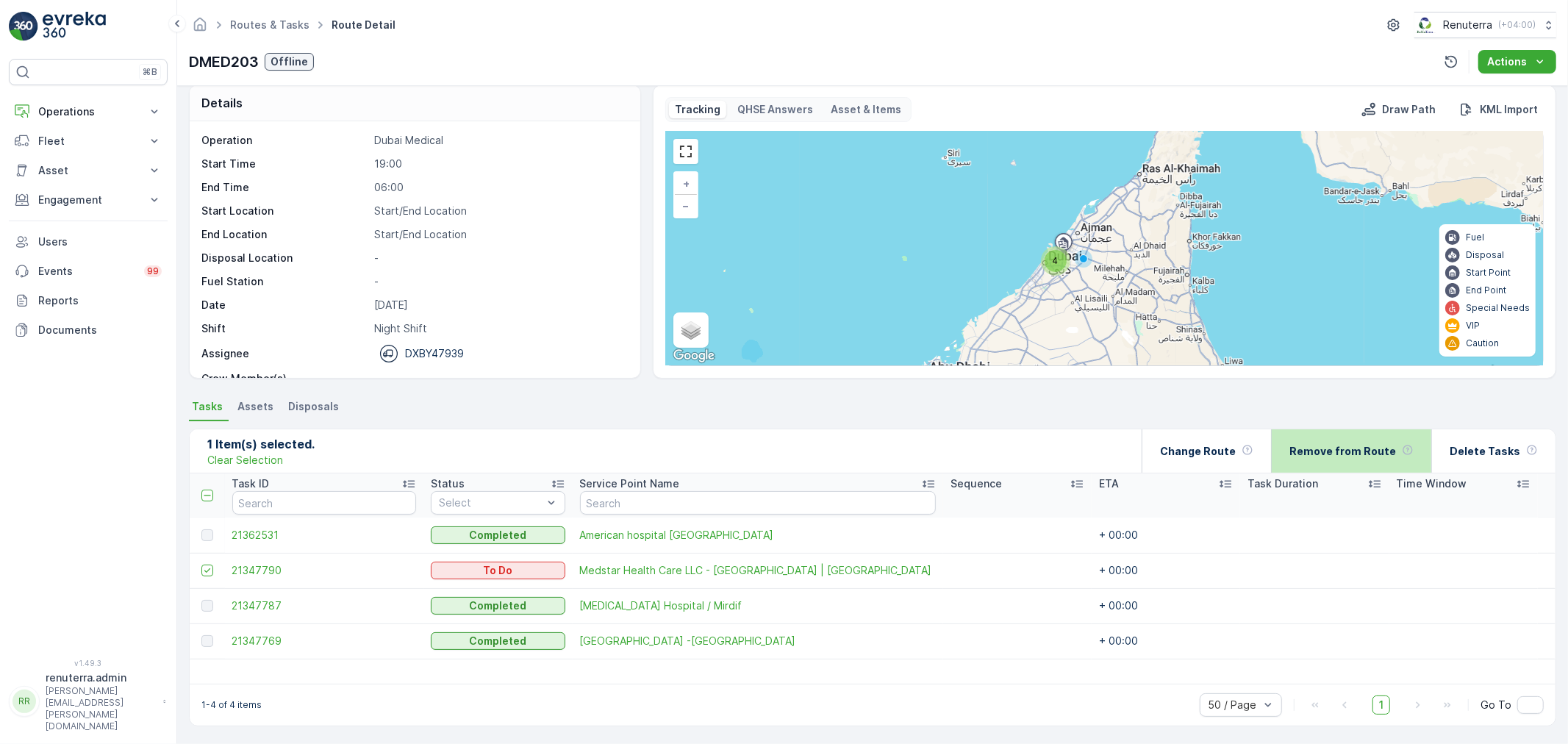
click at [1345, 441] on div "Remove from Route" at bounding box center [1351, 451] width 124 height 43
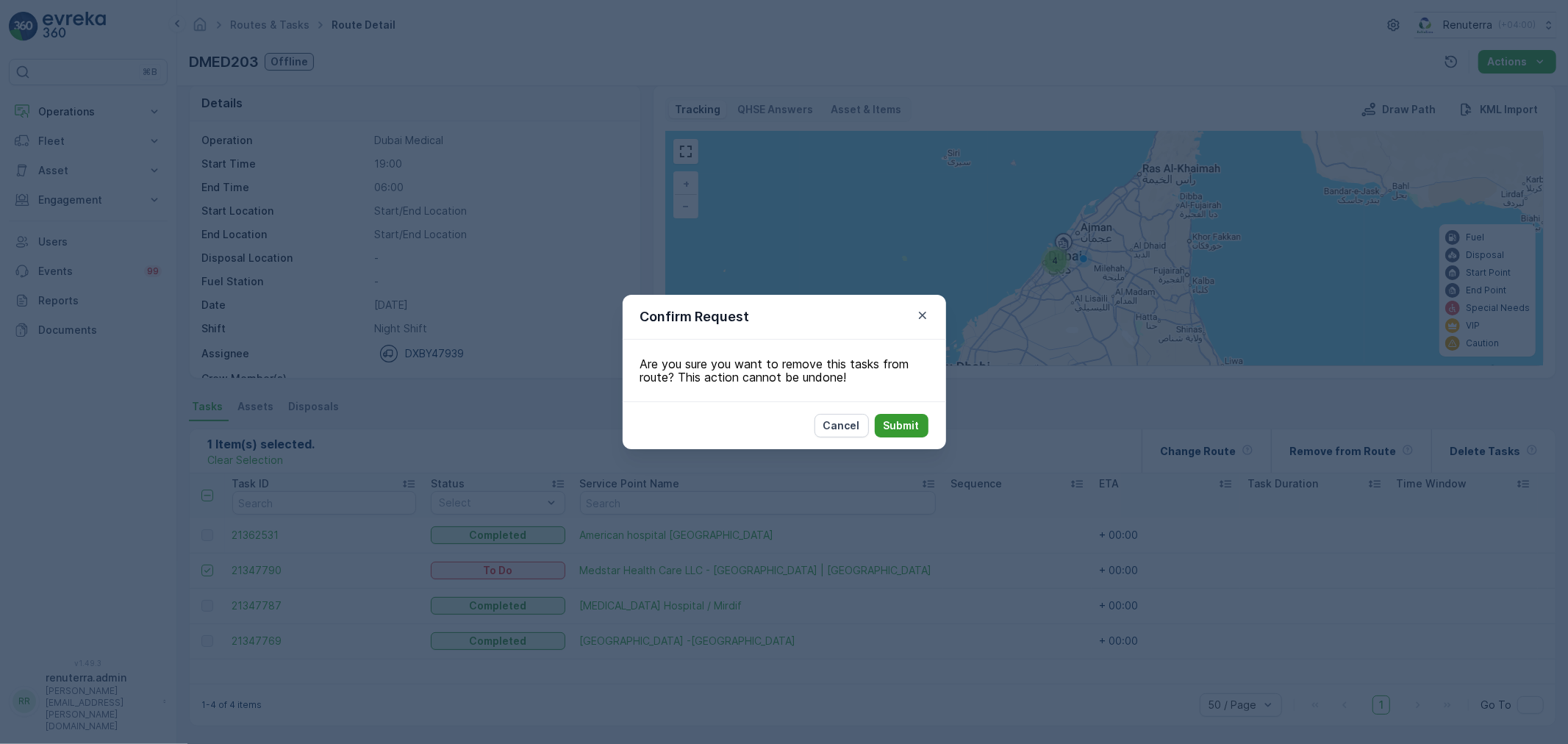
click at [895, 432] on p "Submit" at bounding box center [901, 426] width 36 height 15
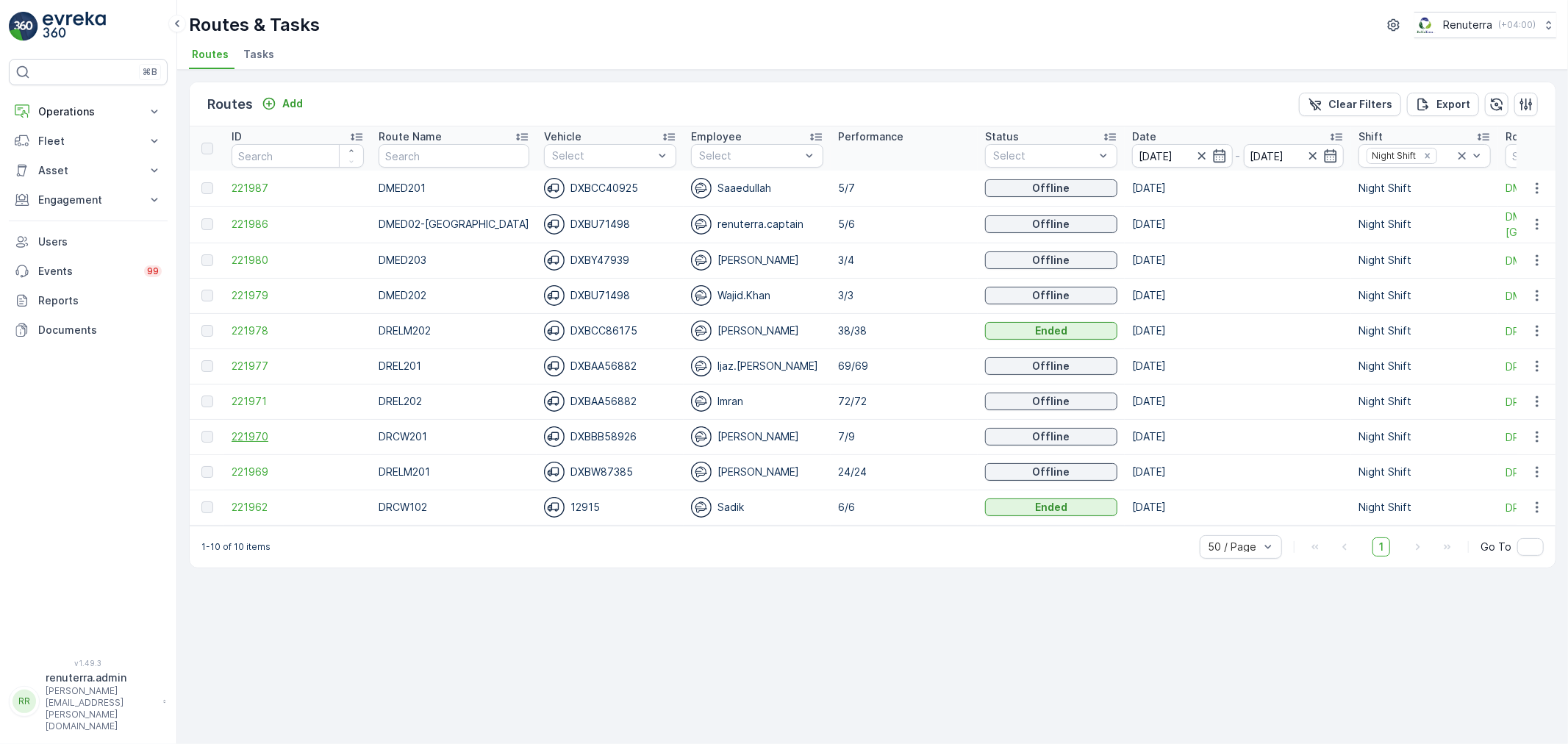
click at [269, 442] on span "221970" at bounding box center [298, 437] width 132 height 15
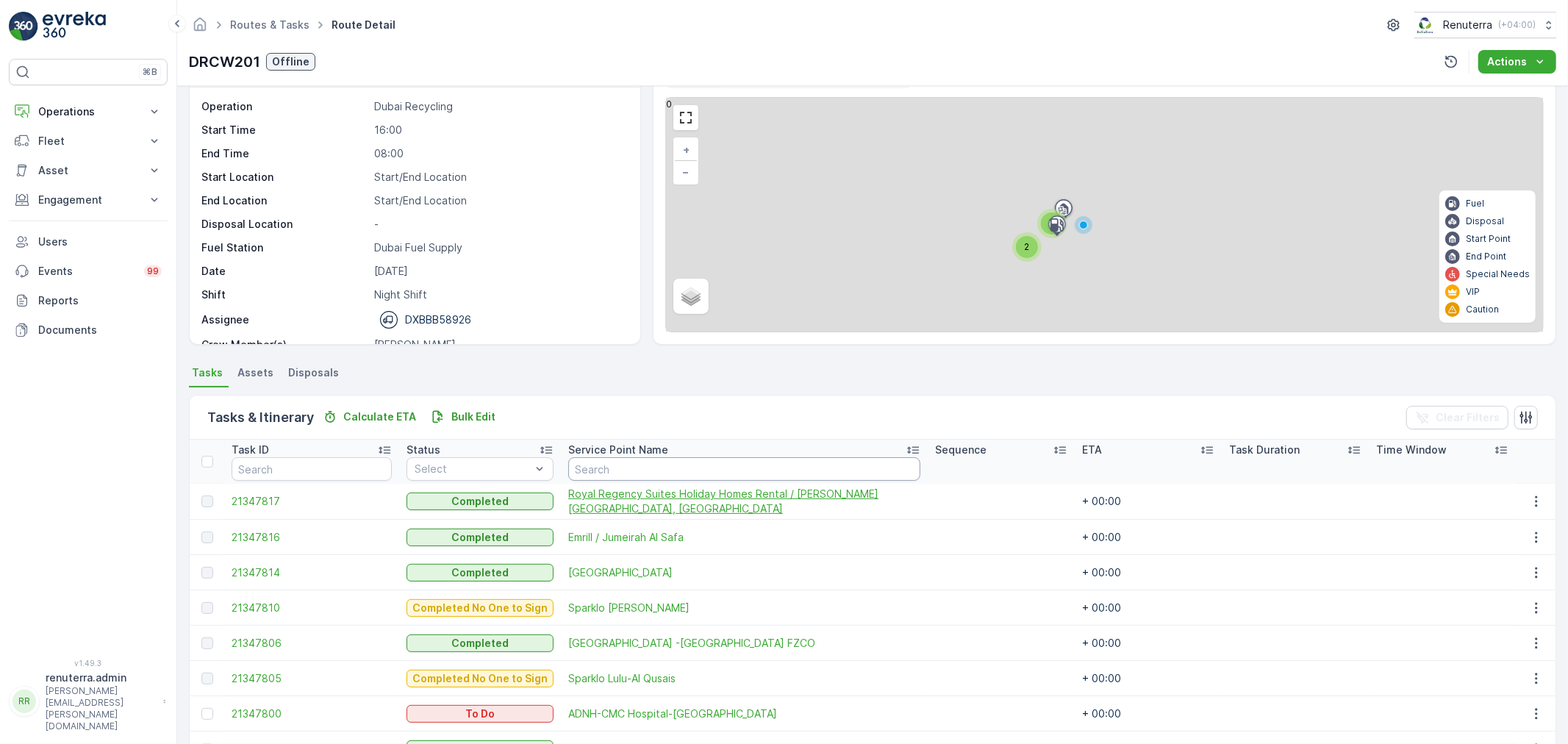
scroll to position [166, 0]
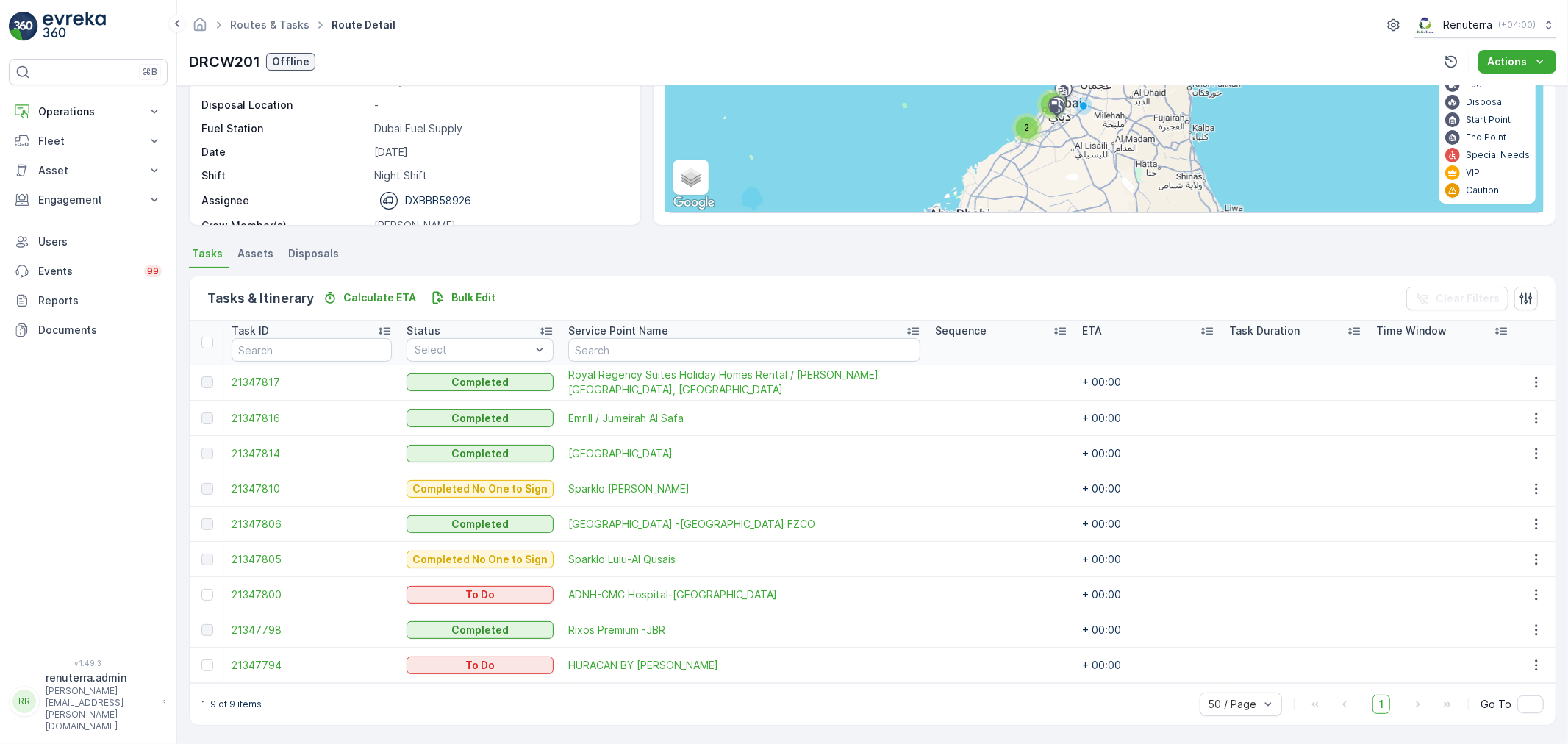
drag, startPoint x: 207, startPoint y: 593, endPoint x: 194, endPoint y: 642, distance: 50.7
click at [195, 623] on tbody "21347817 Completed Royal Regency Suites Holiday Homes Rental / Marina Moon Towe…" at bounding box center [872, 524] width 1365 height 318
click at [212, 590] on div at bounding box center [207, 594] width 12 height 12
click at [202, 589] on input "checkbox" at bounding box center [202, 589] width 0 height 0
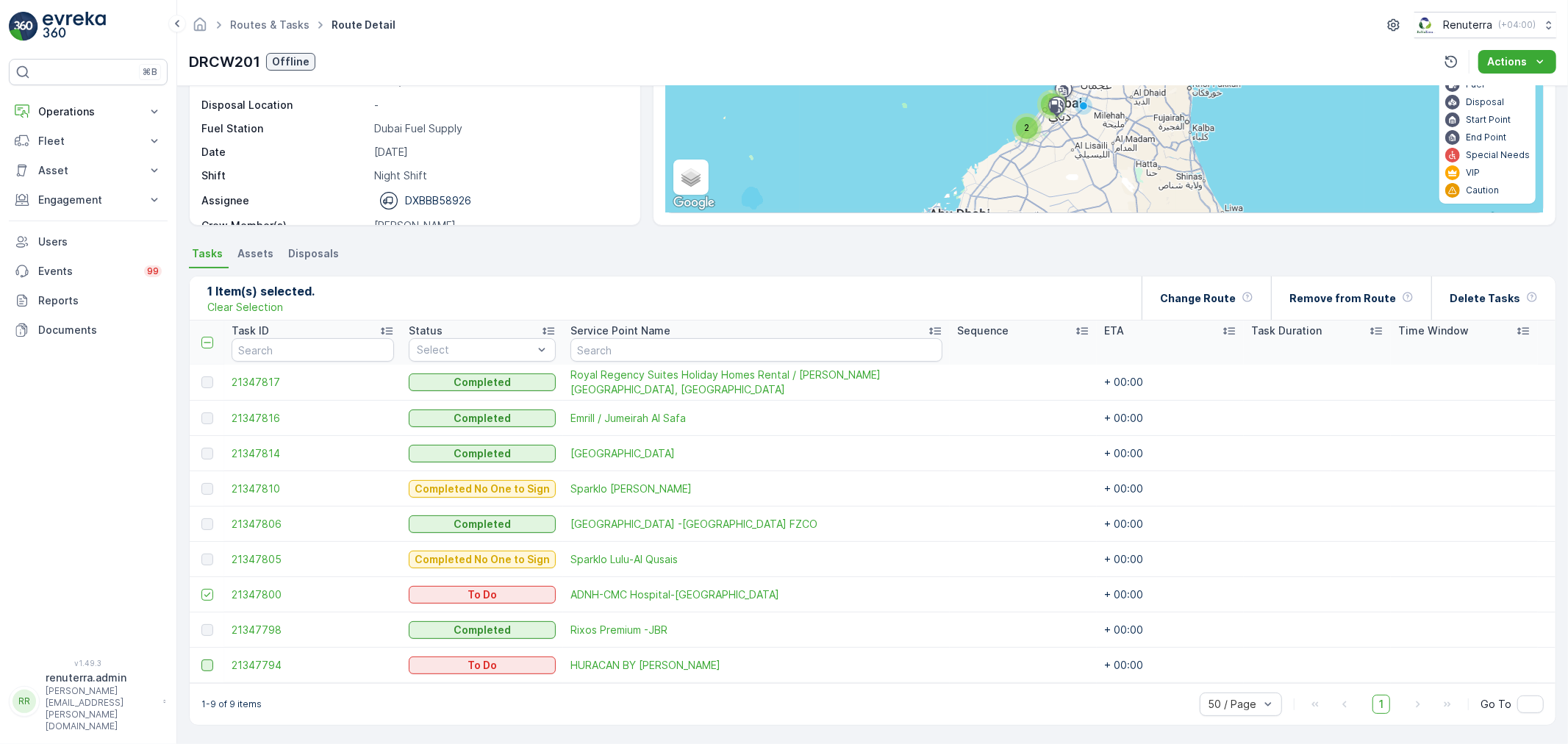
click at [203, 667] on div at bounding box center [207, 665] width 12 height 12
click at [202, 660] on input "checkbox" at bounding box center [202, 660] width 0 height 0
click at [1384, 285] on div "Remove from Route" at bounding box center [1351, 298] width 124 height 43
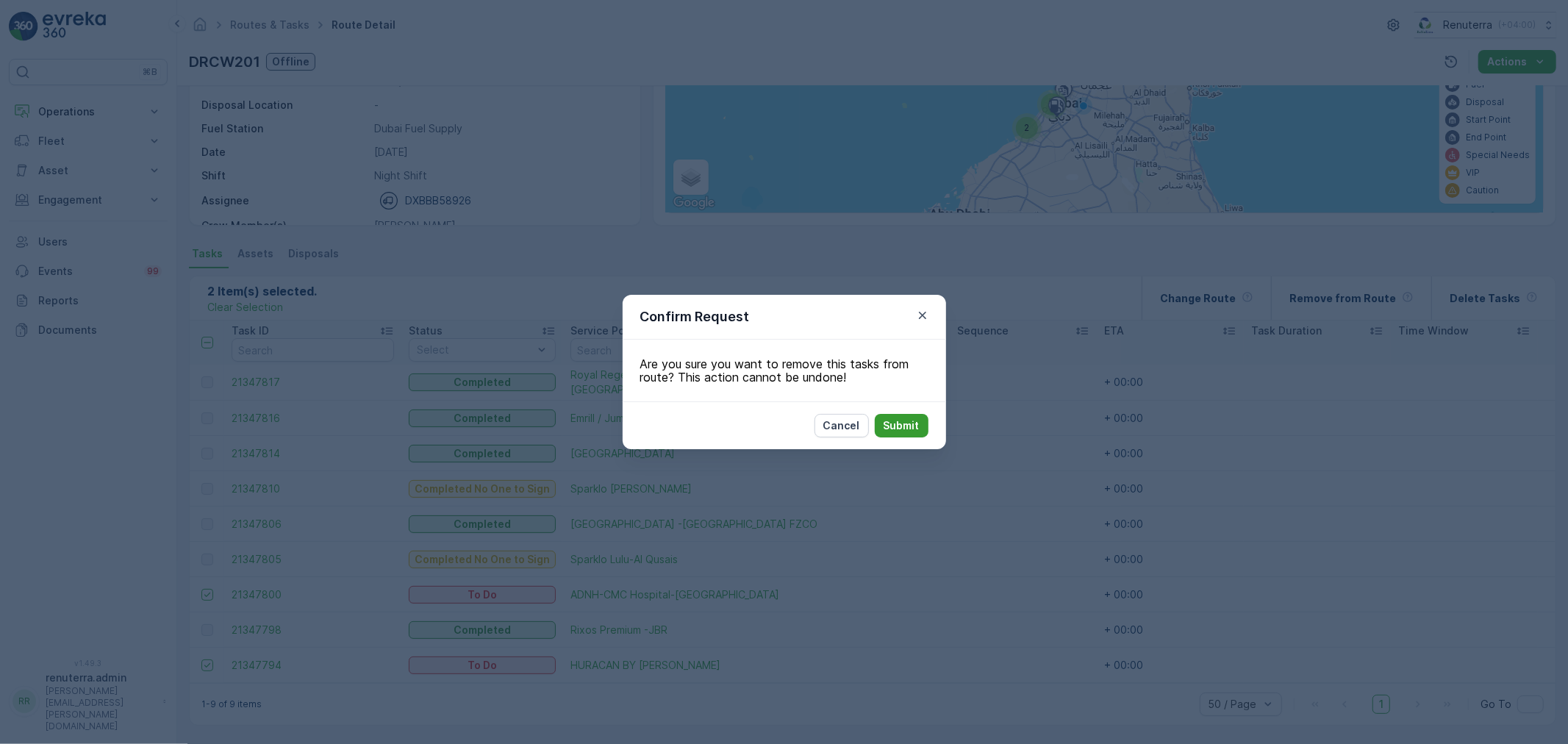
click at [926, 422] on button "Submit" at bounding box center [901, 426] width 54 height 24
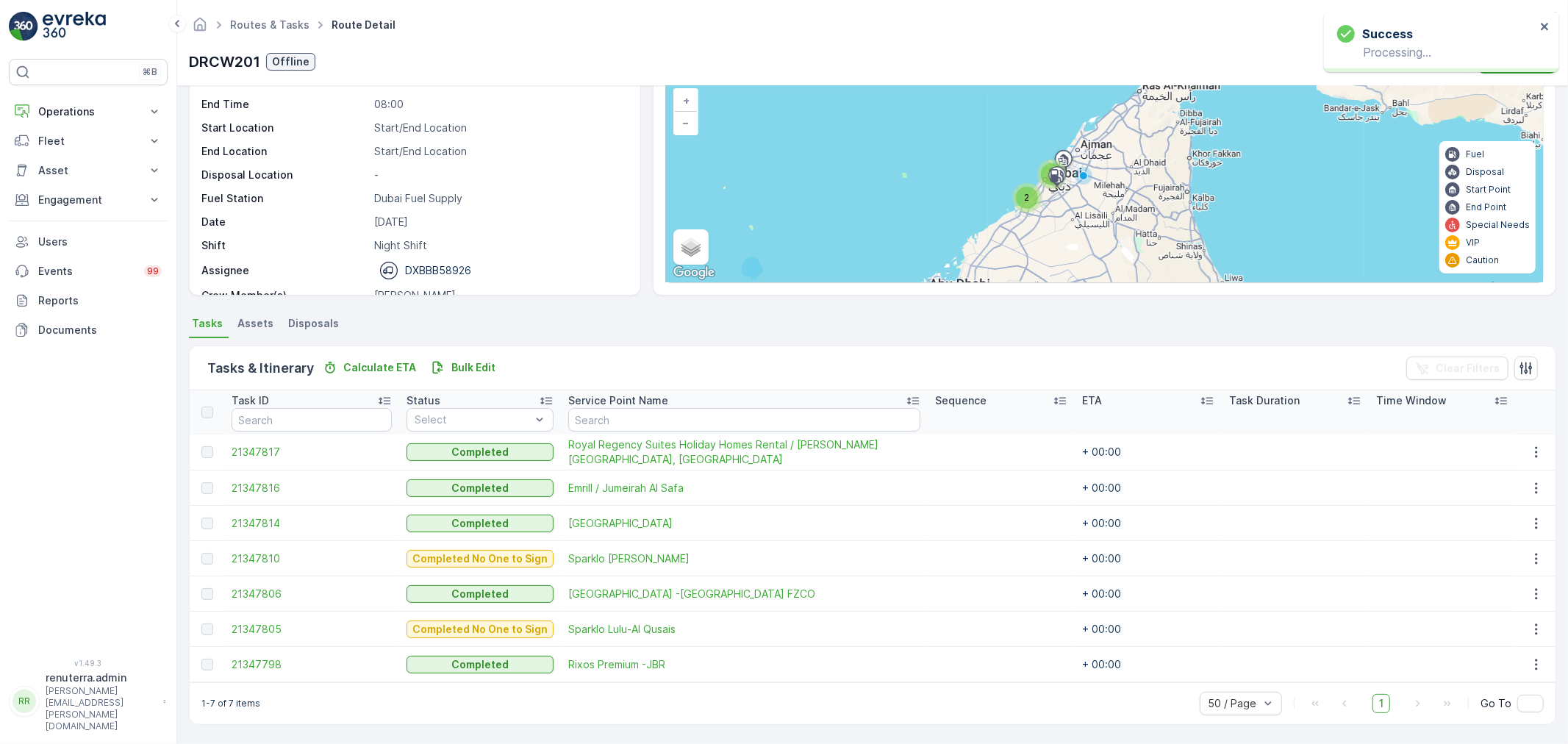
scroll to position [96, 0]
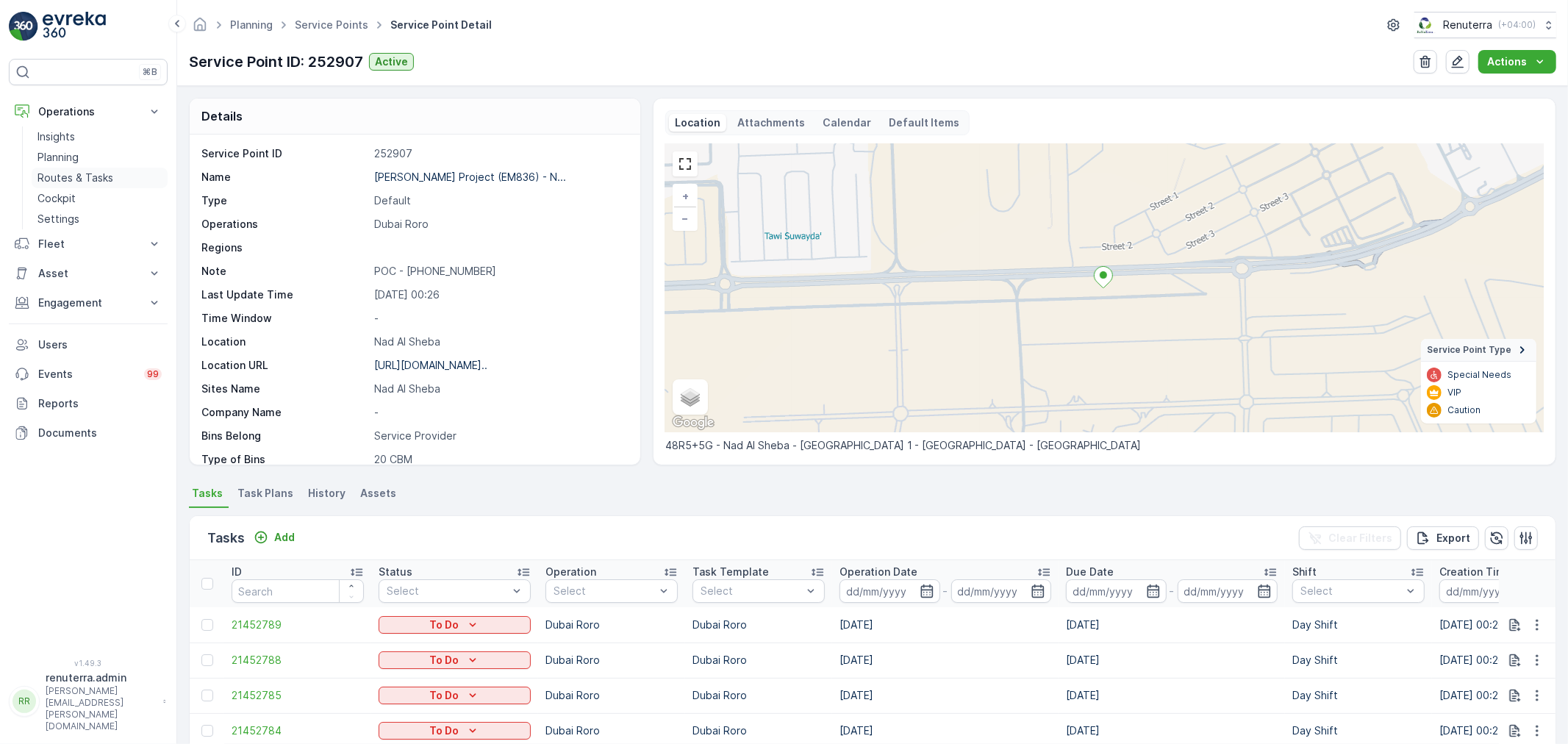
click at [113, 179] on link "Routes & Tasks" at bounding box center [99, 178] width 136 height 20
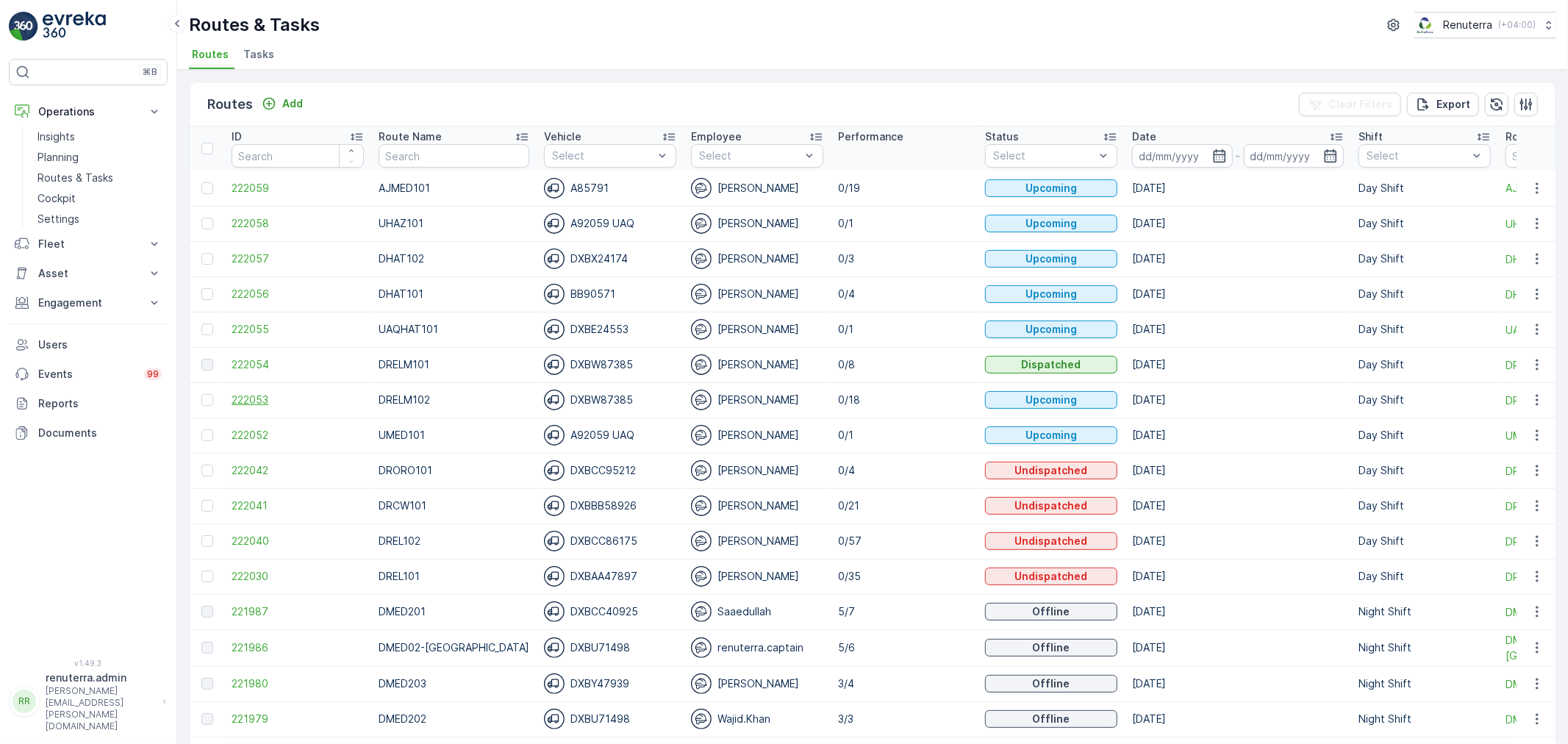
click at [247, 397] on span "222053" at bounding box center [298, 400] width 132 height 15
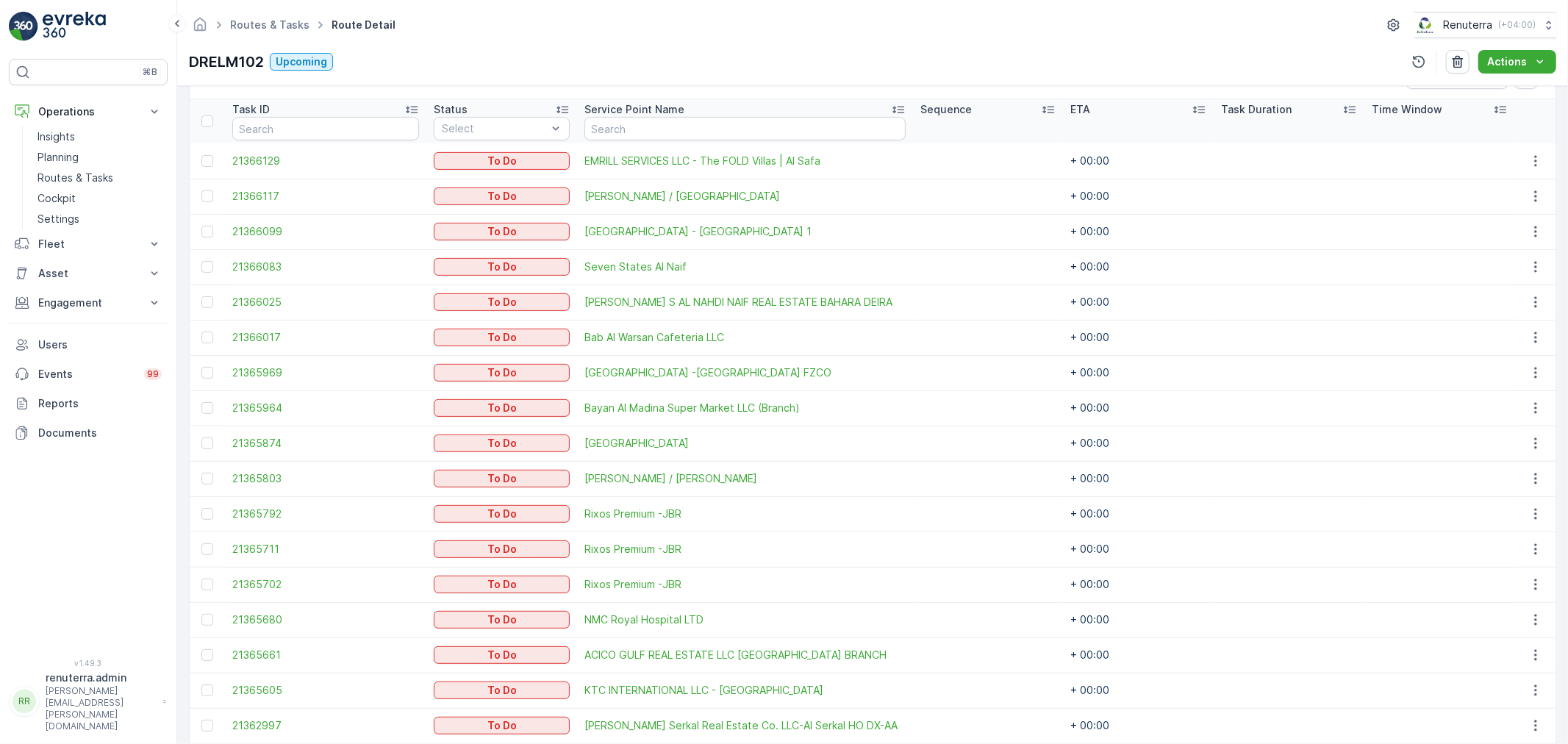
scroll to position [320, 0]
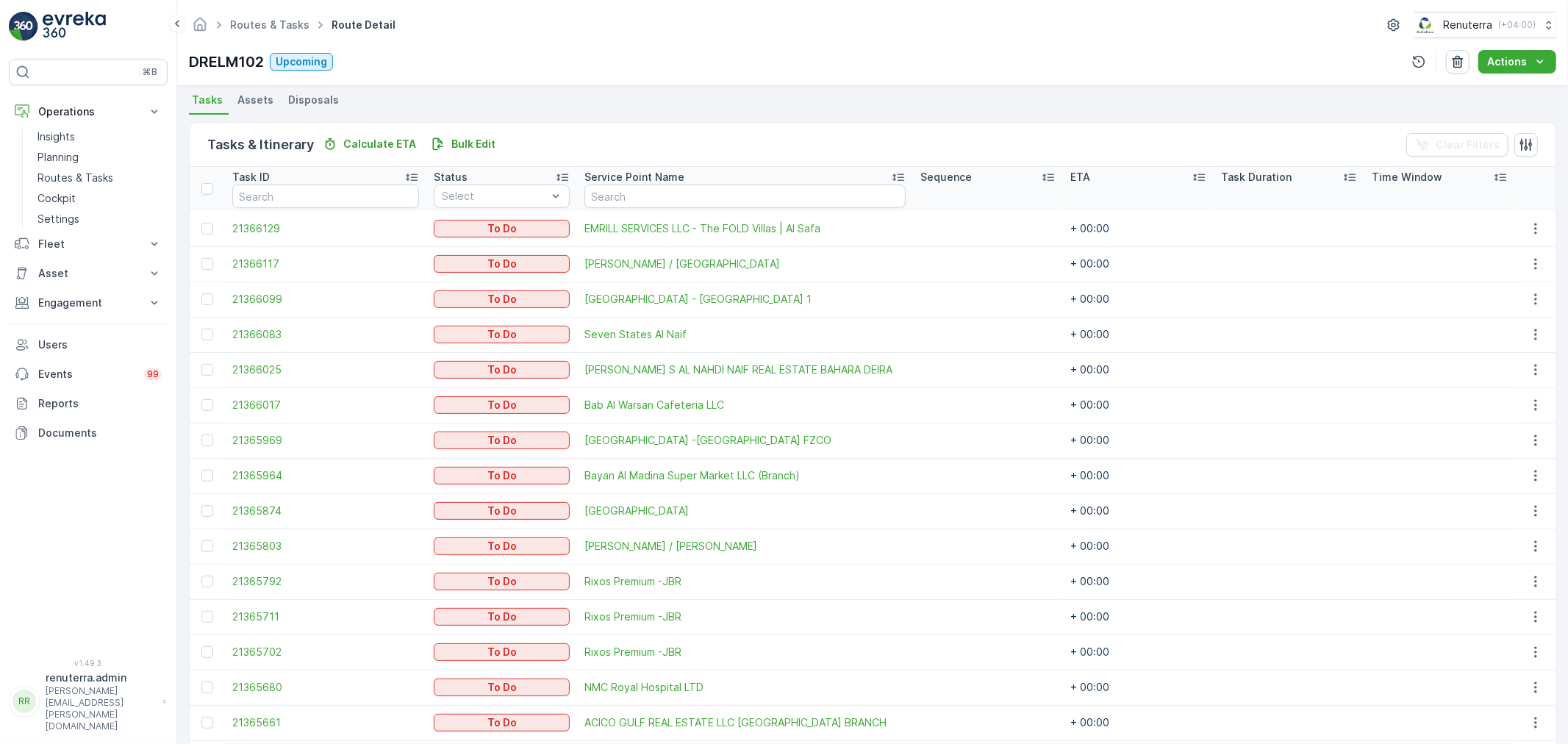
click at [199, 512] on td at bounding box center [207, 511] width 35 height 35
click at [204, 512] on div at bounding box center [207, 511] width 12 height 12
click at [202, 505] on input "checkbox" at bounding box center [202, 505] width 0 height 0
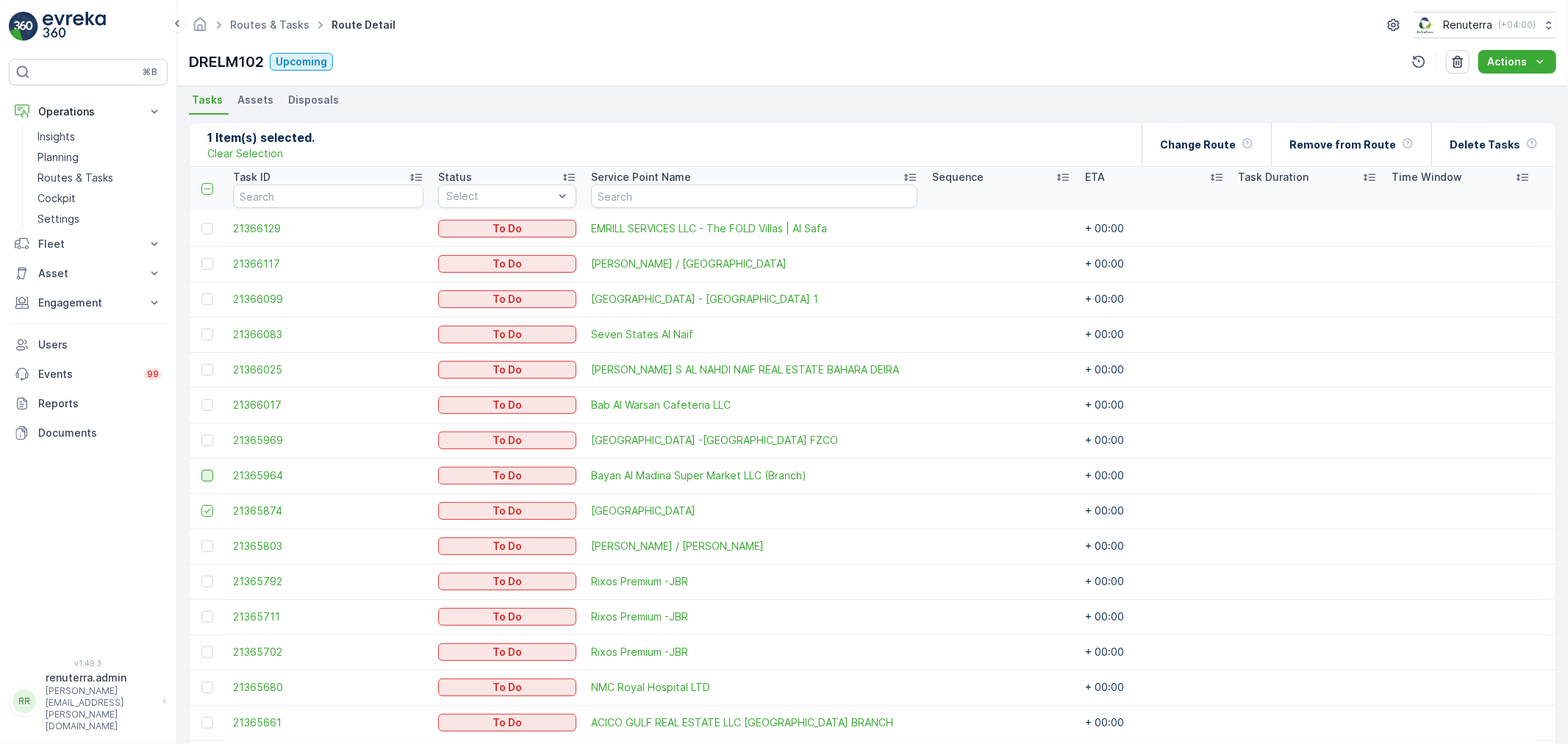
click at [209, 476] on div at bounding box center [207, 475] width 12 height 12
click at [202, 470] on input "checkbox" at bounding box center [202, 470] width 0 height 0
click at [206, 403] on div at bounding box center [207, 405] width 12 height 12
click at [202, 400] on input "checkbox" at bounding box center [202, 400] width 0 height 0
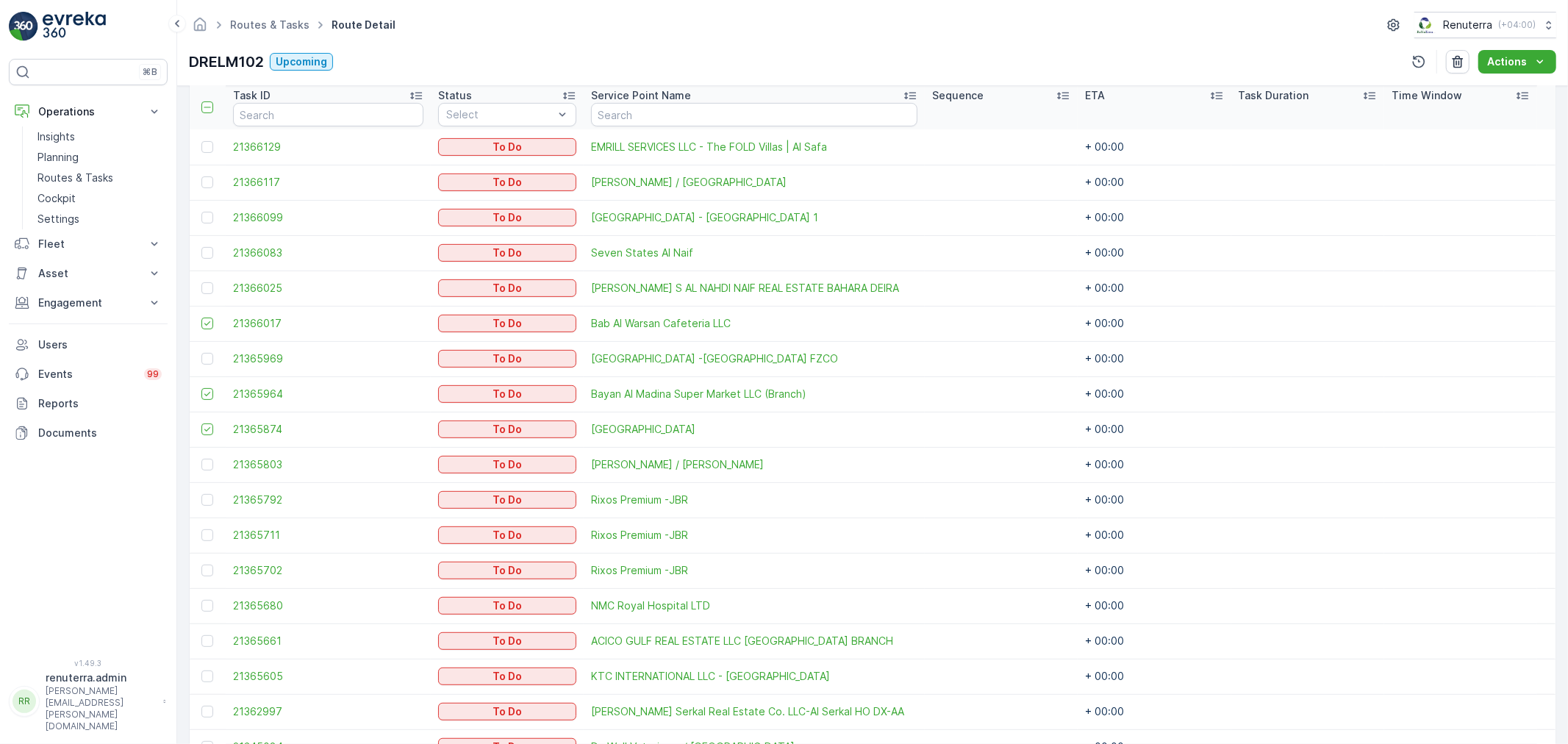
drag, startPoint x: 208, startPoint y: 467, endPoint x: 222, endPoint y: 468, distance: 14.0
click at [208, 467] on div at bounding box center [207, 464] width 12 height 12
click at [202, 459] on input "checkbox" at bounding box center [202, 459] width 0 height 0
drag, startPoint x: 200, startPoint y: 601, endPoint x: 207, endPoint y: 604, distance: 7.6
click at [203, 603] on td at bounding box center [208, 605] width 36 height 35
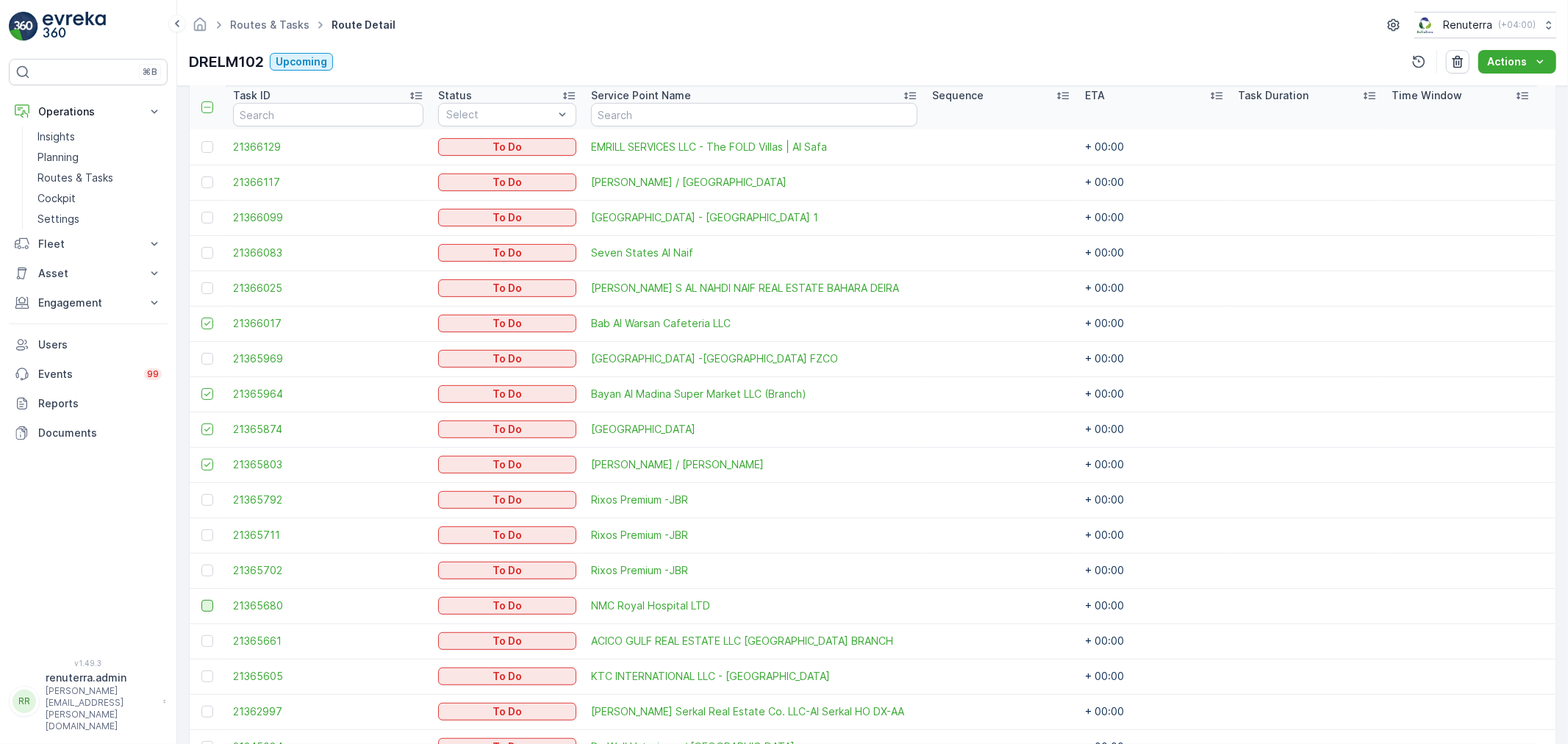
click at [207, 604] on div at bounding box center [207, 605] width 12 height 12
click at [202, 600] on input "checkbox" at bounding box center [202, 600] width 0 height 0
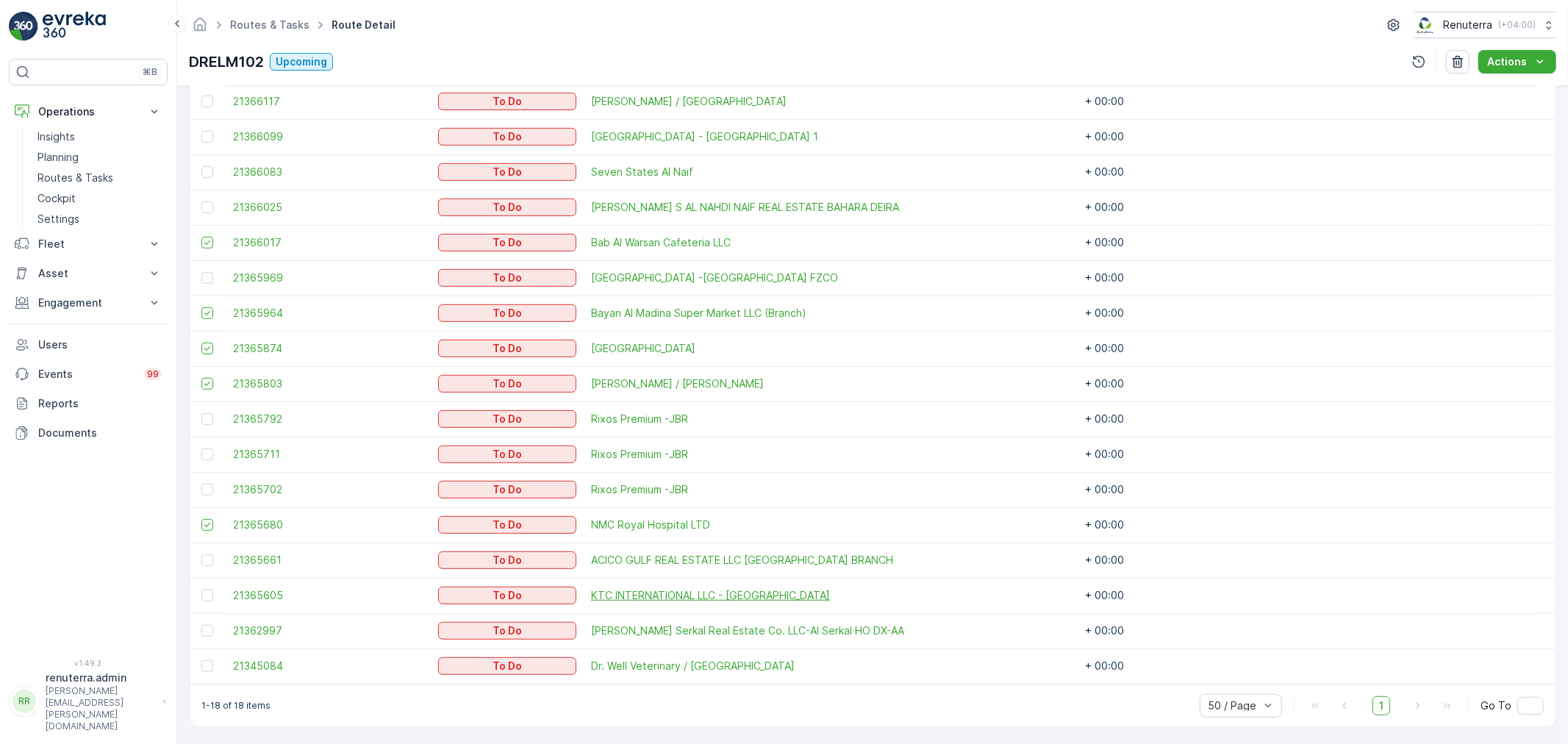
scroll to position [483, 0]
click at [207, 665] on div at bounding box center [207, 665] width 12 height 12
click at [202, 660] on input "checkbox" at bounding box center [202, 660] width 0 height 0
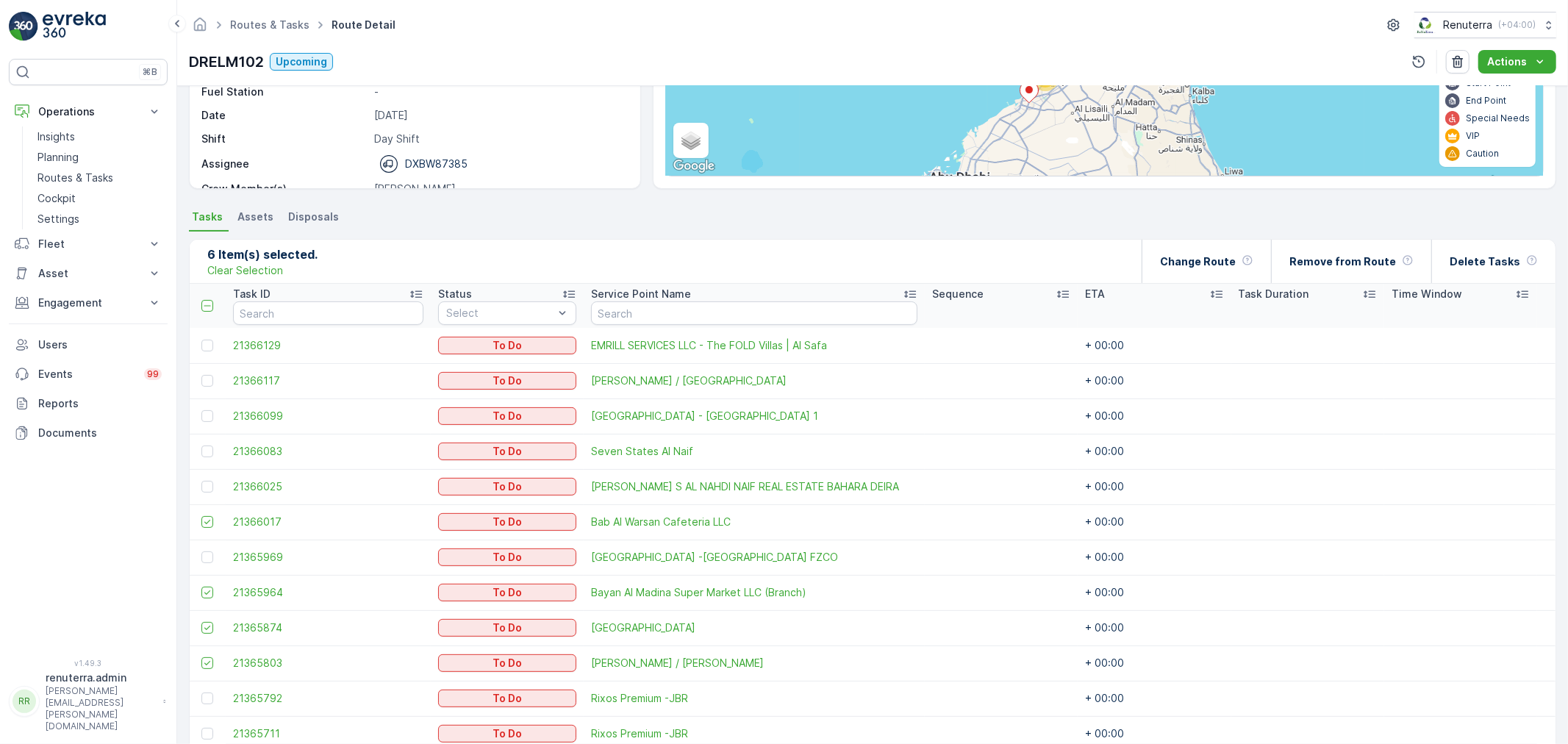
scroll to position [157, 0]
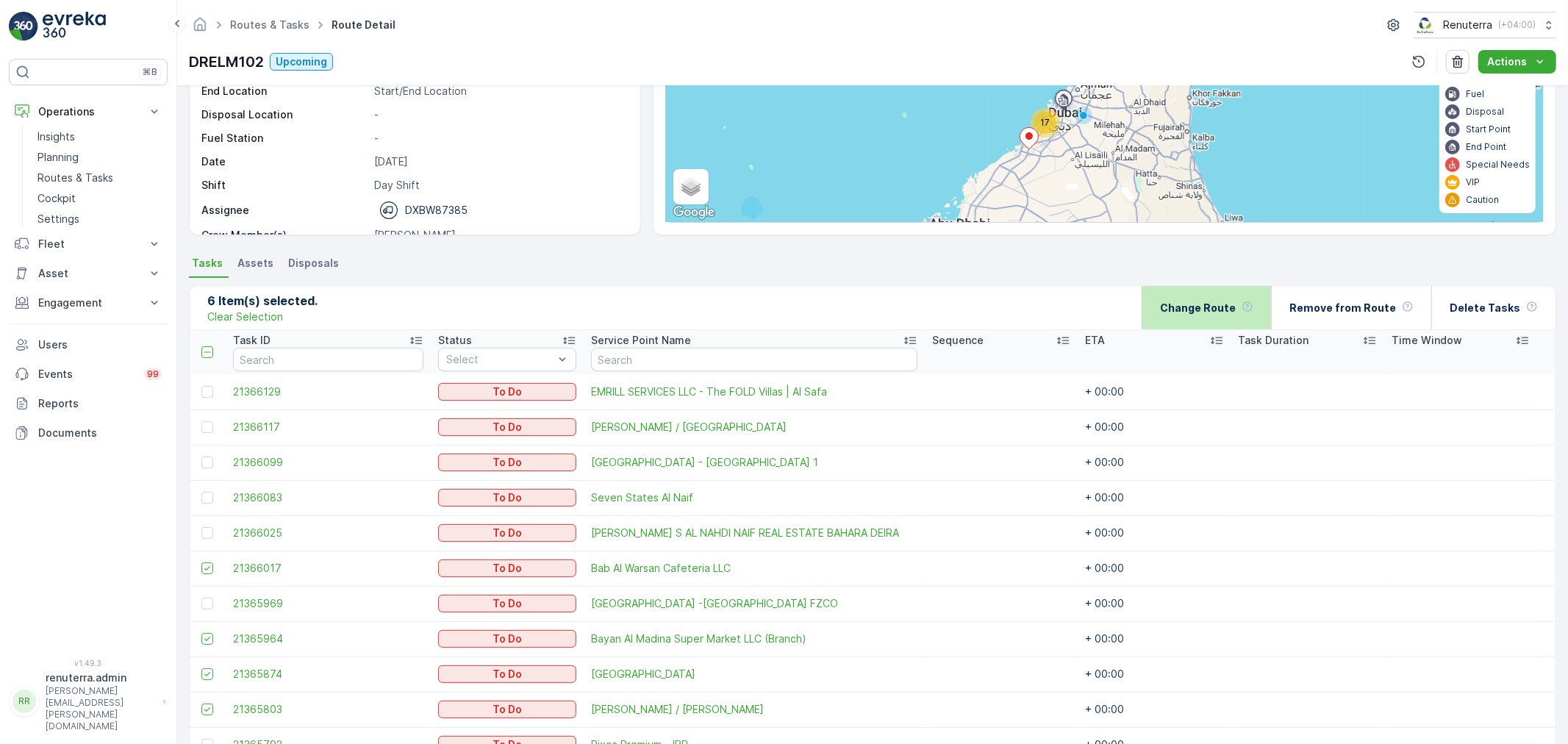
click at [1235, 306] on p "Change Route" at bounding box center [1198, 308] width 76 height 15
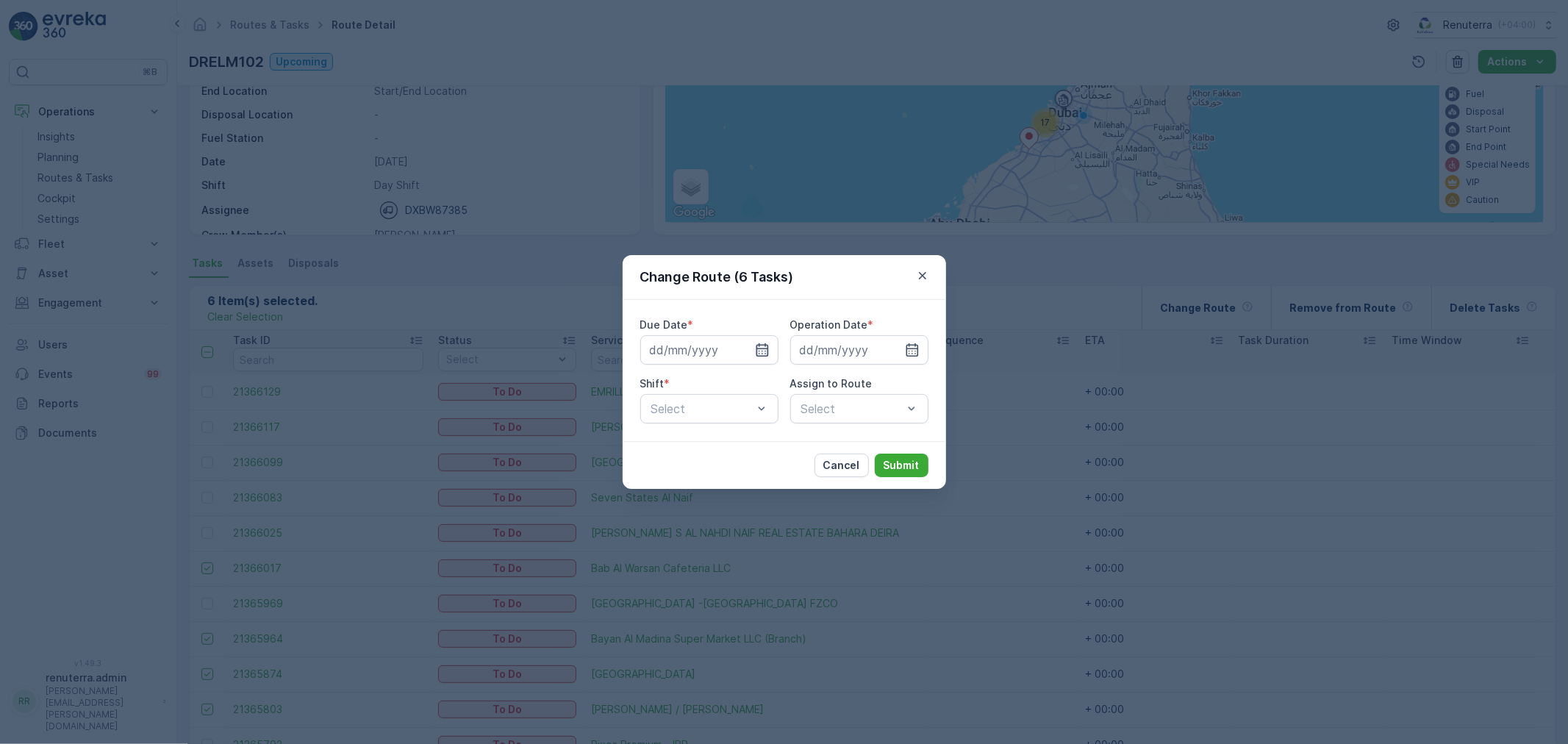
click at [763, 352] on icon "button" at bounding box center [762, 350] width 15 height 15
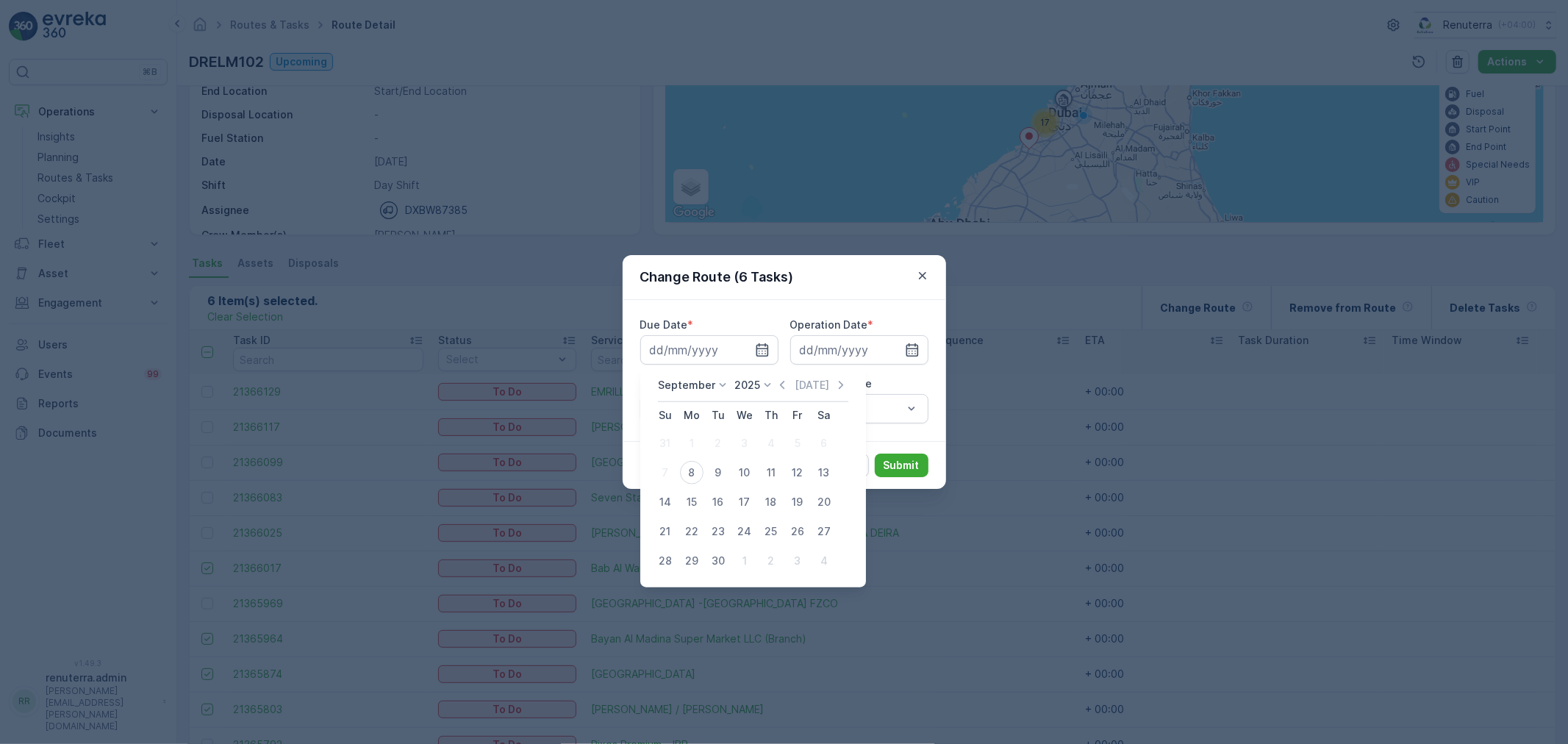
click at [692, 472] on div "8" at bounding box center [692, 473] width 24 height 24
type input "[DATE]"
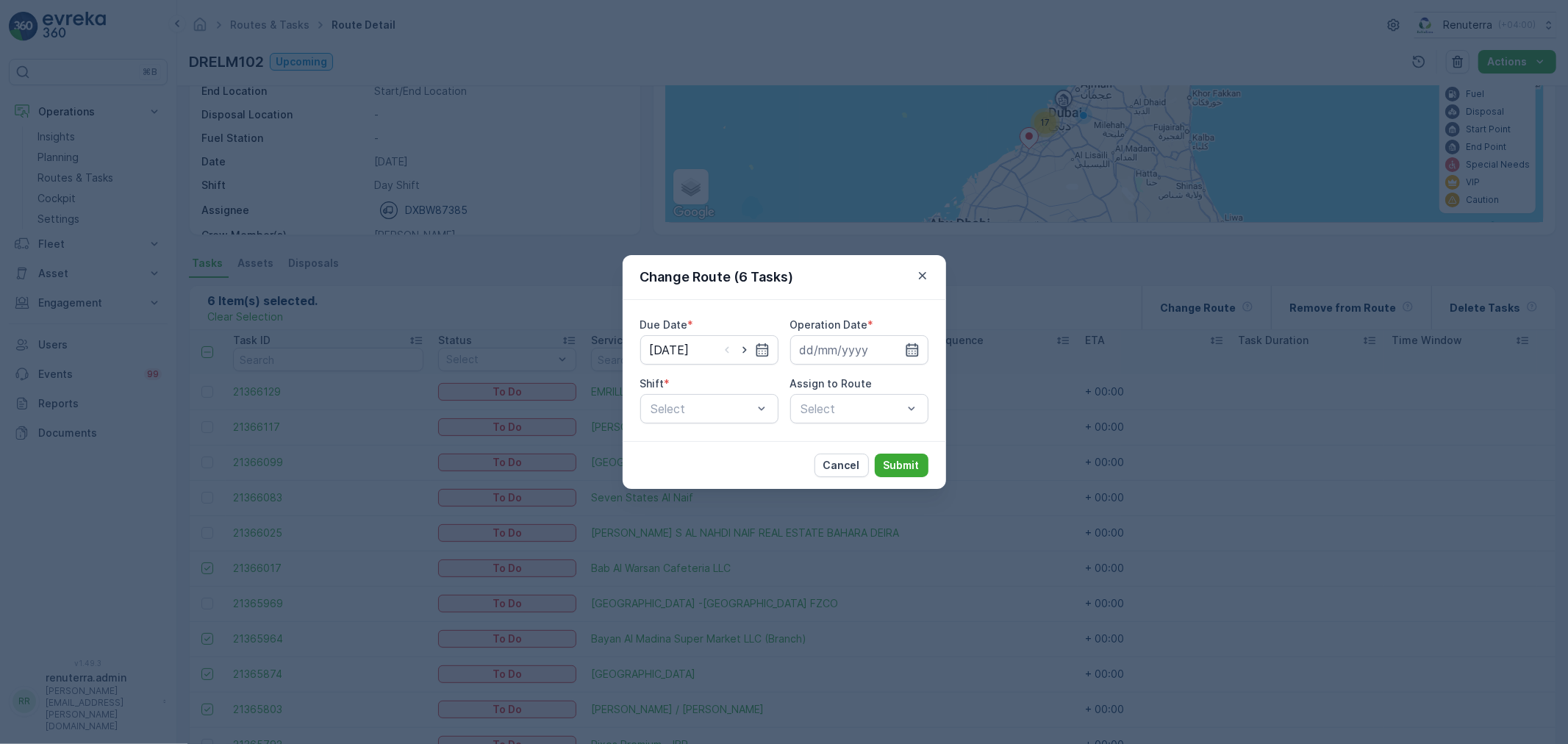
click at [915, 348] on icon "button" at bounding box center [912, 350] width 15 height 15
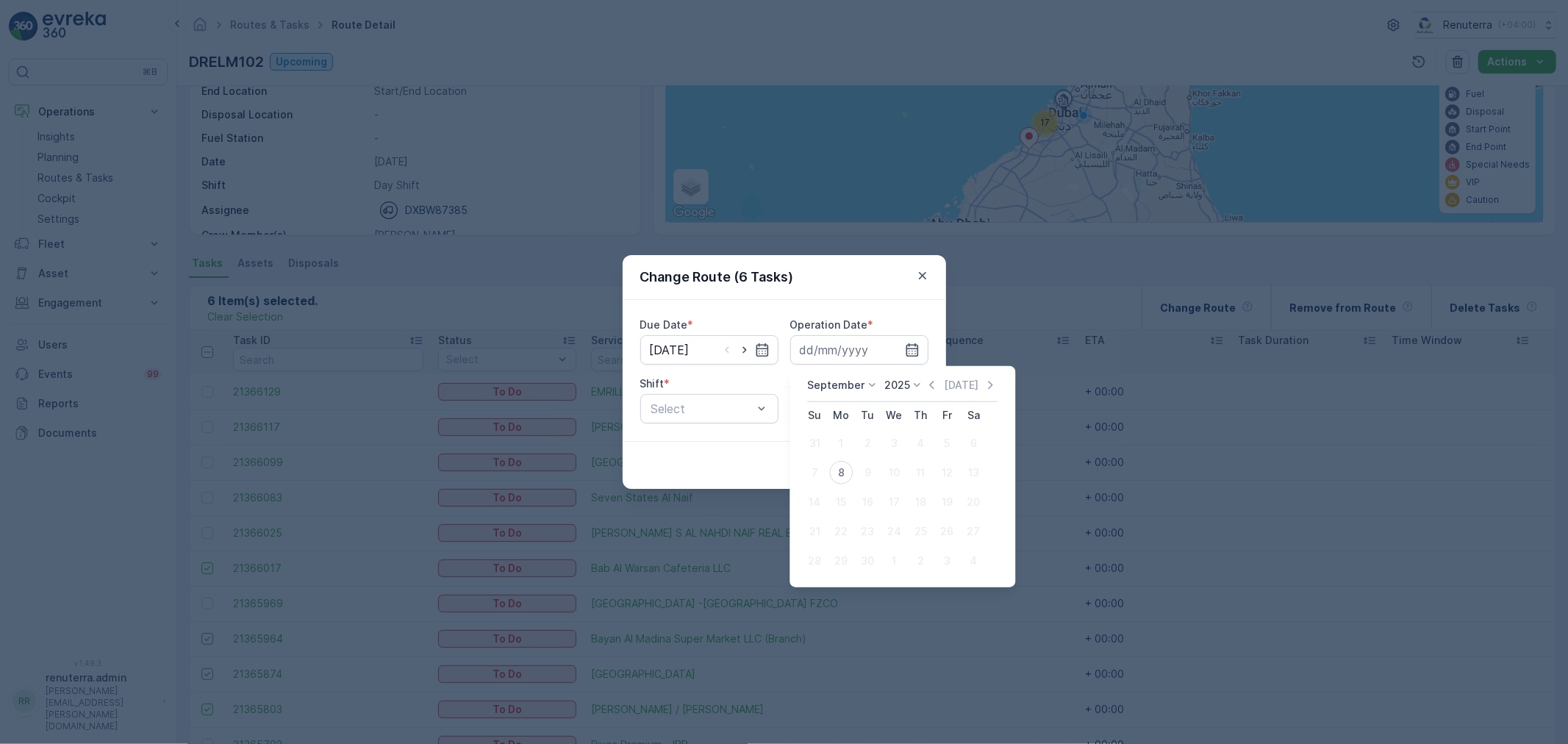
drag, startPoint x: 841, startPoint y: 468, endPoint x: 795, endPoint y: 439, distance: 54.4
click at [840, 468] on div "8" at bounding box center [841, 473] width 24 height 24
type input "[DATE]"
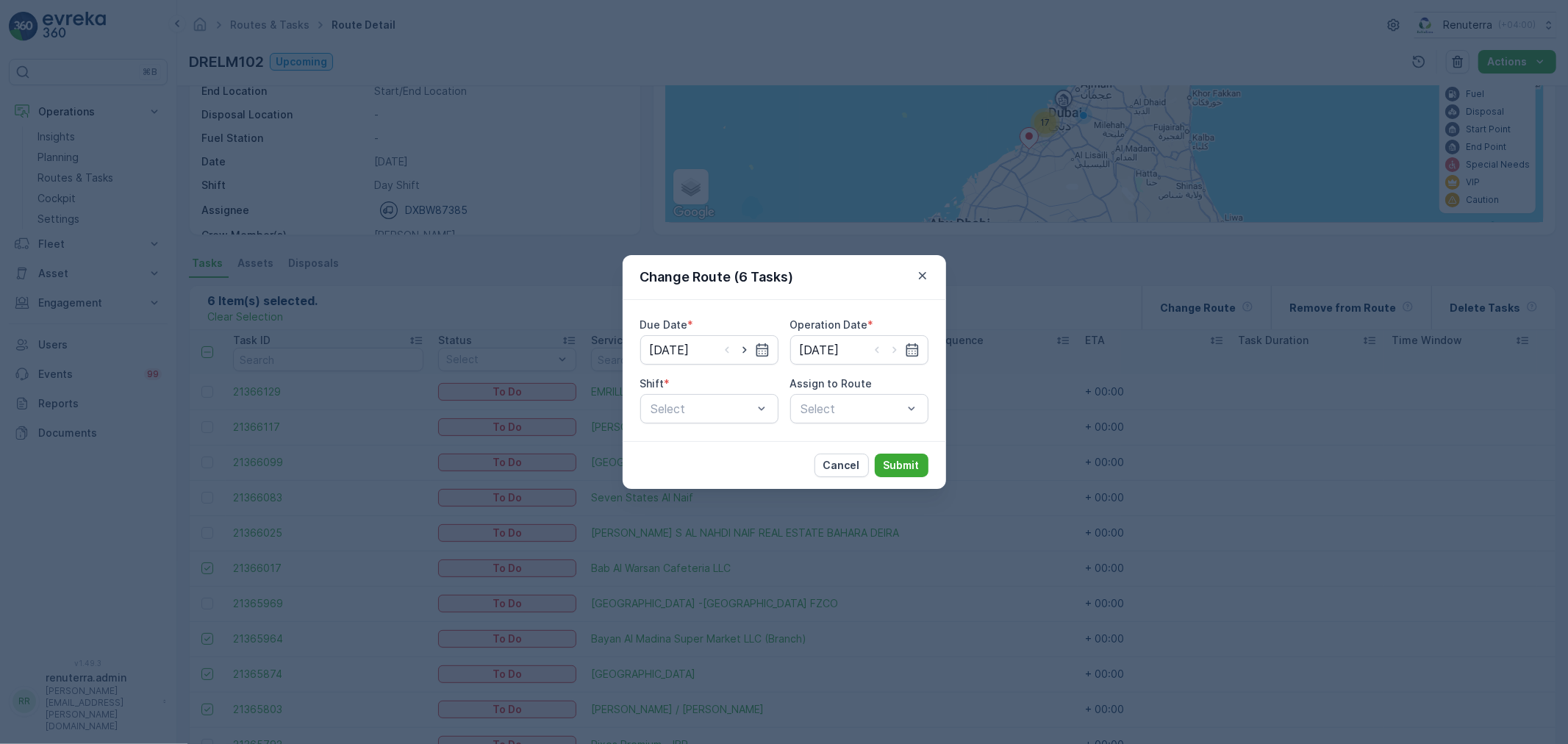
click at [729, 425] on div "Due Date * 08.09.2025 Operation Date * 08.09.2025 Shift * Select Assign to Rout…" at bounding box center [784, 370] width 323 height 141
drag, startPoint x: 710, startPoint y: 448, endPoint x: 781, endPoint y: 427, distance: 74.0
click at [710, 447] on div "Day Shift" at bounding box center [709, 445] width 121 height 13
click at [835, 399] on div "Select" at bounding box center [859, 408] width 138 height 29
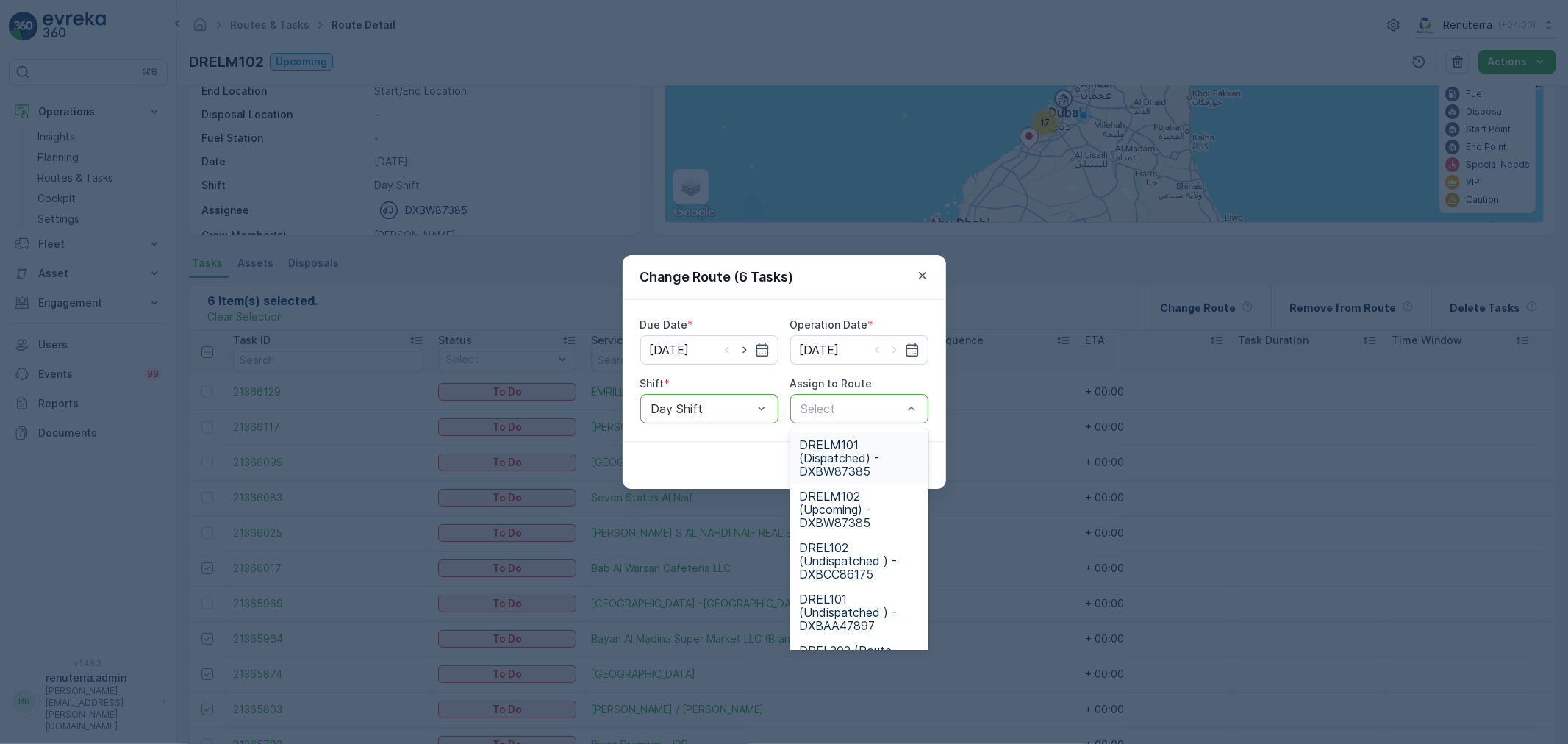
click at [835, 440] on span "DRELM101 (Dispatched) - DXBW87385" at bounding box center [859, 458] width 121 height 39
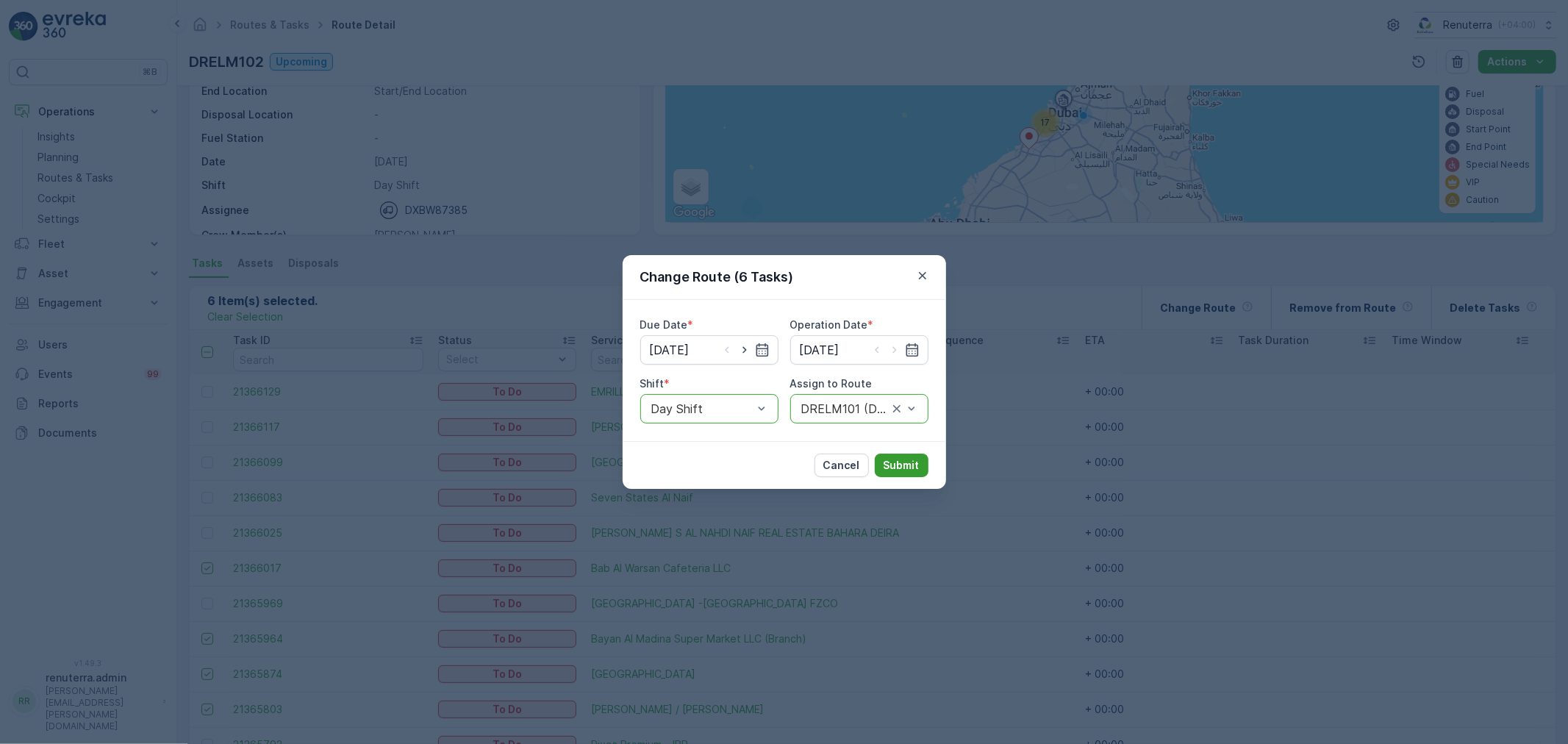
click at [890, 466] on p "Submit" at bounding box center [901, 465] width 36 height 15
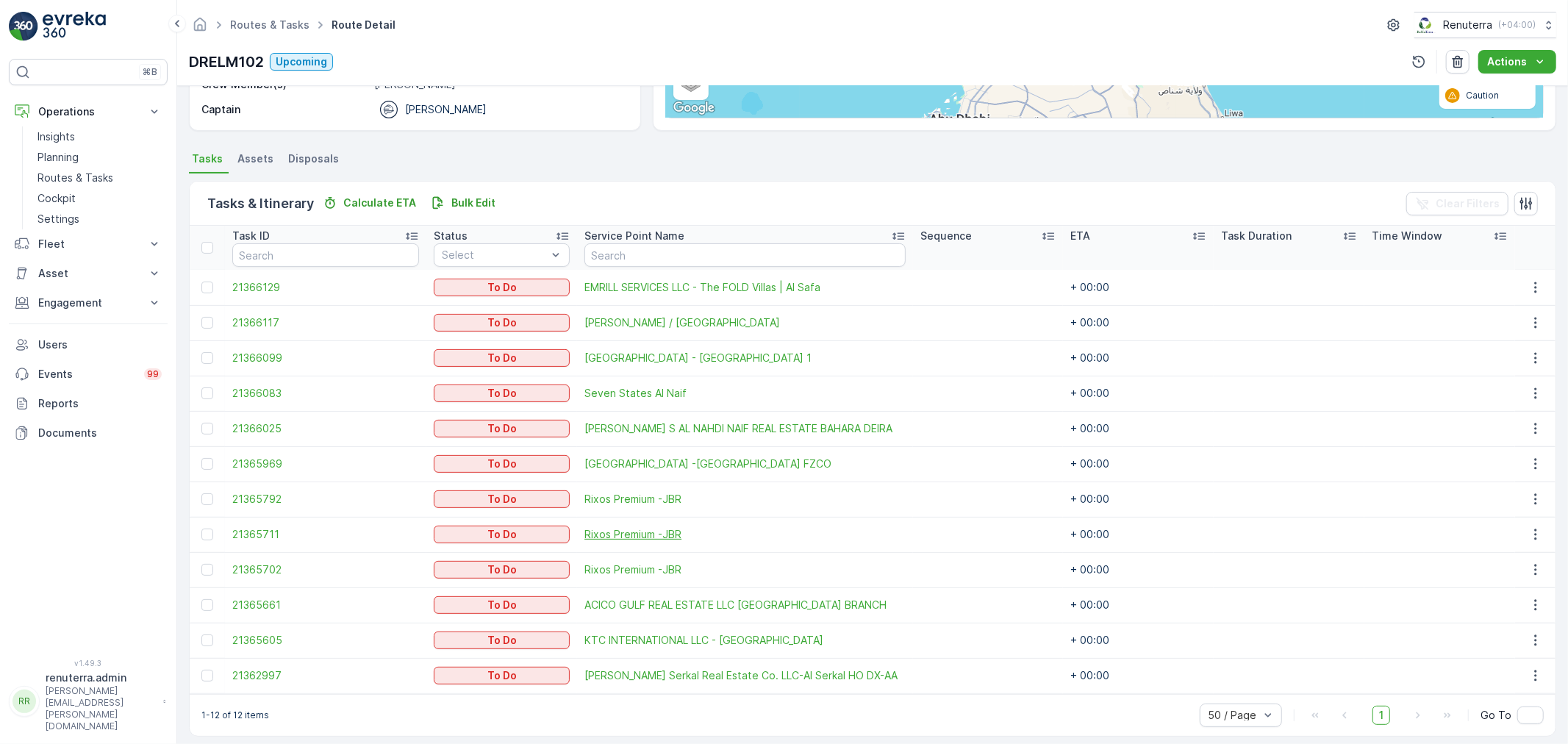
scroll to position [272, 0]
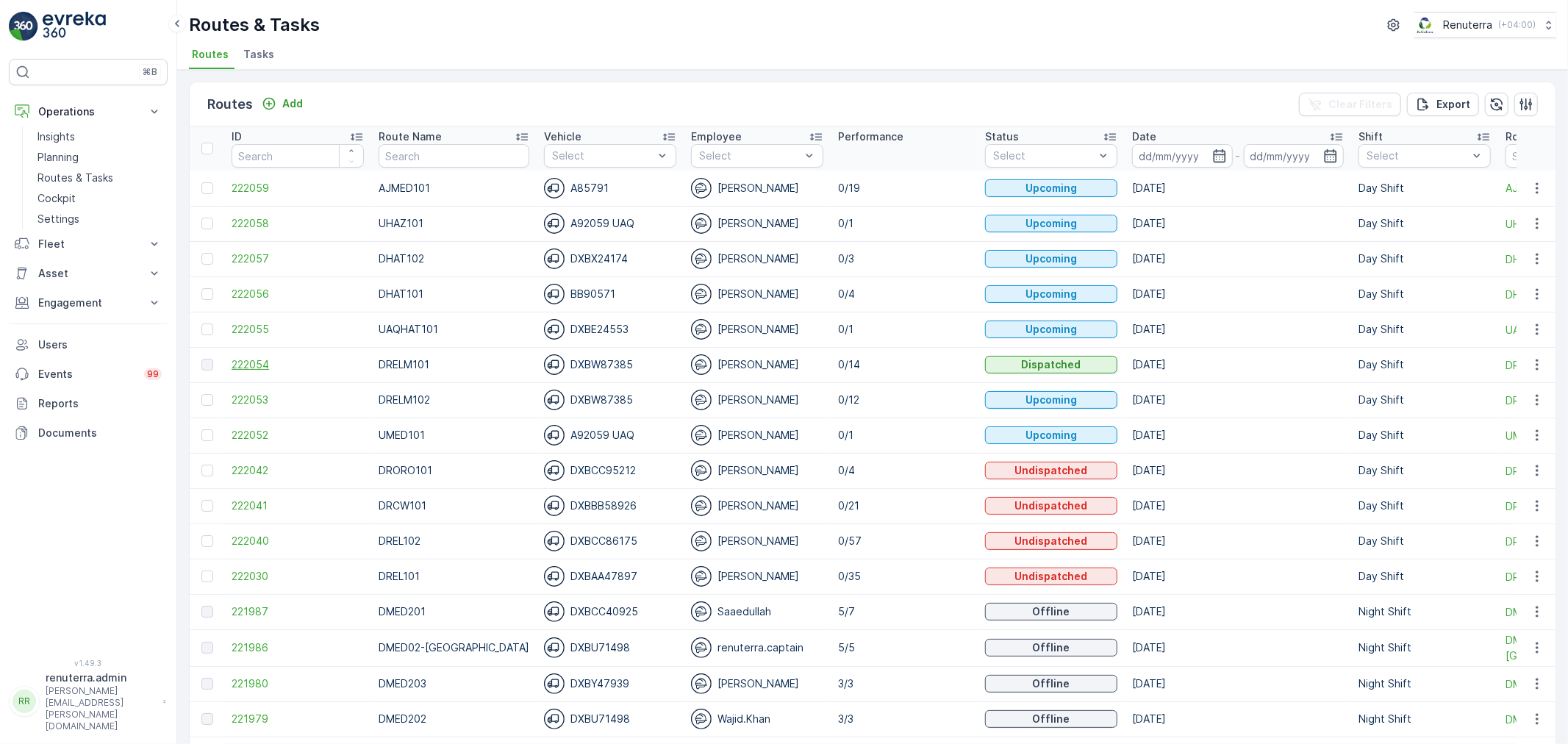
click at [258, 357] on span "222054" at bounding box center [298, 364] width 132 height 15
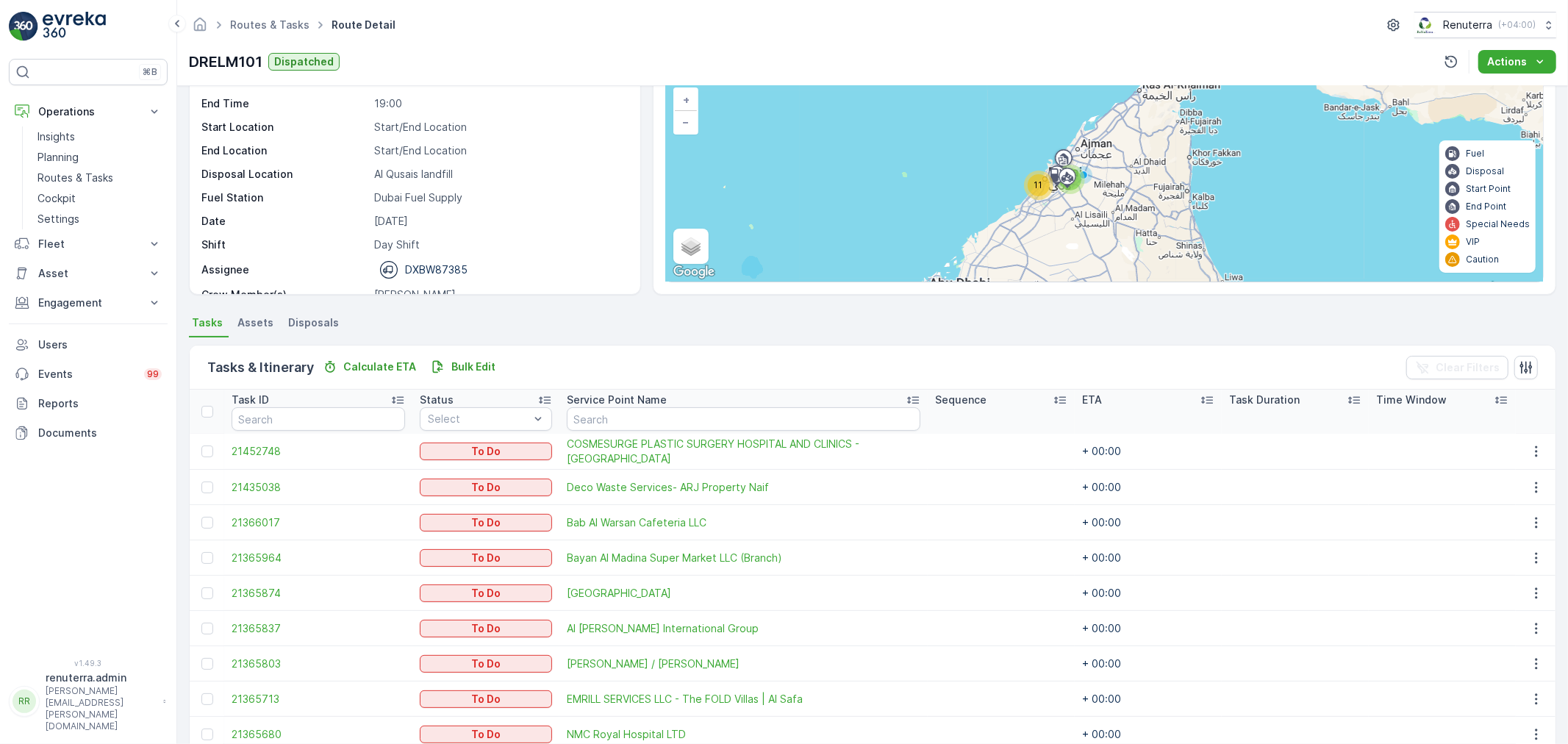
scroll to position [16, 0]
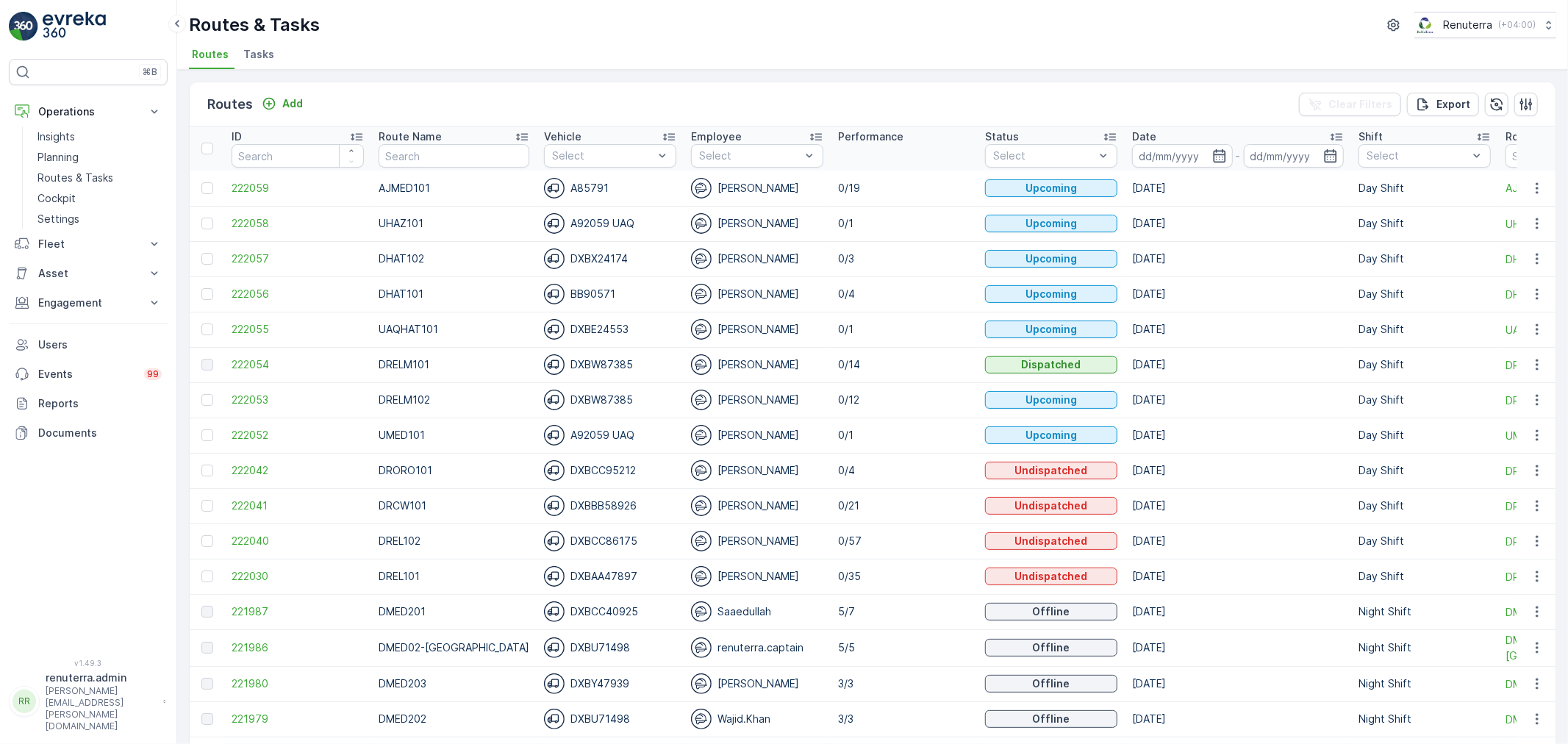
click at [269, 52] on span "Tasks" at bounding box center [258, 54] width 31 height 15
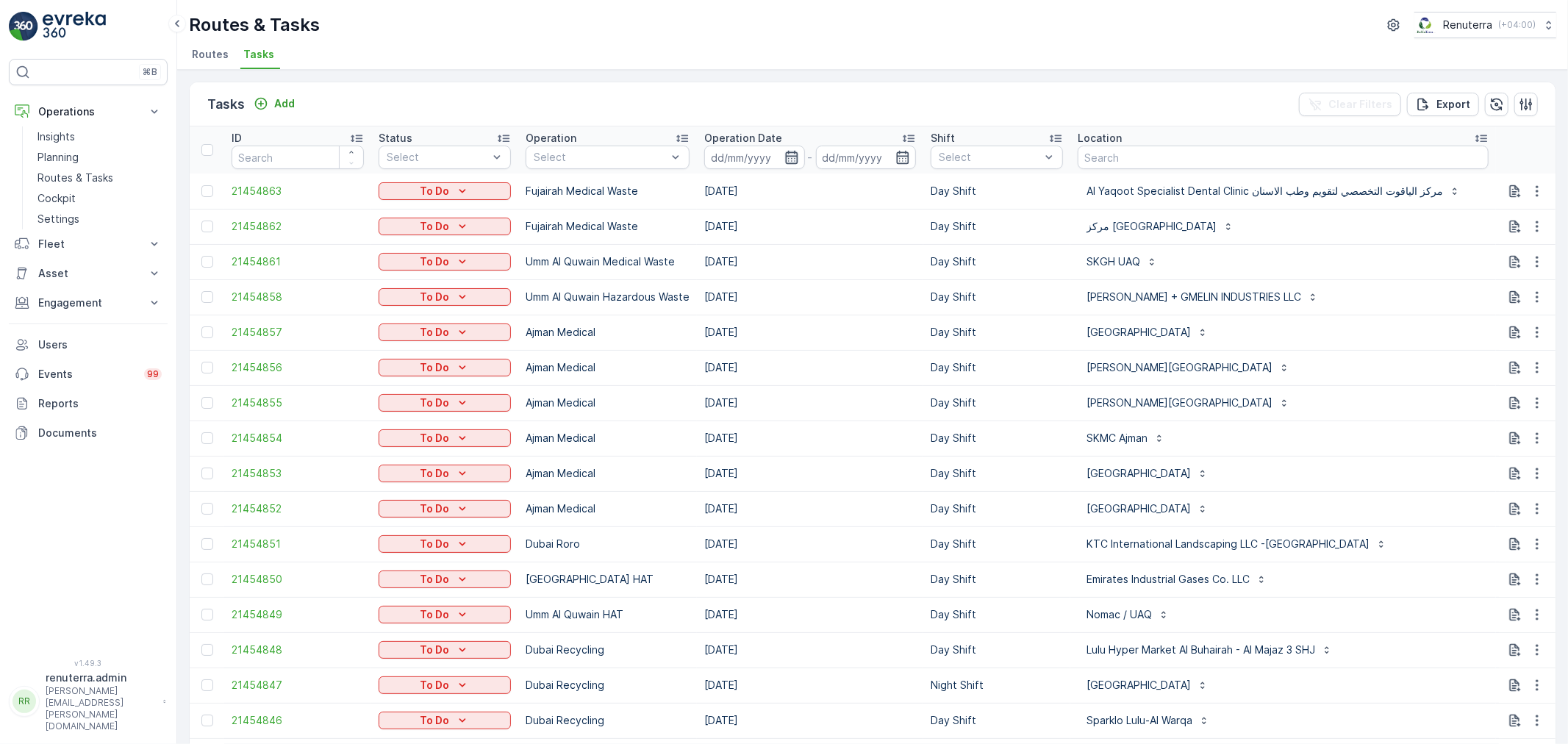
click at [789, 154] on icon "button" at bounding box center [791, 157] width 15 height 15
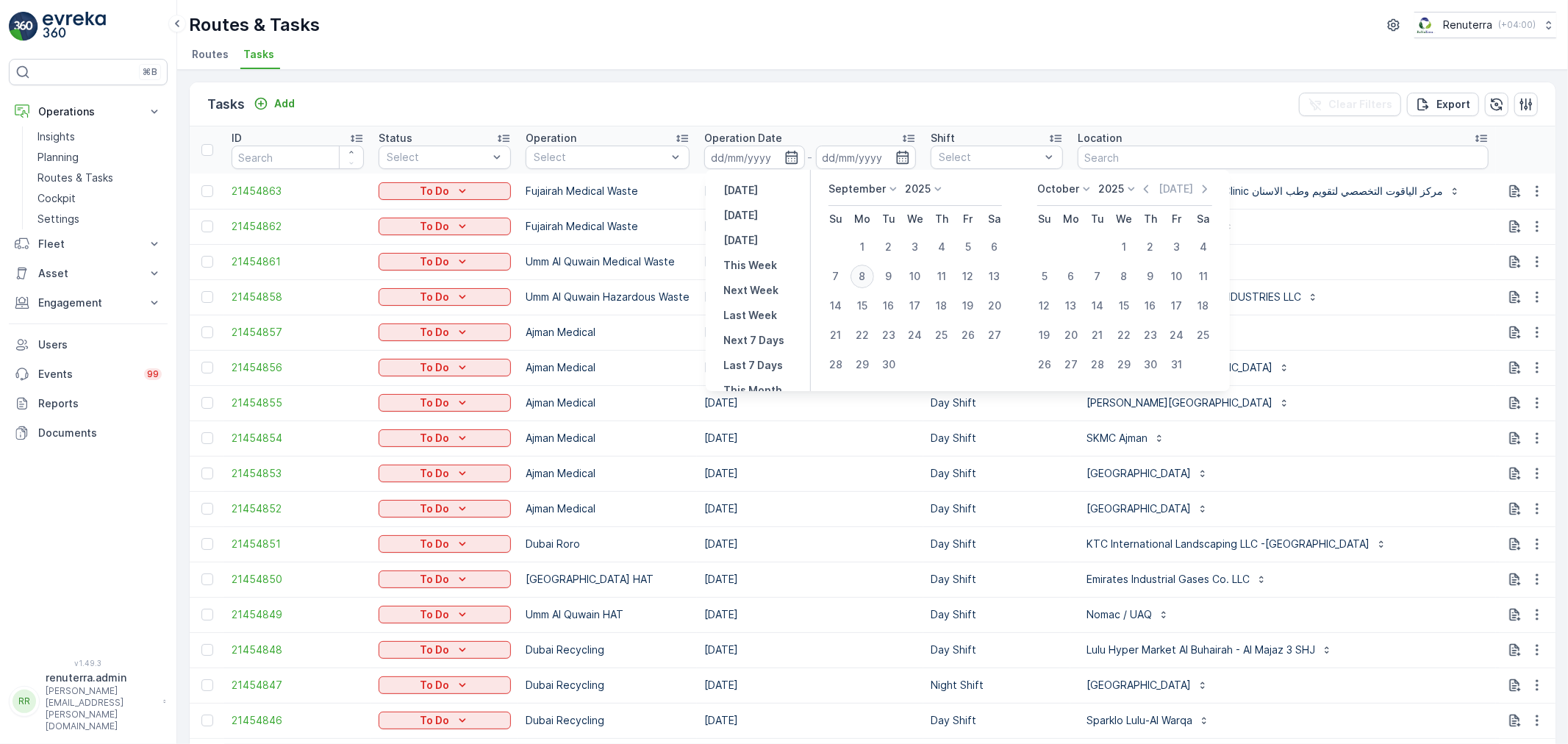
click at [859, 268] on div "8" at bounding box center [862, 277] width 24 height 24
type input "[DATE]"
click at [859, 267] on div "8" at bounding box center [862, 277] width 24 height 24
type input "[DATE]"
click at [859, 267] on div "8" at bounding box center [862, 277] width 24 height 24
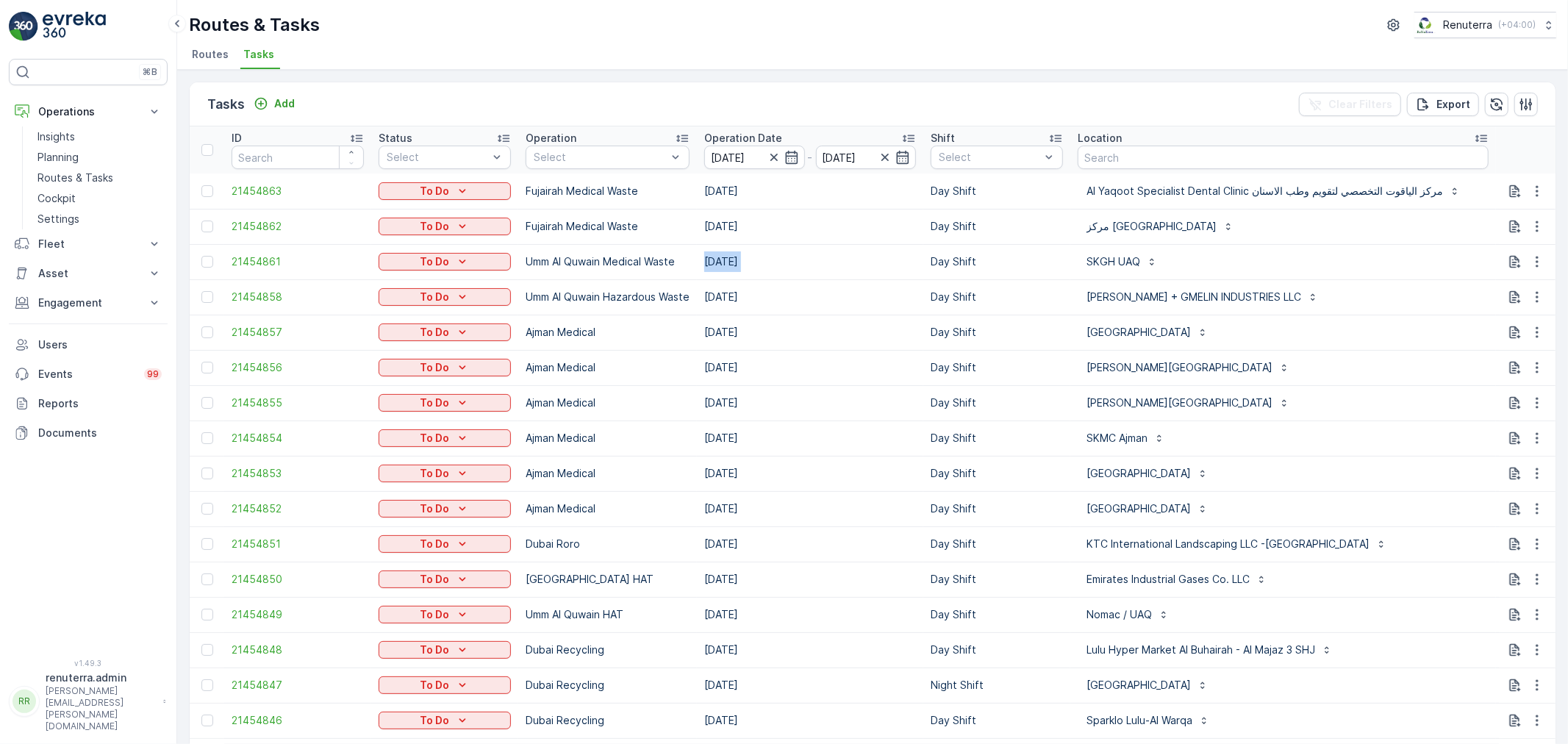
click at [859, 267] on td "13.09.2025" at bounding box center [809, 262] width 226 height 35
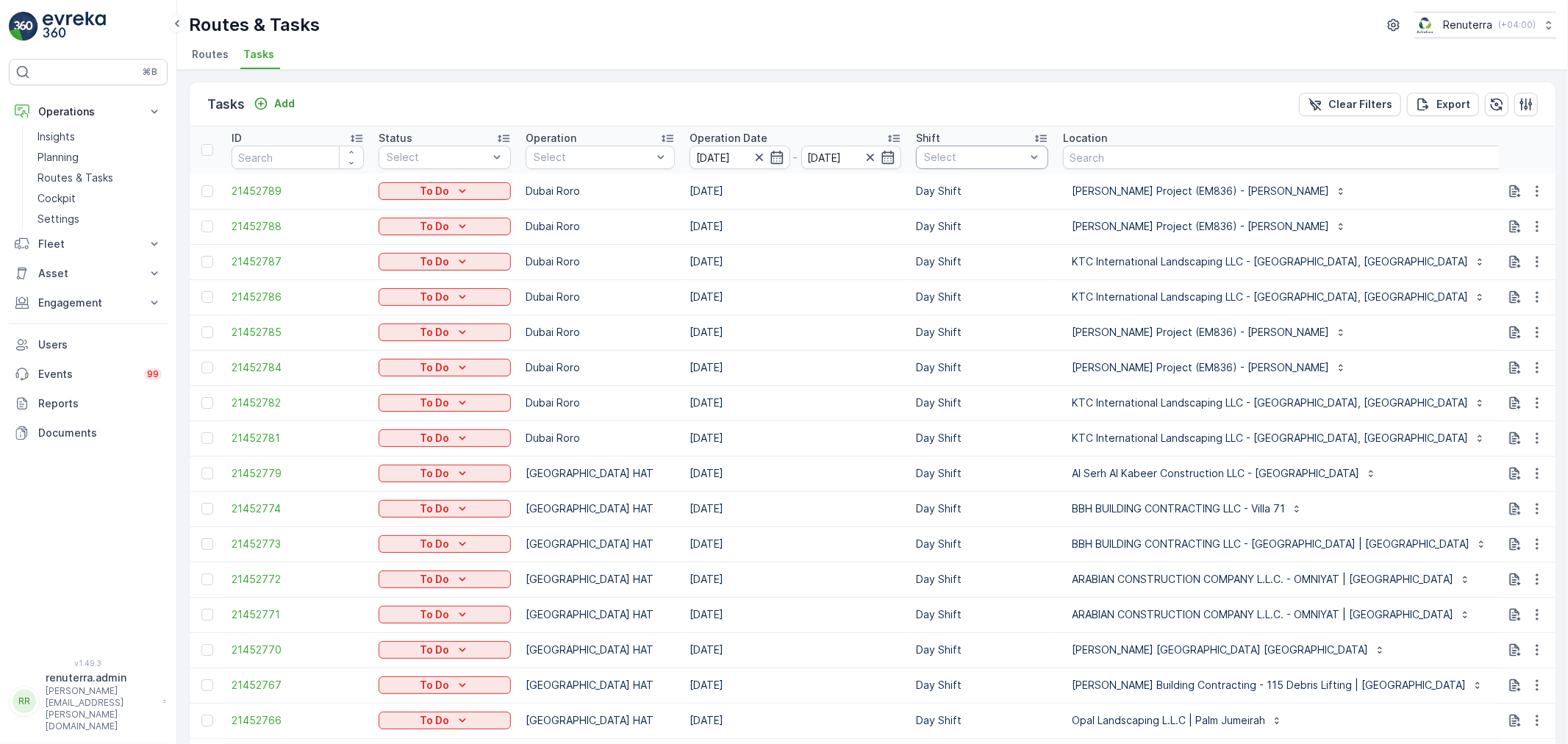
click at [975, 166] on div "Select" at bounding box center [982, 158] width 132 height 24
click at [957, 225] on div "Day Shift" at bounding box center [982, 238] width 132 height 27
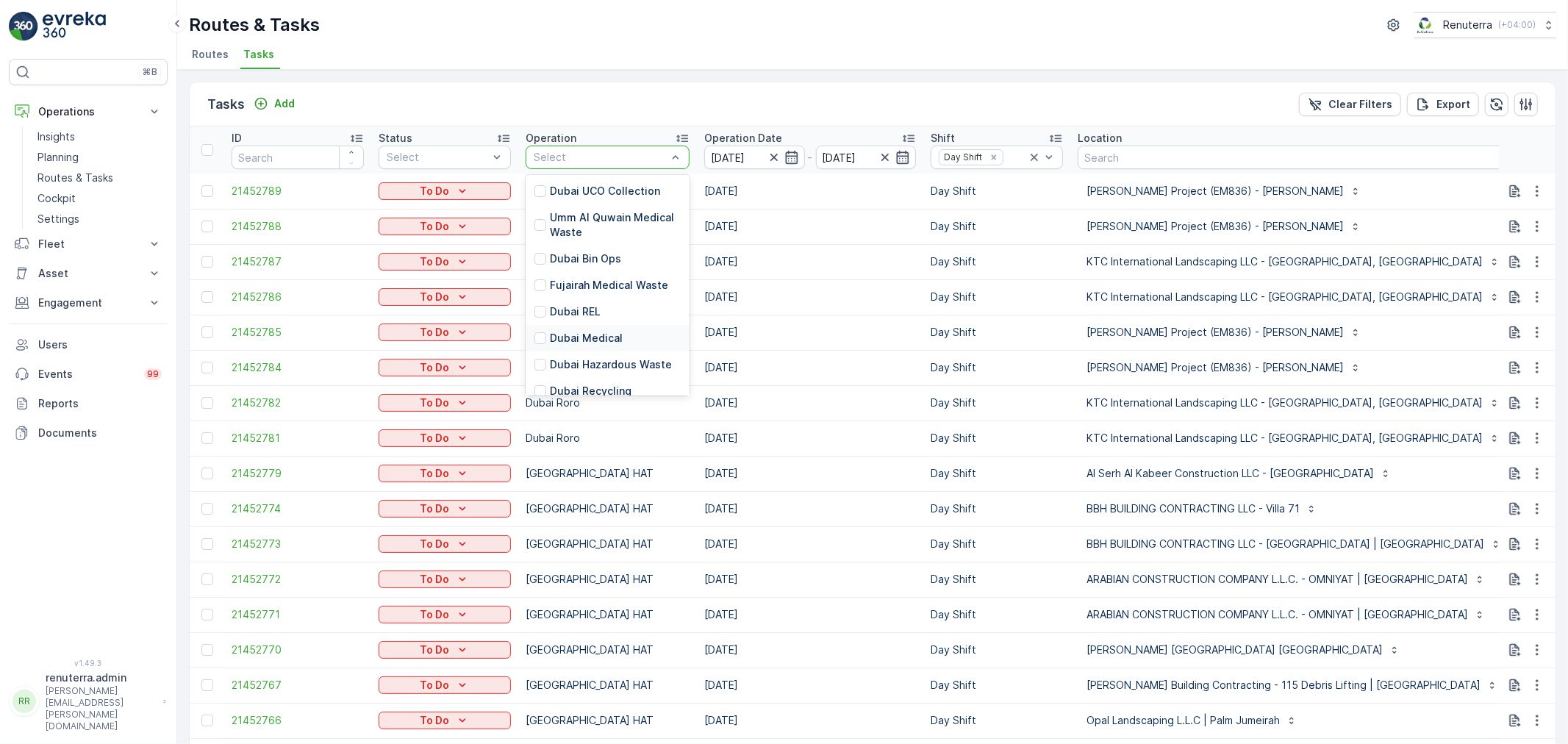
click at [564, 343] on p "Dubai Medical" at bounding box center [586, 338] width 72 height 15
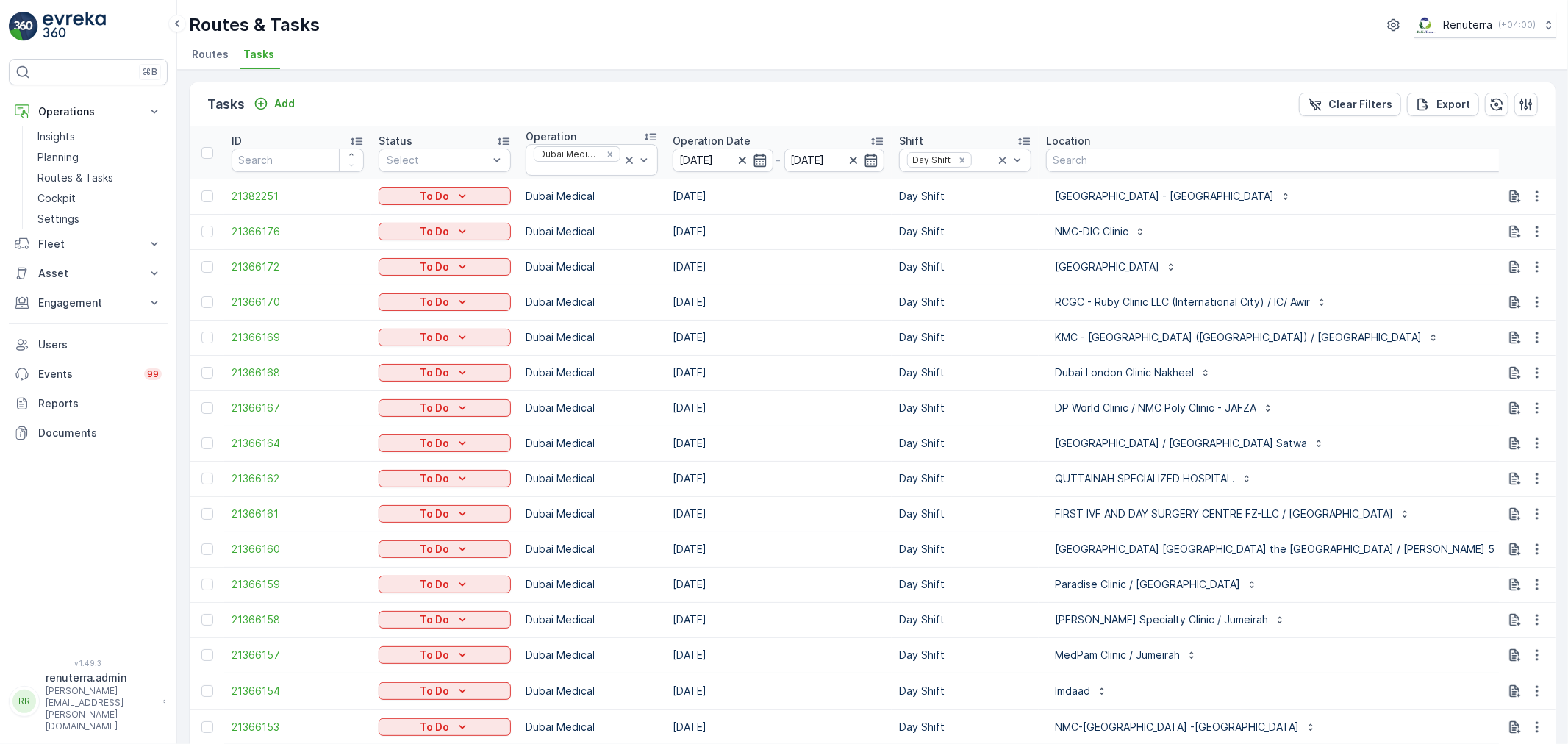
click at [827, 325] on td "[DATE]" at bounding box center [778, 337] width 226 height 35
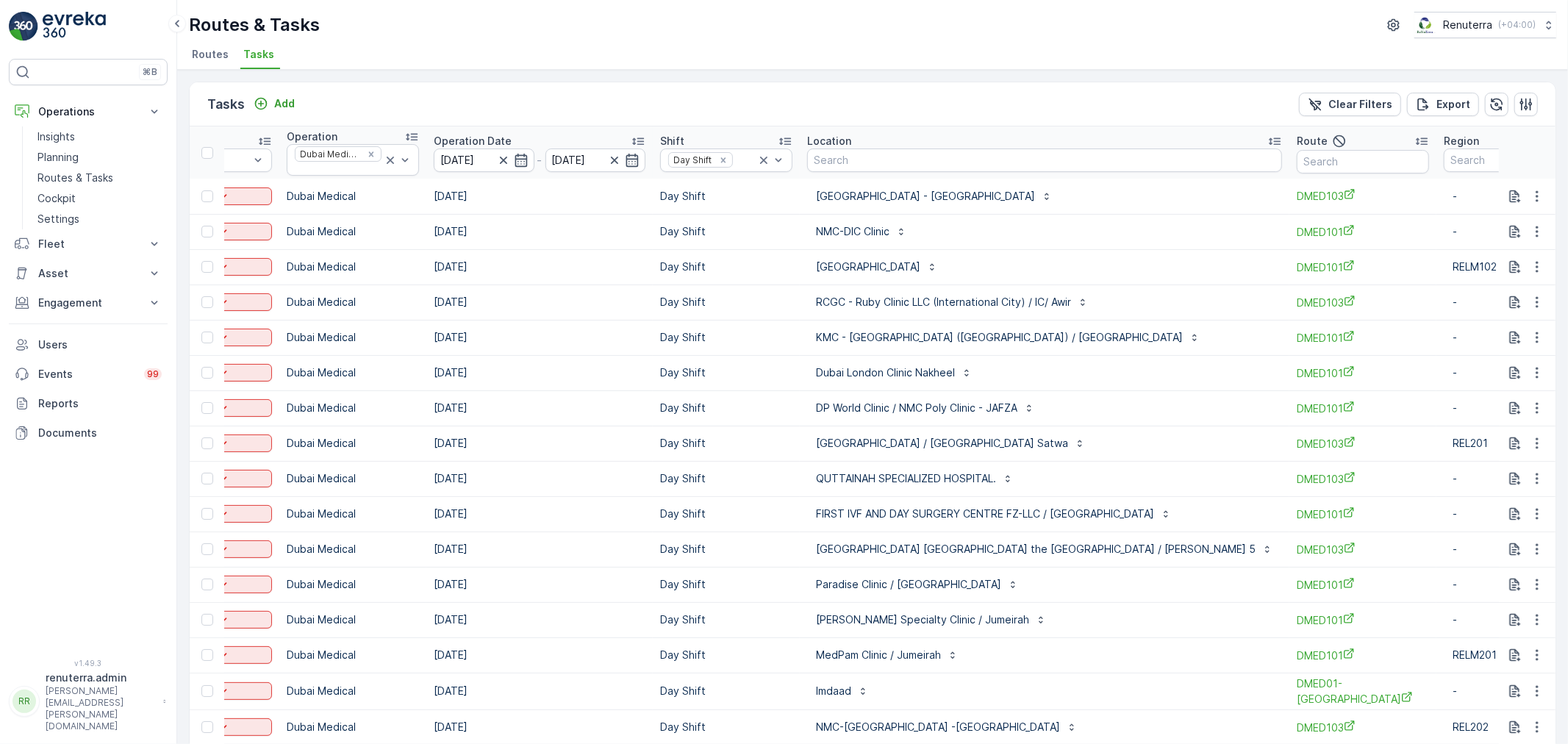
scroll to position [0, 240]
drag, startPoint x: 1267, startPoint y: 160, endPoint x: 1273, endPoint y: 153, distance: 9.2
click at [1296, 153] on input "text" at bounding box center [1362, 162] width 132 height 24
type input "101"
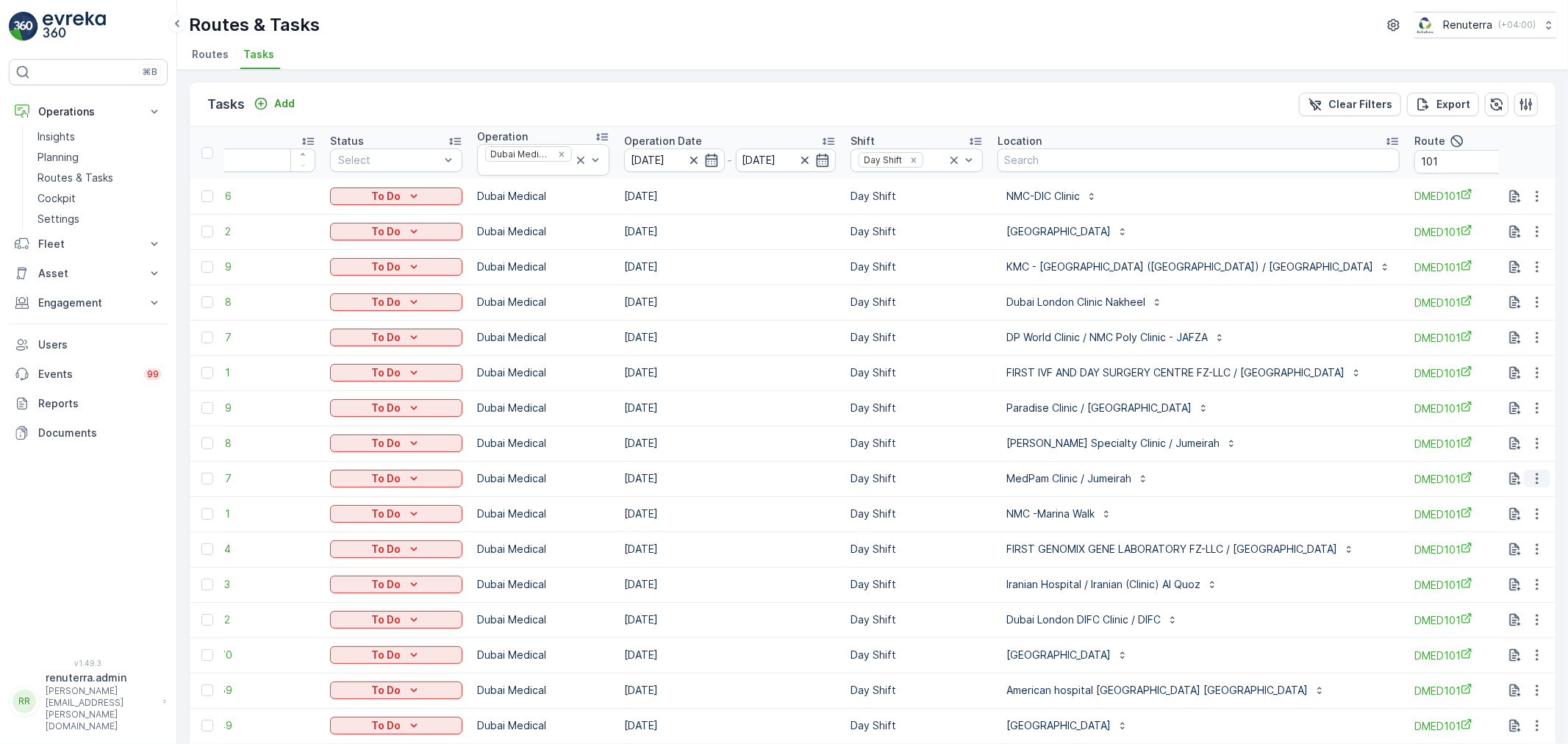
click at [1541, 483] on button "button" at bounding box center [1537, 478] width 27 height 17
click at [1518, 561] on span "Remove from Route" at bounding box center [1513, 562] width 99 height 15
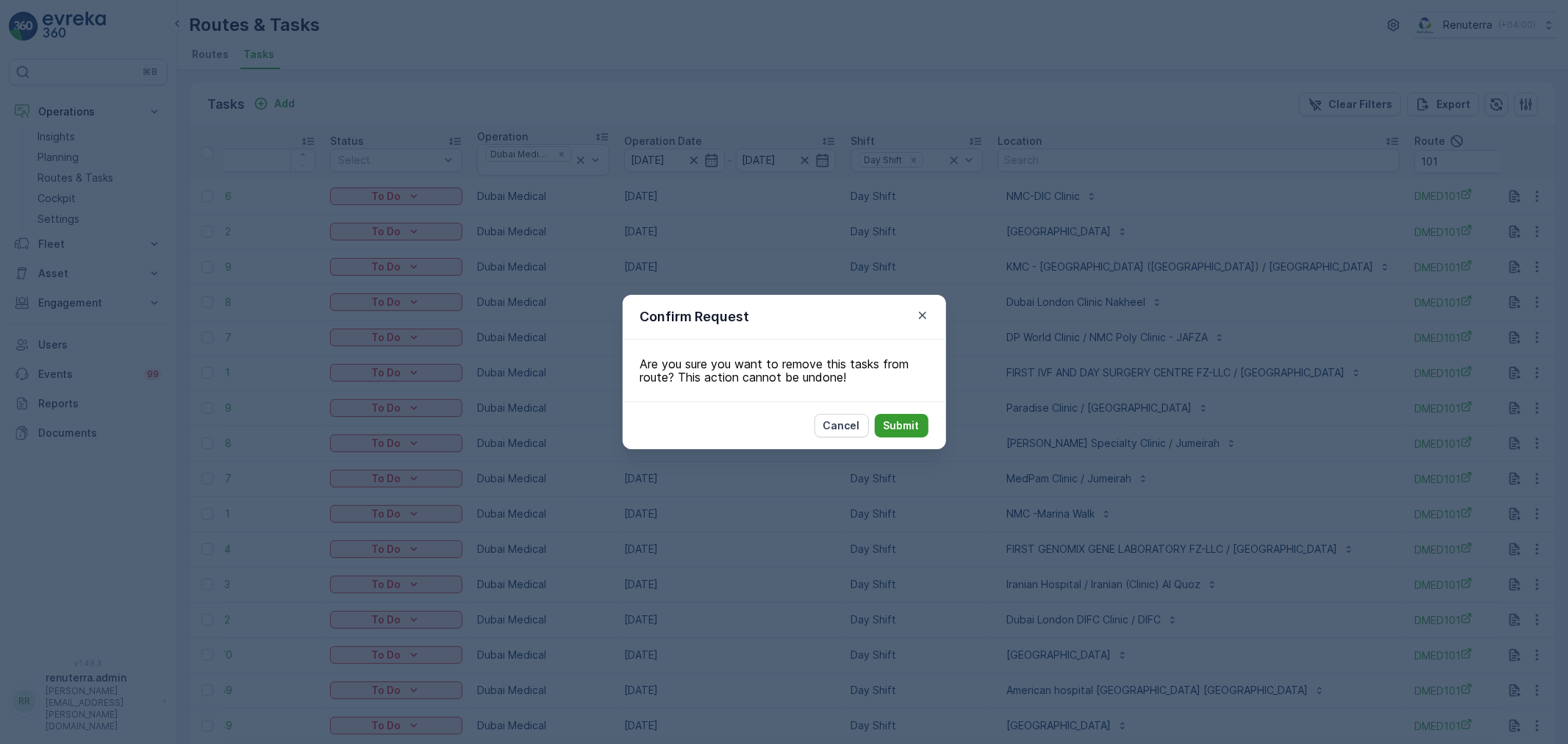
click at [916, 426] on p "Submit" at bounding box center [901, 426] width 36 height 15
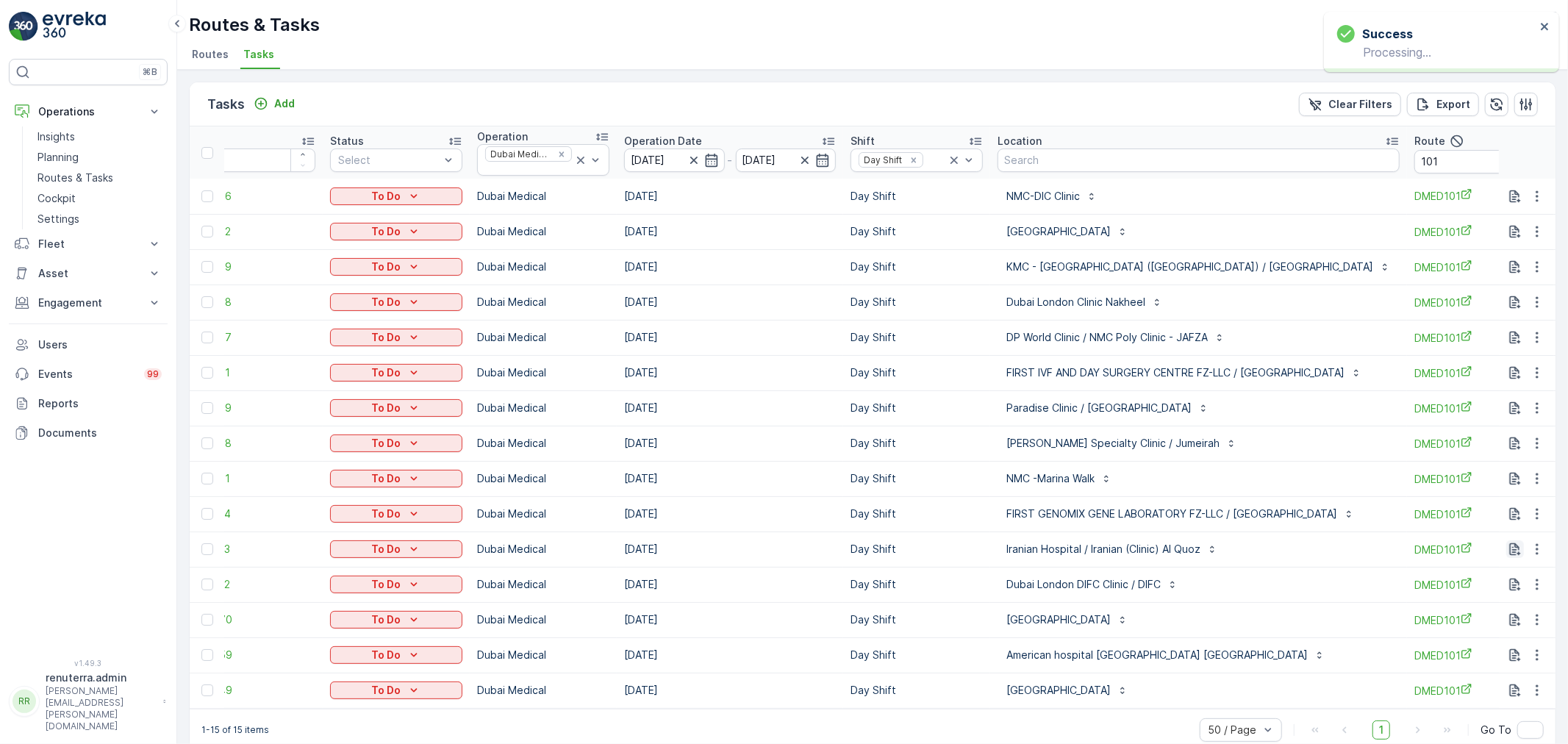
click at [1518, 552] on icon "button" at bounding box center [1514, 549] width 15 height 15
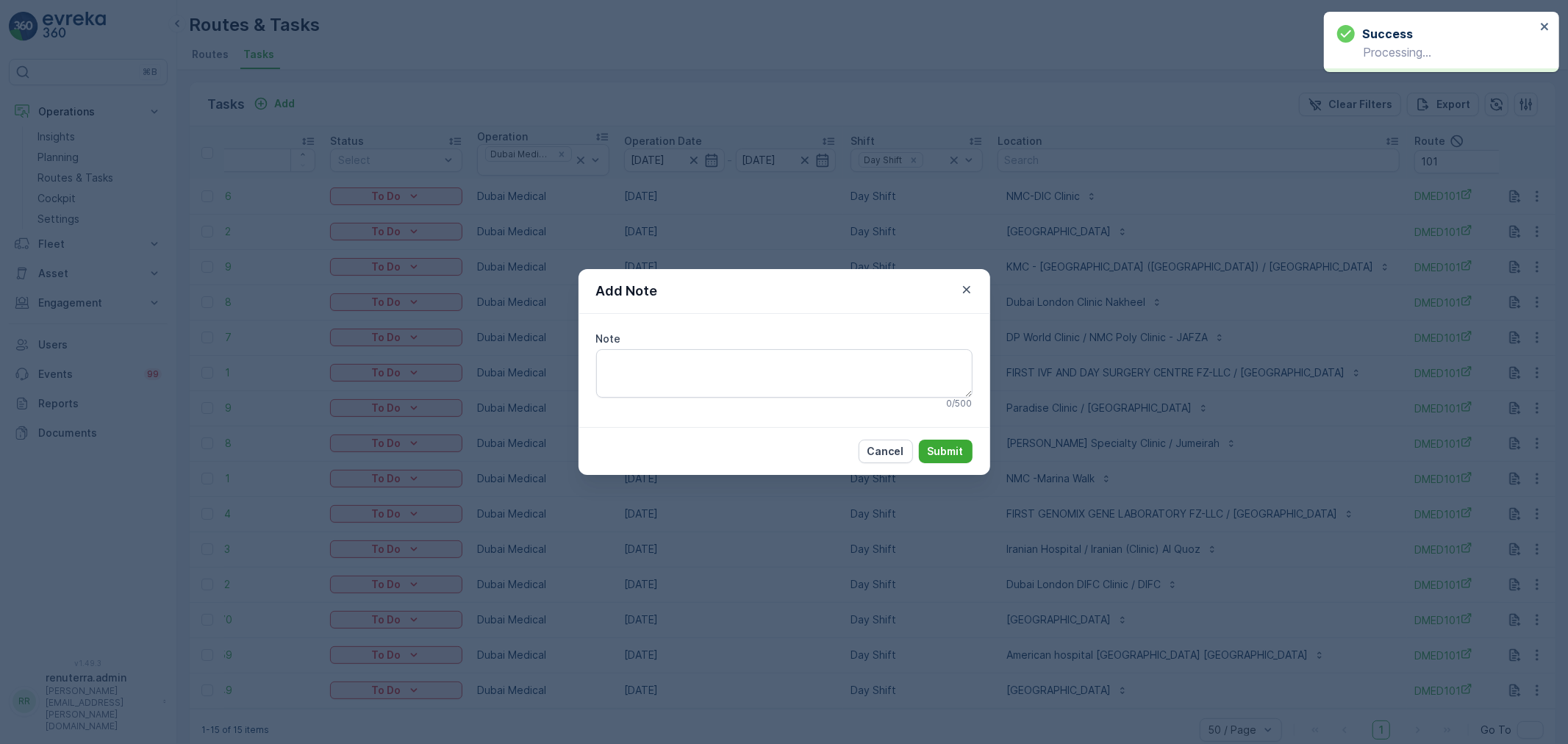
click at [976, 285] on div "Add Note" at bounding box center [784, 291] width 411 height 45
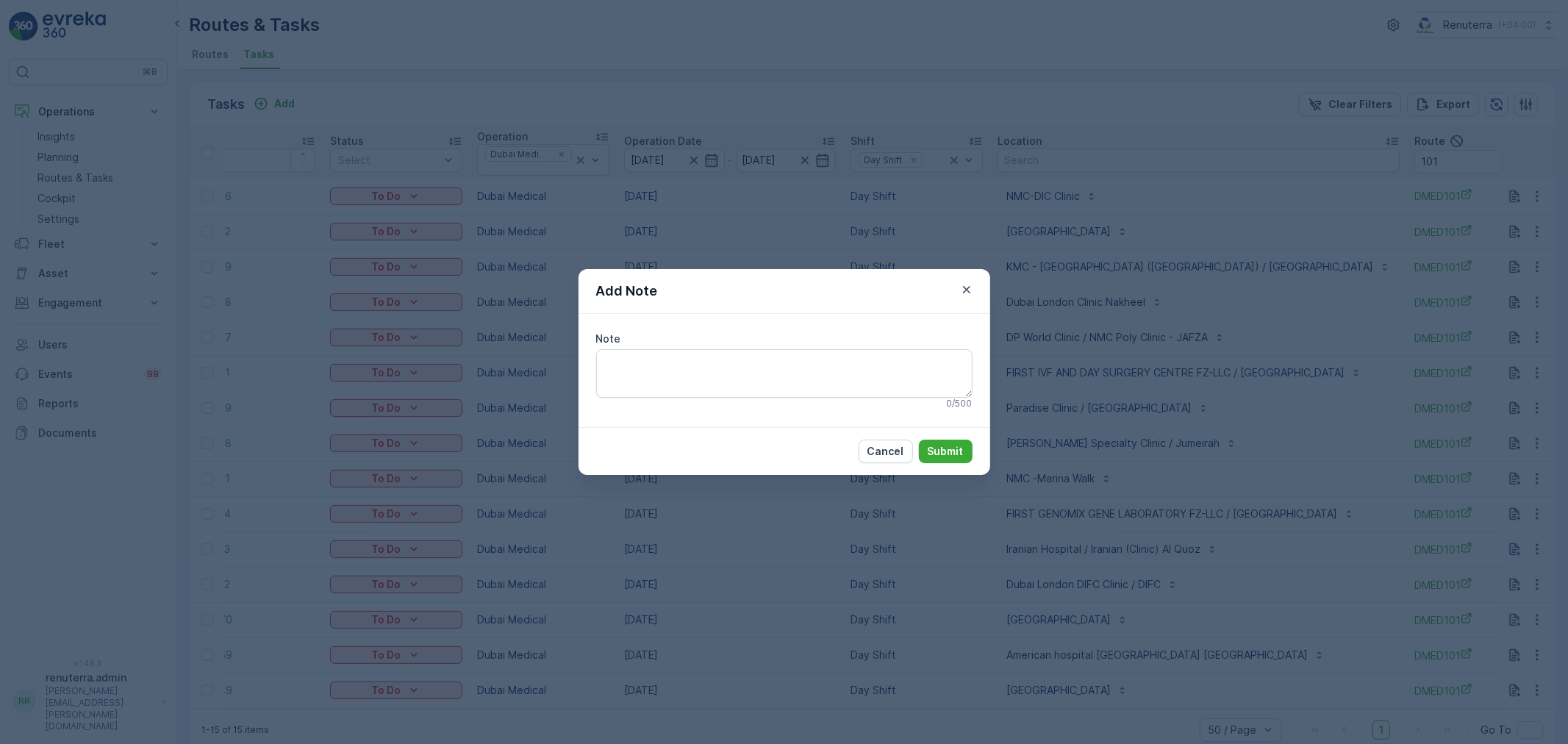
drag, startPoint x: 968, startPoint y: 285, endPoint x: 957, endPoint y: 385, distance: 100.6
click at [968, 287] on icon "button" at bounding box center [966, 289] width 15 height 15
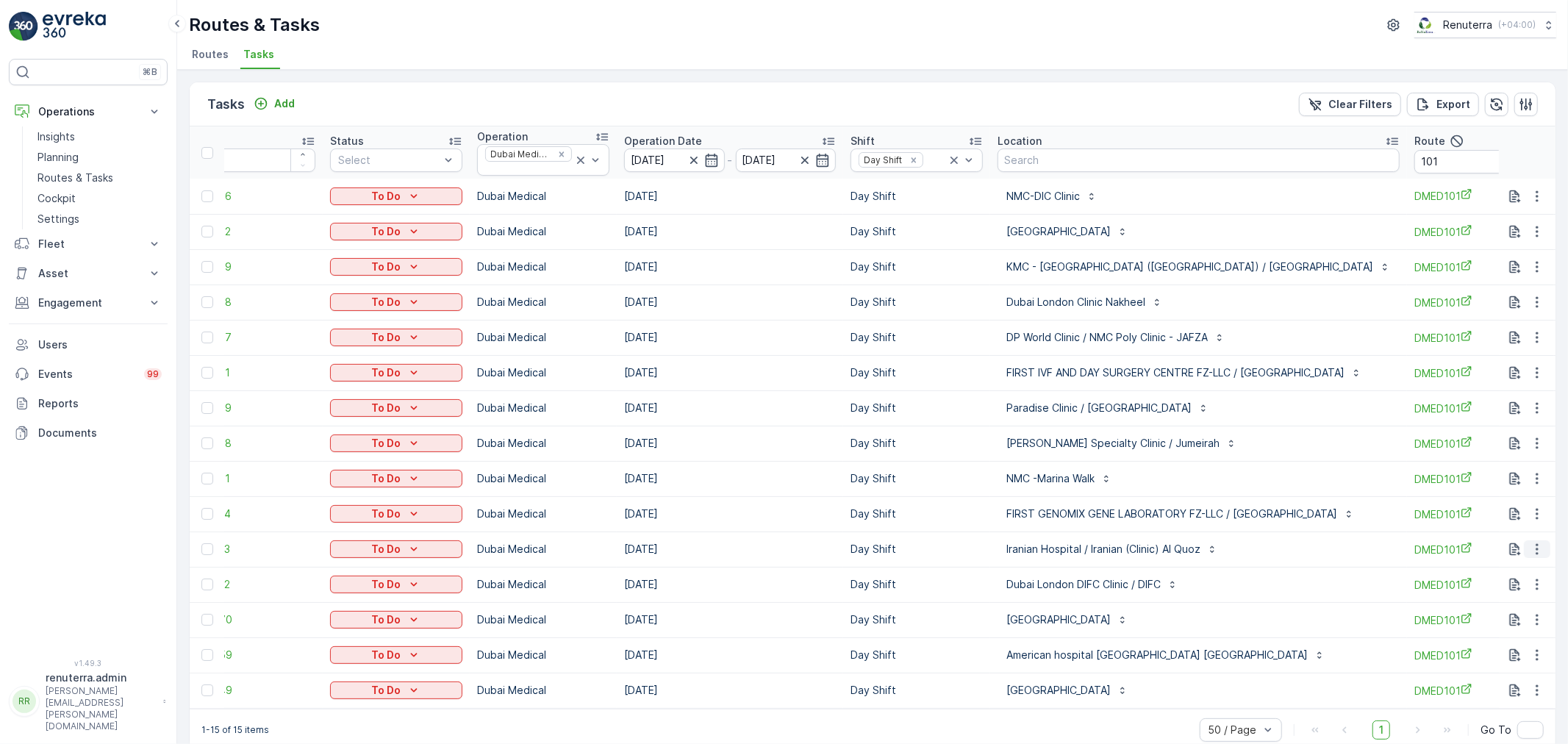
click at [1533, 542] on icon "button" at bounding box center [1536, 549] width 15 height 15
click at [1504, 657] on div "Delete" at bounding box center [1513, 660] width 111 height 20
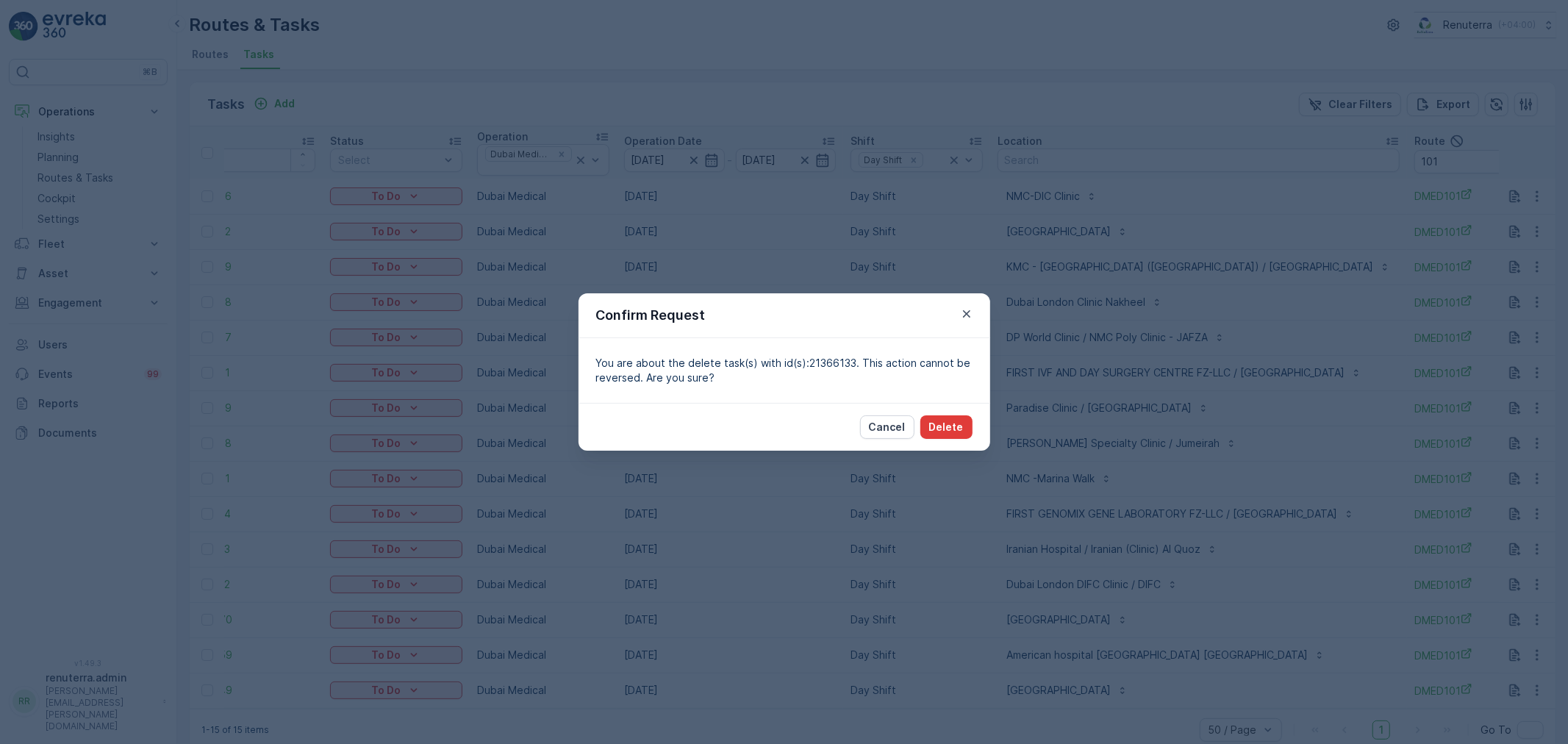
click at [937, 420] on p "Delete" at bounding box center [946, 427] width 35 height 15
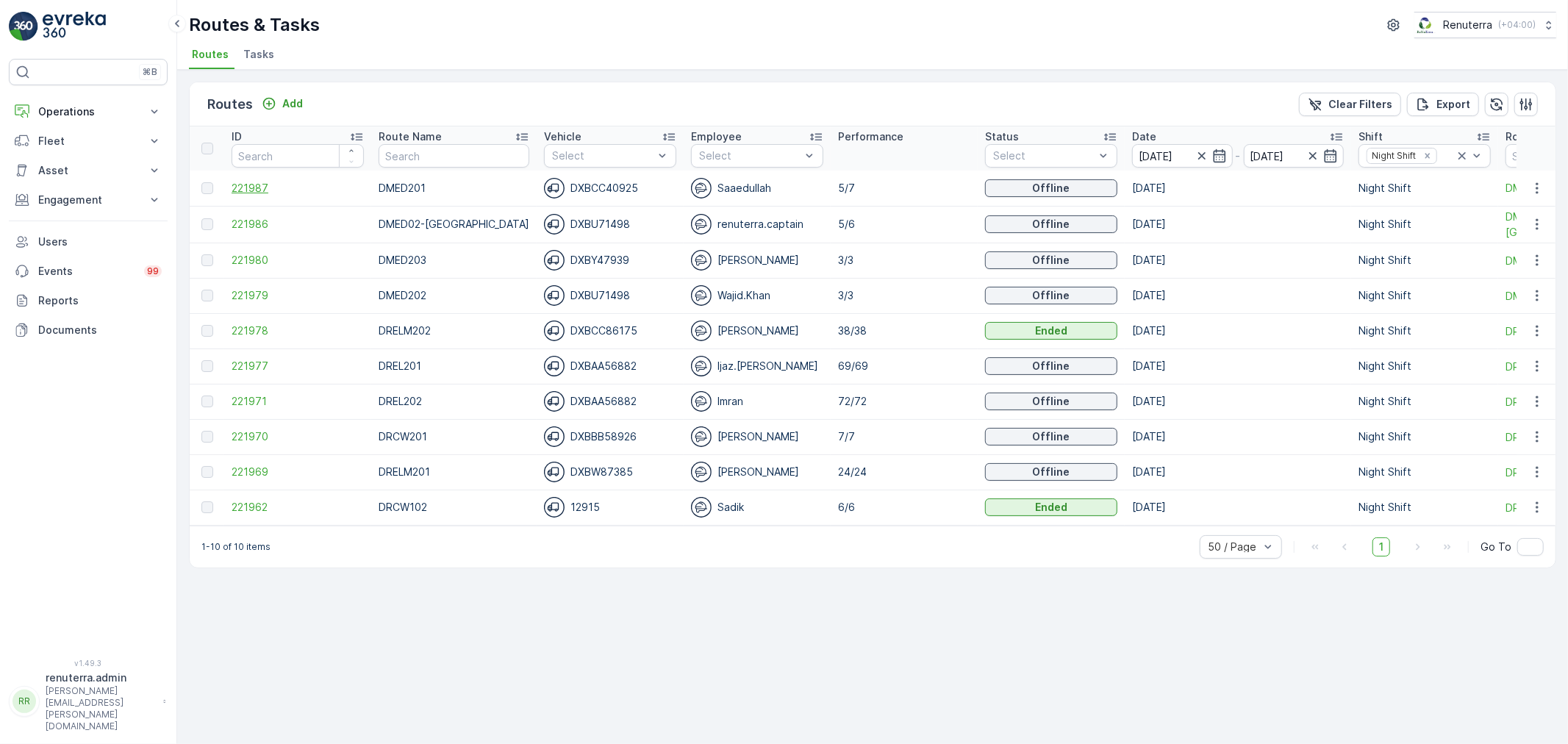
click at [238, 181] on span "221987" at bounding box center [298, 188] width 132 height 15
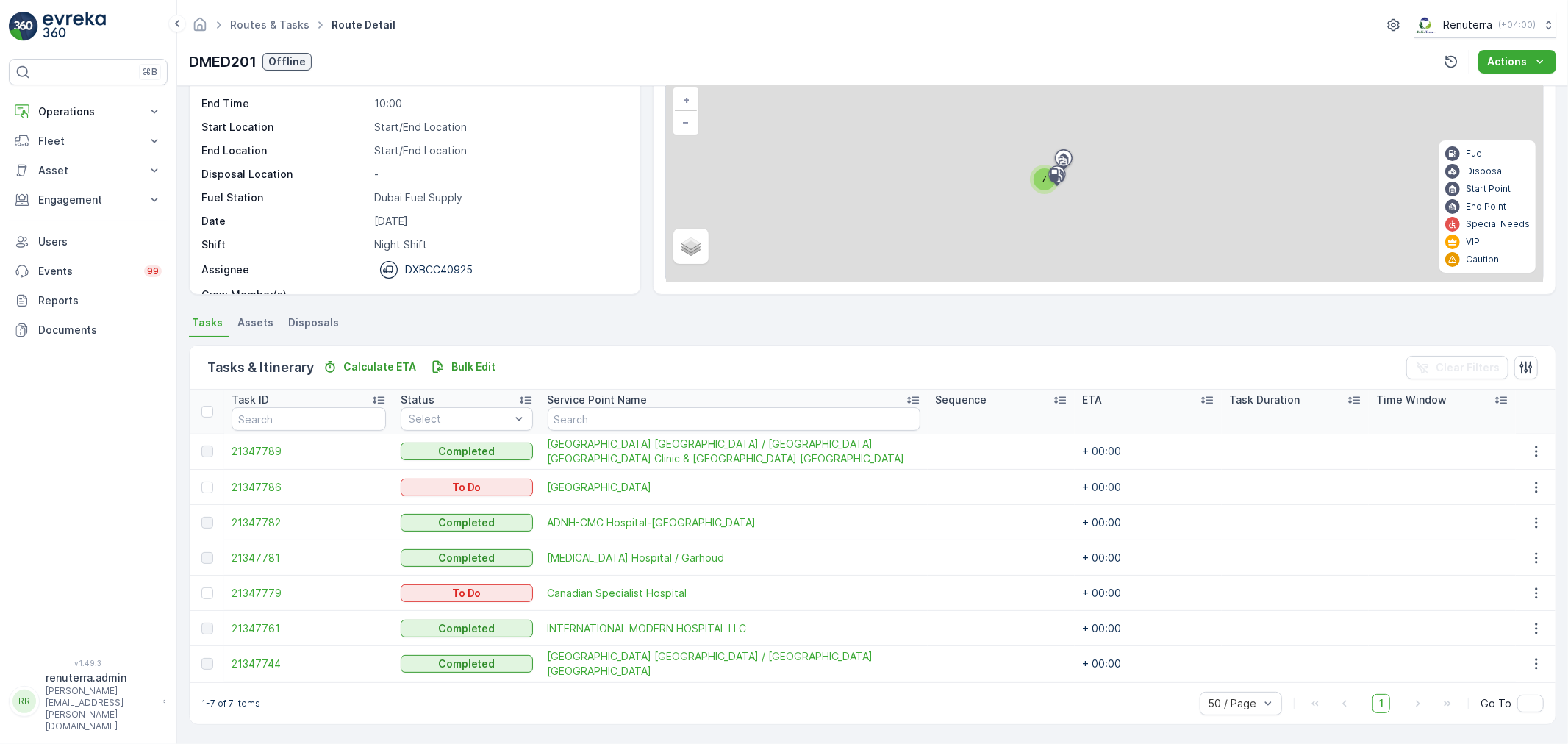
scroll to position [95, 0]
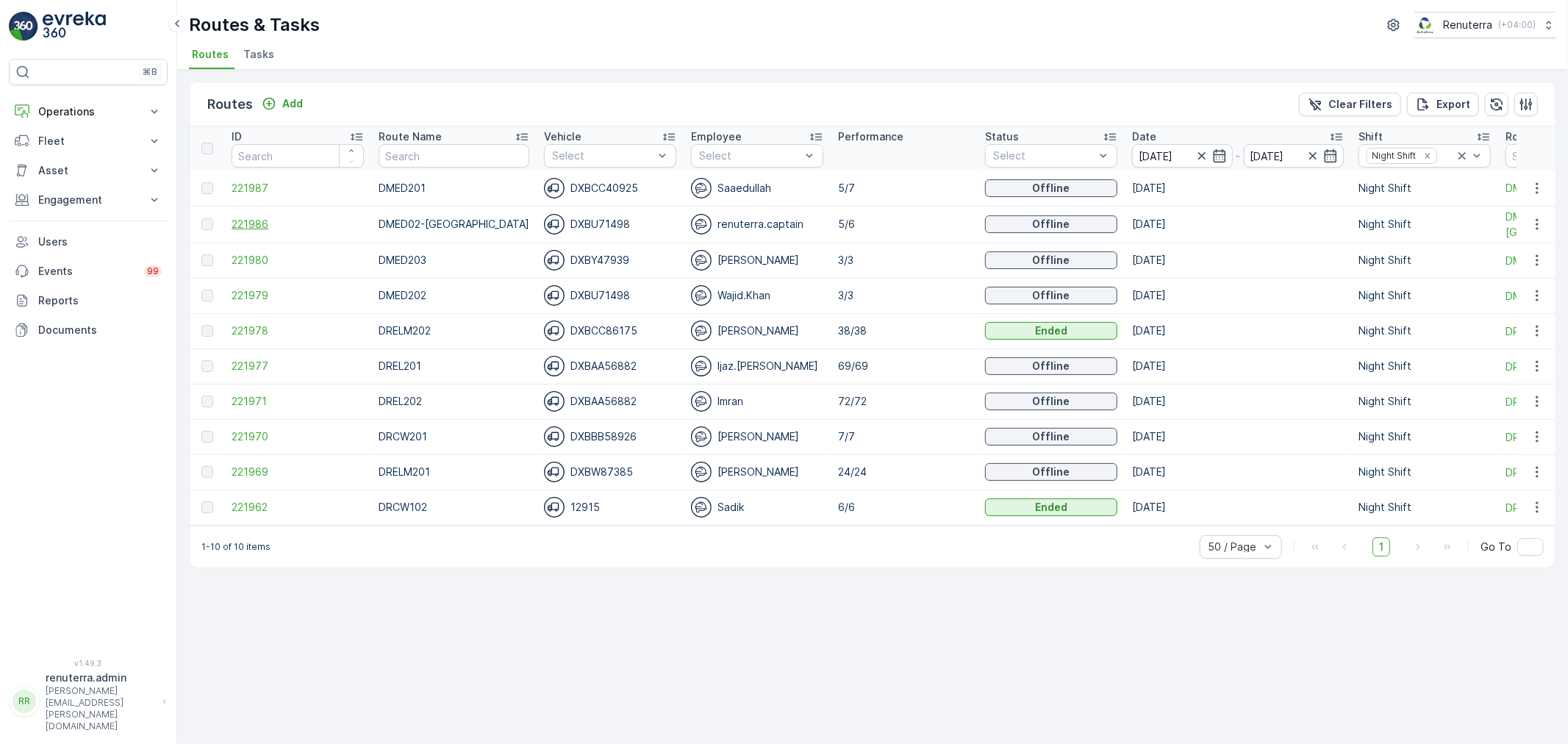
click at [270, 225] on span "221986" at bounding box center [298, 224] width 132 height 15
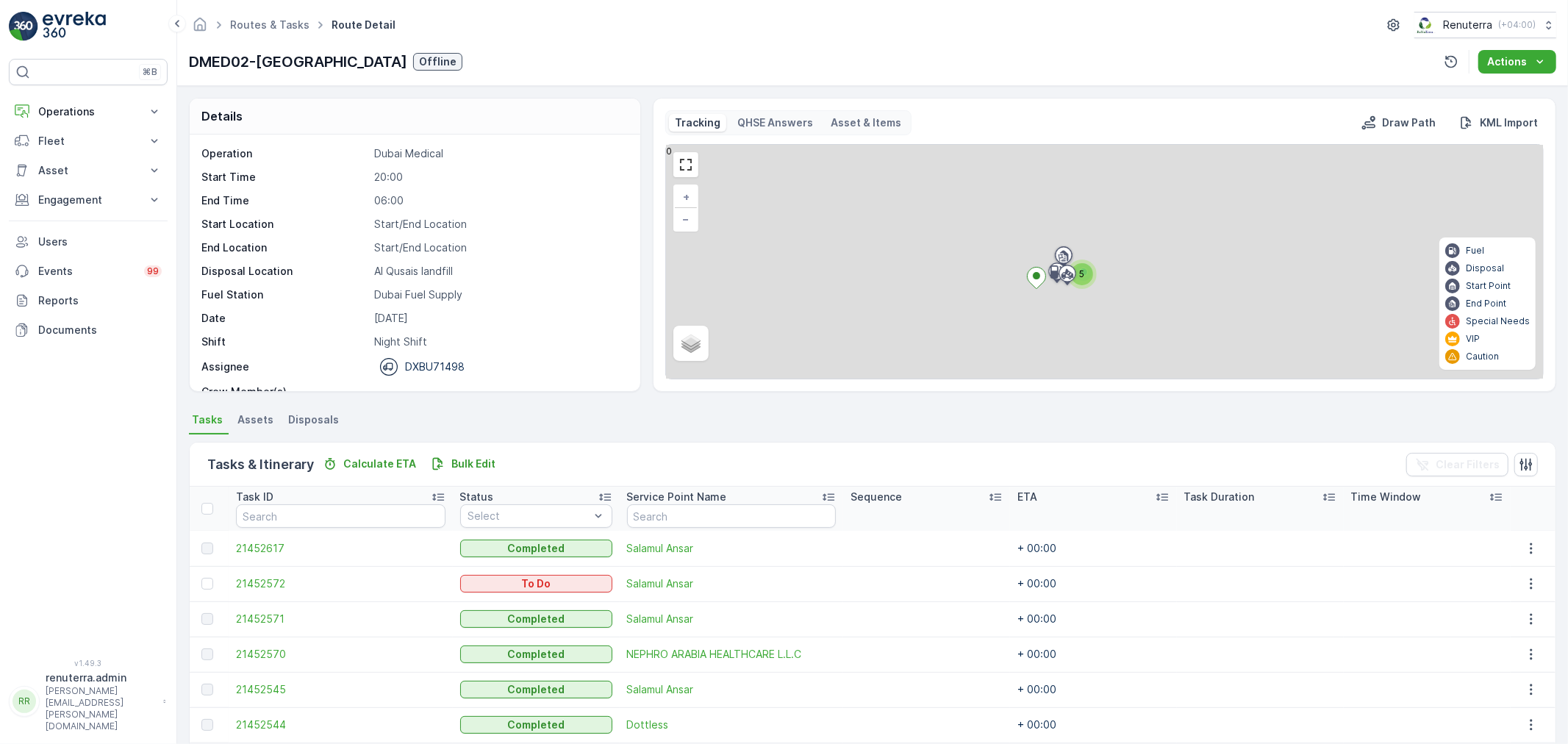
scroll to position [60, 0]
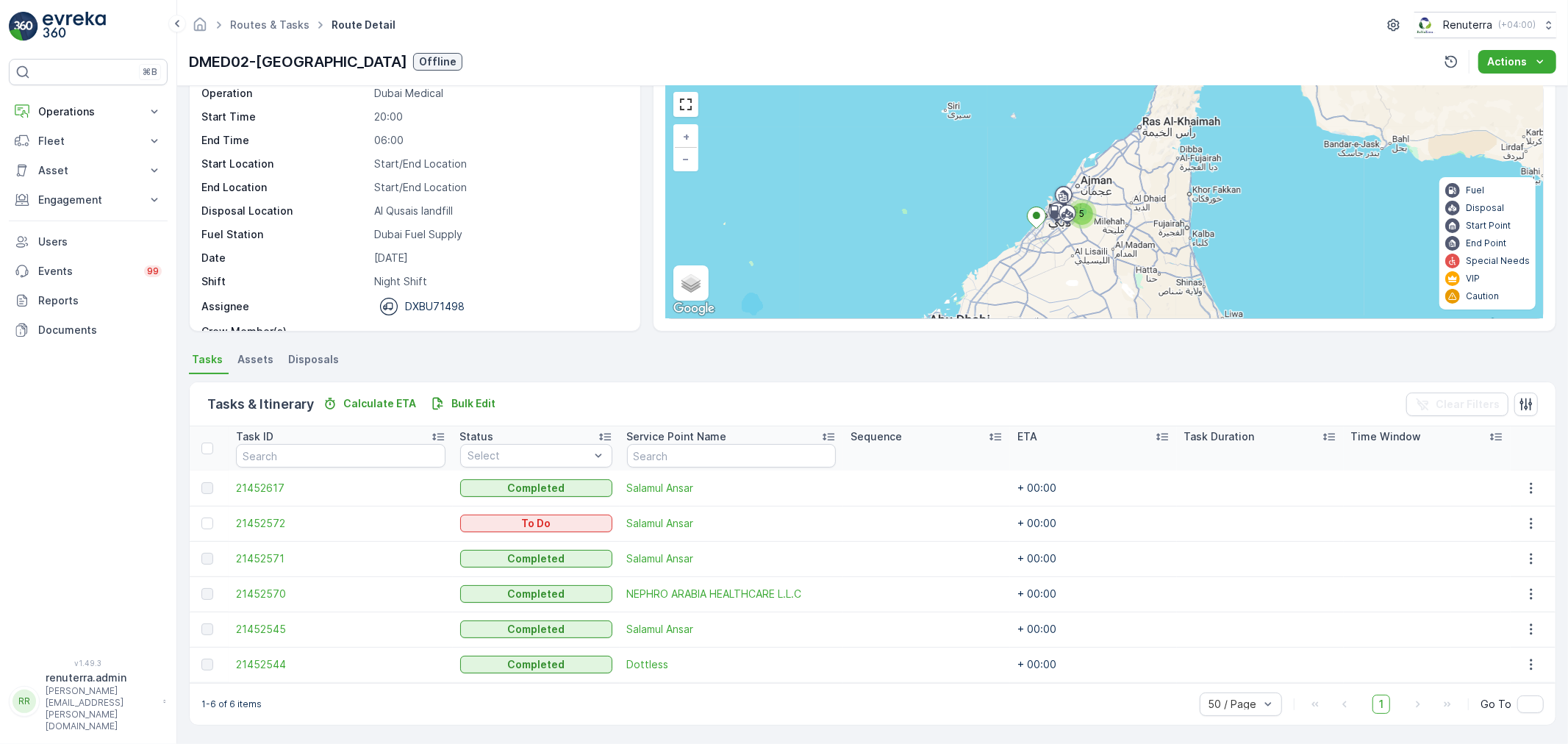
click at [214, 522] on div at bounding box center [210, 523] width 16 height 12
click at [202, 518] on input "checkbox" at bounding box center [202, 518] width 0 height 0
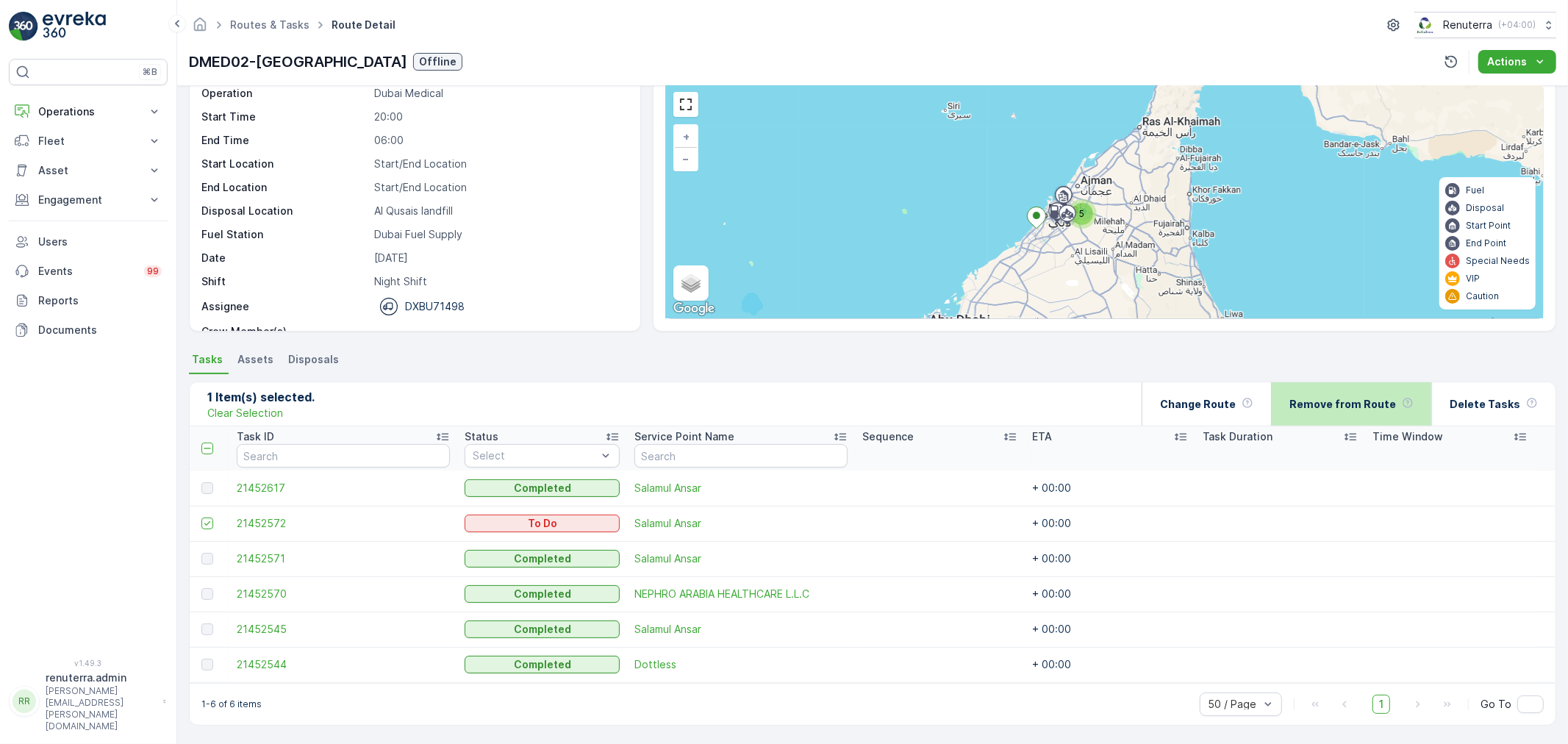
click at [1358, 399] on p "Remove from Route" at bounding box center [1342, 404] width 106 height 15
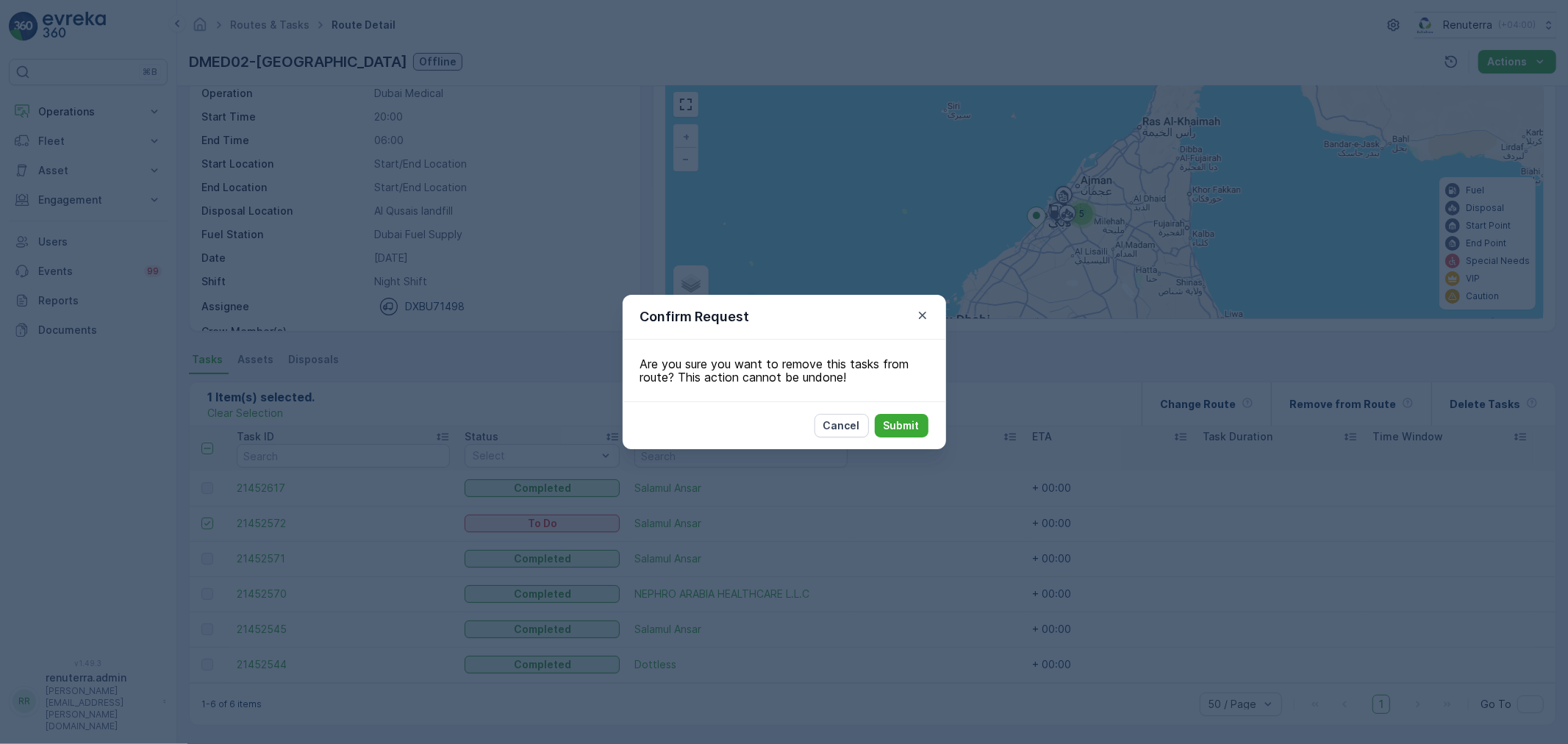
click at [929, 424] on div "Cancel Submit" at bounding box center [784, 425] width 323 height 48
click at [917, 426] on p "Submit" at bounding box center [901, 426] width 36 height 15
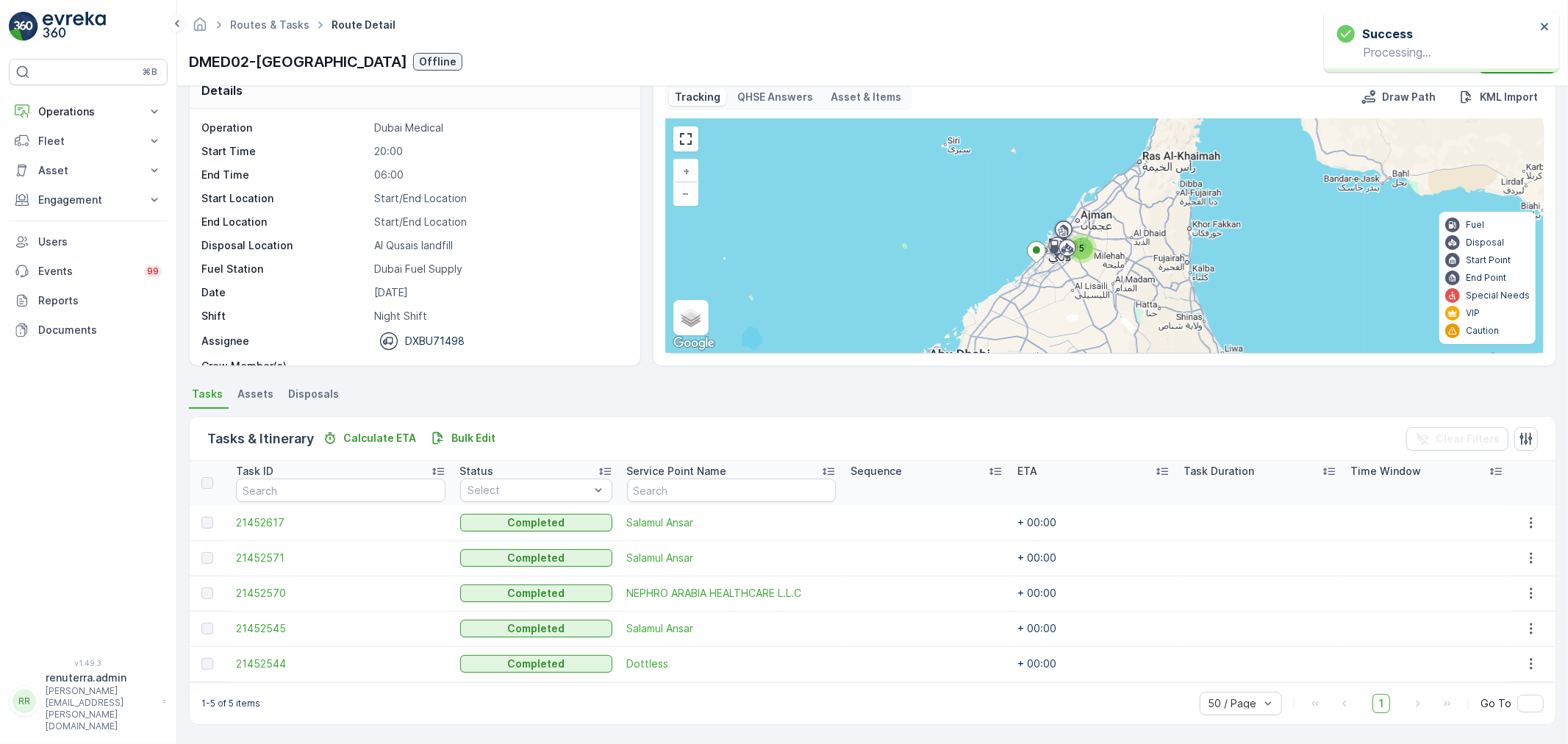
scroll to position [25, 0]
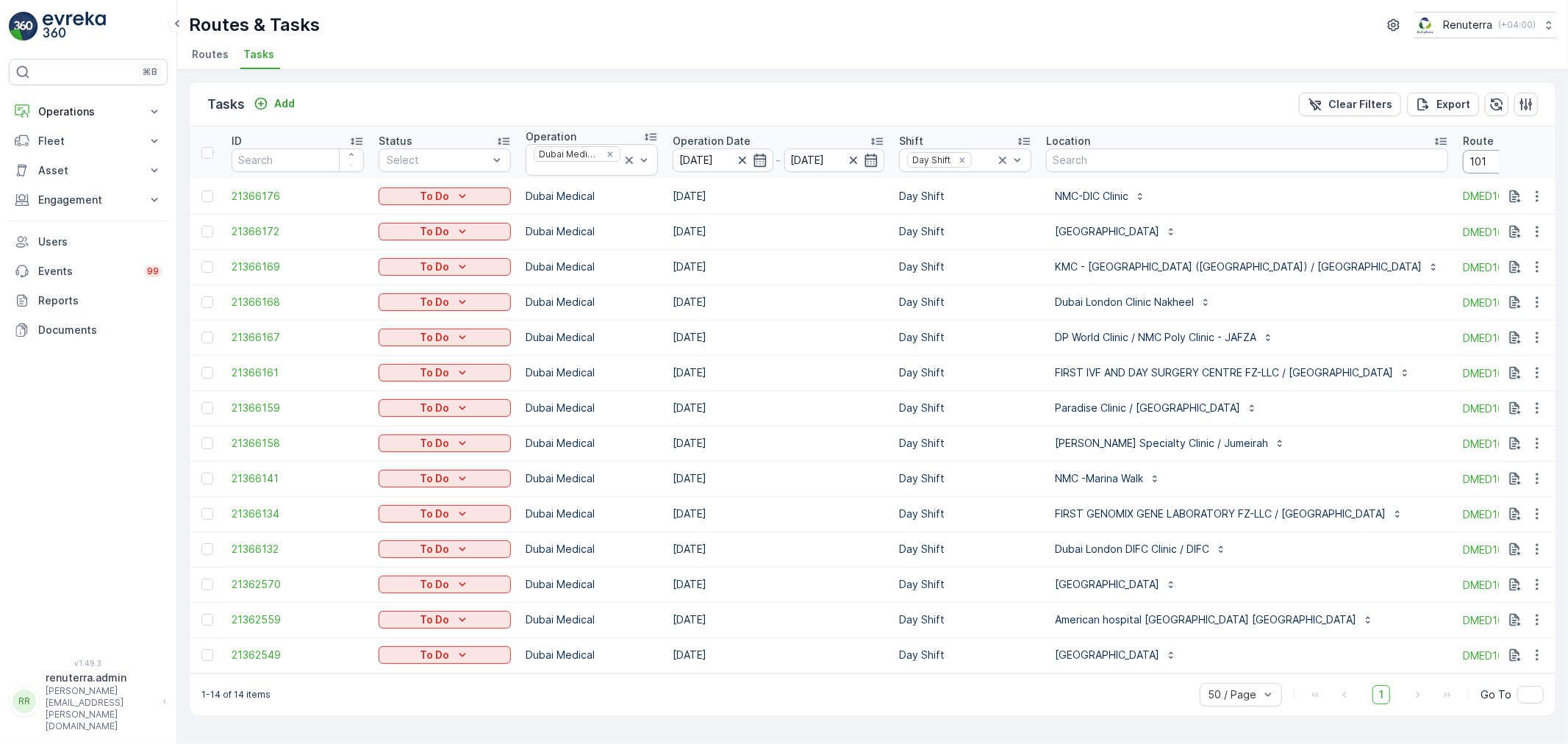
click at [1476, 165] on input "101" at bounding box center [1529, 162] width 132 height 24
type input "102"
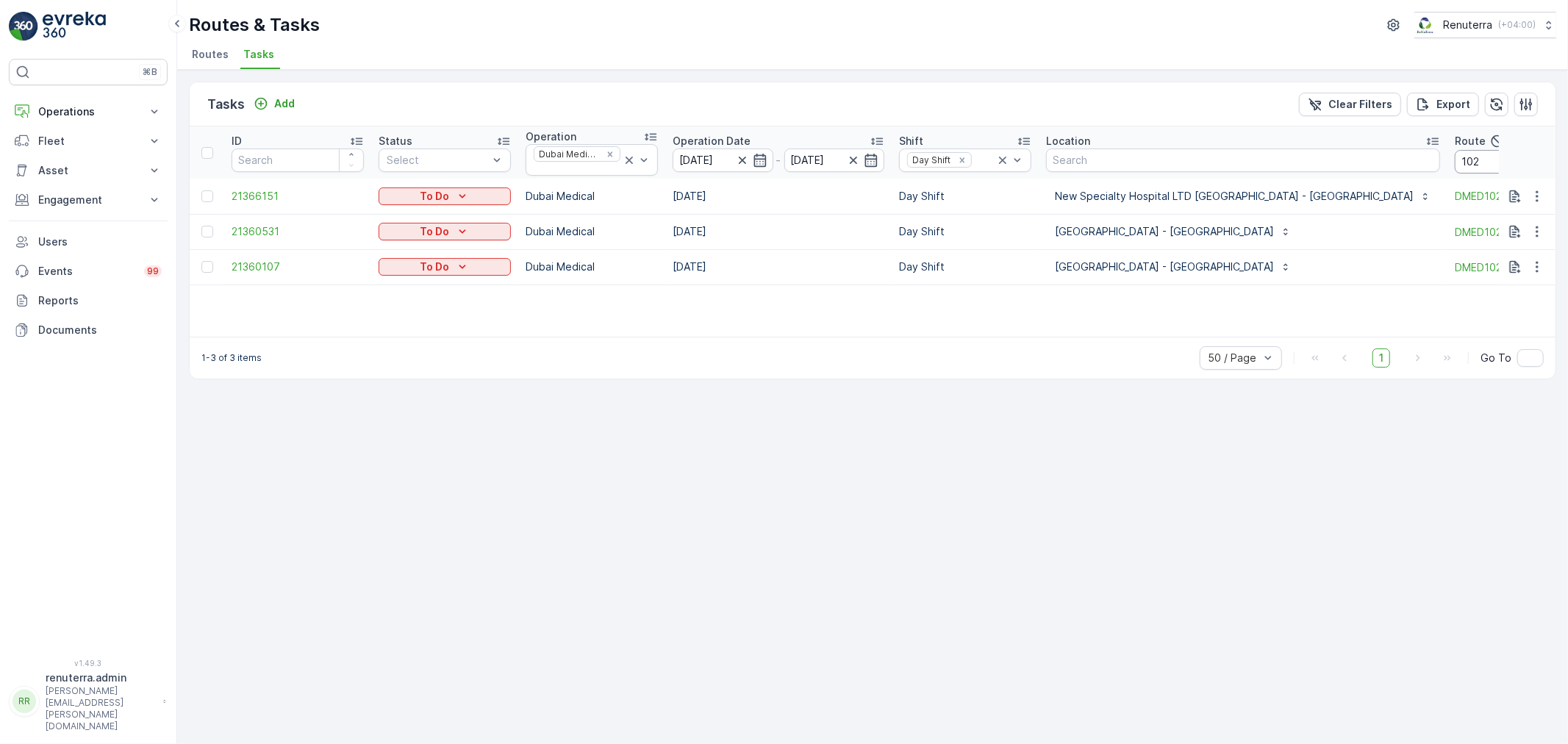
click at [1470, 167] on input "102" at bounding box center [1521, 162] width 132 height 24
type input "103"
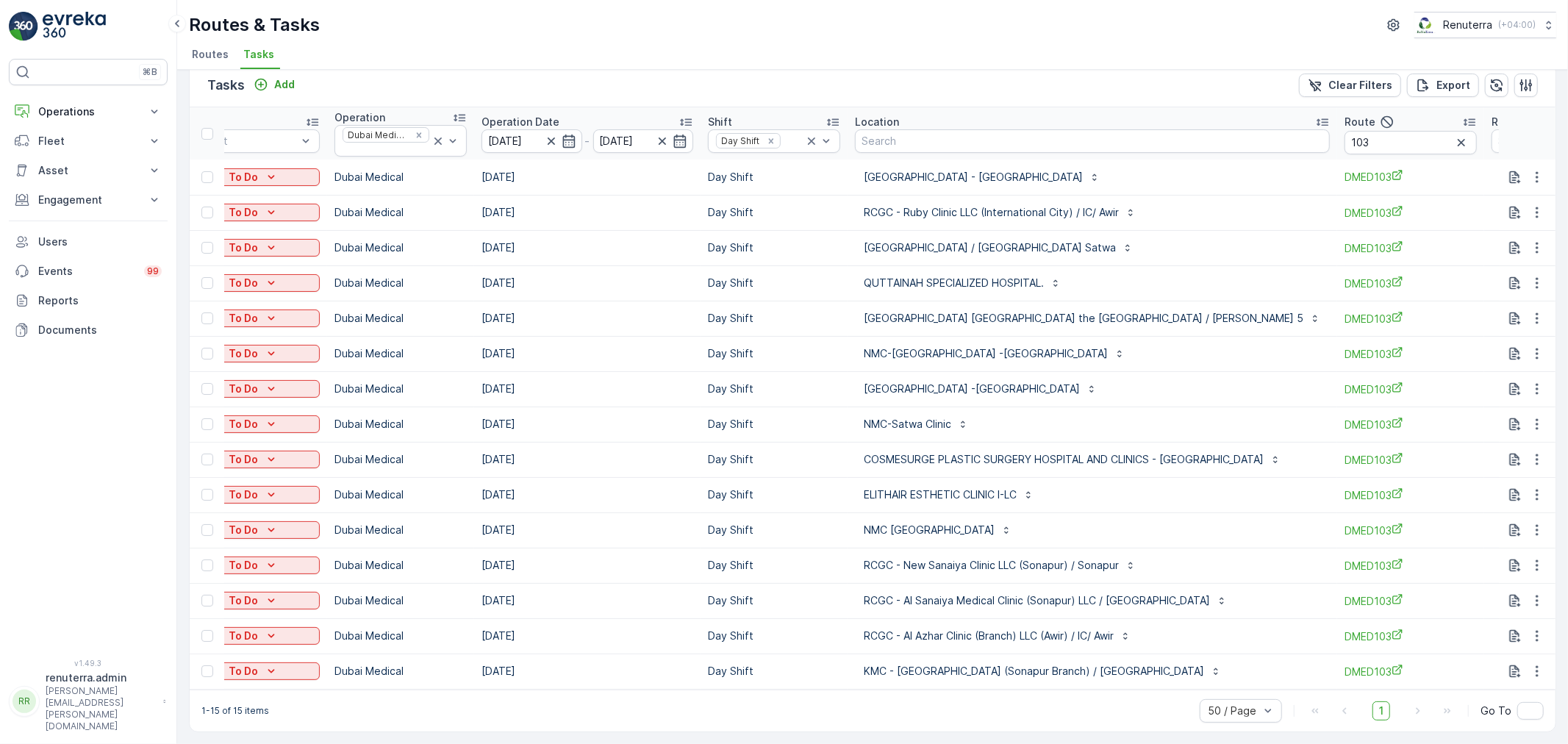
scroll to position [0, 156]
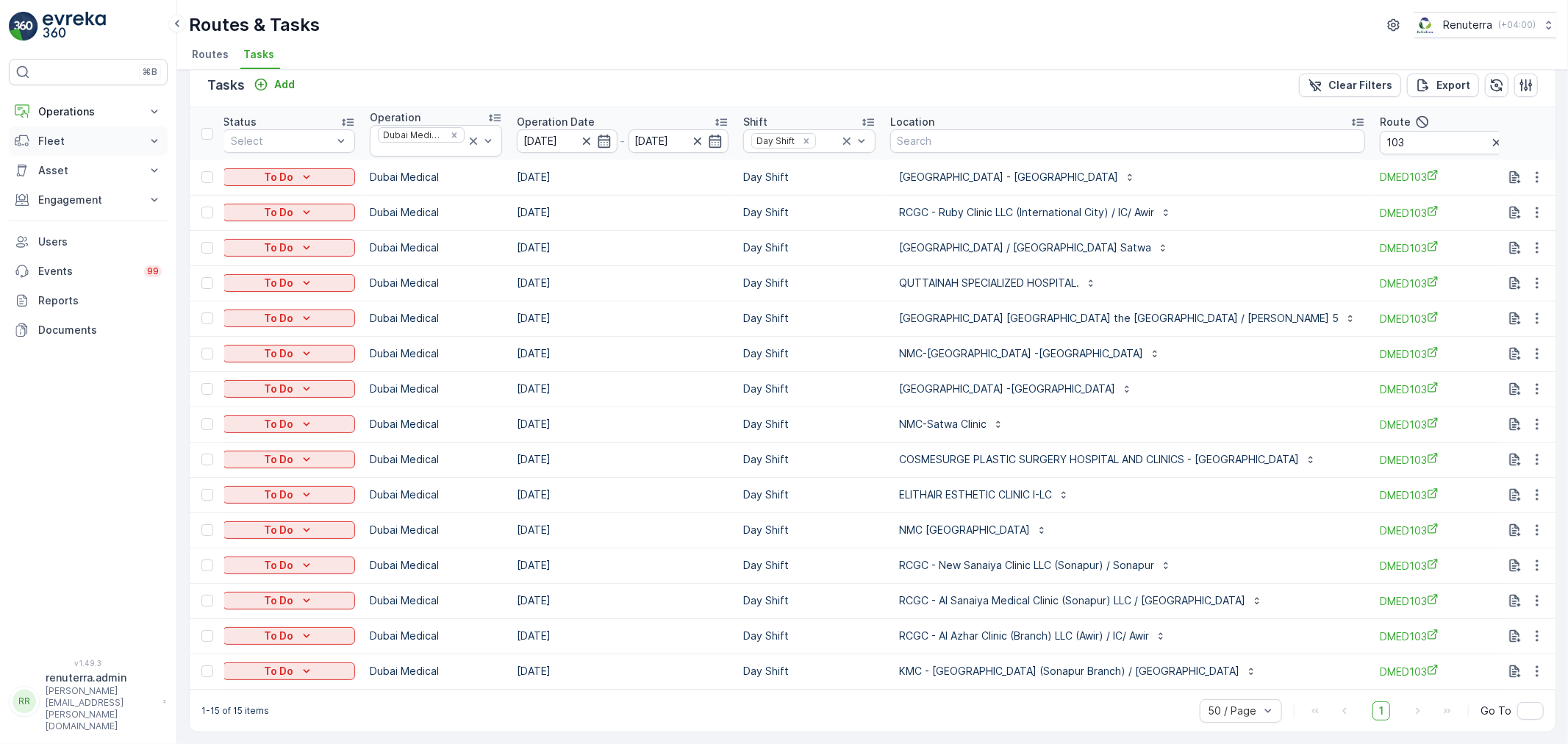
drag, startPoint x: 80, startPoint y: 110, endPoint x: 76, endPoint y: 200, distance: 90.1
click at [81, 118] on p "Operations" at bounding box center [88, 111] width 100 height 15
click at [80, 179] on p "Routes & Tasks" at bounding box center [76, 177] width 76 height 15
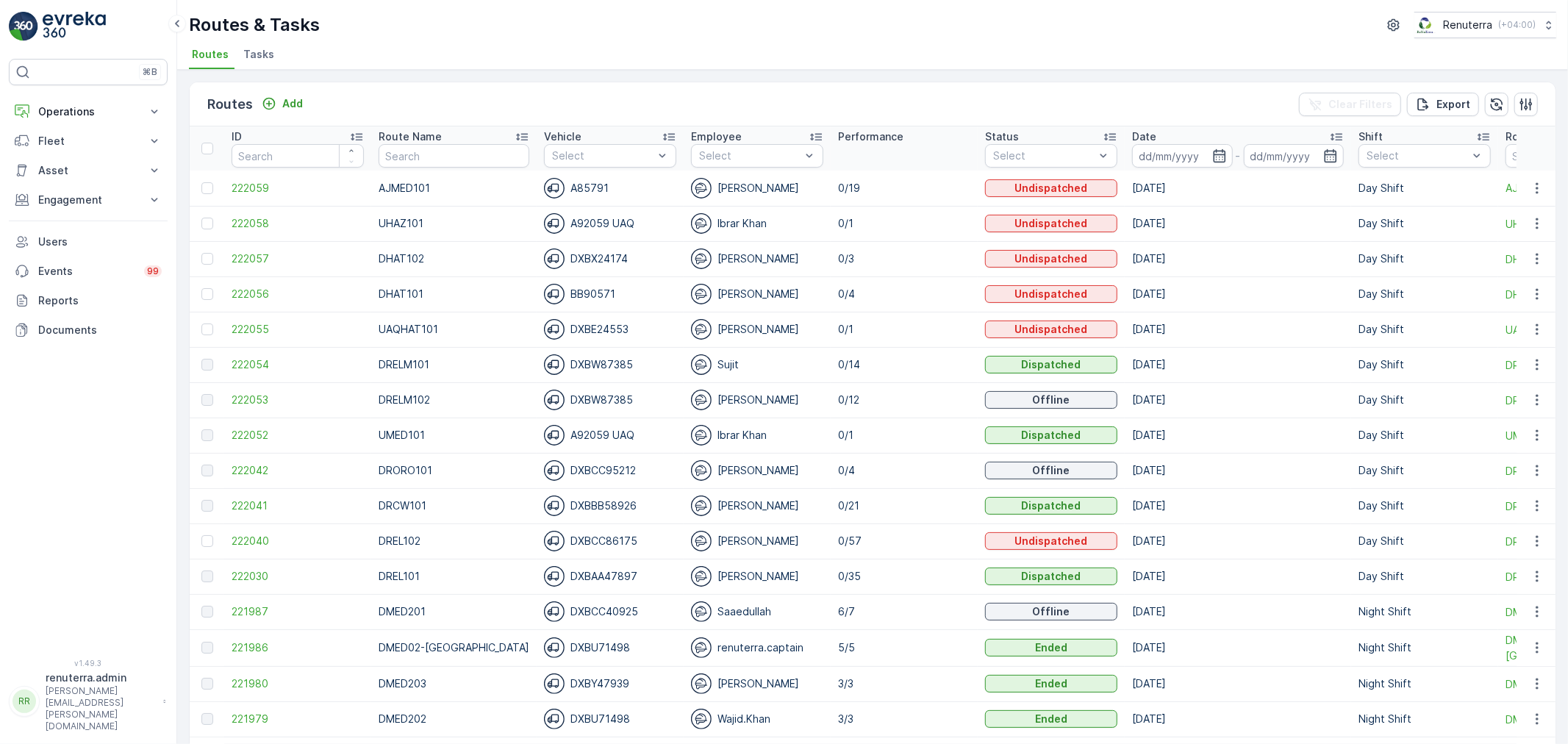
drag, startPoint x: 698, startPoint y: 37, endPoint x: 662, endPoint y: 44, distance: 36.7
click at [697, 35] on div "Routes & Tasks Renuterra ( +04:00 )" at bounding box center [872, 25] width 1367 height 27
click at [247, 400] on span "222053" at bounding box center [298, 400] width 132 height 15
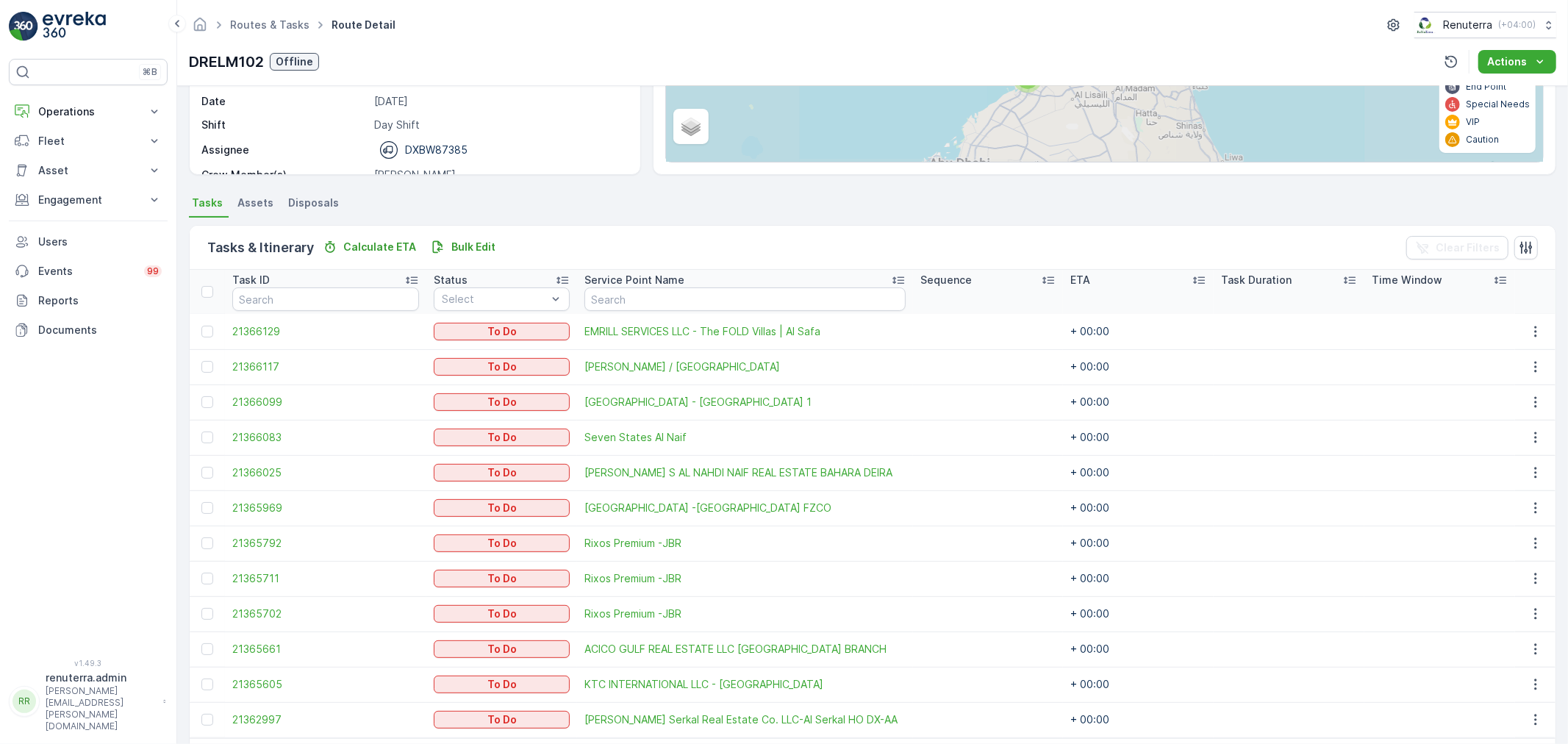
scroll to position [245, 0]
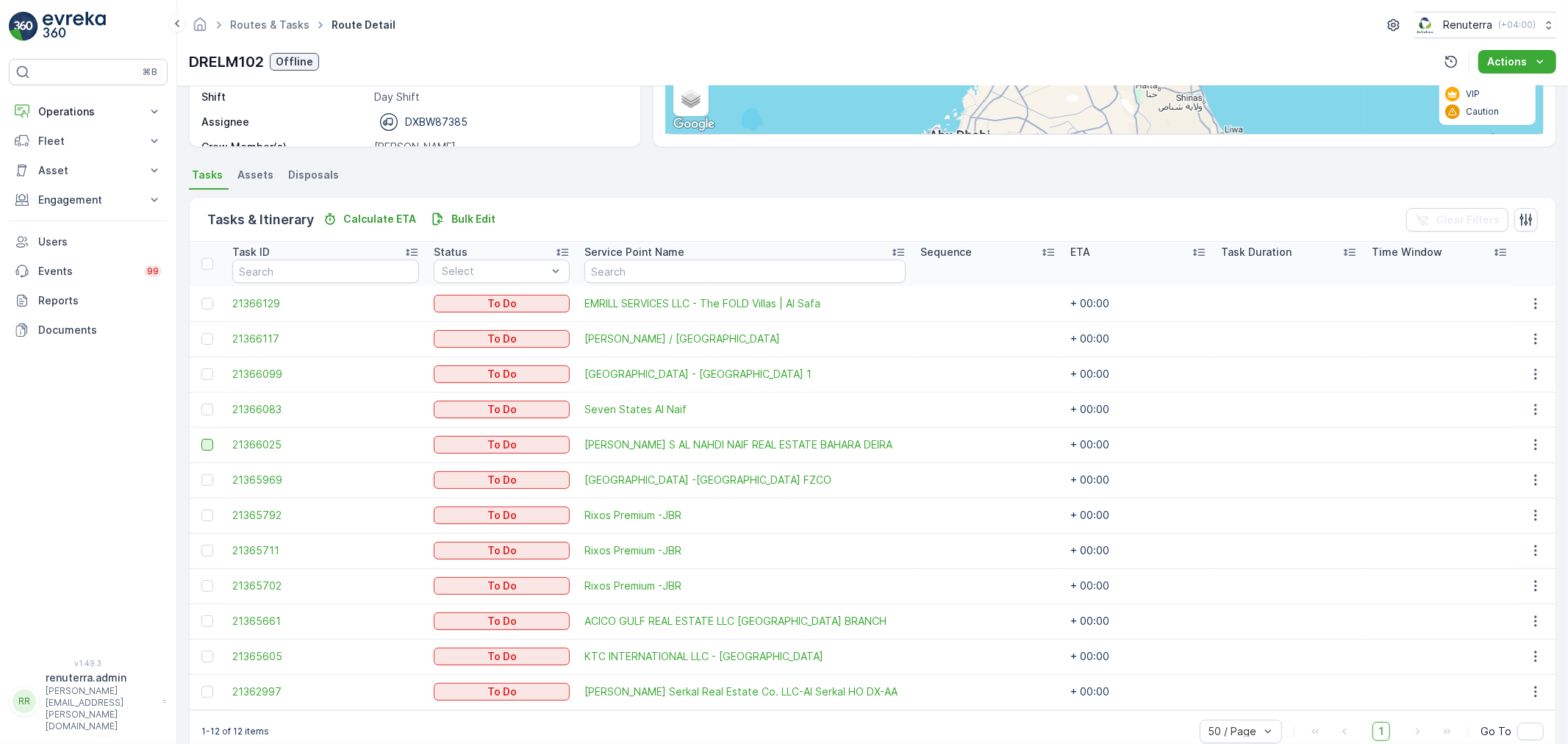
click at [203, 441] on div at bounding box center [207, 445] width 12 height 12
click at [202, 439] on input "checkbox" at bounding box center [202, 439] width 0 height 0
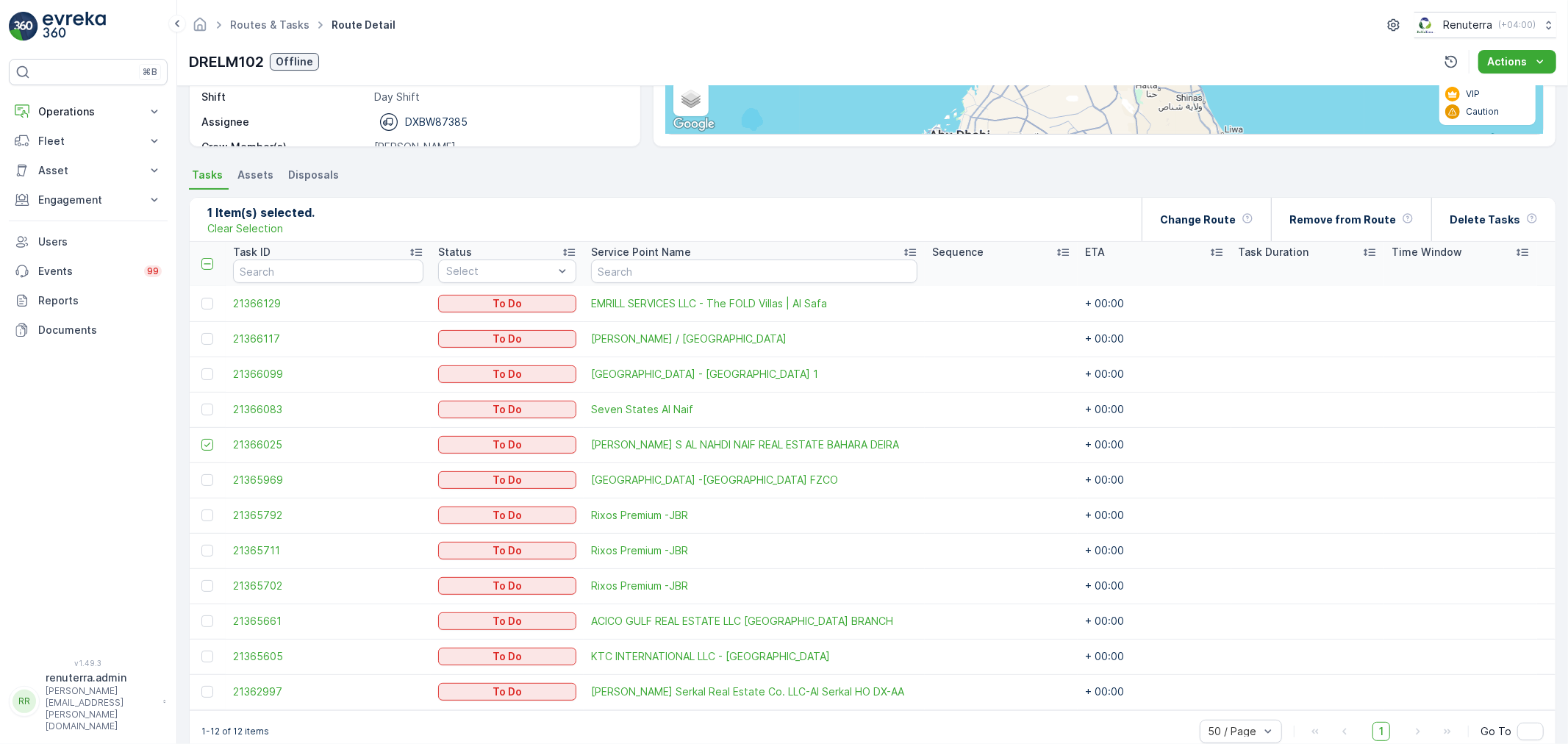
drag, startPoint x: 204, startPoint y: 513, endPoint x: 212, endPoint y: 571, distance: 58.5
click at [204, 515] on div at bounding box center [207, 515] width 12 height 12
click at [202, 509] on input "checkbox" at bounding box center [202, 509] width 0 height 0
click at [210, 549] on div at bounding box center [207, 550] width 12 height 12
click at [202, 545] on input "checkbox" at bounding box center [202, 545] width 0 height 0
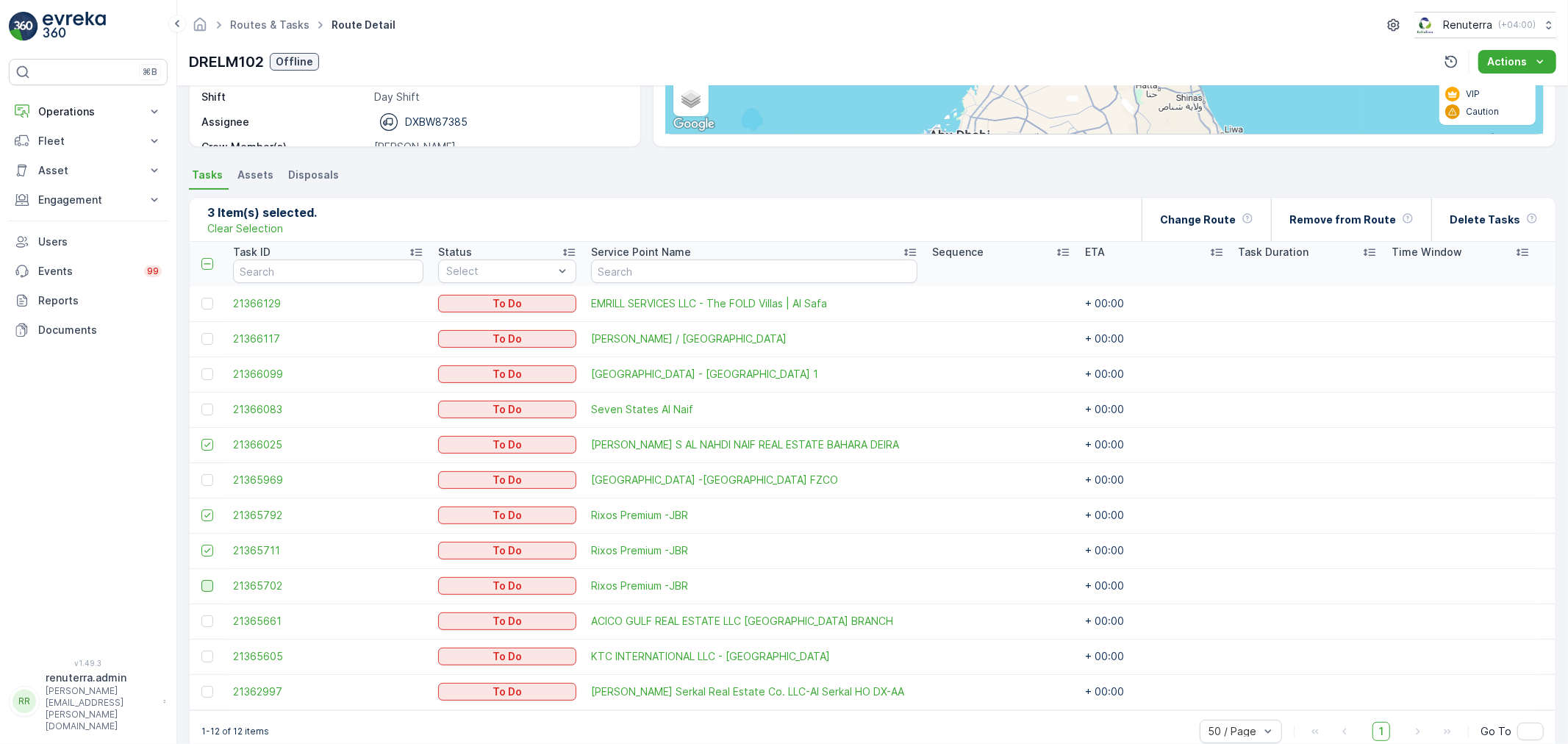
click at [203, 586] on div at bounding box center [207, 586] width 12 height 12
click at [202, 580] on input "checkbox" at bounding box center [202, 580] width 0 height 0
click at [203, 410] on div at bounding box center [207, 409] width 12 height 12
click at [202, 404] on input "checkbox" at bounding box center [202, 404] width 0 height 0
click at [211, 655] on div at bounding box center [207, 657] width 12 height 12
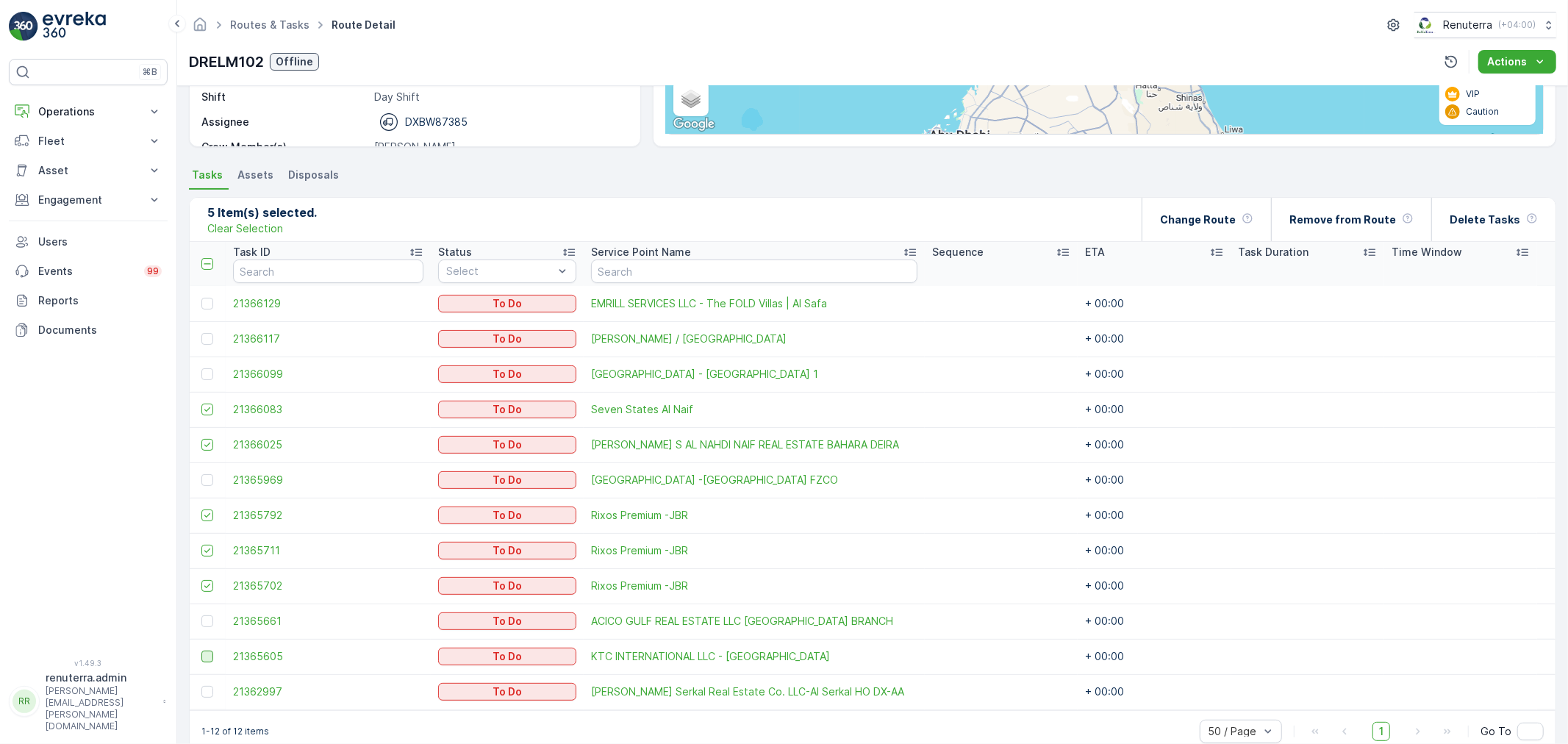
click at [202, 651] on input "checkbox" at bounding box center [202, 651] width 0 height 0
drag, startPoint x: 105, startPoint y: 115, endPoint x: 82, endPoint y: 122, distance: 24.0
click at [81, 122] on button "Operations" at bounding box center [88, 111] width 159 height 29
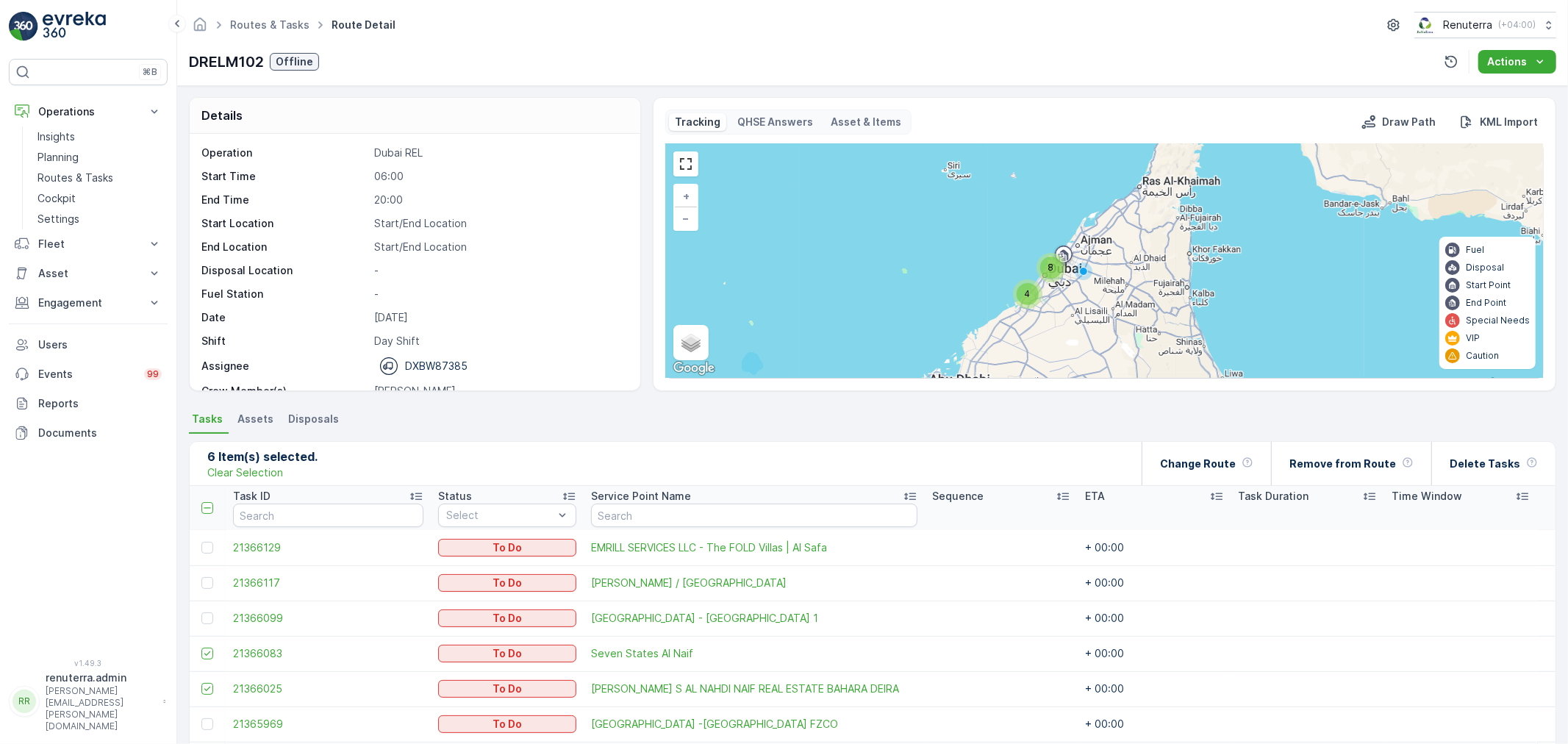
scroll to position [0, 0]
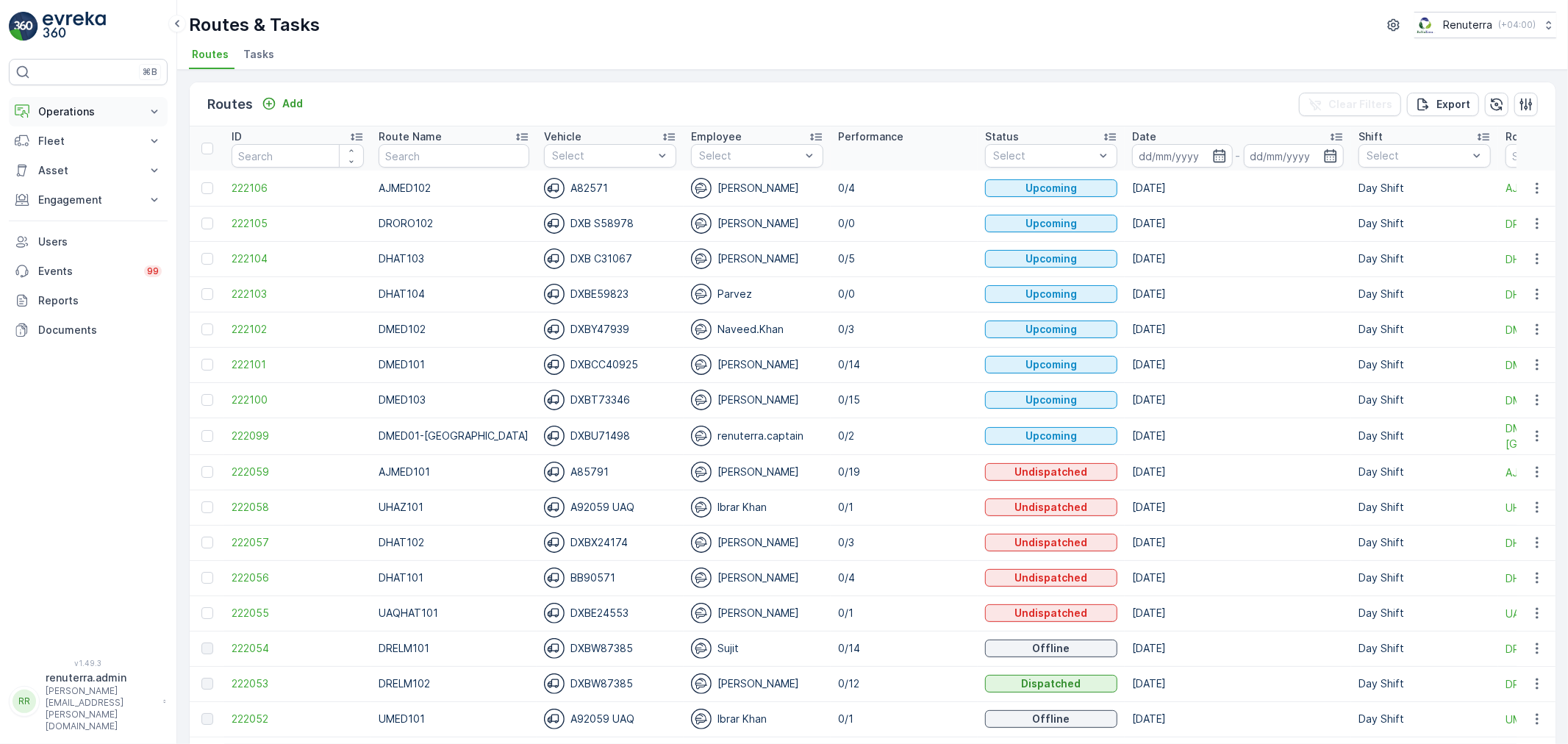
click at [67, 119] on button "Operations" at bounding box center [88, 111] width 159 height 29
click at [112, 169] on link "Routes & Tasks" at bounding box center [99, 178] width 136 height 20
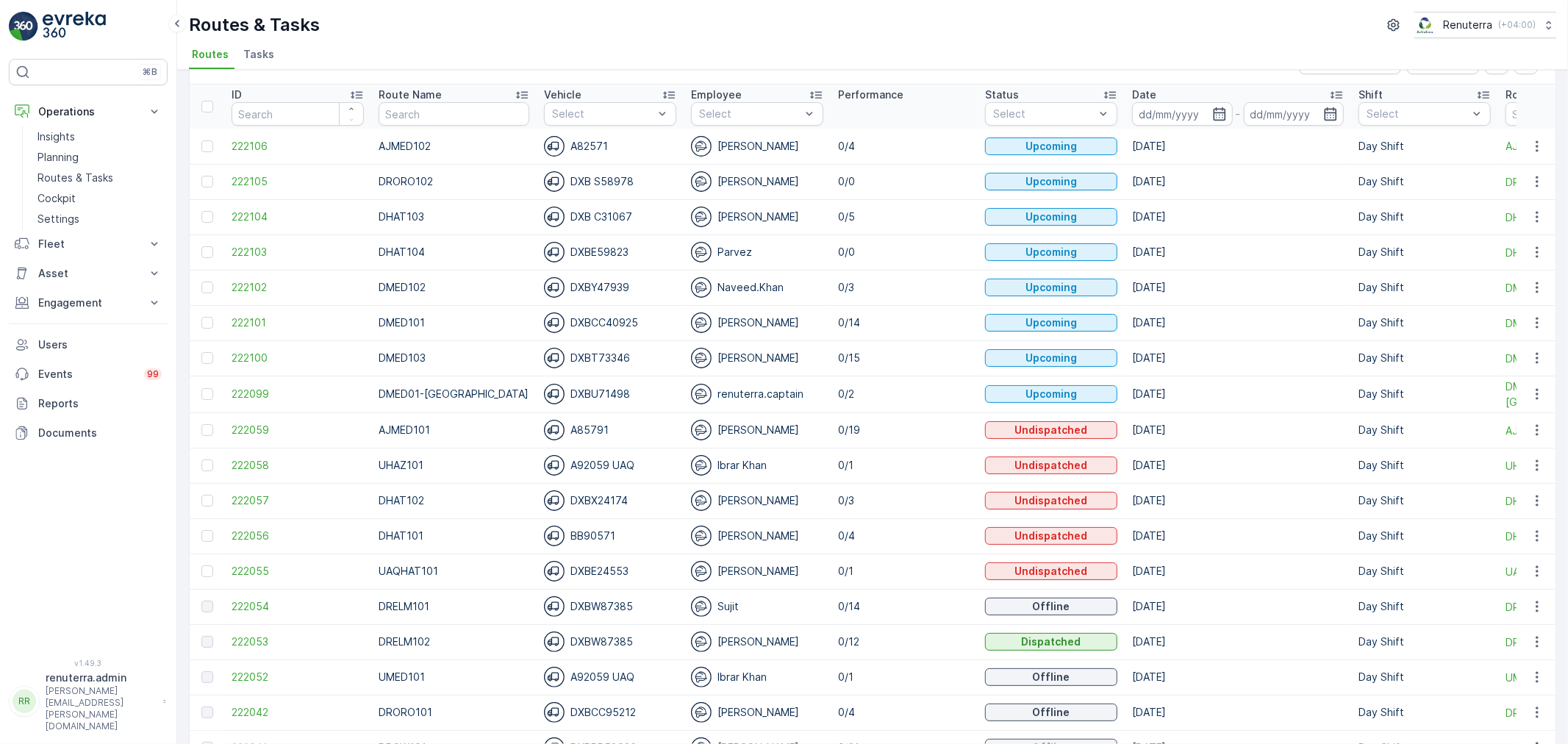
scroll to position [82, 0]
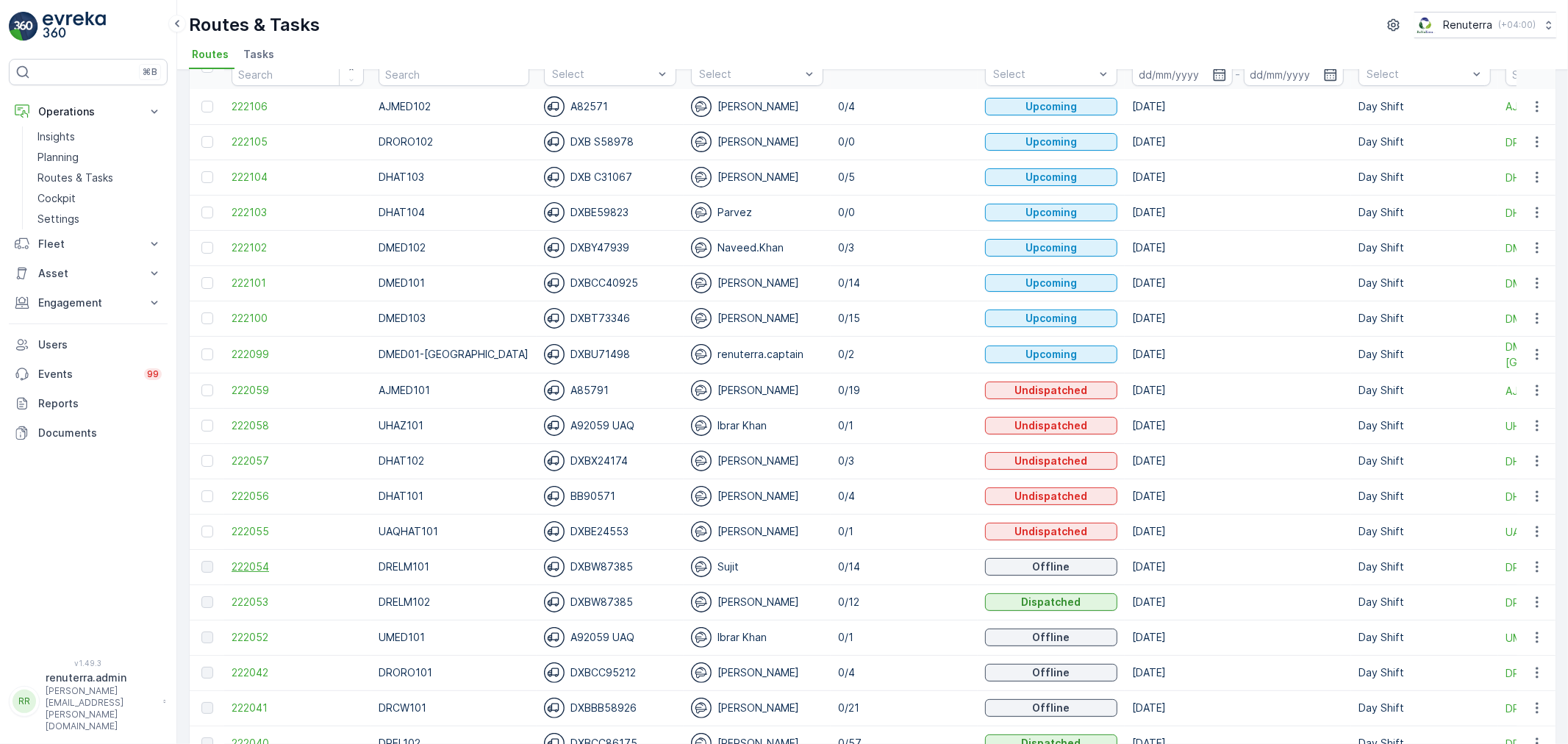
click at [243, 570] on span "222054" at bounding box center [298, 567] width 132 height 15
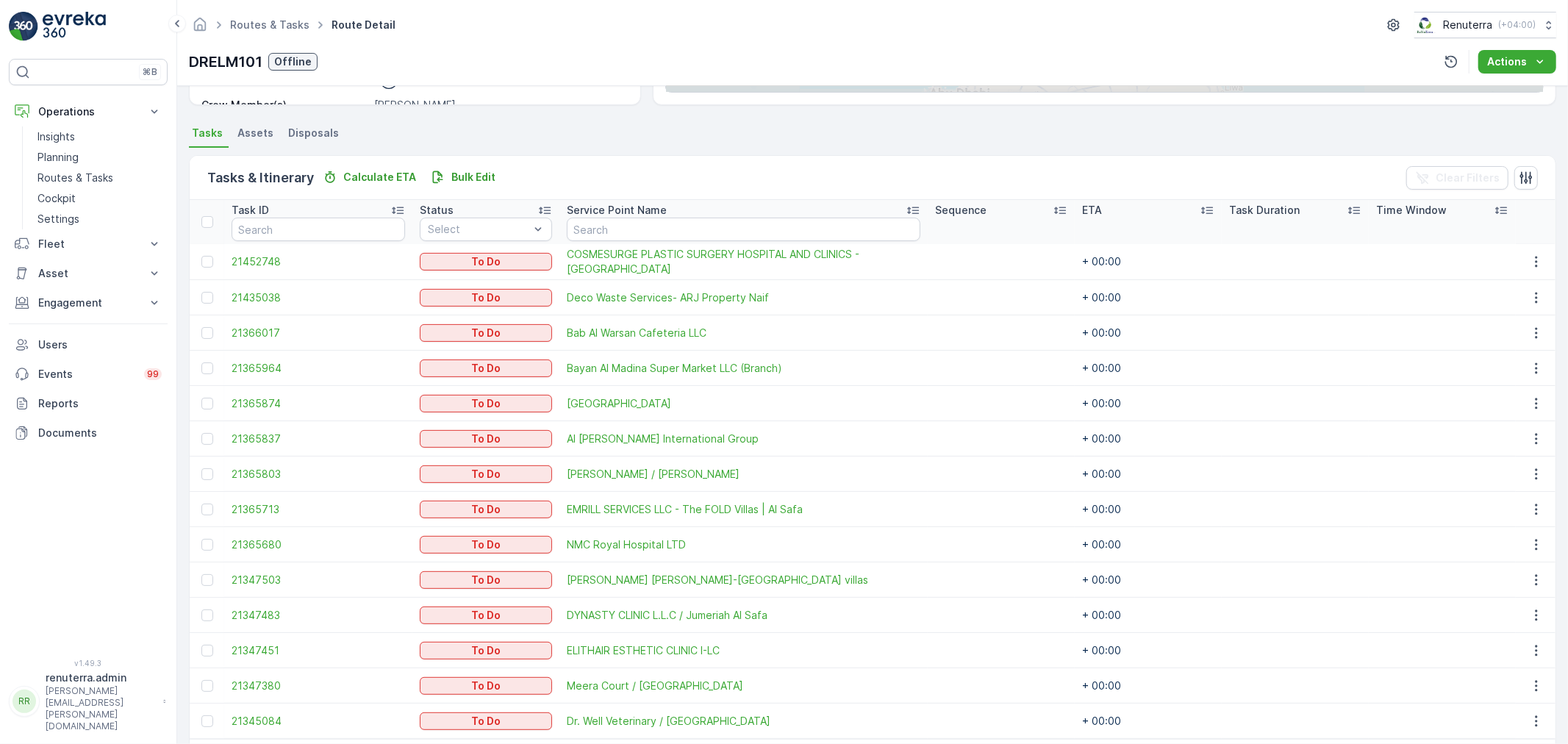
scroll to position [318, 0]
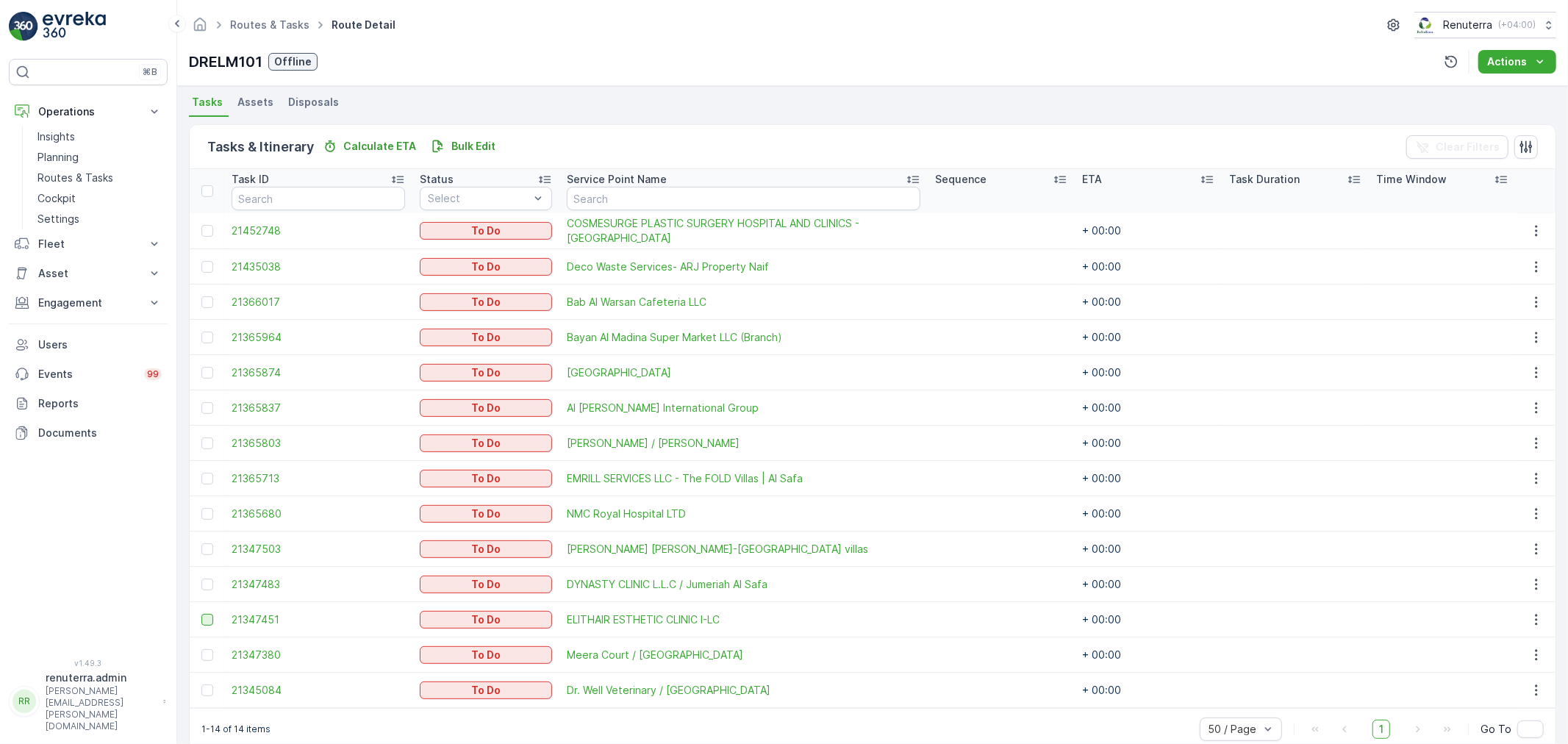
click at [203, 619] on div at bounding box center [207, 619] width 12 height 12
click at [202, 614] on input "checkbox" at bounding box center [202, 614] width 0 height 0
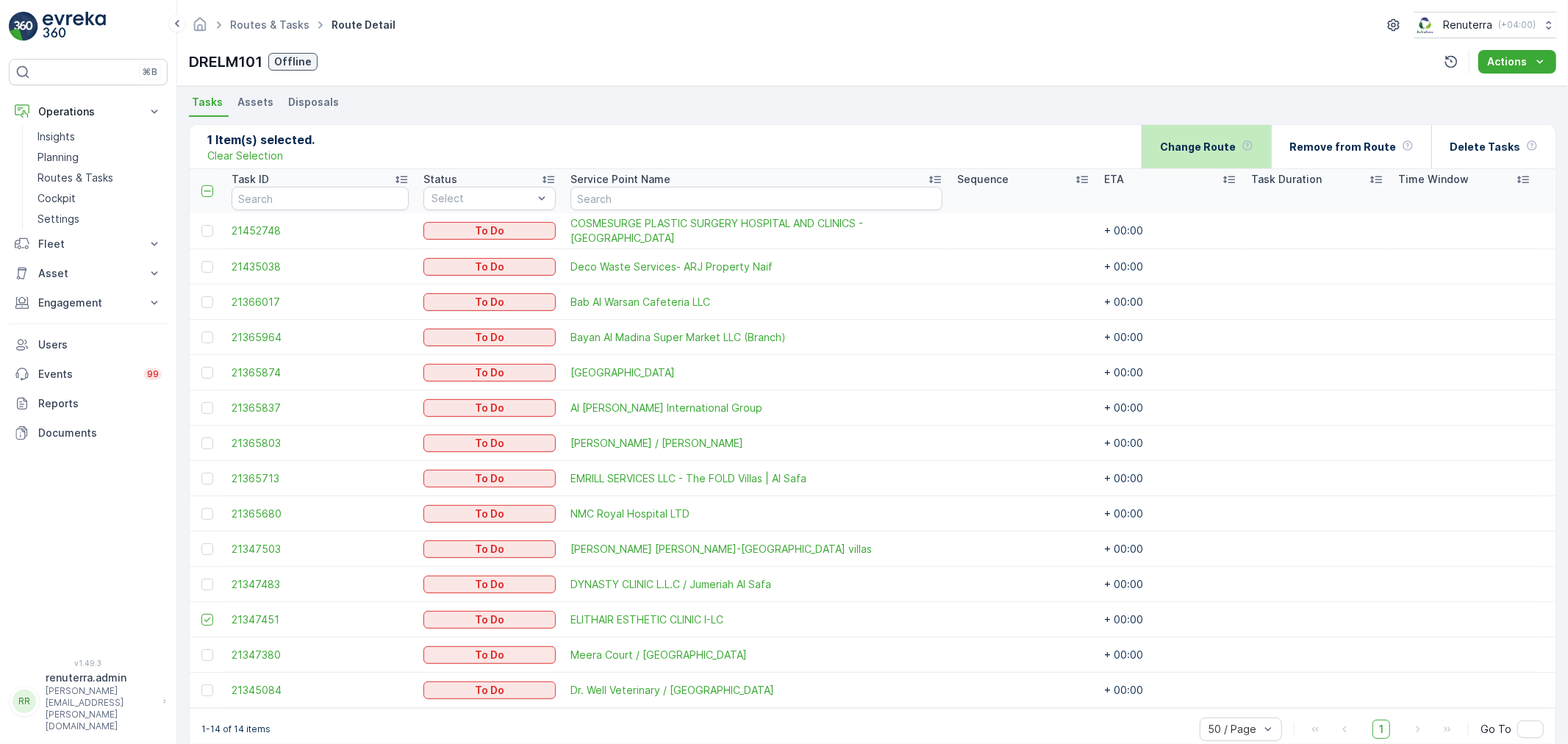
click at [1222, 128] on div "Change Route" at bounding box center [1206, 147] width 93 height 43
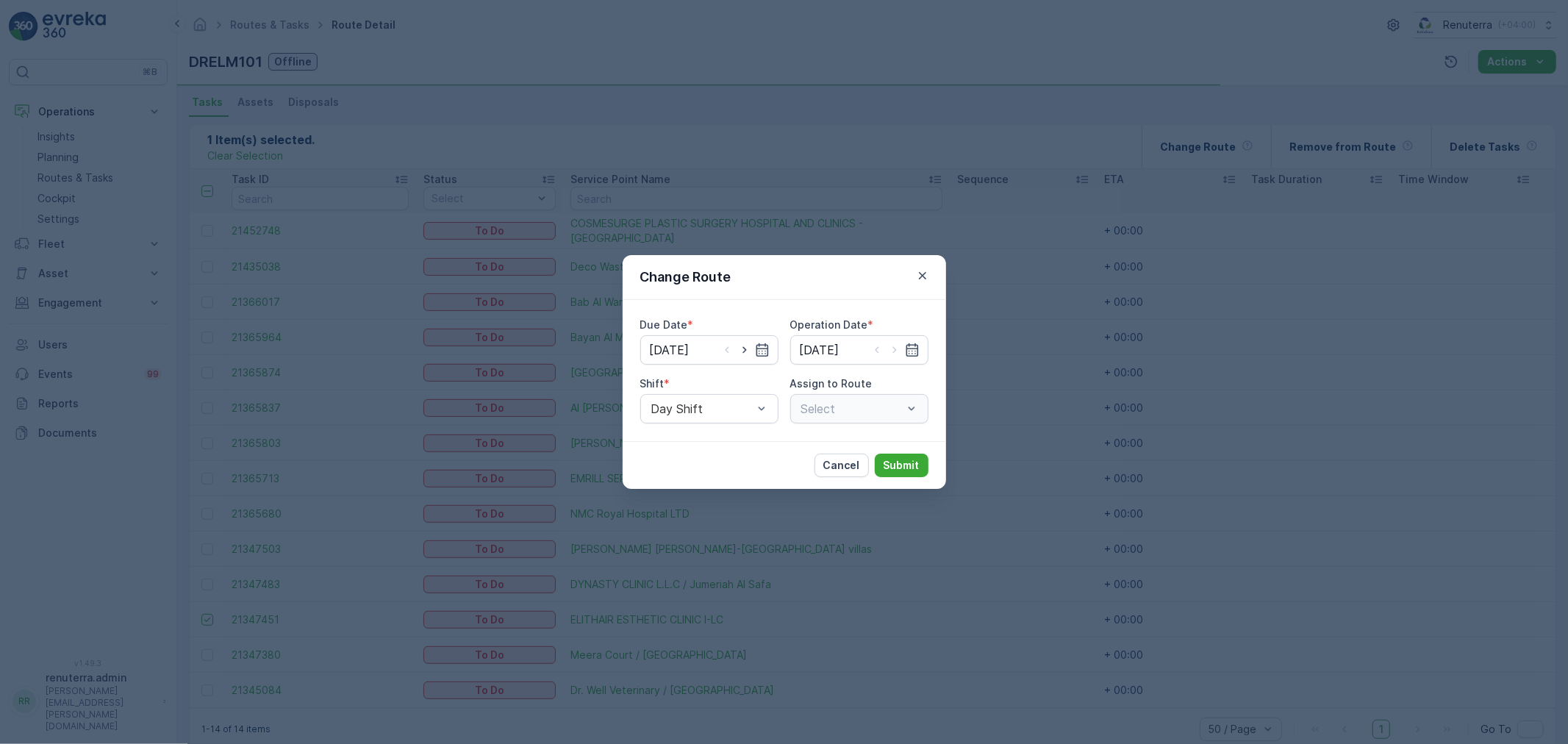
type input "[DATE]"
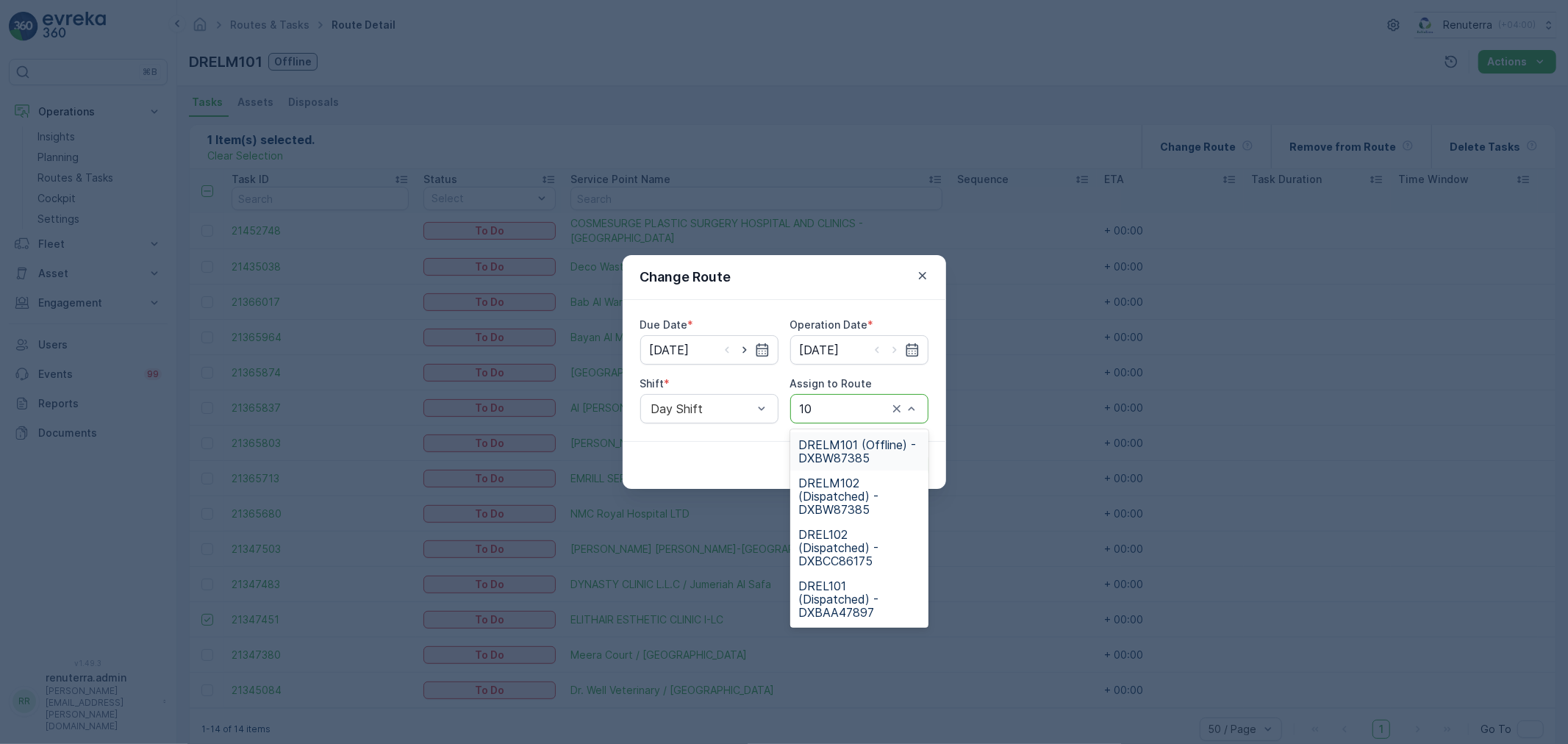
type input "102"
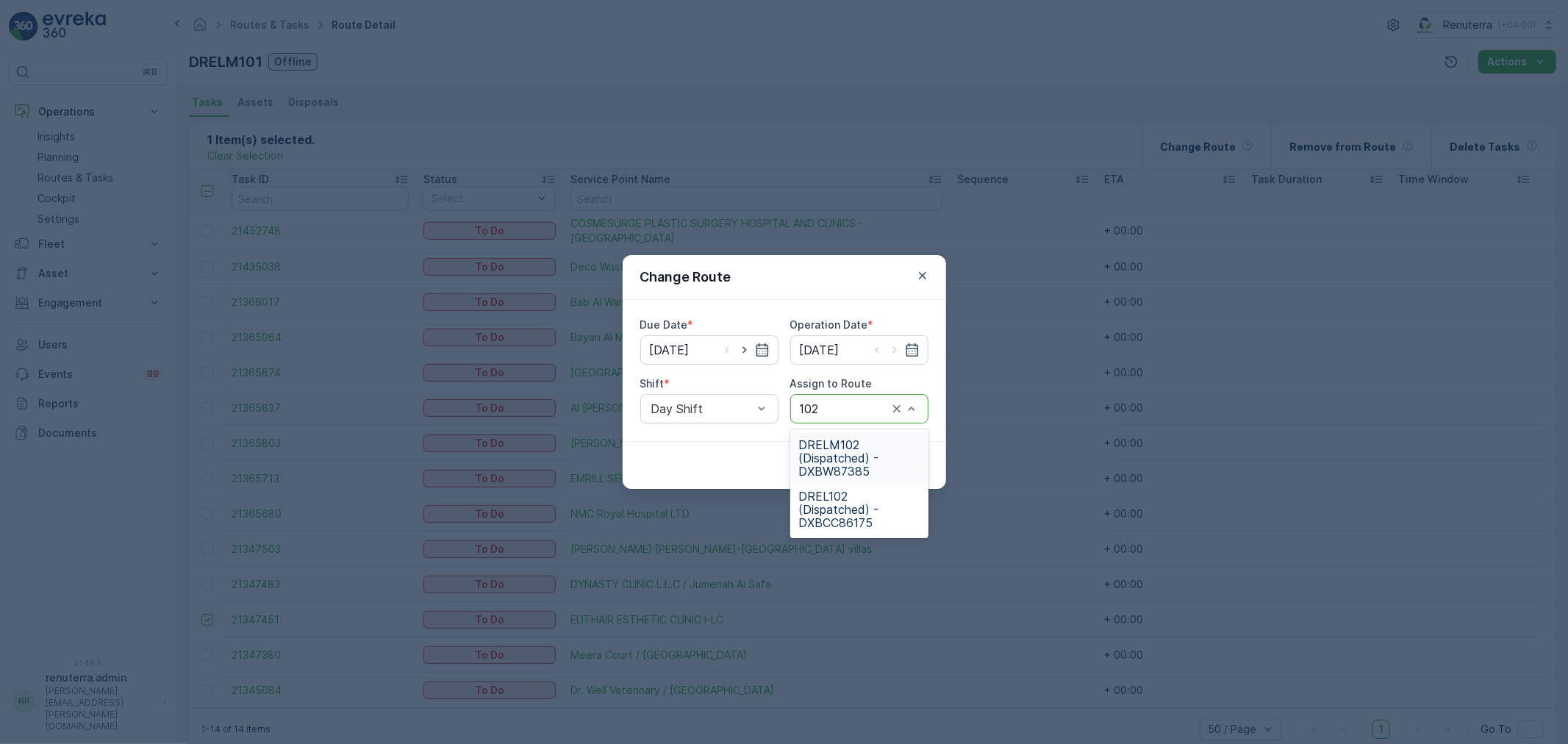
click at [870, 464] on span "DRELM102 (Dispatched) - DXBW87385" at bounding box center [859, 458] width 121 height 39
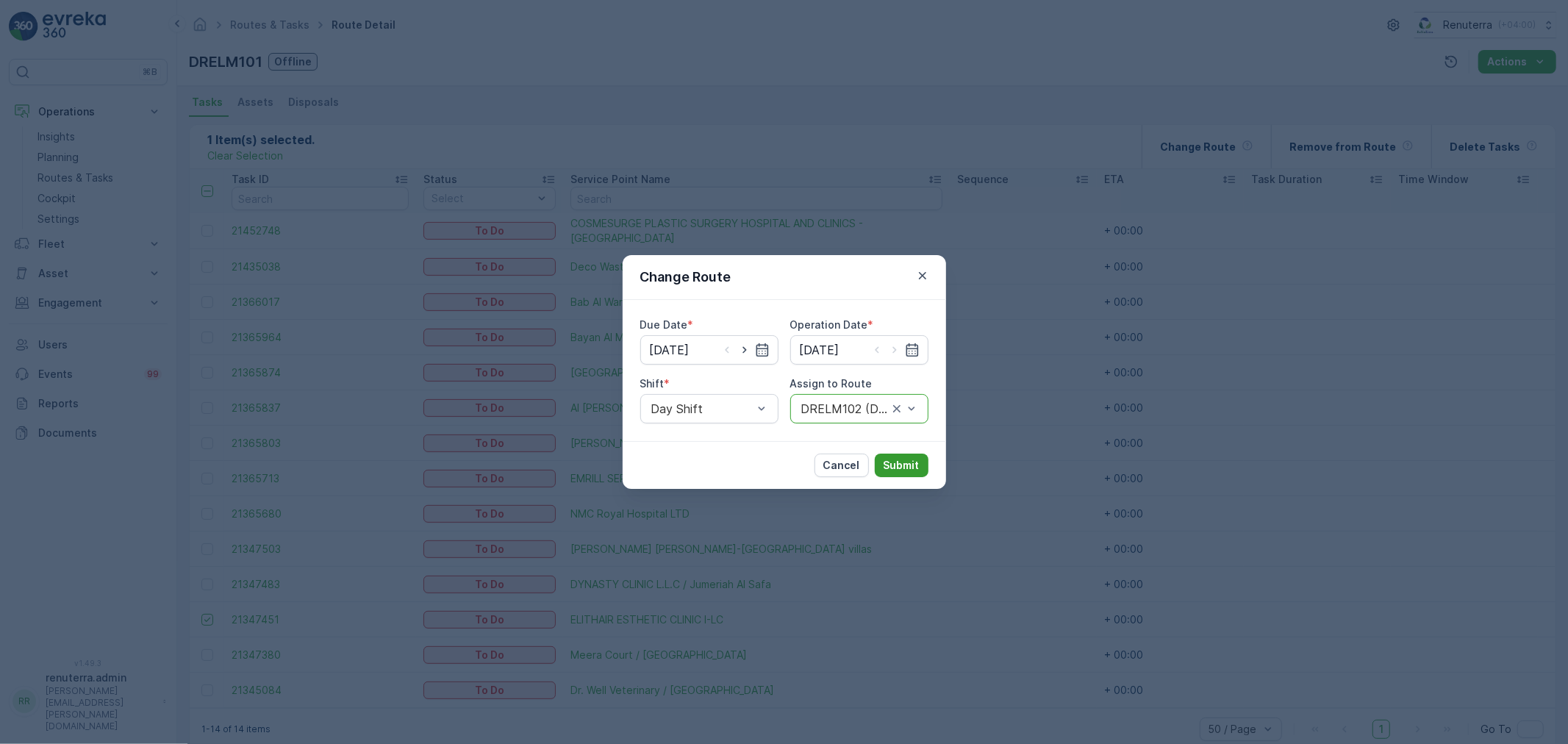
click at [907, 459] on p "Submit" at bounding box center [901, 465] width 36 height 15
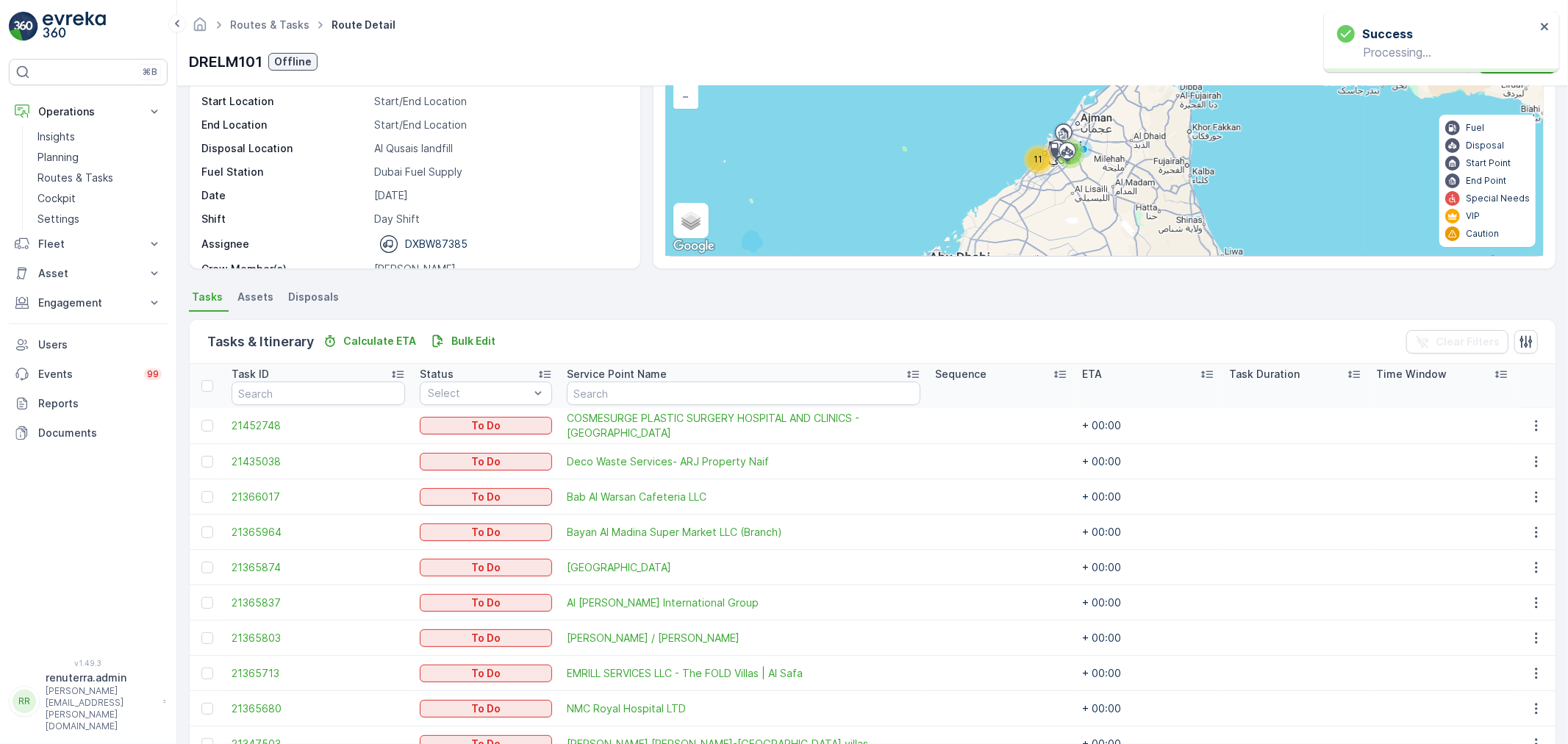
scroll to position [61, 0]
